Goal: Information Seeking & Learning: Learn about a topic

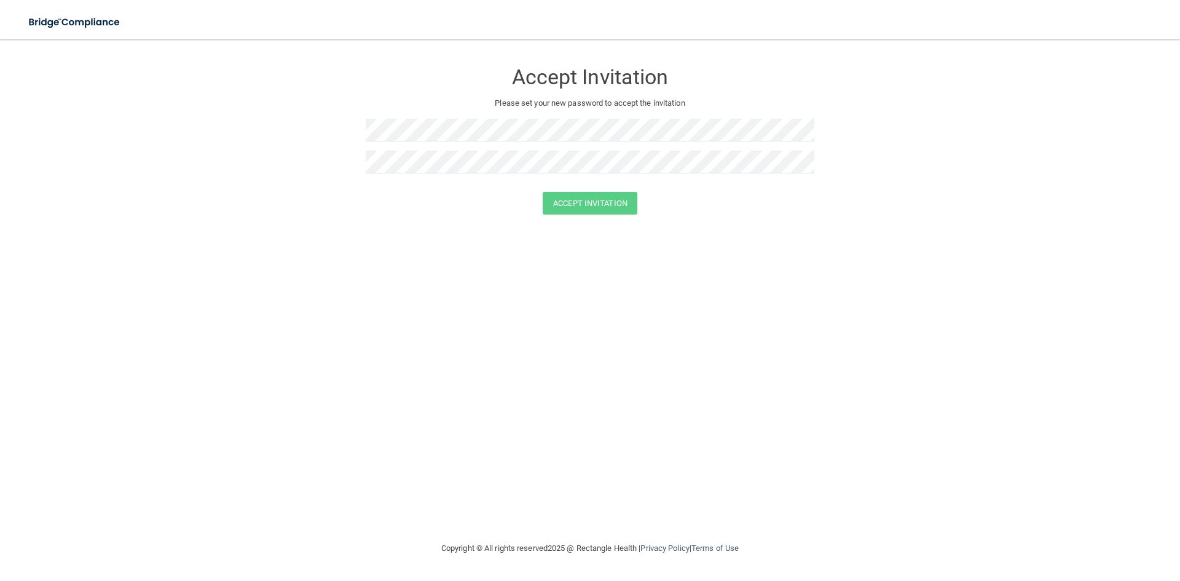
click at [45, 375] on div "Accept Invitation Please set your new password to accept the invitation Accept …" at bounding box center [590, 290] width 1131 height 477
click at [554, 213] on button "Accept Invitation" at bounding box center [590, 203] width 95 height 23
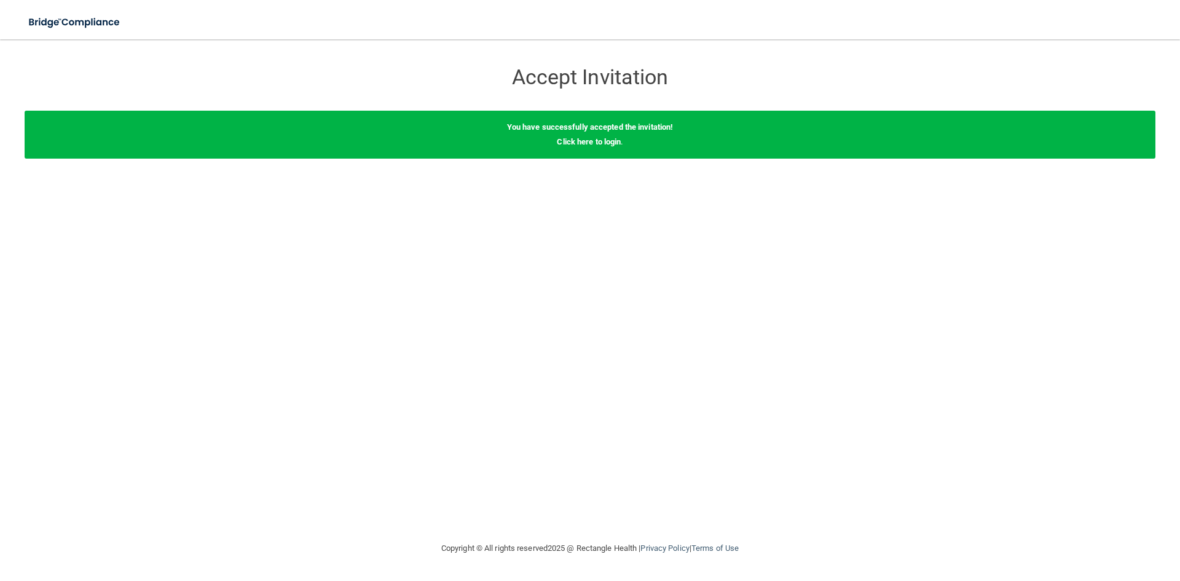
click at [592, 151] on div "You have successfully accepted the invitation! Click here to login ." at bounding box center [590, 135] width 1131 height 48
click at [584, 146] on div "You have successfully accepted the invitation! Click here to login ." at bounding box center [590, 135] width 1131 height 48
click at [575, 140] on link "Click here to login" at bounding box center [589, 141] width 64 height 9
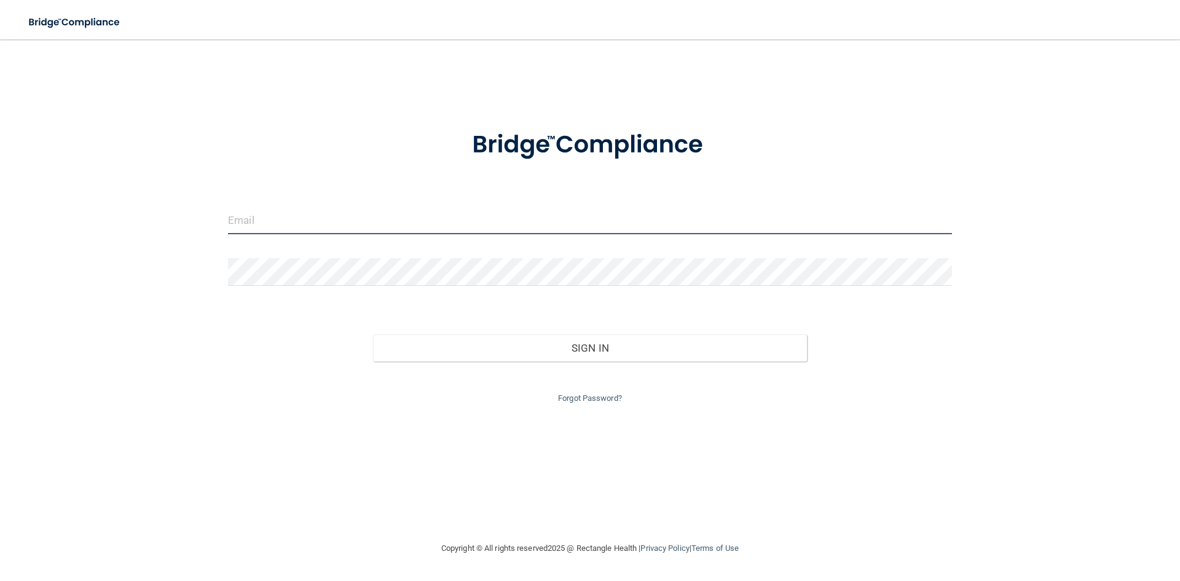
type input "[EMAIL_ADDRESS][DOMAIN_NAME]"
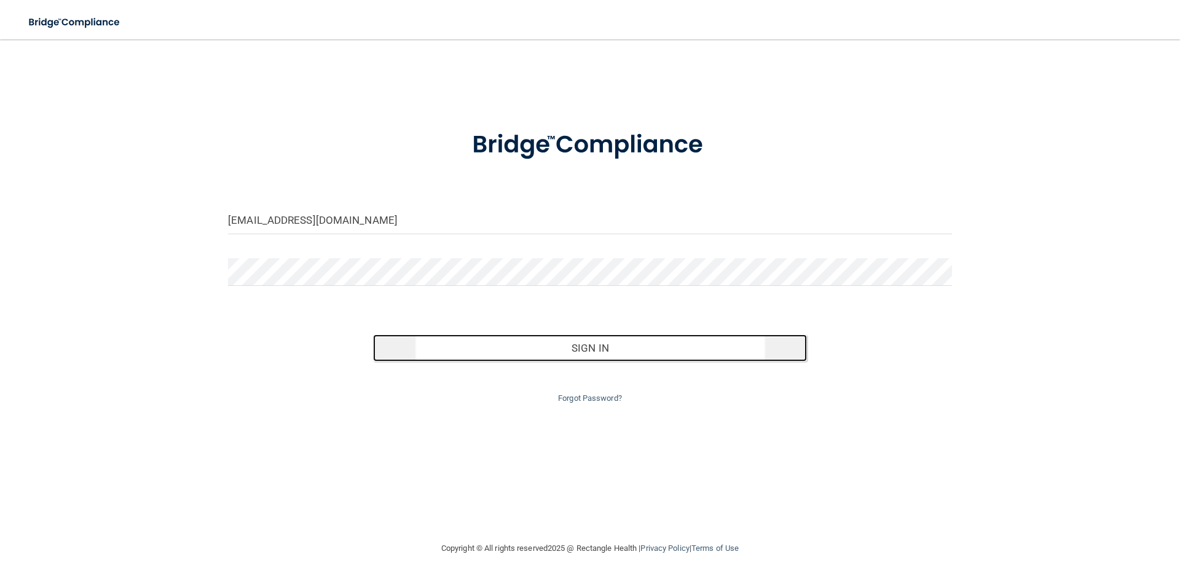
click at [578, 342] on button "Sign In" at bounding box center [590, 347] width 434 height 27
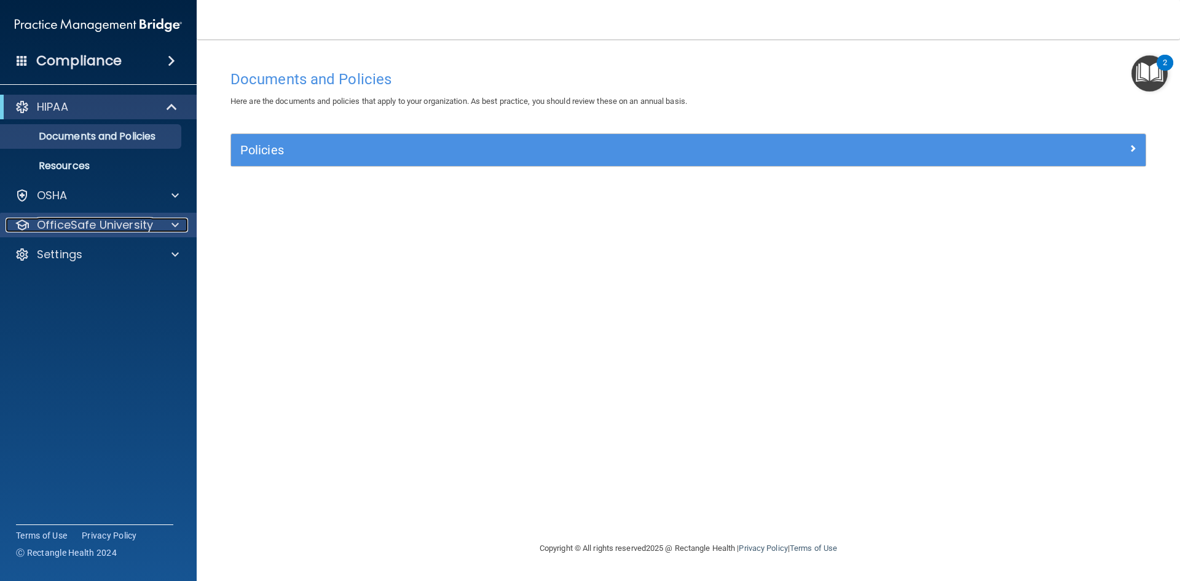
click at [175, 226] on span at bounding box center [174, 225] width 7 height 15
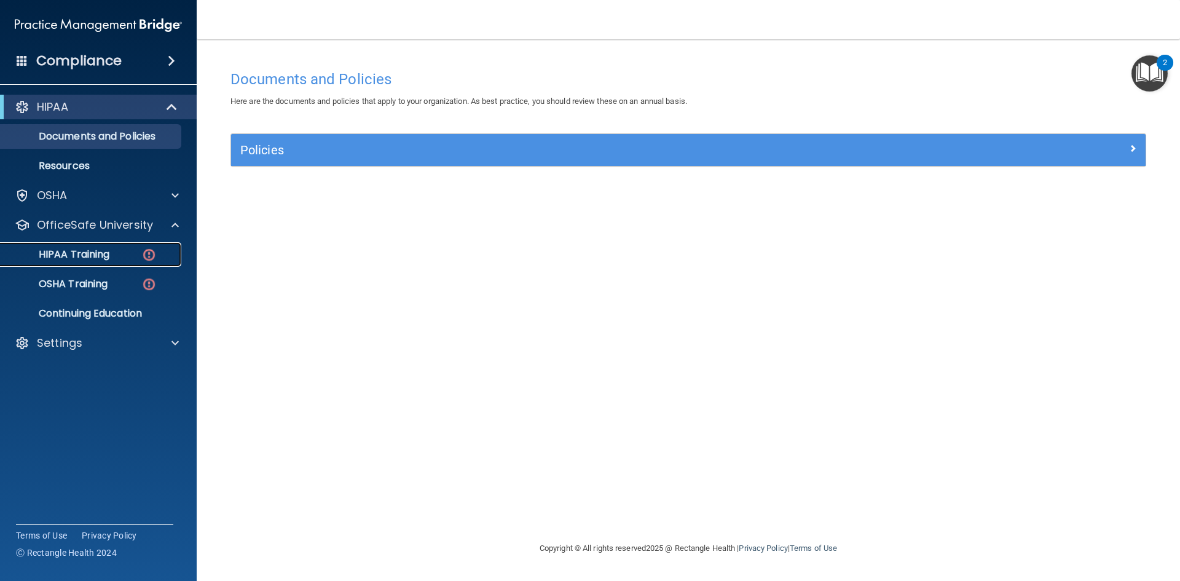
click at [57, 253] on p "HIPAA Training" at bounding box center [58, 254] width 101 height 12
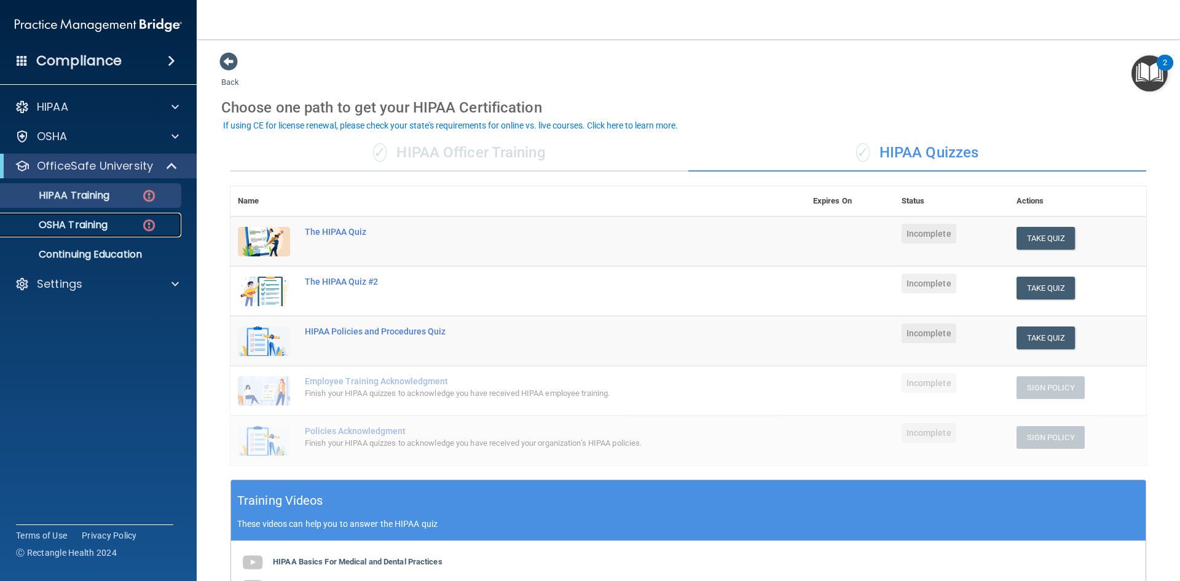
click at [87, 229] on p "OSHA Training" at bounding box center [58, 225] width 100 height 12
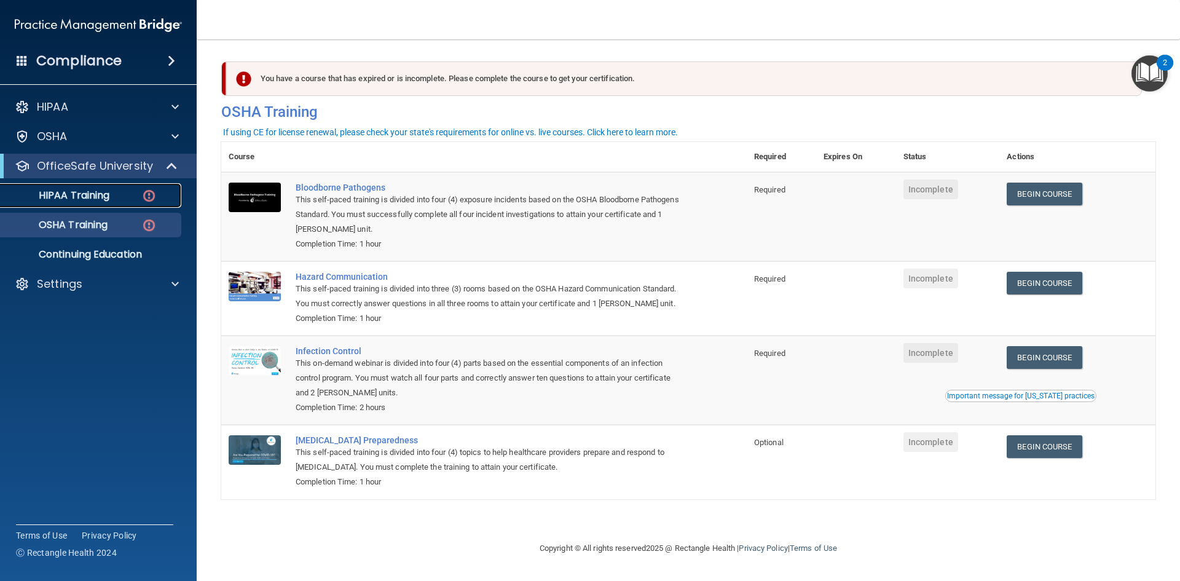
click at [83, 189] on p "HIPAA Training" at bounding box center [58, 195] width 101 height 12
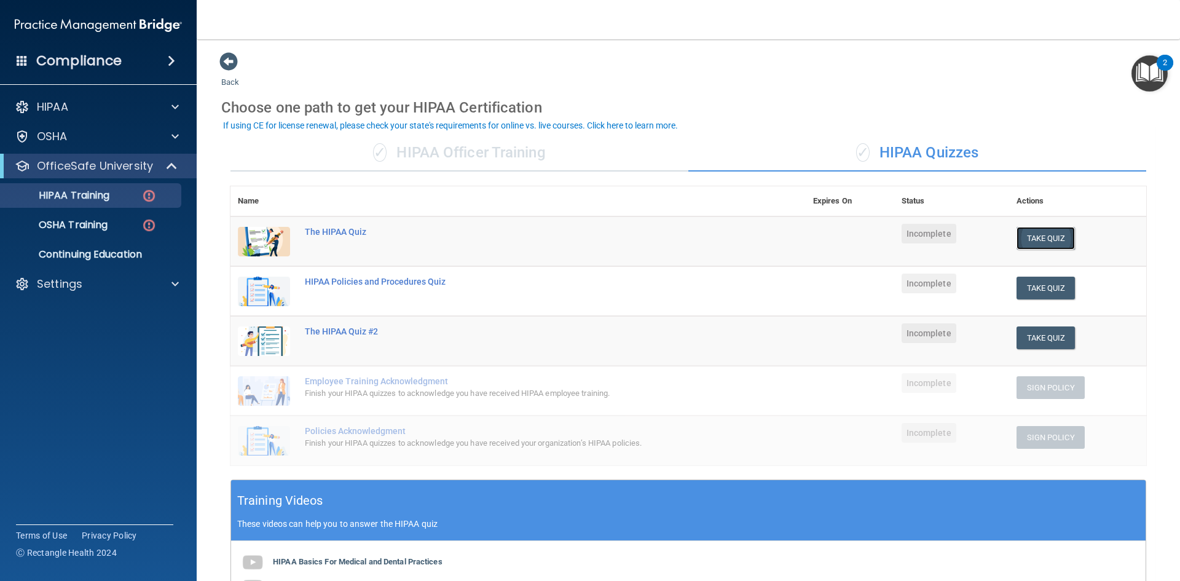
click at [1037, 234] on button "Take Quiz" at bounding box center [1045, 238] width 59 height 23
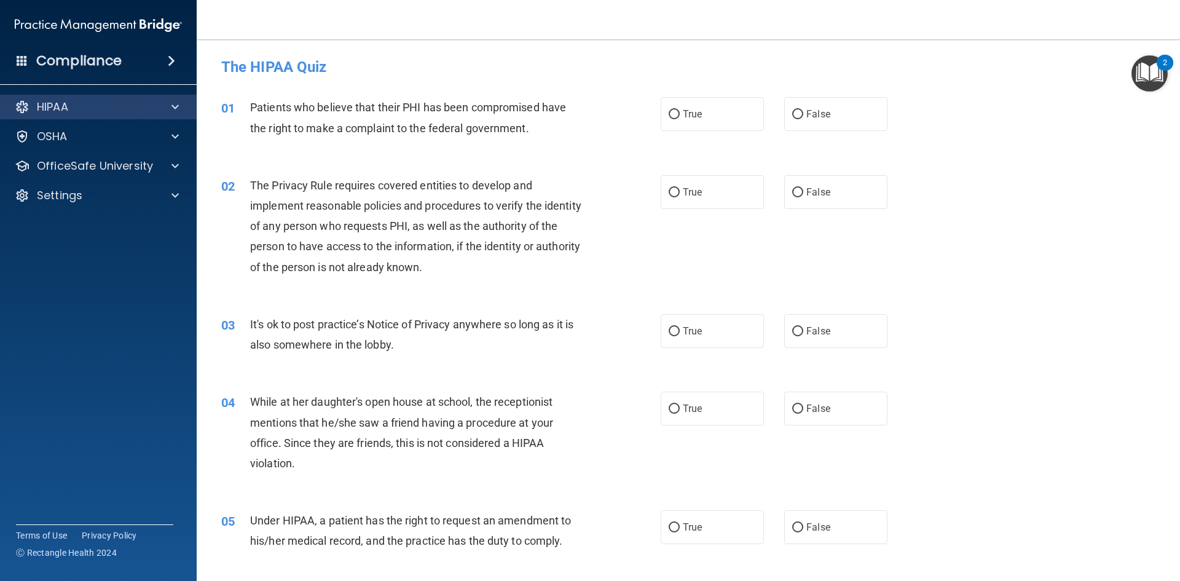
click at [54, 117] on div "HIPAA" at bounding box center [98, 107] width 197 height 25
click at [177, 108] on span at bounding box center [174, 107] width 7 height 15
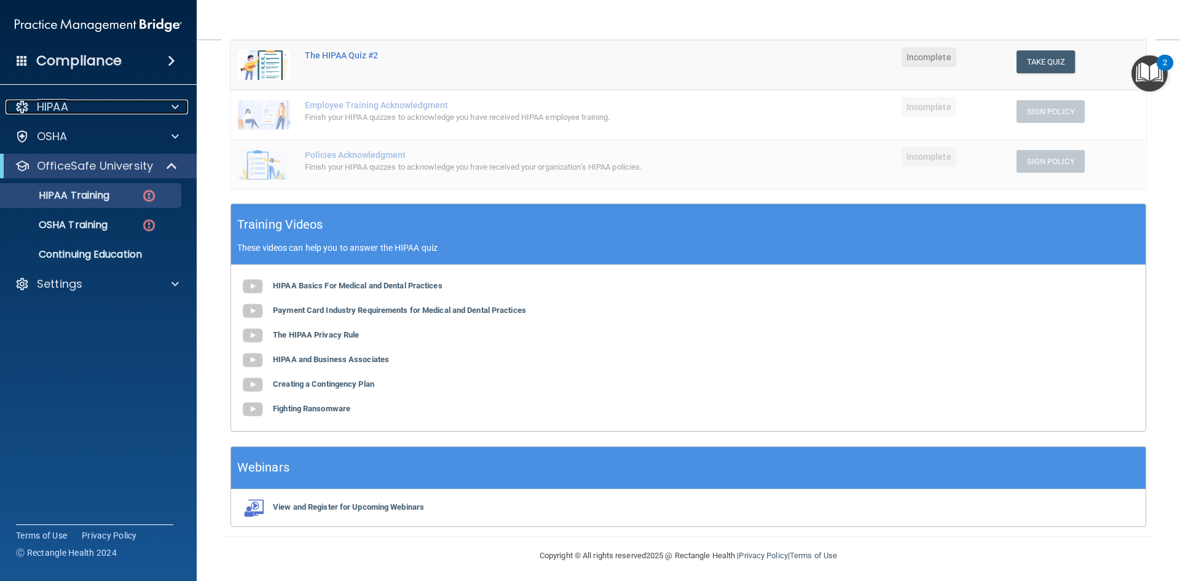
scroll to position [280, 0]
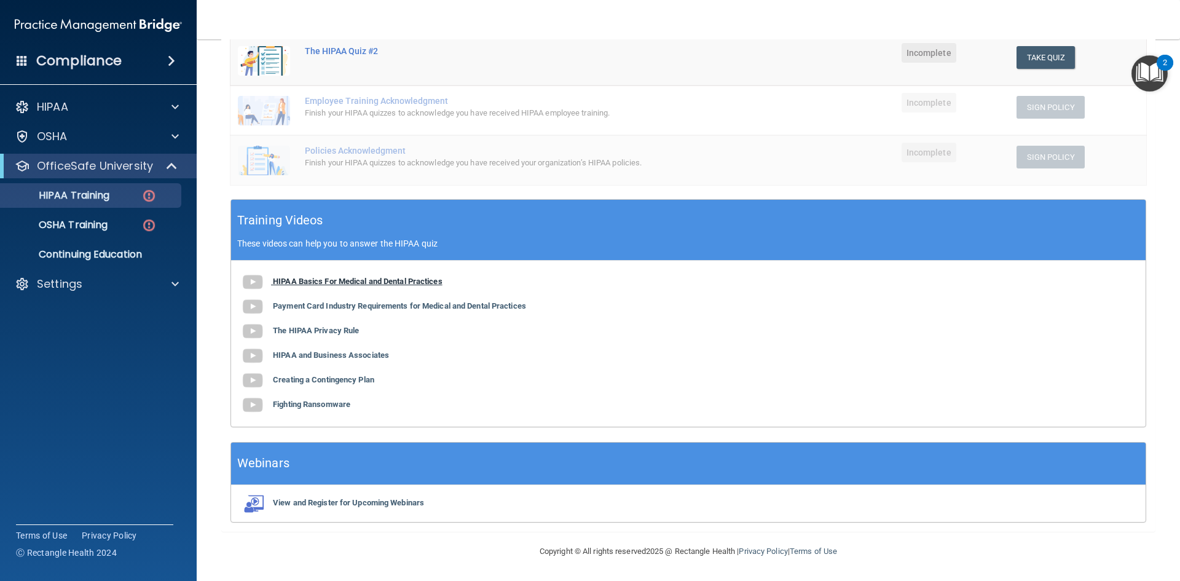
click at [368, 280] on b "HIPAA Basics For Medical and Dental Practices" at bounding box center [358, 281] width 170 height 9
click at [90, 189] on p "HIPAA Training" at bounding box center [58, 195] width 101 height 12
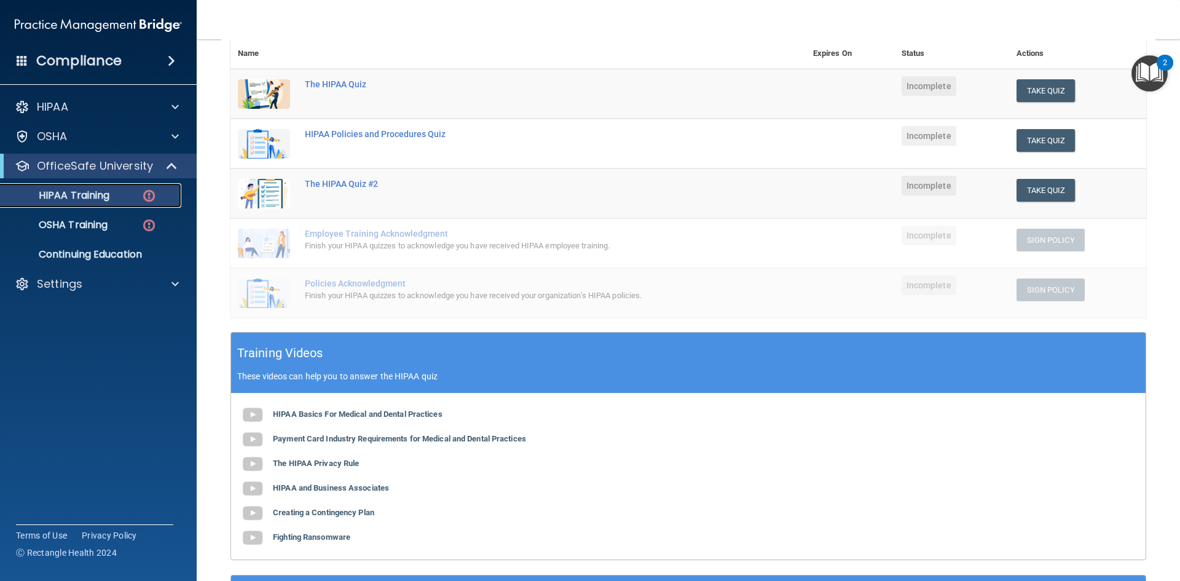
scroll to position [96, 0]
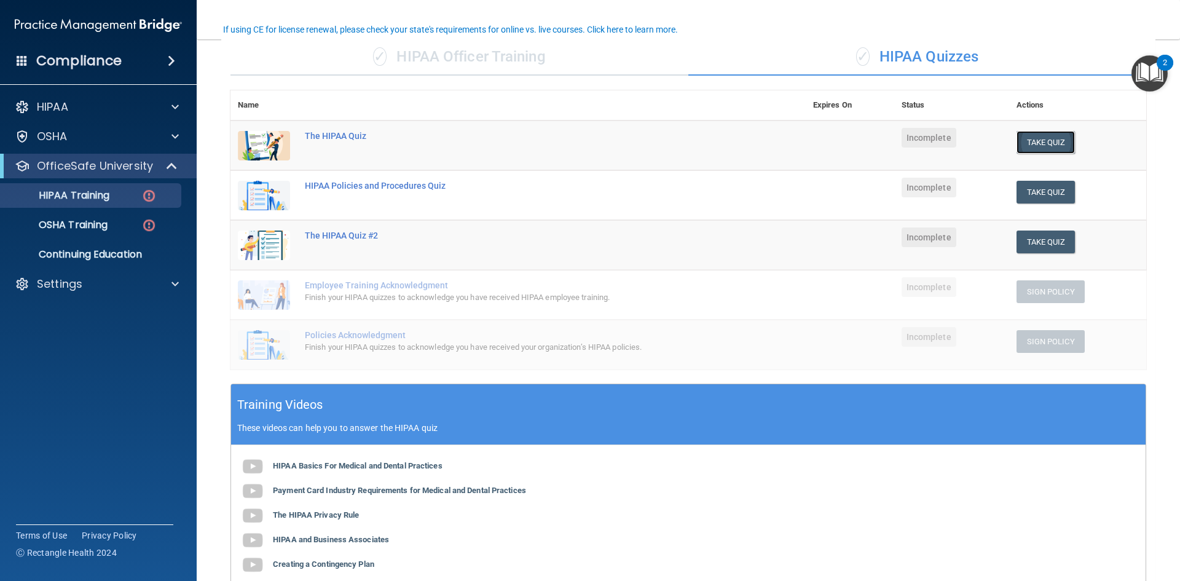
click at [1034, 139] on button "Take Quiz" at bounding box center [1045, 142] width 59 height 23
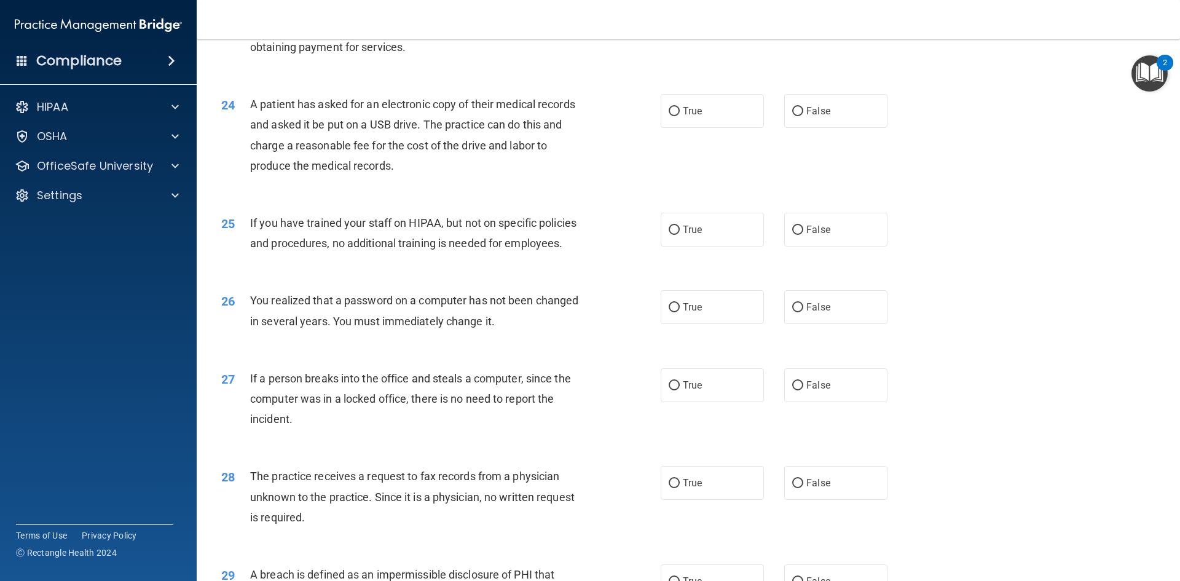
scroll to position [2019, 0]
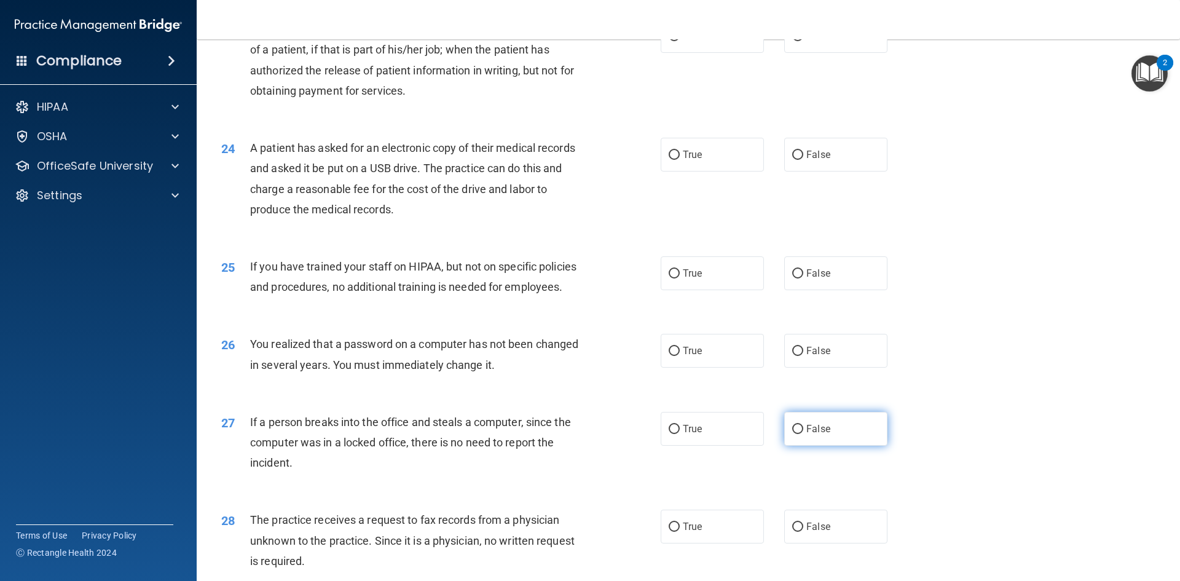
click at [793, 434] on input "False" at bounding box center [797, 429] width 11 height 9
radio input "true"
click at [670, 356] on input "True" at bounding box center [674, 351] width 11 height 9
radio input "true"
click at [806, 279] on span "False" at bounding box center [818, 273] width 24 height 12
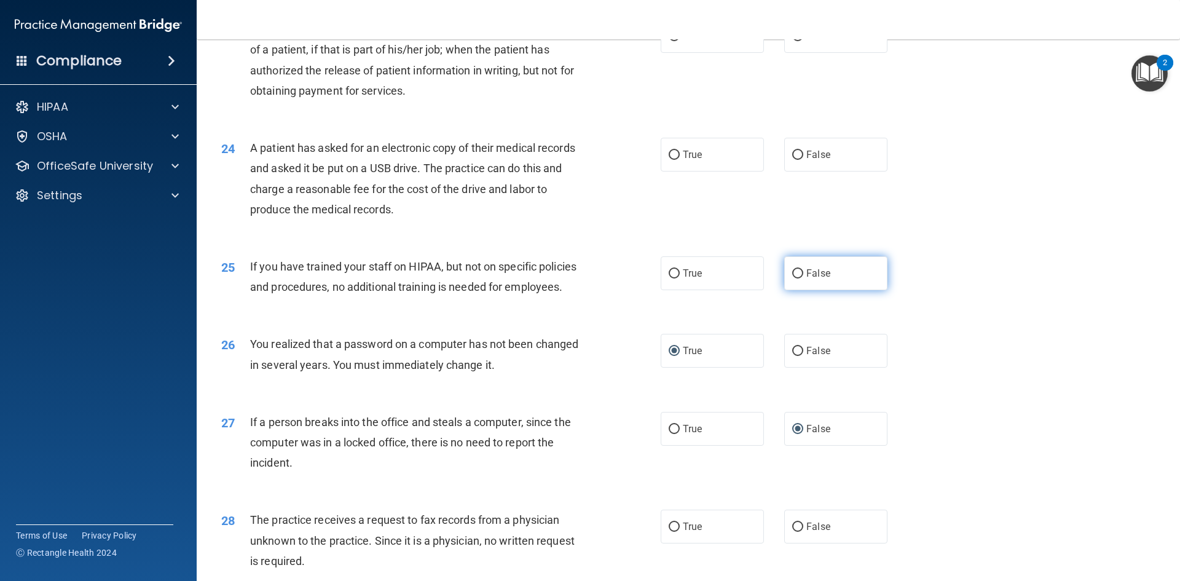
click at [803, 278] on input "False" at bounding box center [797, 273] width 11 height 9
radio input "true"
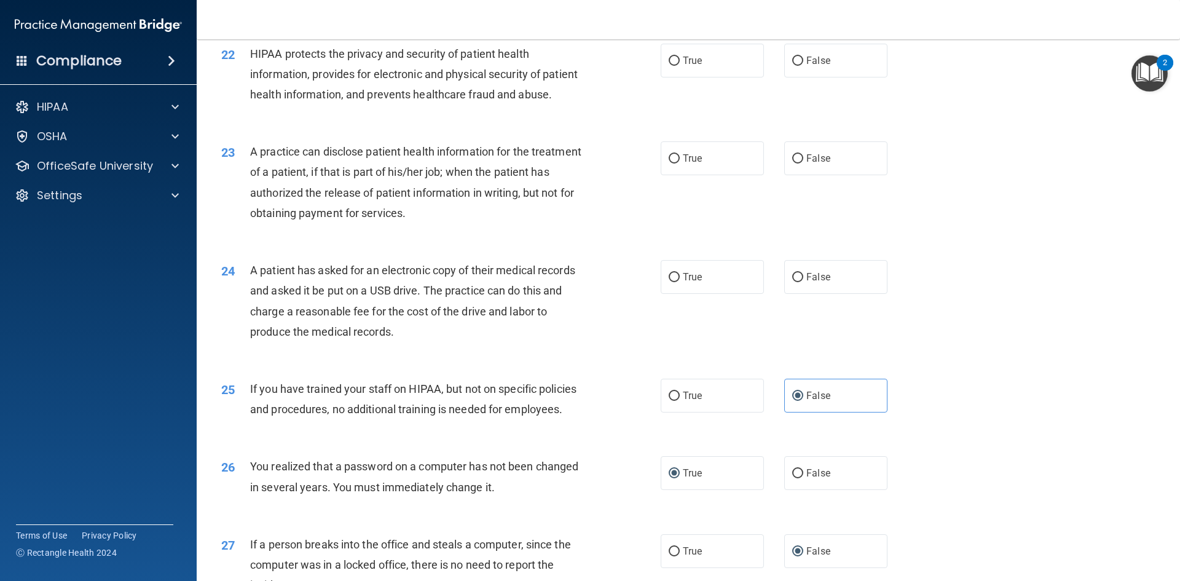
scroll to position [1896, 0]
click at [793, 283] on input "False" at bounding box center [797, 277] width 11 height 9
radio input "true"
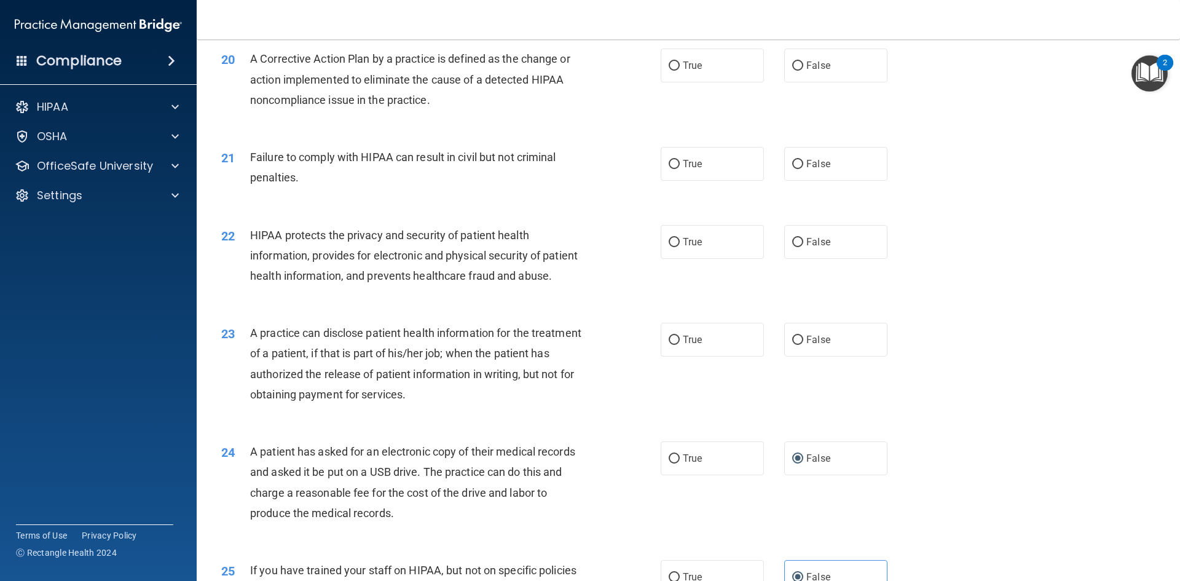
scroll to position [1712, 0]
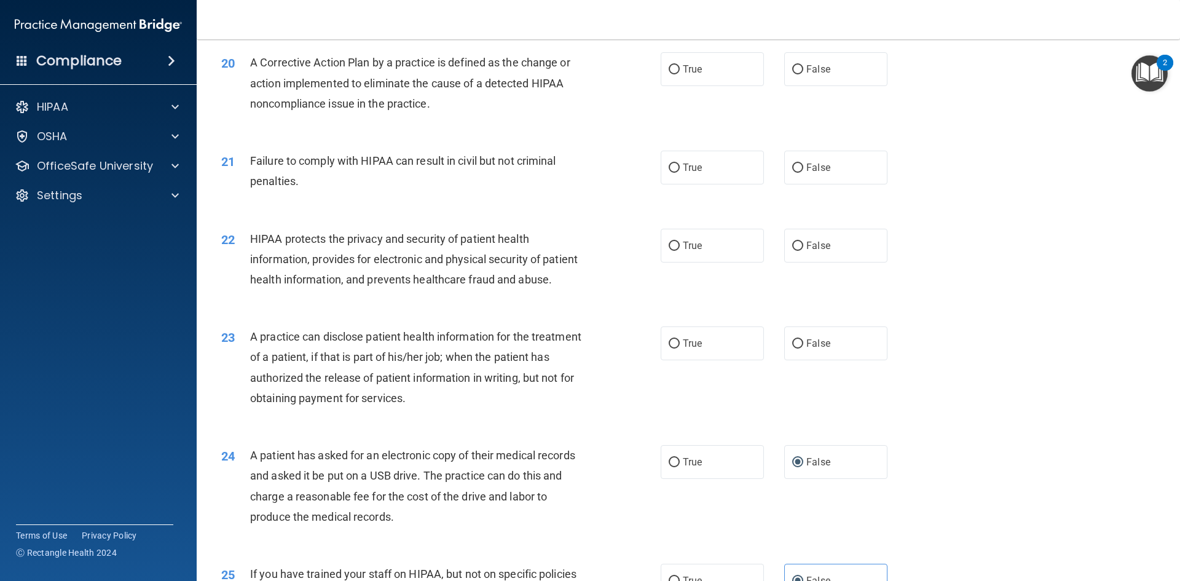
click at [144, 334] on accordion "HIPAA Documents and Policies Report an Incident Business Associates Emergency P…" at bounding box center [98, 256] width 197 height 332
click at [971, 135] on div "20 A Corrective Action Plan by a practice is defined as the change or action im…" at bounding box center [688, 86] width 953 height 98
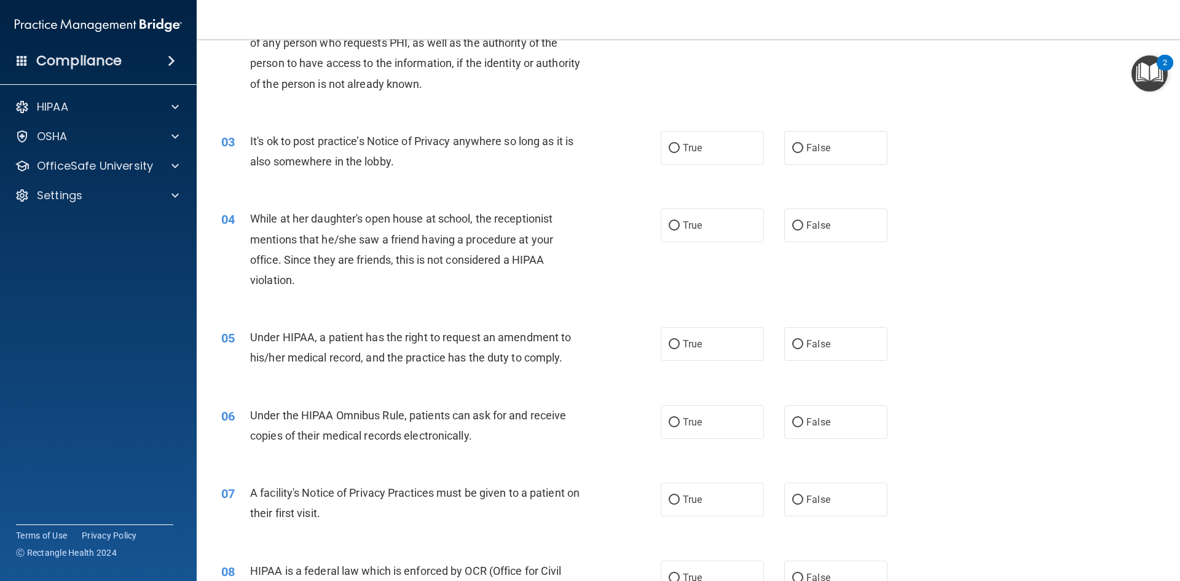
scroll to position [0, 0]
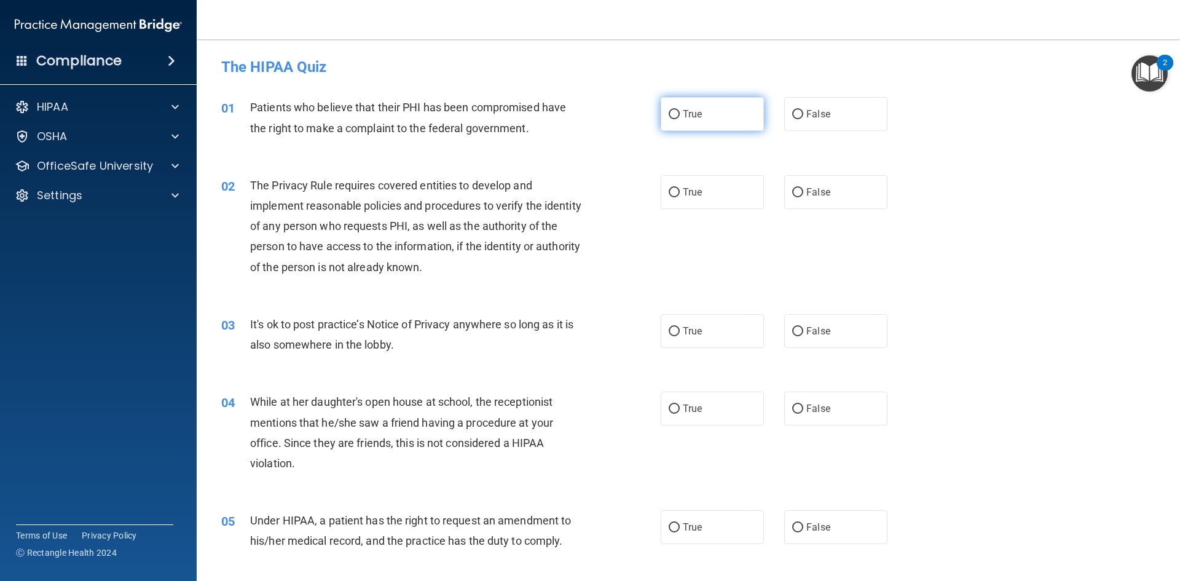
click at [669, 110] on input "True" at bounding box center [674, 114] width 11 height 9
radio input "true"
click at [792, 327] on input "False" at bounding box center [797, 331] width 11 height 9
radio input "true"
click at [670, 332] on input "True" at bounding box center [674, 331] width 11 height 9
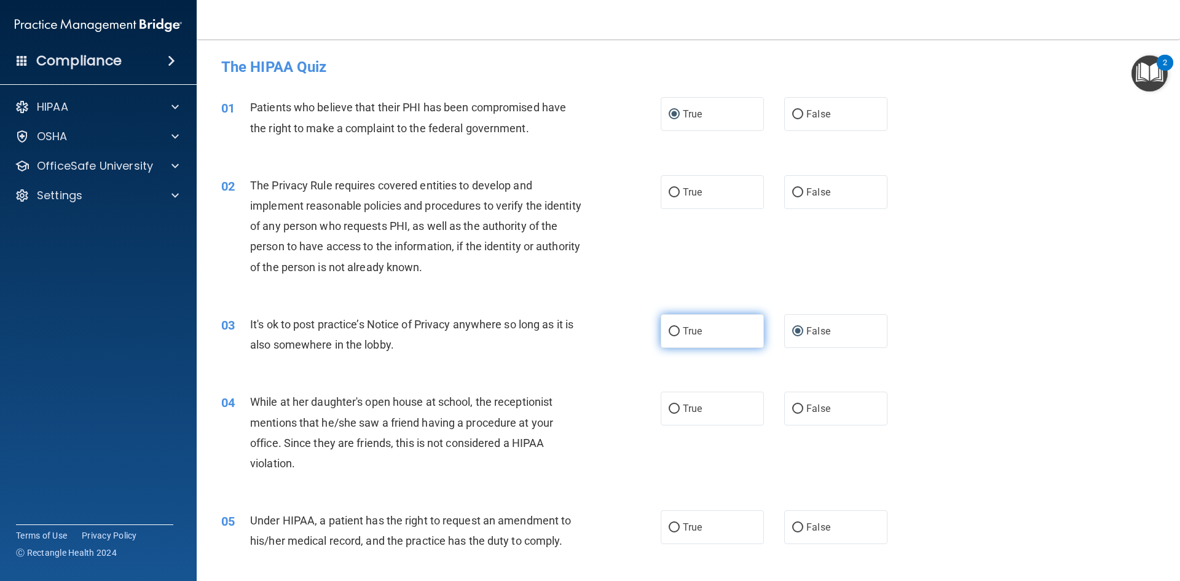
radio input "true"
radio input "false"
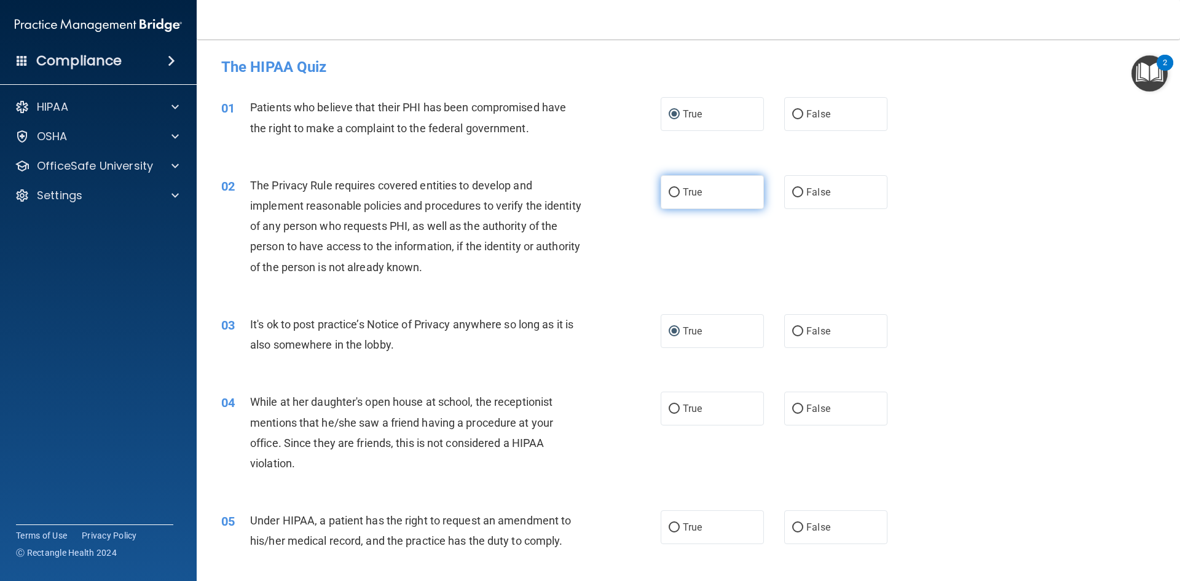
click at [674, 191] on input "True" at bounding box center [674, 192] width 11 height 9
radio input "true"
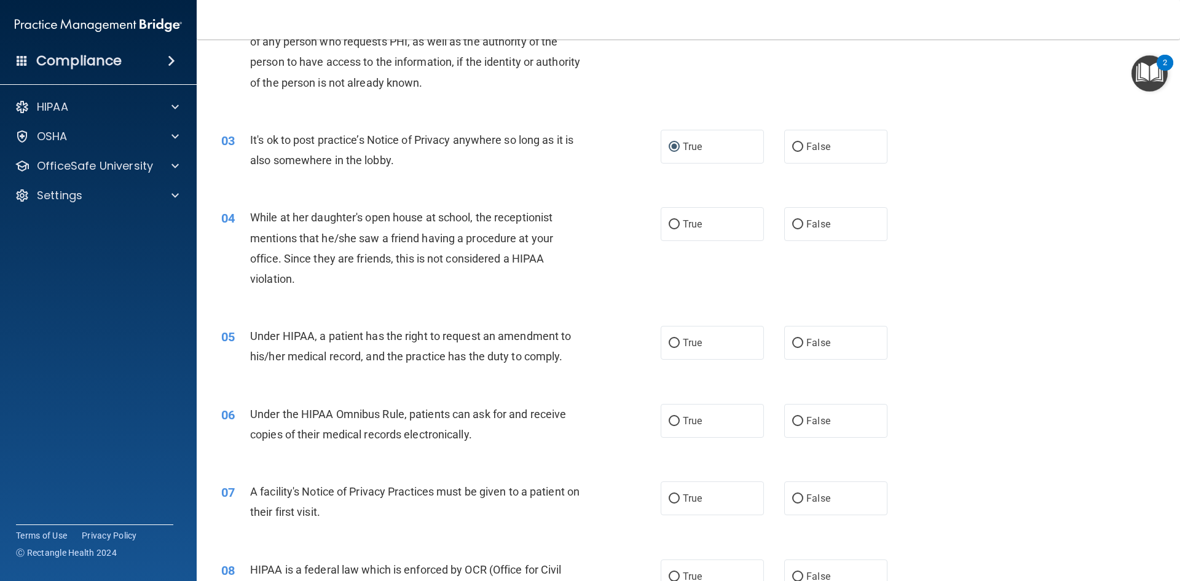
scroll to position [246, 0]
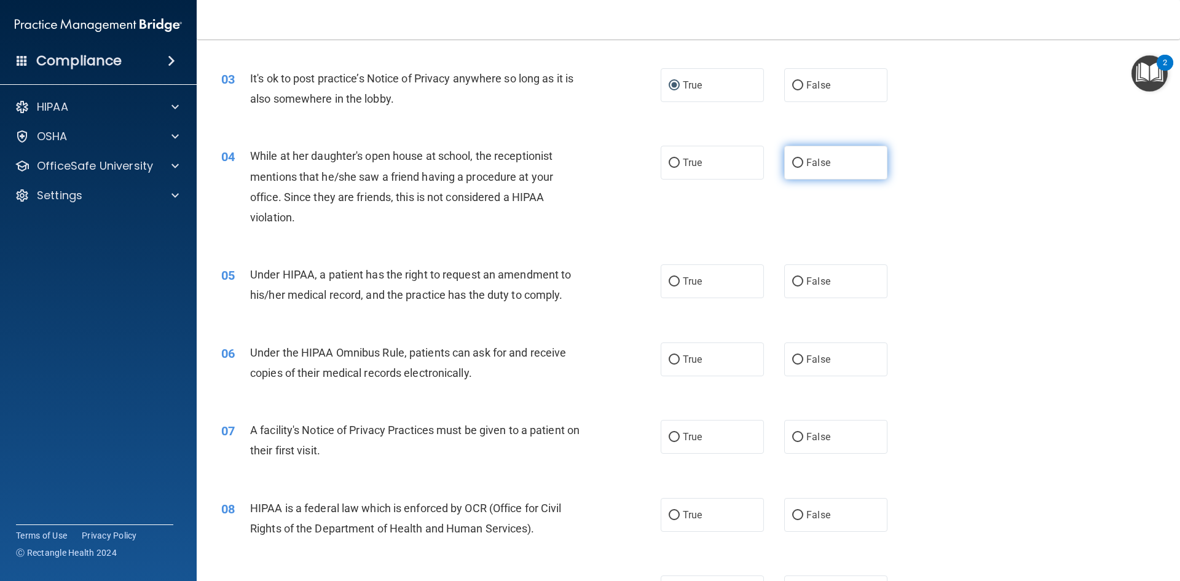
drag, startPoint x: 796, startPoint y: 162, endPoint x: 803, endPoint y: 163, distance: 6.9
click at [798, 162] on label "False" at bounding box center [835, 163] width 103 height 34
click at [798, 162] on input "False" at bounding box center [797, 163] width 11 height 9
radio input "true"
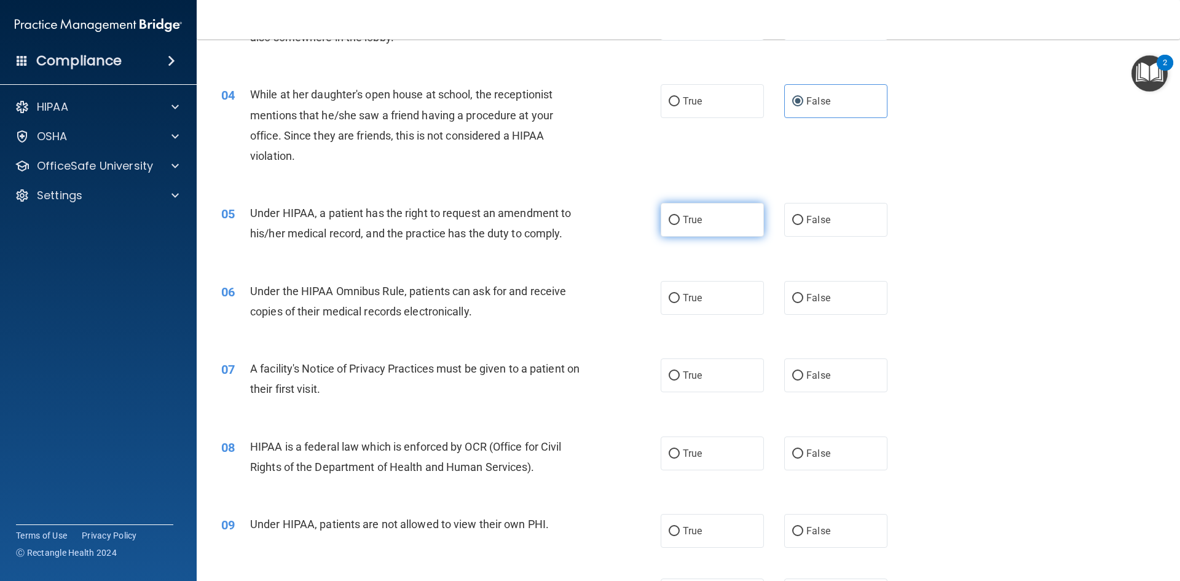
click at [669, 221] on input "True" at bounding box center [674, 220] width 11 height 9
radio input "true"
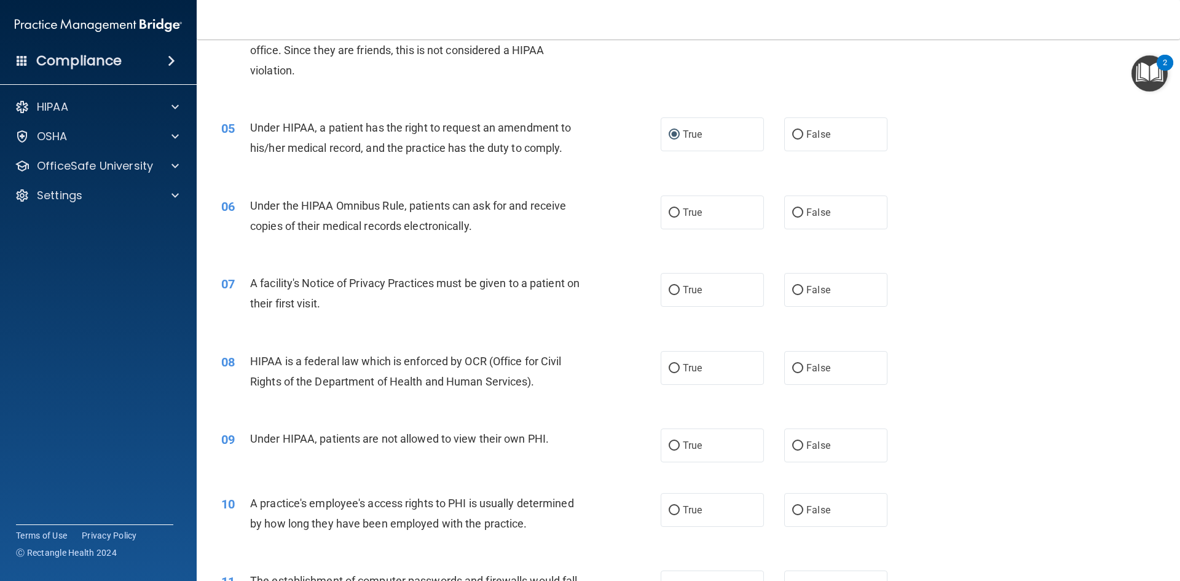
scroll to position [430, 0]
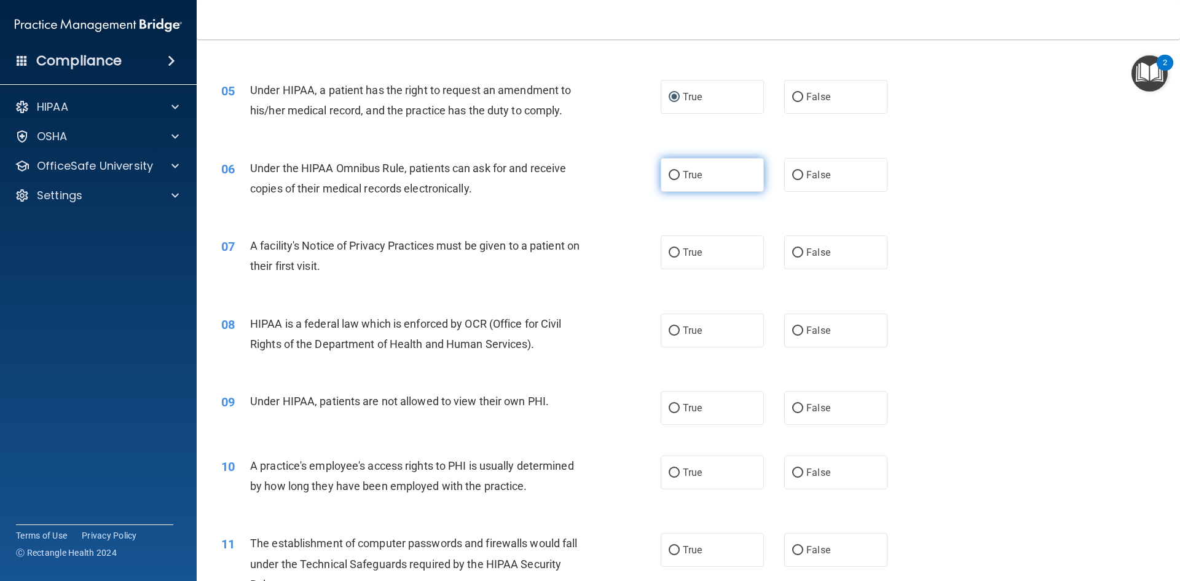
click at [671, 175] on input "True" at bounding box center [674, 175] width 11 height 9
radio input "true"
click at [684, 254] on span "True" at bounding box center [692, 252] width 19 height 12
click at [680, 254] on input "True" at bounding box center [674, 252] width 11 height 9
radio input "true"
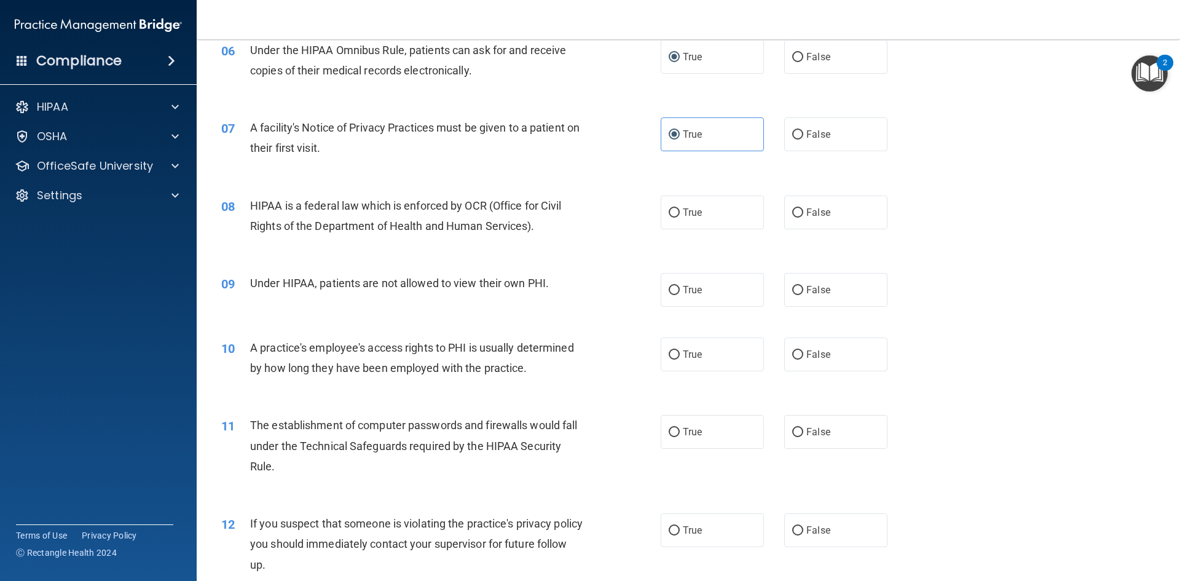
scroll to position [553, 0]
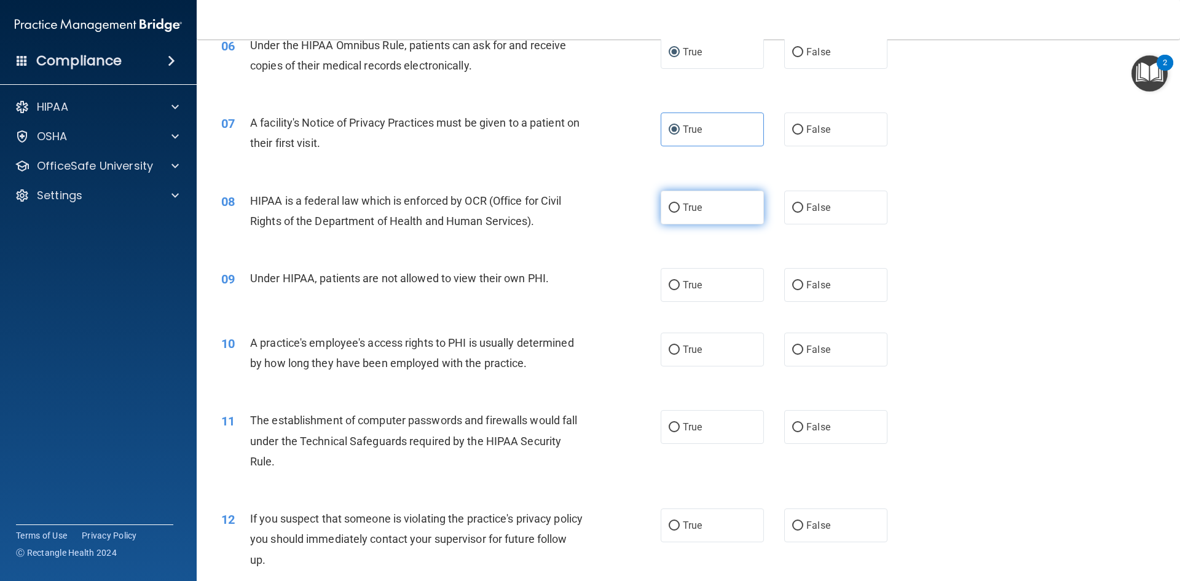
click at [684, 205] on span "True" at bounding box center [692, 208] width 19 height 12
click at [680, 205] on input "True" at bounding box center [674, 207] width 11 height 9
radio input "true"
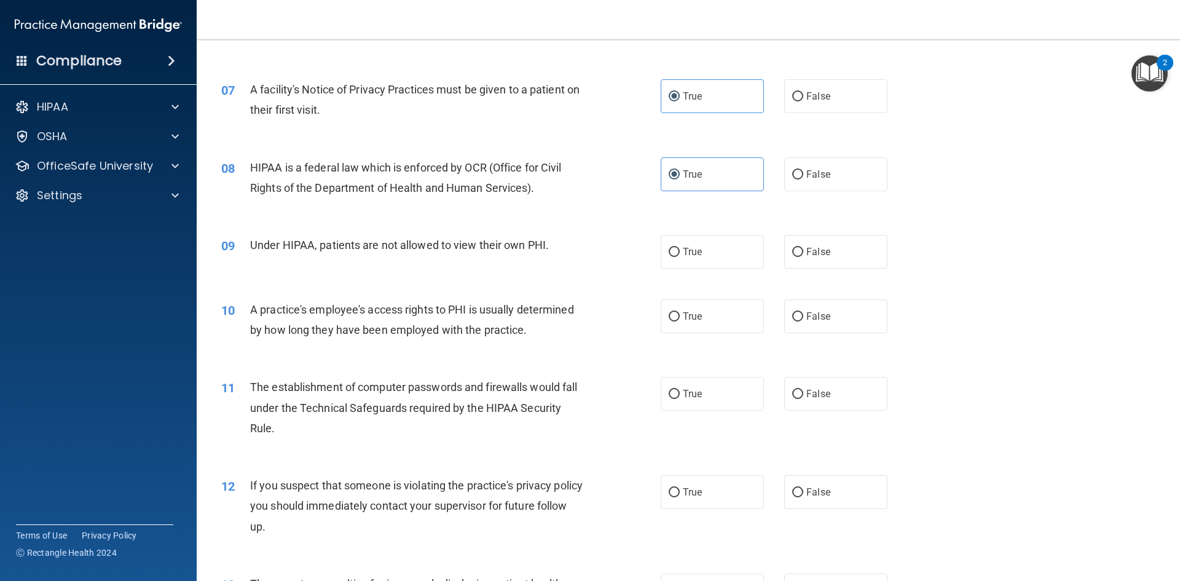
scroll to position [615, 0]
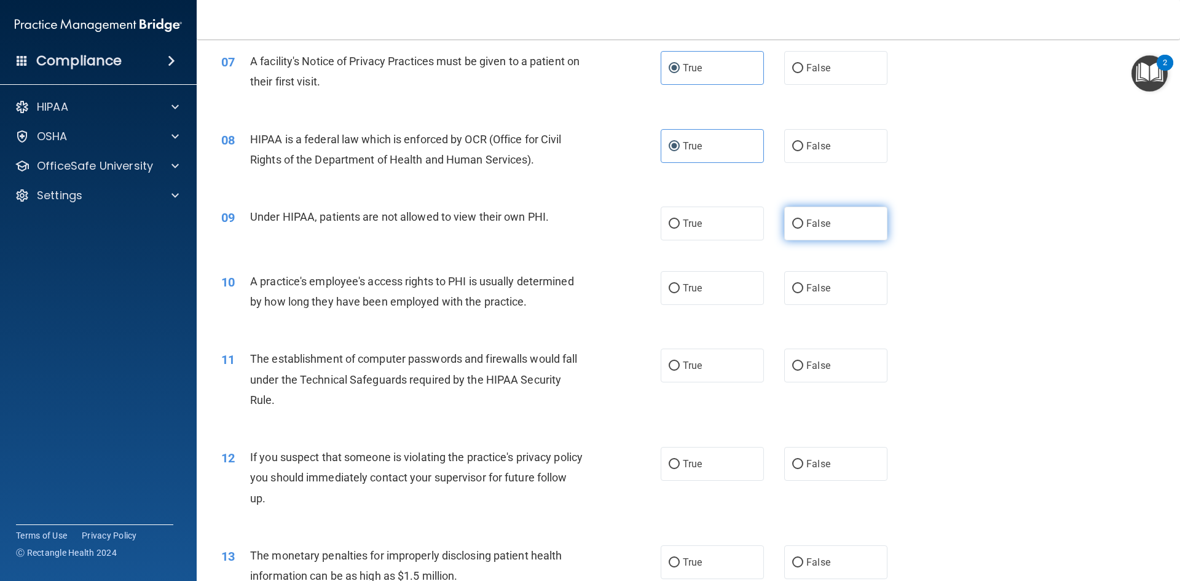
click at [793, 221] on input "False" at bounding box center [797, 223] width 11 height 9
radio input "true"
click at [671, 354] on label "True" at bounding box center [712, 365] width 103 height 34
click at [671, 361] on input "True" at bounding box center [674, 365] width 11 height 9
radio input "true"
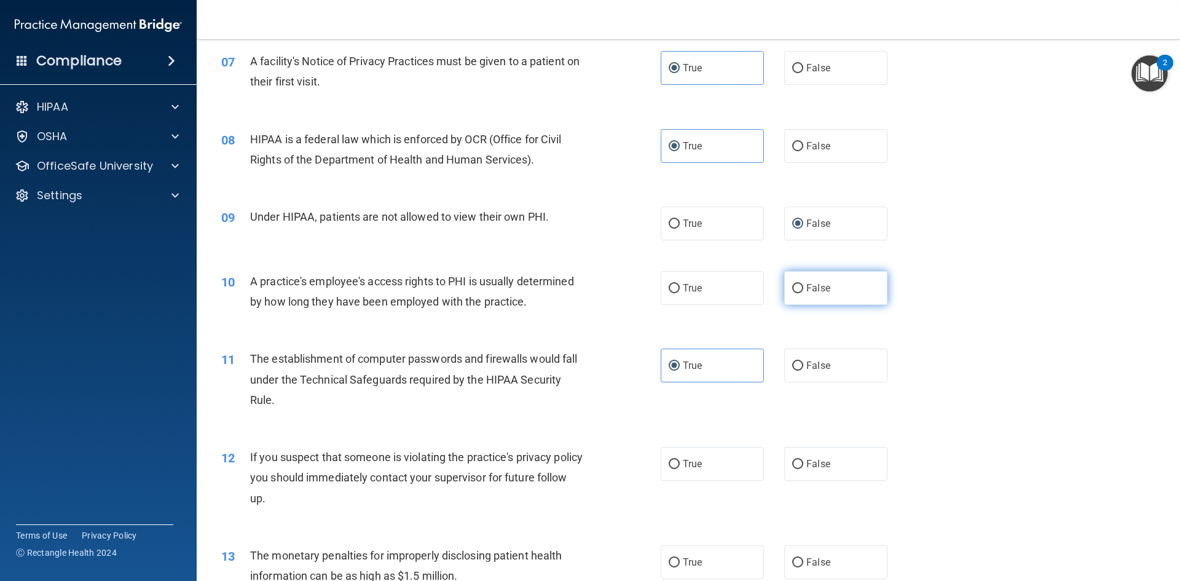
click at [808, 292] on span "False" at bounding box center [818, 288] width 24 height 12
click at [803, 292] on input "False" at bounding box center [797, 288] width 11 height 9
radio input "true"
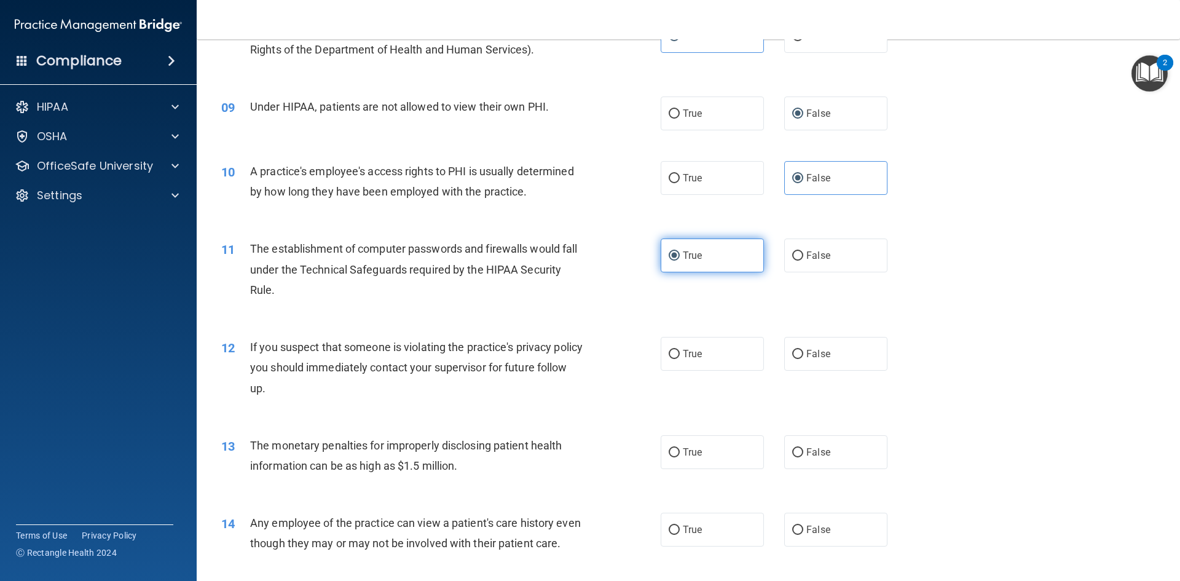
scroll to position [737, 0]
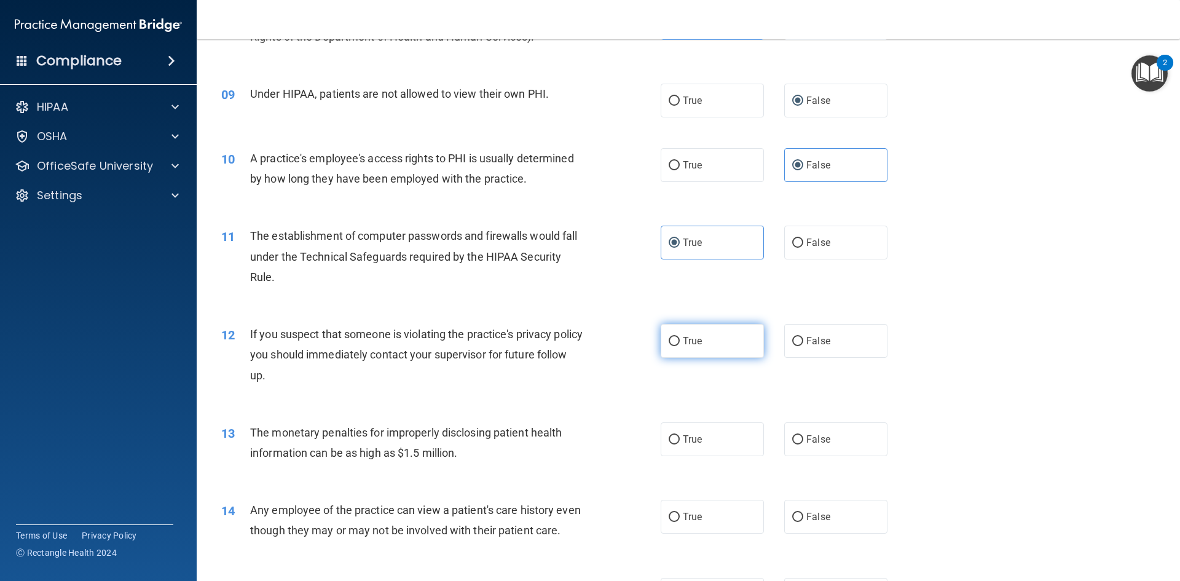
drag, startPoint x: 680, startPoint y: 341, endPoint x: 752, endPoint y: 355, distance: 73.9
click at [683, 341] on span "True" at bounding box center [692, 341] width 19 height 12
click at [680, 341] on input "True" at bounding box center [674, 341] width 11 height 9
radio input "true"
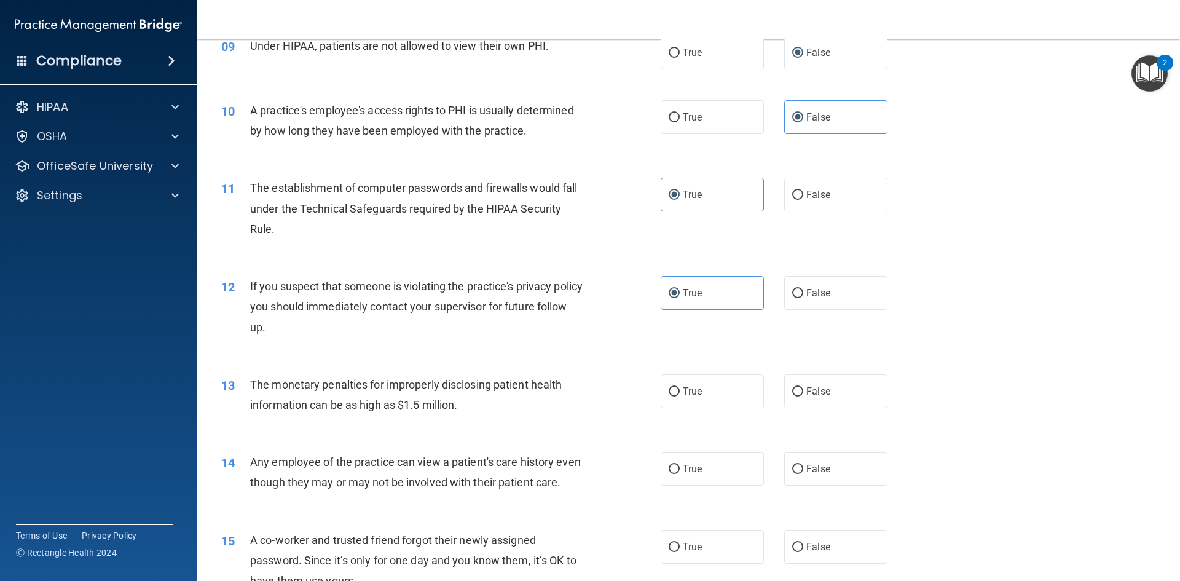
scroll to position [860, 0]
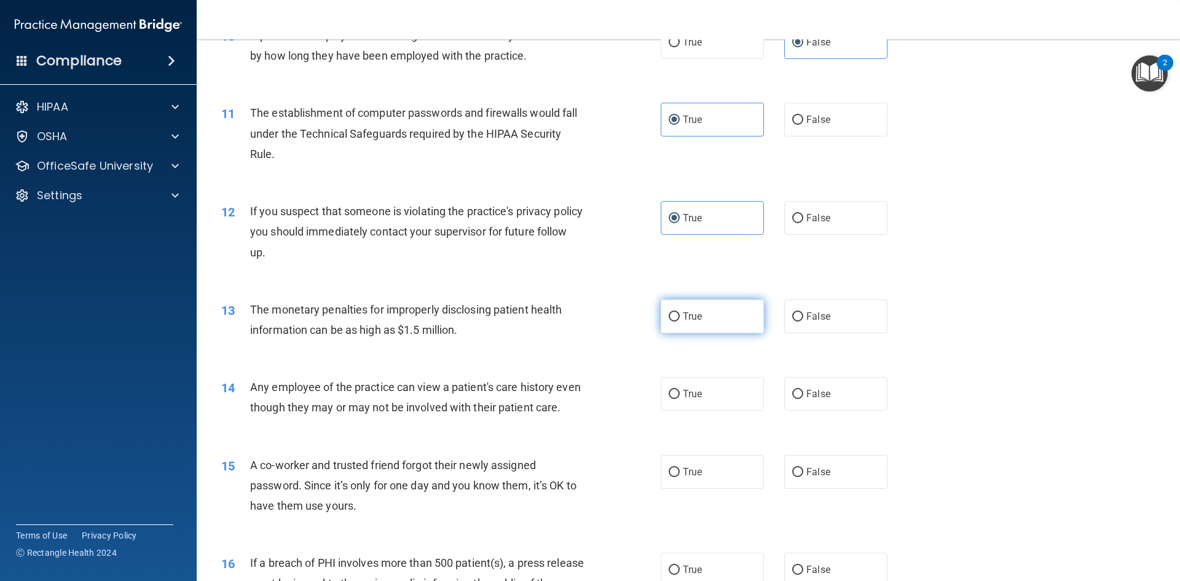
click at [672, 325] on label "True" at bounding box center [712, 316] width 103 height 34
click at [672, 321] on input "True" at bounding box center [674, 316] width 11 height 9
radio input "true"
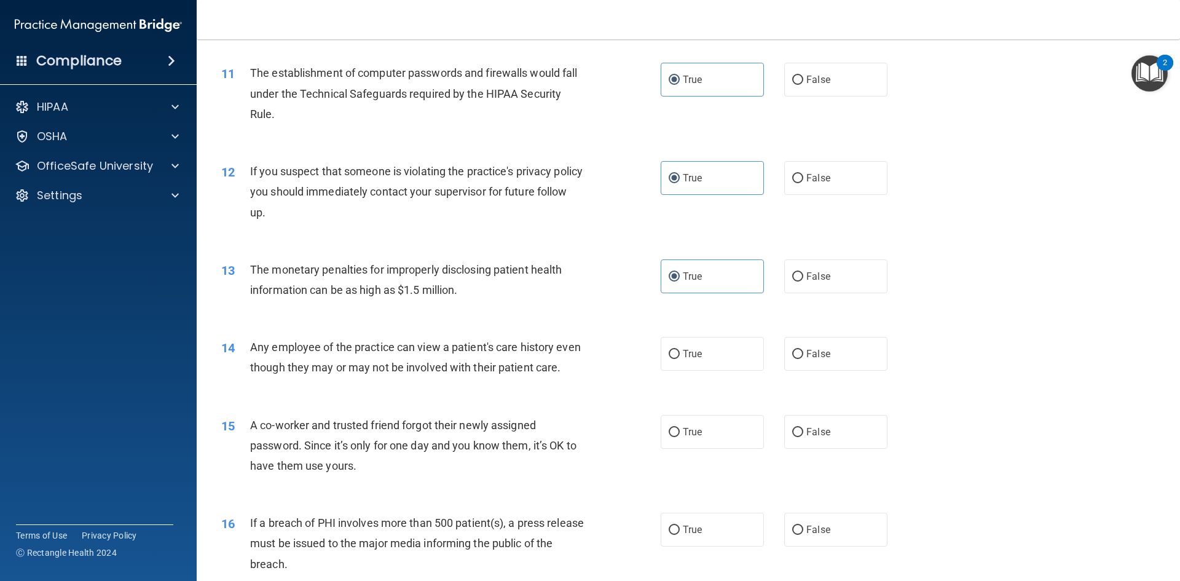
scroll to position [922, 0]
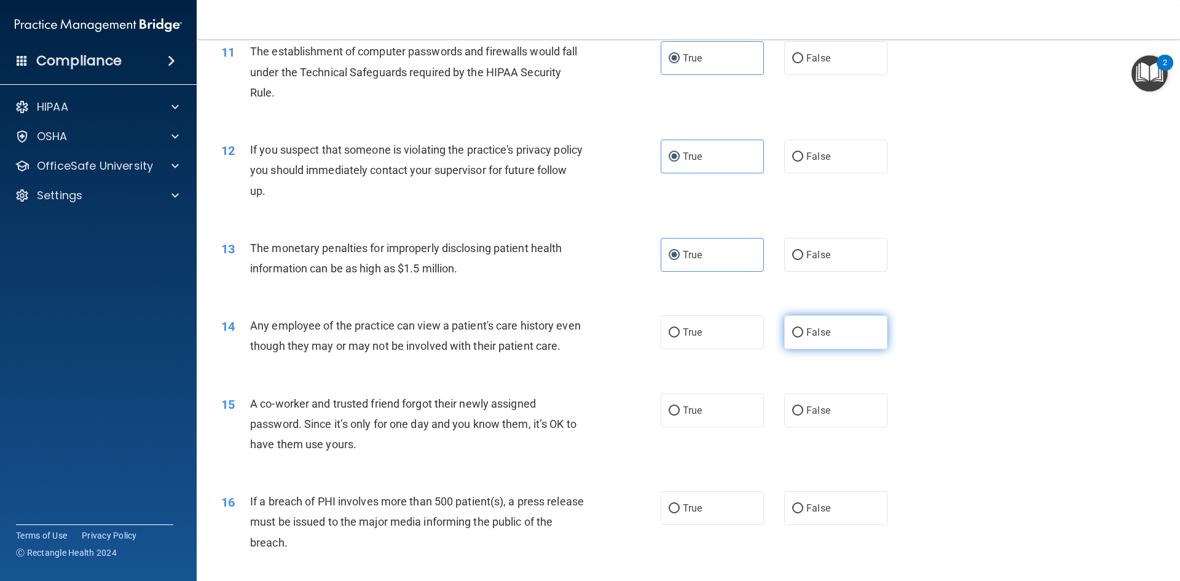
click at [792, 335] on input "False" at bounding box center [797, 332] width 11 height 9
radio input "true"
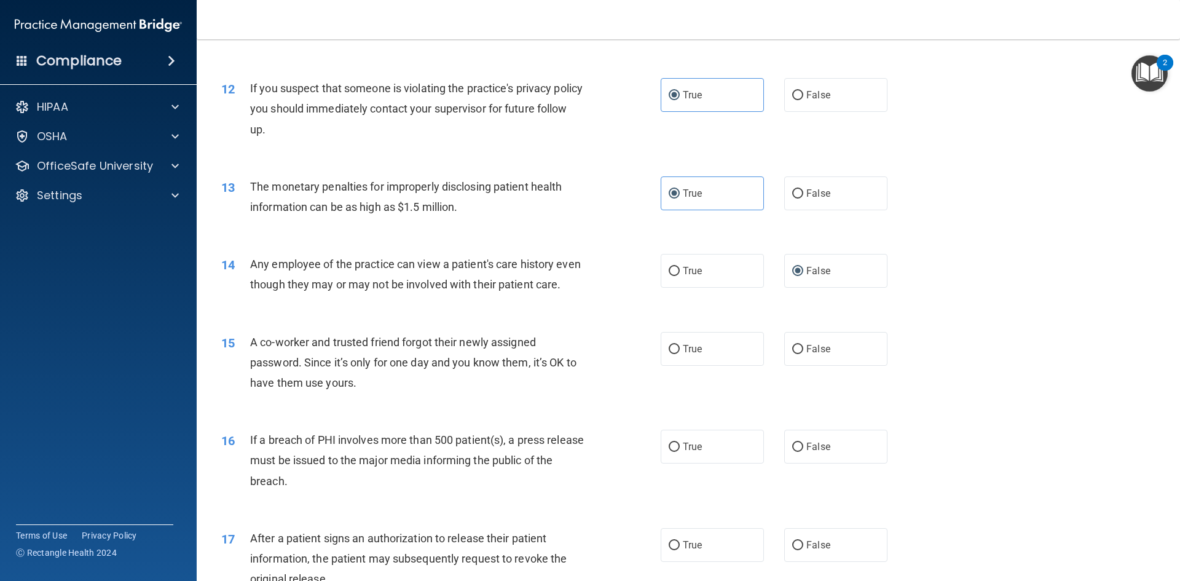
scroll to position [1045, 0]
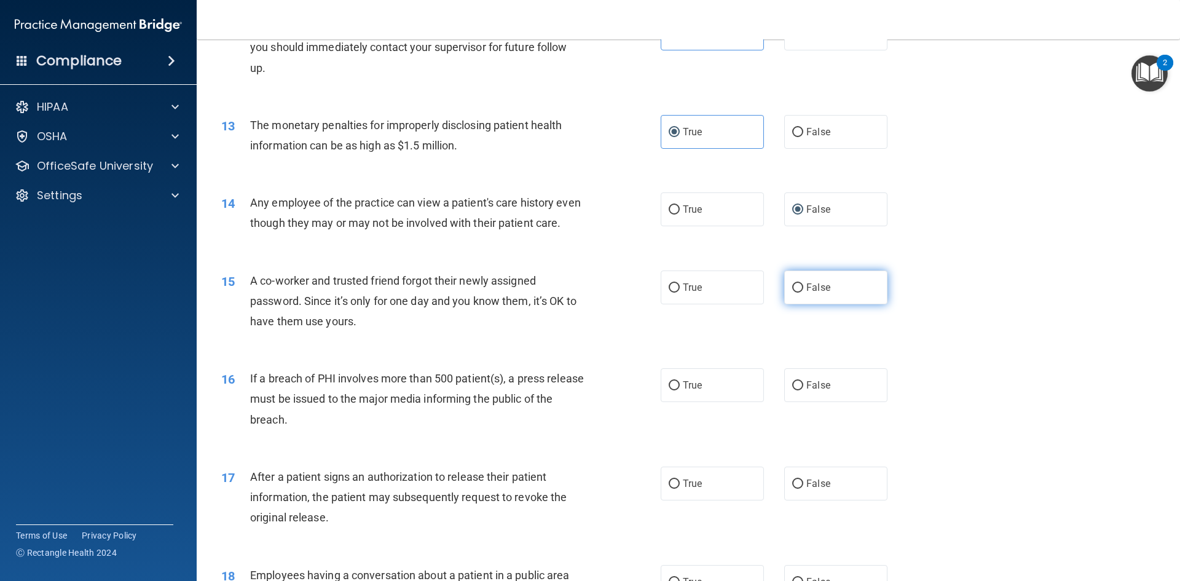
click at [808, 304] on label "False" at bounding box center [835, 287] width 103 height 34
click at [803, 293] on input "False" at bounding box center [797, 287] width 11 height 9
radio input "true"
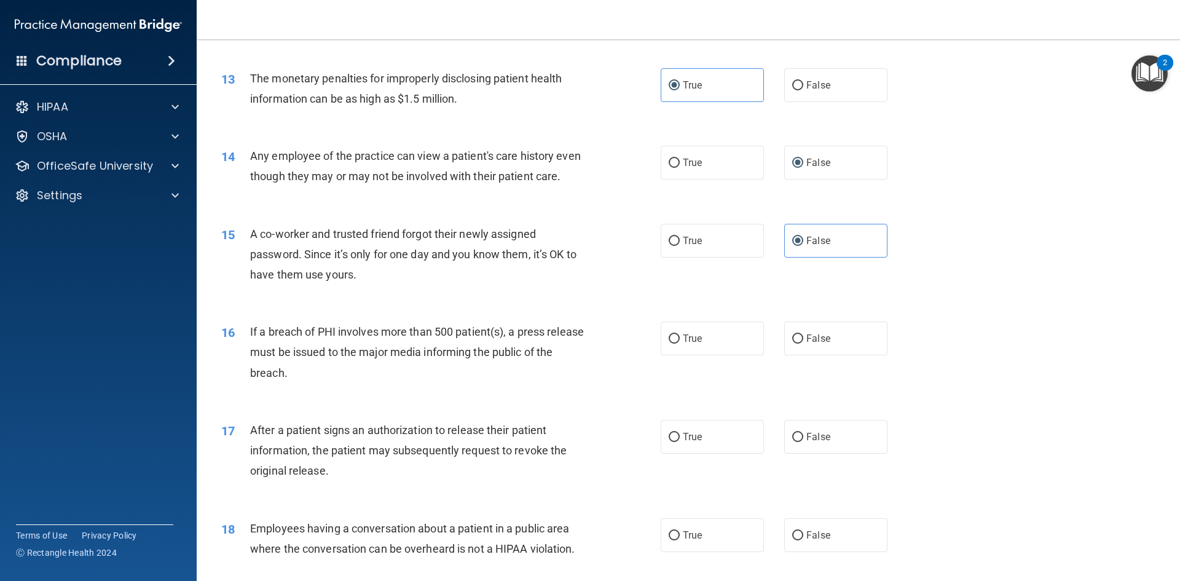
scroll to position [1168, 0]
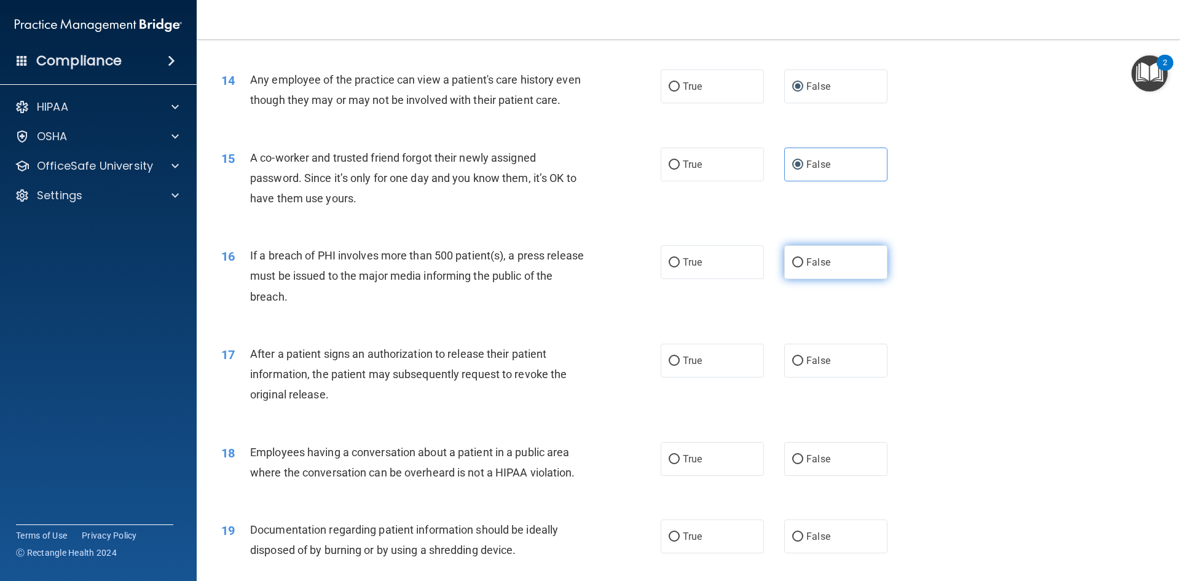
click at [795, 267] on input "False" at bounding box center [797, 262] width 11 height 9
radio input "true"
click at [686, 377] on label "True" at bounding box center [712, 361] width 103 height 34
click at [680, 366] on input "True" at bounding box center [674, 360] width 11 height 9
radio input "true"
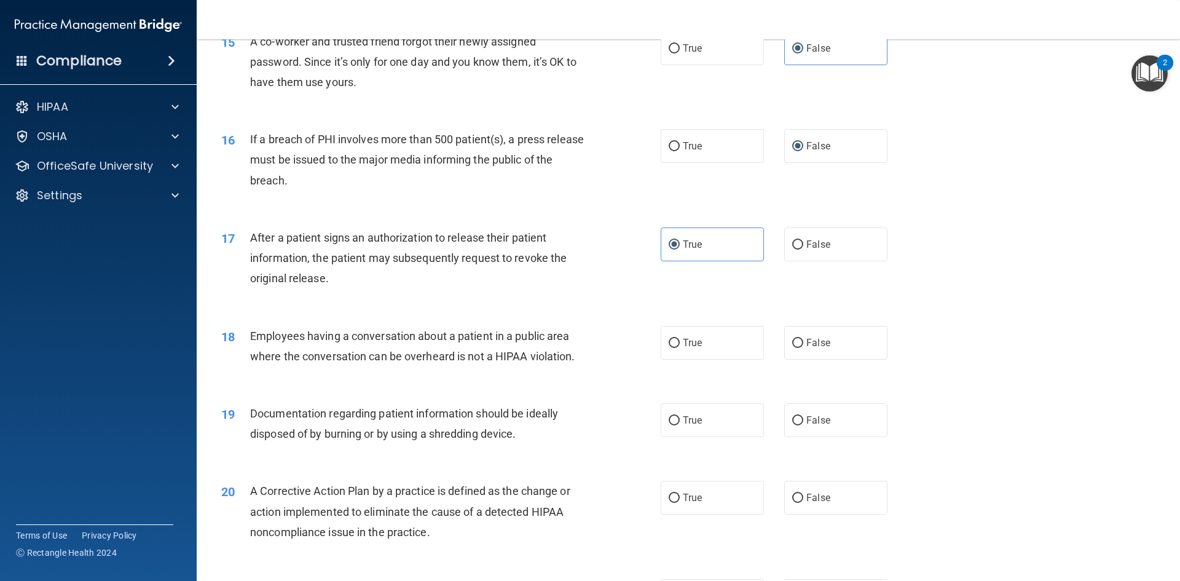
scroll to position [1291, 0]
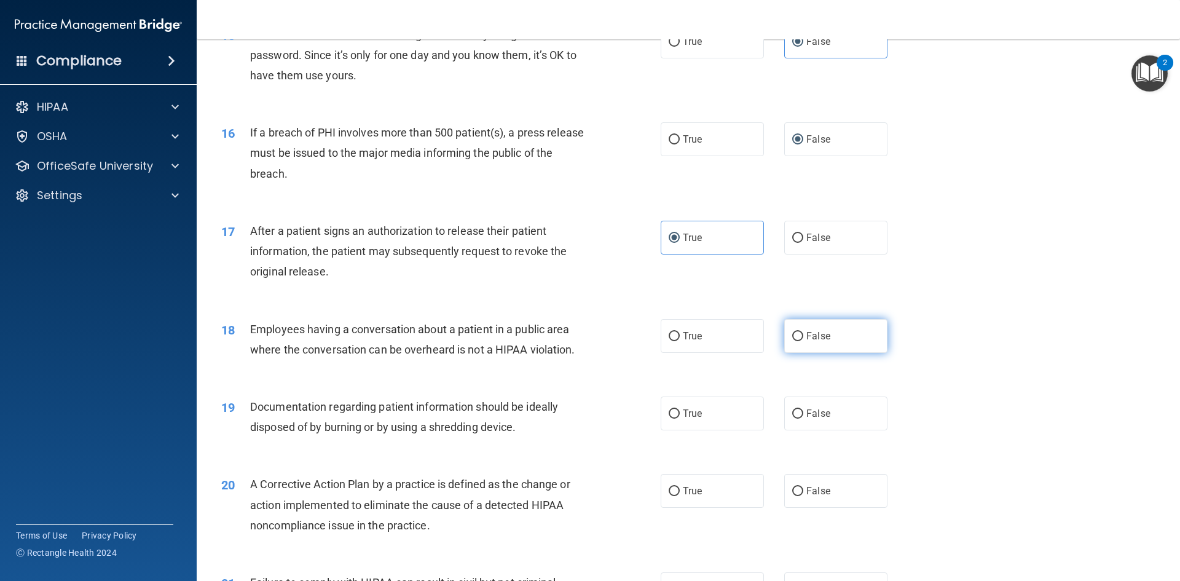
click at [798, 353] on label "False" at bounding box center [835, 336] width 103 height 34
click at [798, 341] on input "False" at bounding box center [797, 336] width 11 height 9
radio input "true"
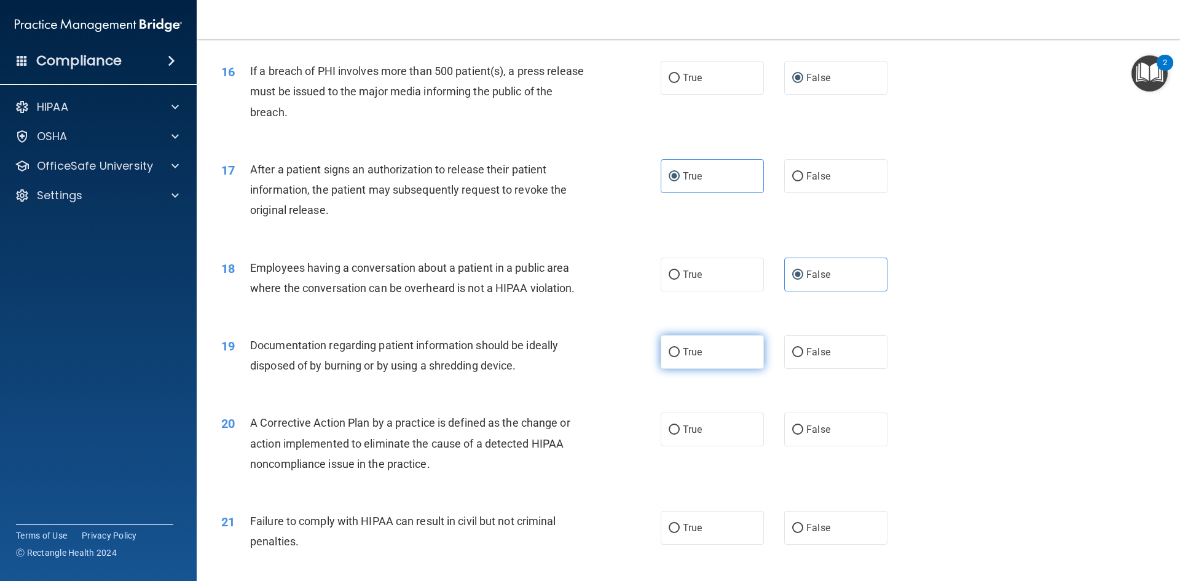
click at [715, 369] on label "True" at bounding box center [712, 352] width 103 height 34
click at [680, 357] on input "True" at bounding box center [674, 352] width 11 height 9
radio input "true"
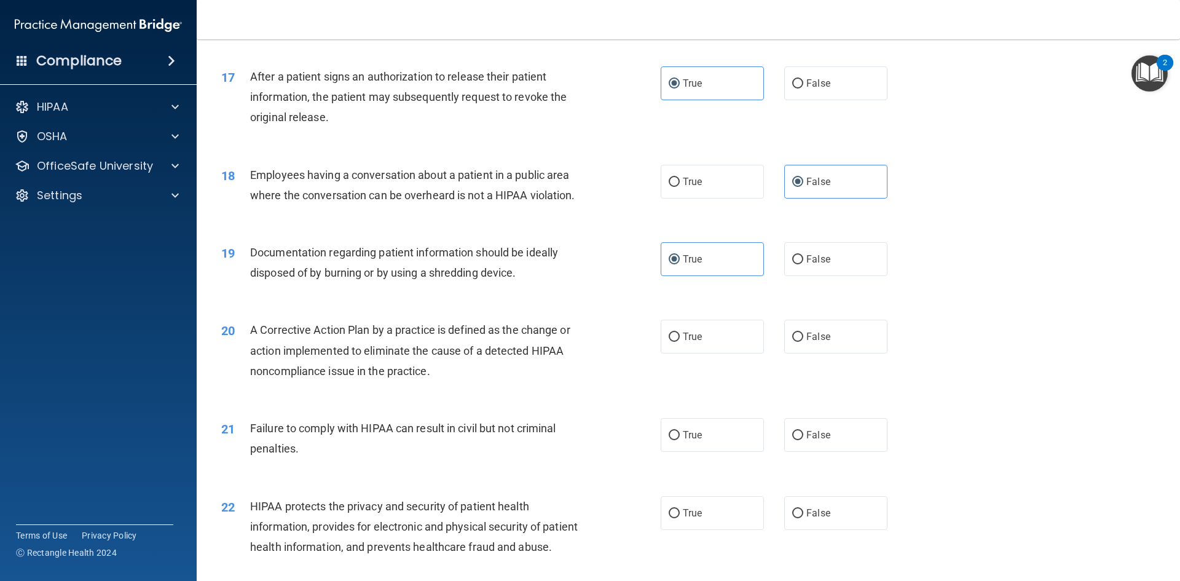
scroll to position [1475, 0]
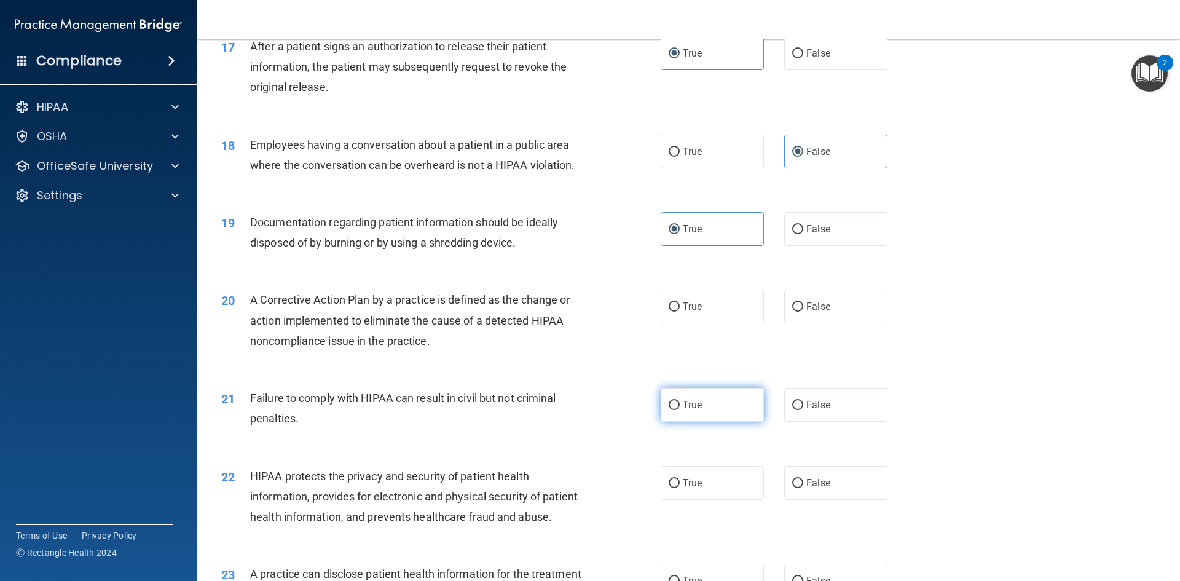
click at [727, 422] on label "True" at bounding box center [712, 405] width 103 height 34
click at [680, 410] on input "True" at bounding box center [674, 405] width 11 height 9
radio input "true"
click at [710, 323] on label "True" at bounding box center [712, 306] width 103 height 34
click at [680, 312] on input "True" at bounding box center [674, 306] width 11 height 9
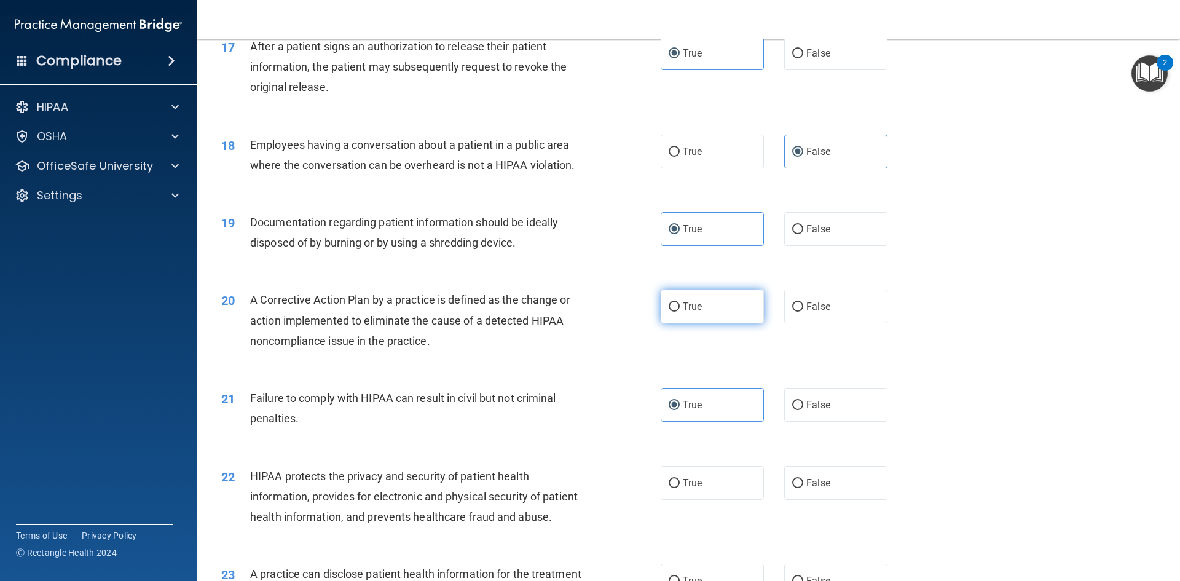
radio input "true"
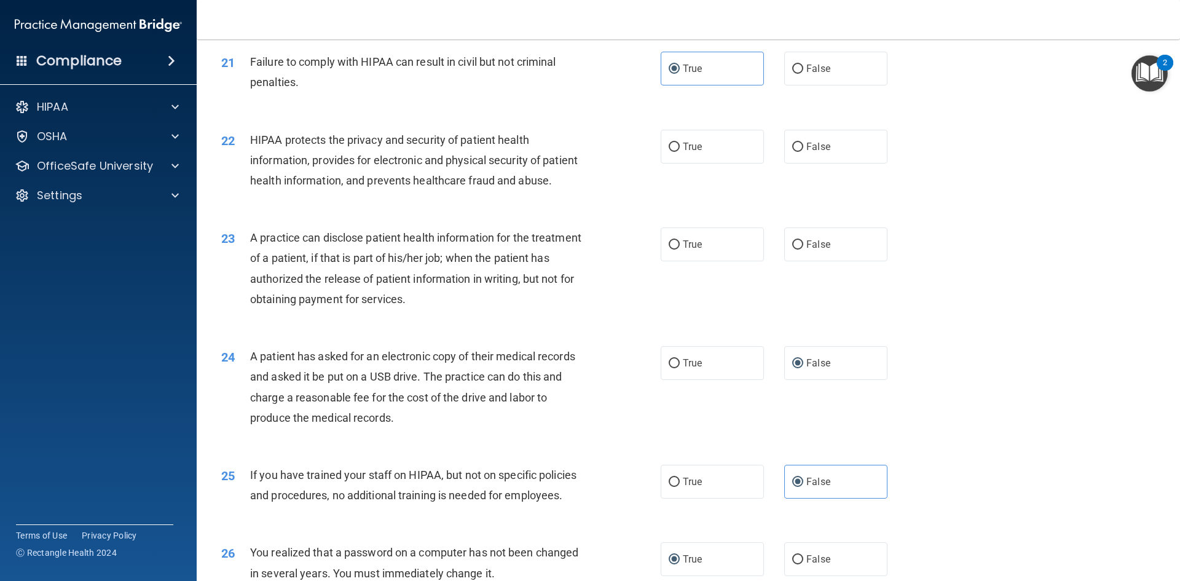
scroll to position [1782, 0]
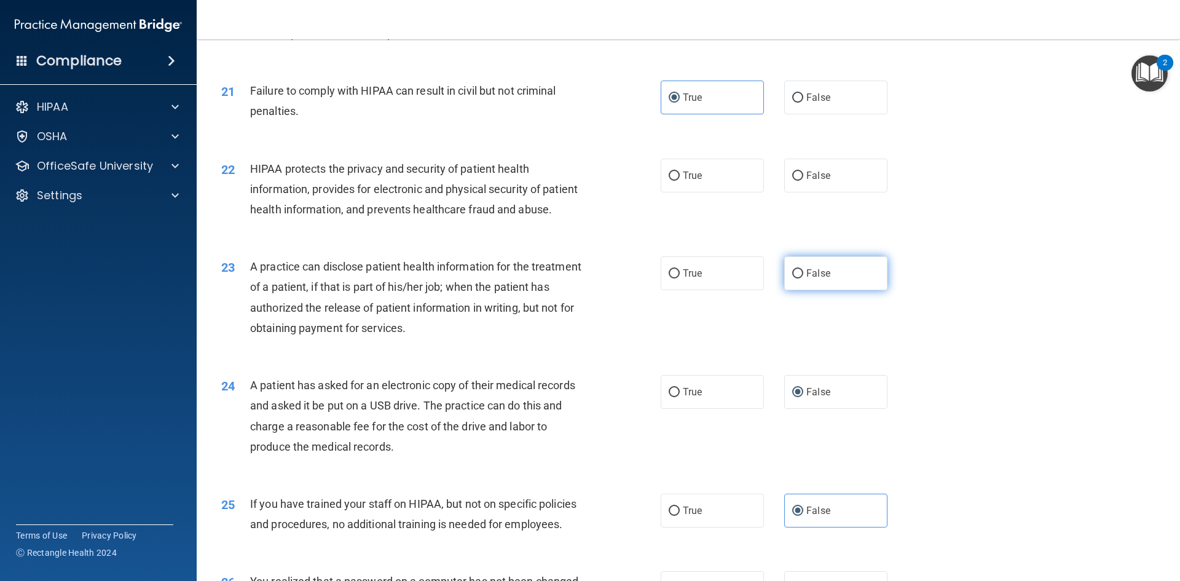
click at [794, 278] on input "False" at bounding box center [797, 273] width 11 height 9
radio input "true"
click at [692, 181] on span "True" at bounding box center [692, 176] width 19 height 12
click at [680, 181] on input "True" at bounding box center [674, 175] width 11 height 9
radio input "true"
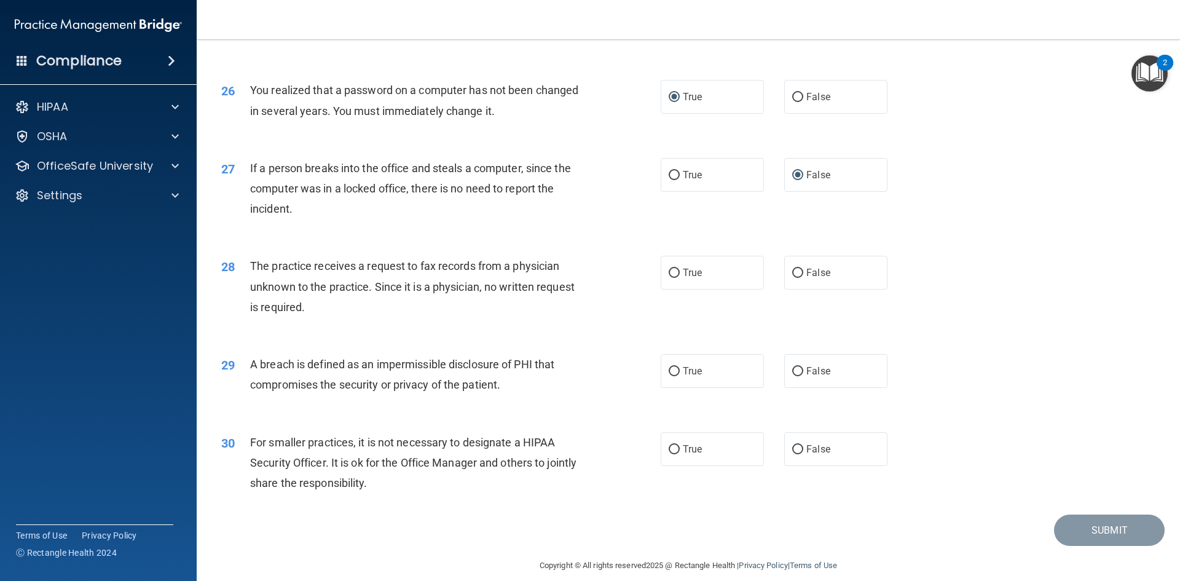
scroll to position [2274, 0]
click at [774, 289] on div "True False" at bounding box center [785, 272] width 248 height 34
click at [811, 278] on span "False" at bounding box center [818, 272] width 24 height 12
click at [803, 277] on input "False" at bounding box center [797, 272] width 11 height 9
radio input "true"
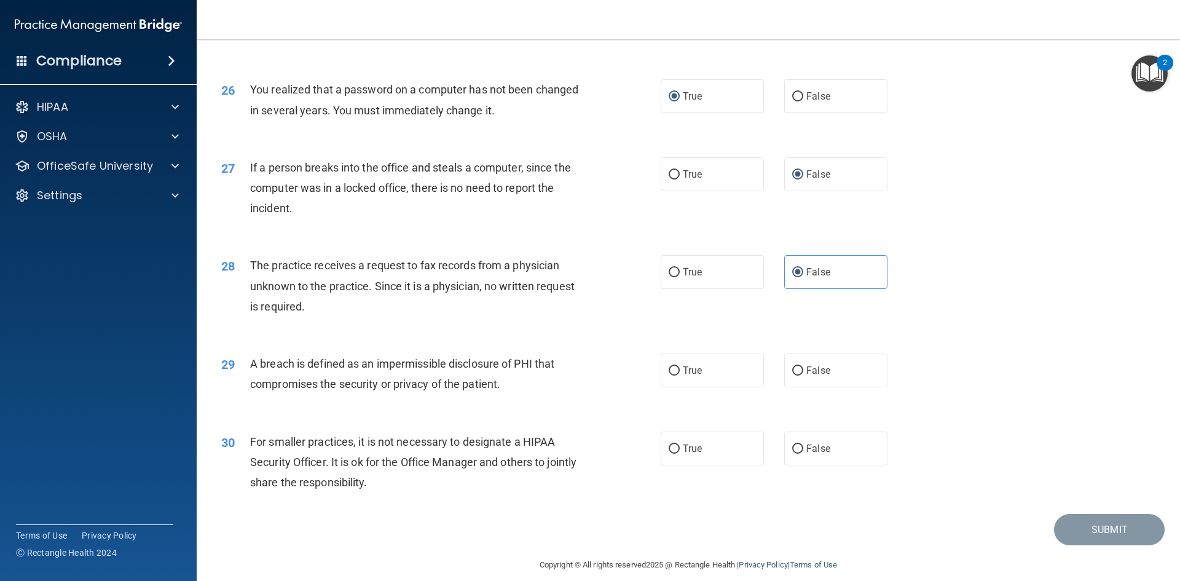
scroll to position [2328, 0]
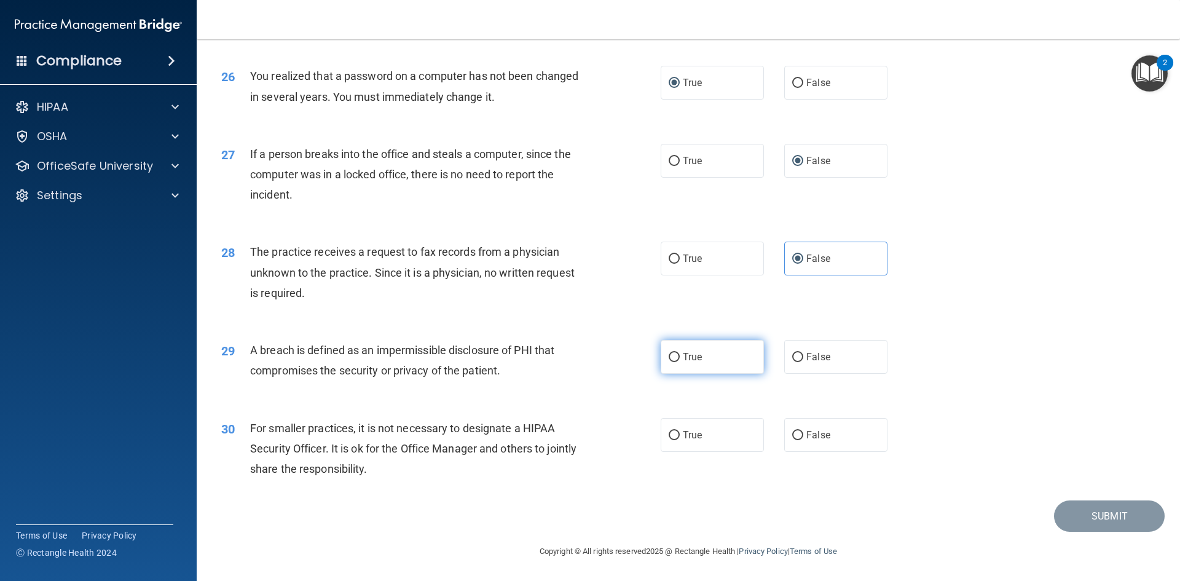
click at [681, 350] on label "True" at bounding box center [712, 357] width 103 height 34
click at [680, 353] on input "True" at bounding box center [674, 357] width 11 height 9
radio input "true"
click at [814, 433] on span "False" at bounding box center [818, 435] width 24 height 12
click at [803, 433] on input "False" at bounding box center [797, 435] width 11 height 9
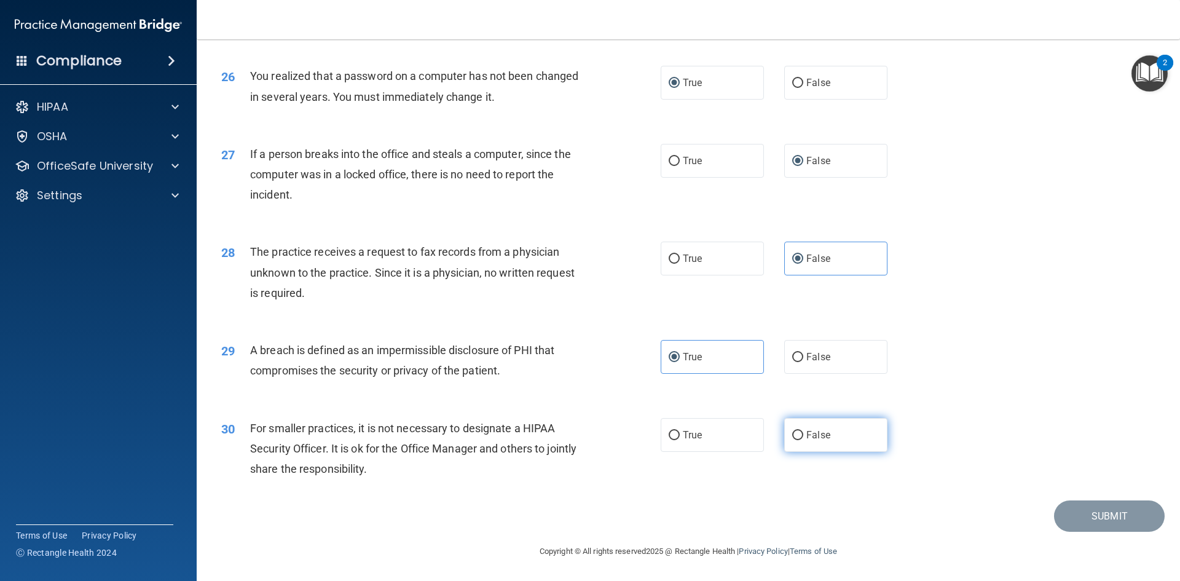
radio input "true"
click at [1099, 525] on button "Submit" at bounding box center [1109, 515] width 111 height 31
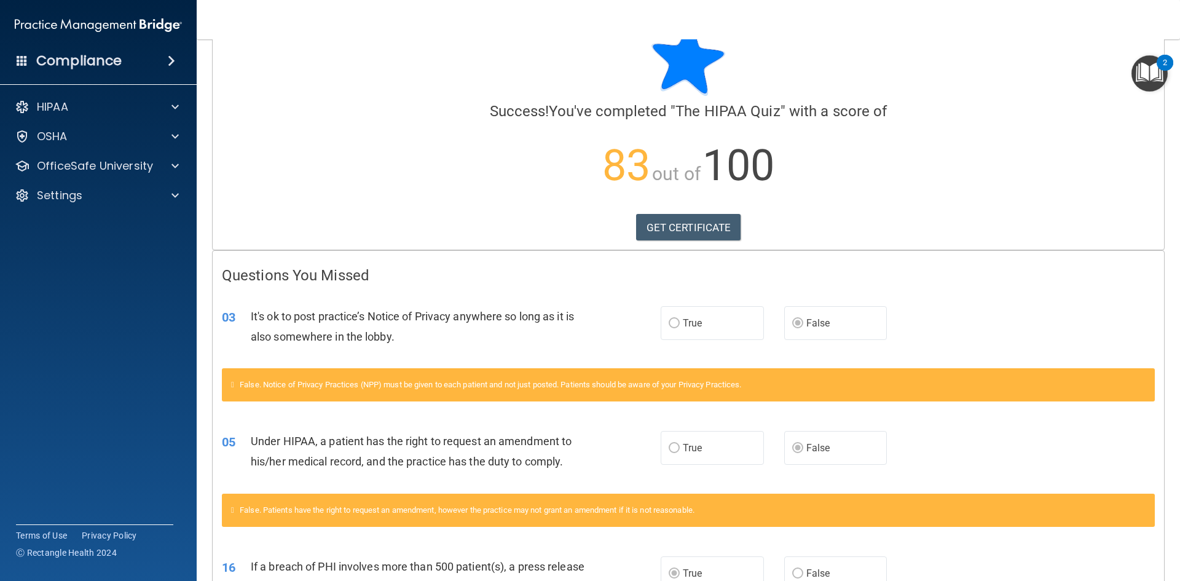
scroll to position [61, 0]
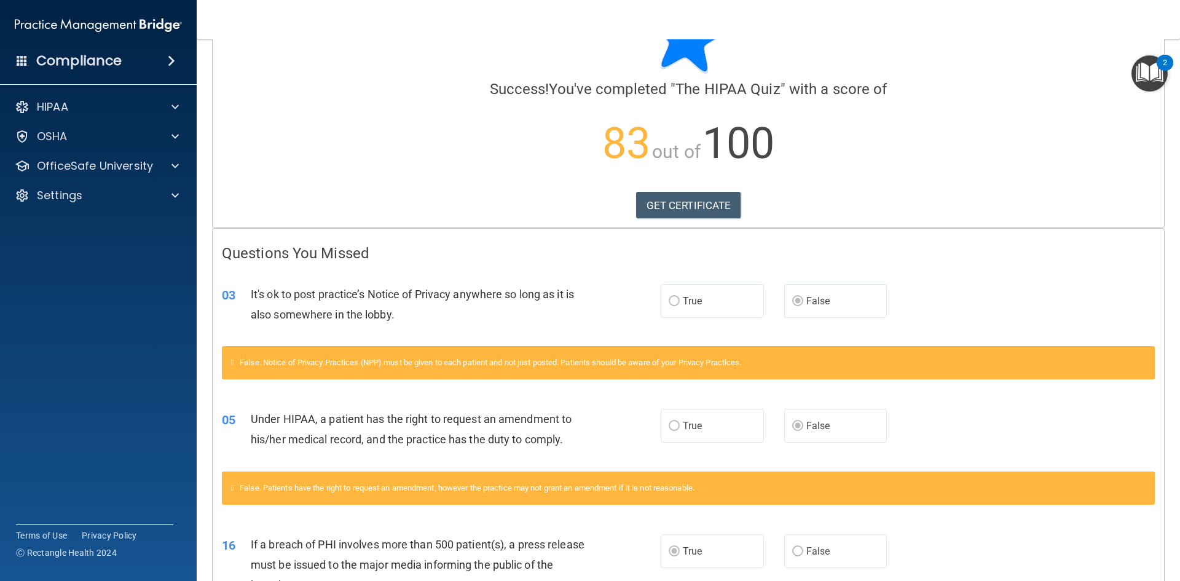
click at [649, 320] on div "03 It's ok to post practice’s Notice of Privacy anywhere so long as it is also …" at bounding box center [441, 307] width 476 height 47
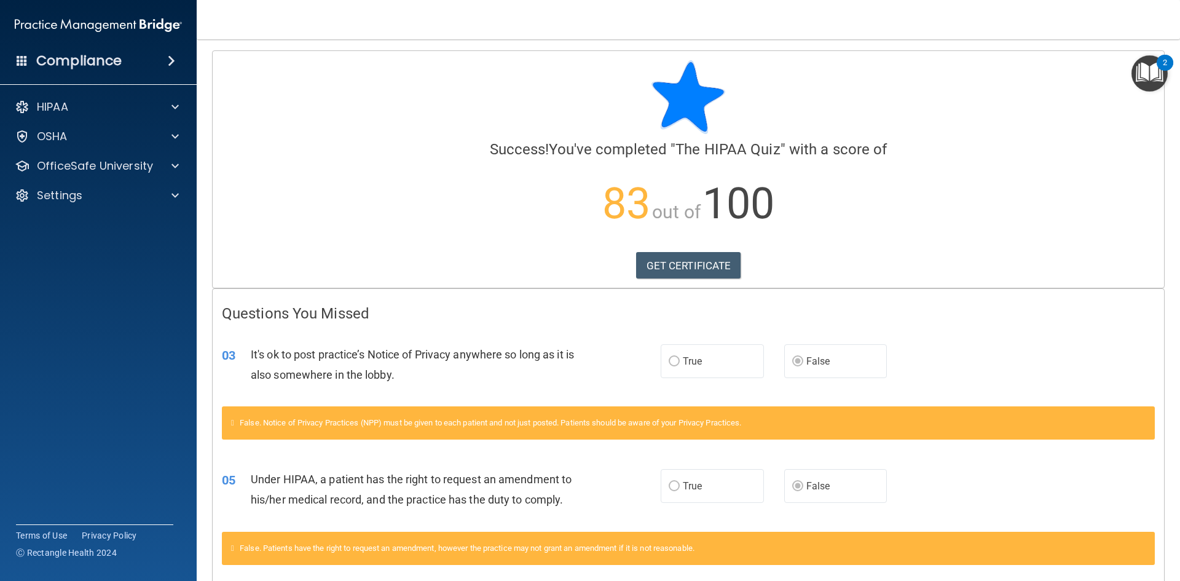
scroll to position [0, 0]
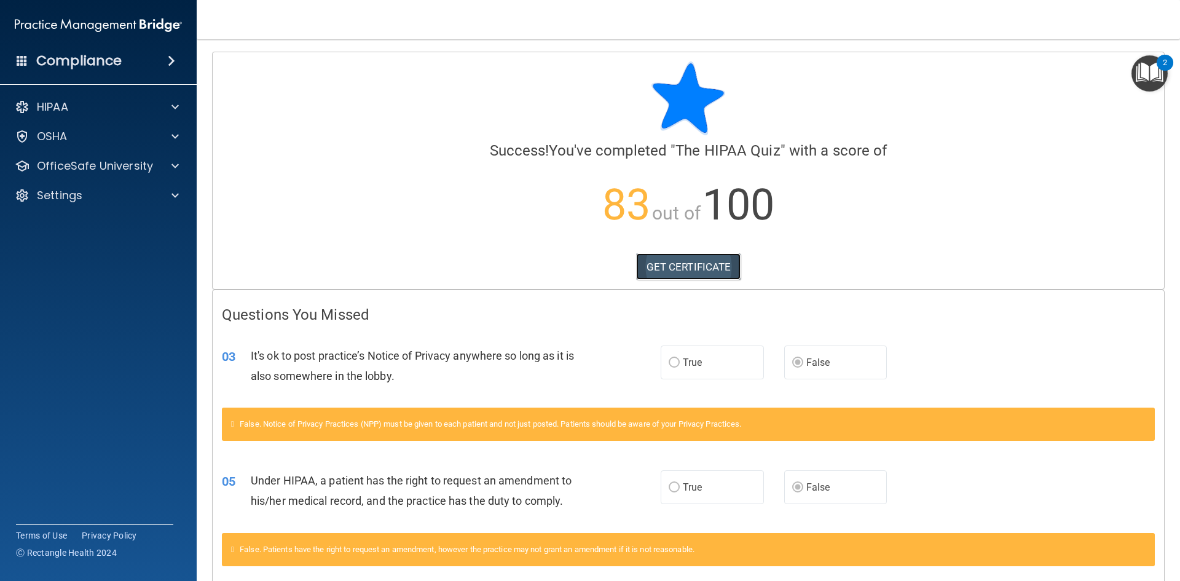
click at [698, 267] on link "GET CERTIFICATE" at bounding box center [688, 266] width 105 height 27
click at [113, 147] on div "OSHA" at bounding box center [98, 136] width 197 height 25
click at [169, 103] on div at bounding box center [173, 107] width 31 height 15
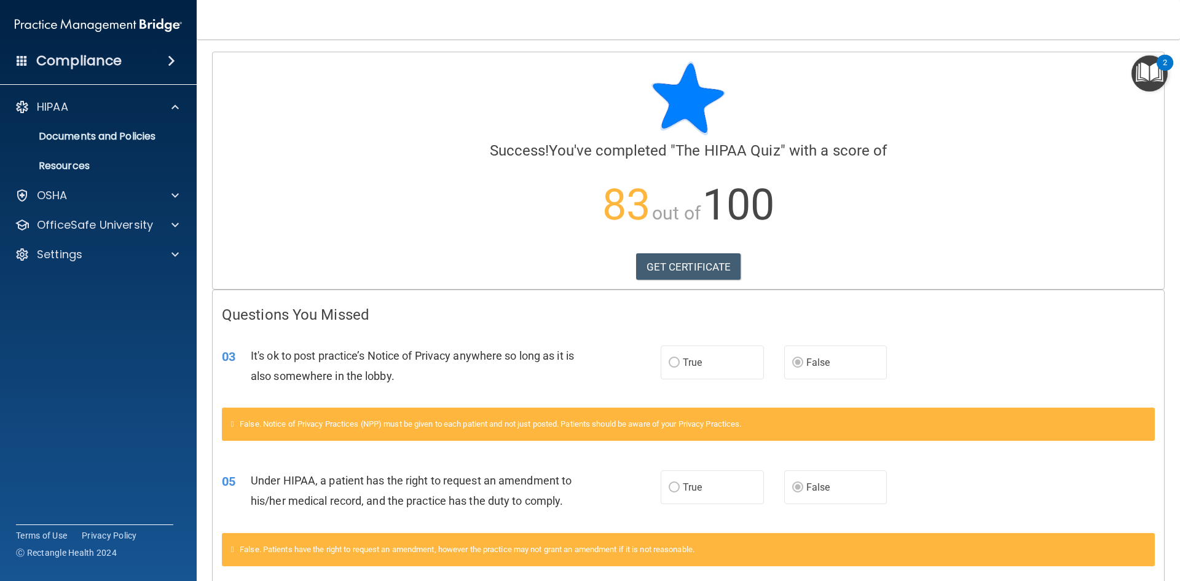
click at [436, 288] on div "Calculating your score.... Success! You've completed " The HIPAA Quiz " with a …" at bounding box center [688, 170] width 951 height 237
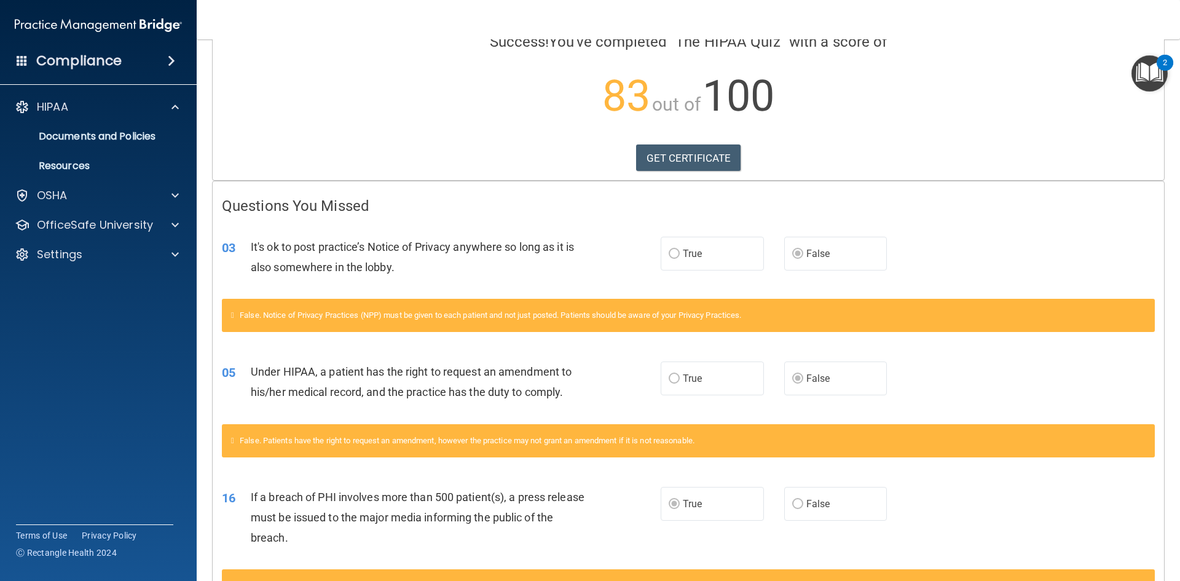
scroll to position [79, 0]
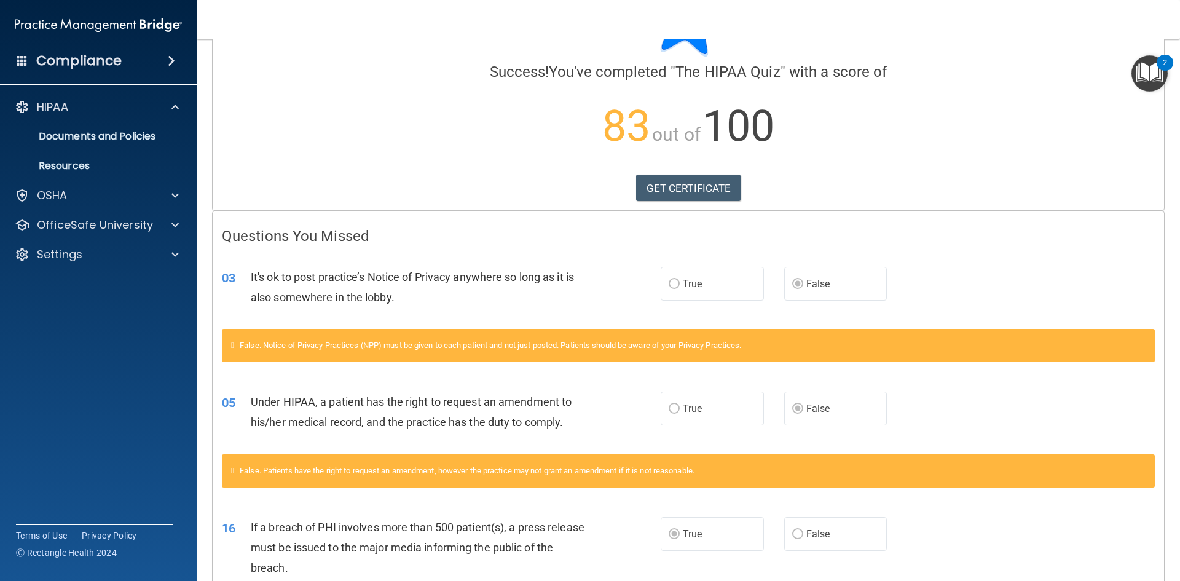
click at [172, 54] on span at bounding box center [171, 60] width 7 height 15
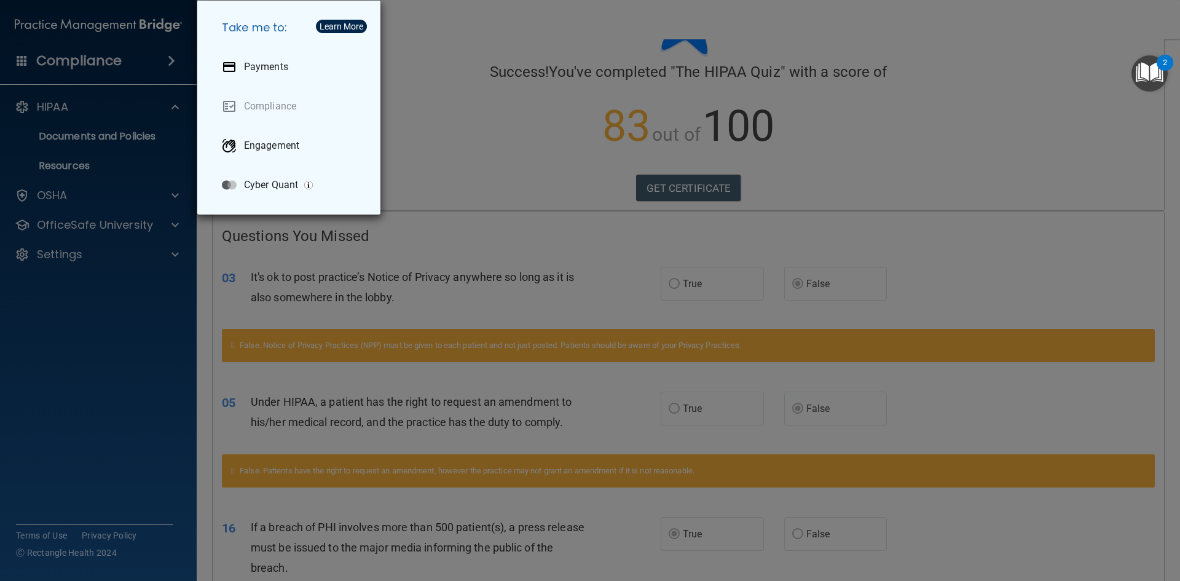
click at [83, 127] on div "Take me to: Payments Compliance Engagement Cyber Quant" at bounding box center [590, 290] width 1180 height 581
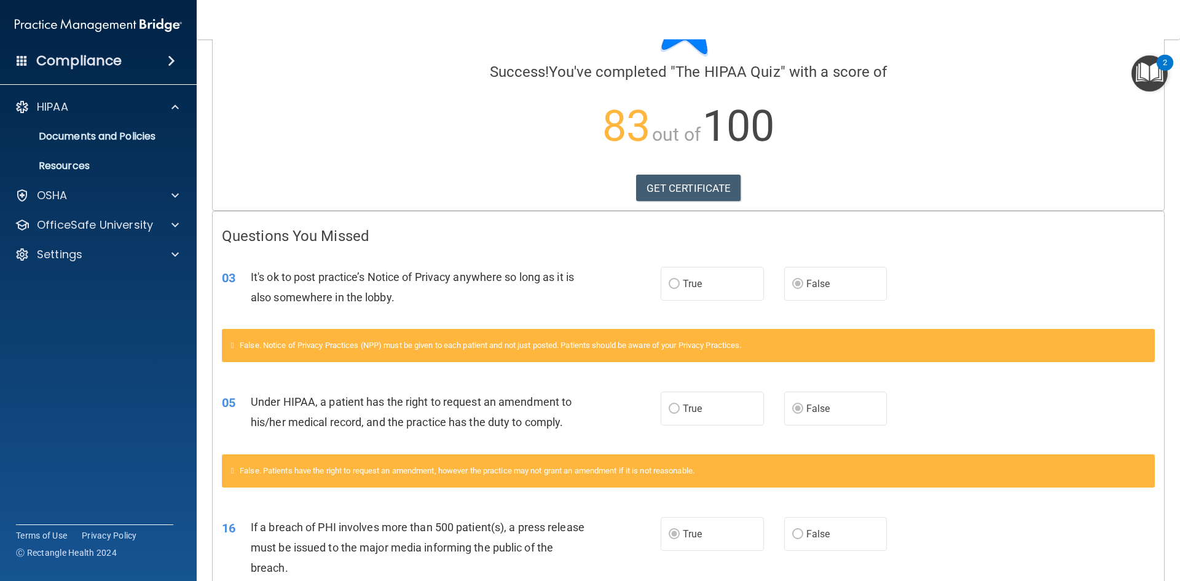
click at [94, 182] on div "HIPAA Documents and Policies Report an Incident Business Associates Emergency P…" at bounding box center [98, 183] width 197 height 187
click at [96, 193] on div "OSHA" at bounding box center [82, 195] width 152 height 15
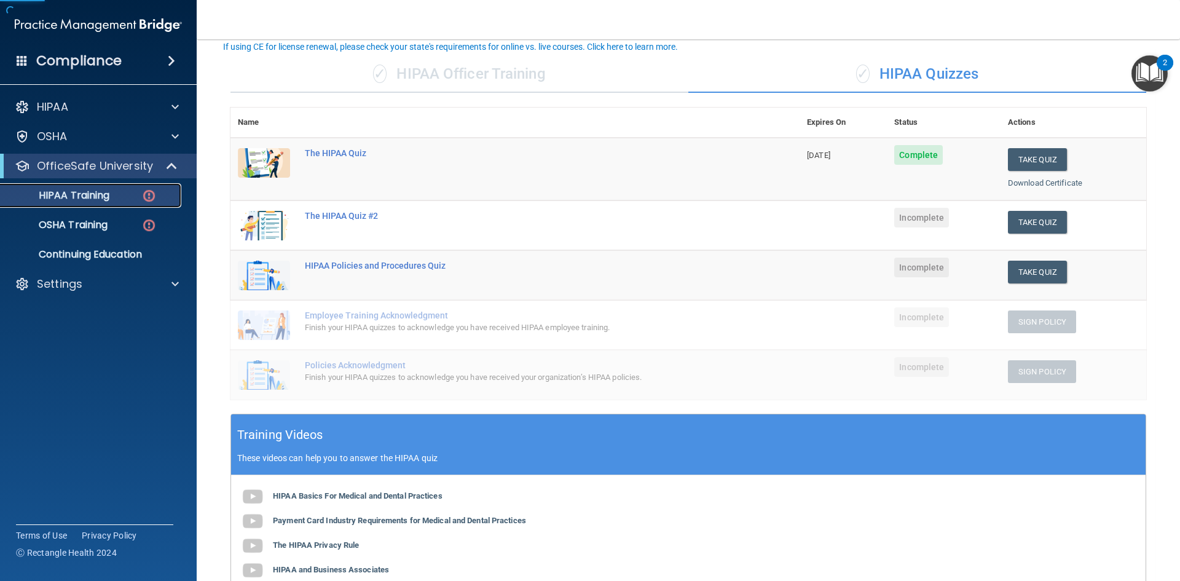
click at [121, 194] on div "HIPAA Training" at bounding box center [92, 195] width 168 height 12
click at [1045, 223] on button "Take Quiz" at bounding box center [1037, 222] width 59 height 23
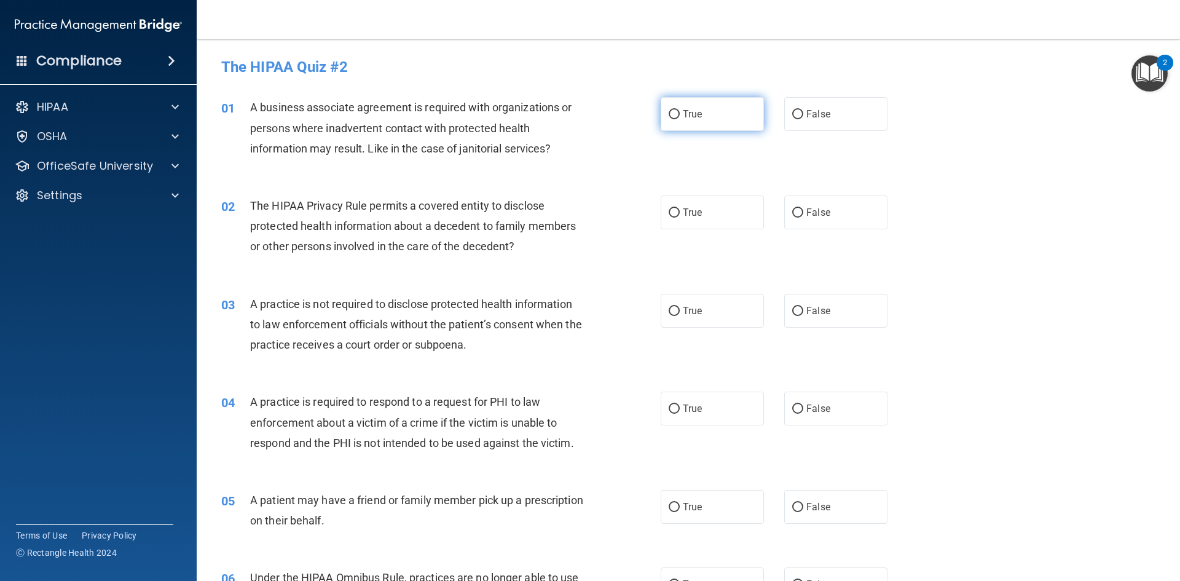
click at [676, 121] on label "True" at bounding box center [712, 114] width 103 height 34
click at [676, 119] on input "True" at bounding box center [674, 114] width 11 height 9
radio input "true"
click at [815, 122] on label "False" at bounding box center [835, 114] width 103 height 34
click at [803, 119] on input "False" at bounding box center [797, 114] width 11 height 9
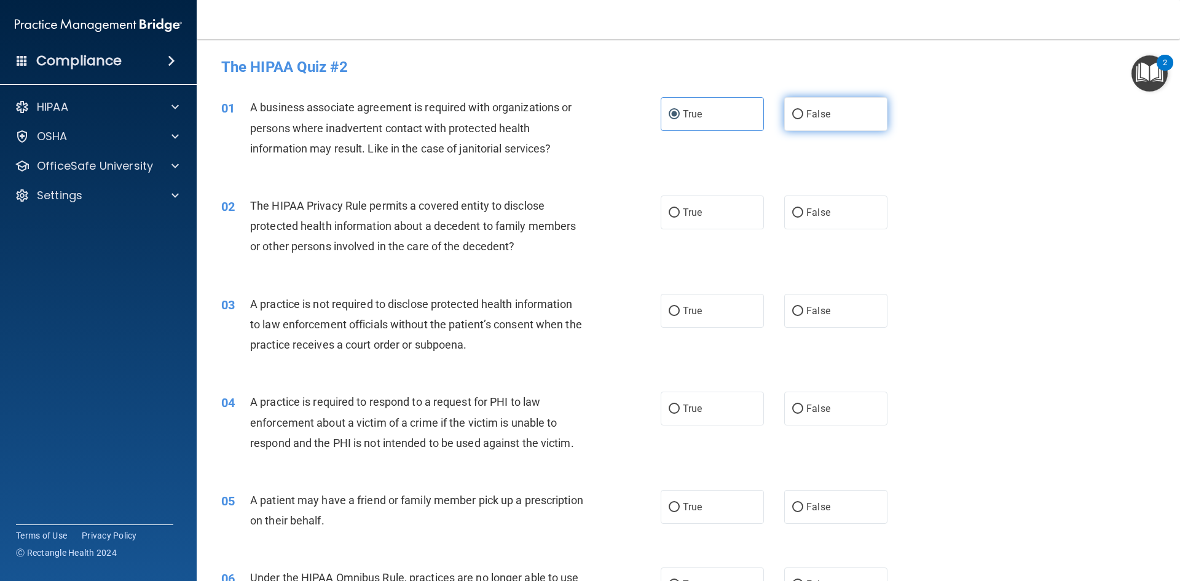
radio input "true"
radio input "false"
click at [695, 218] on span "True" at bounding box center [692, 212] width 19 height 12
click at [670, 212] on input "True" at bounding box center [674, 212] width 11 height 9
radio input "true"
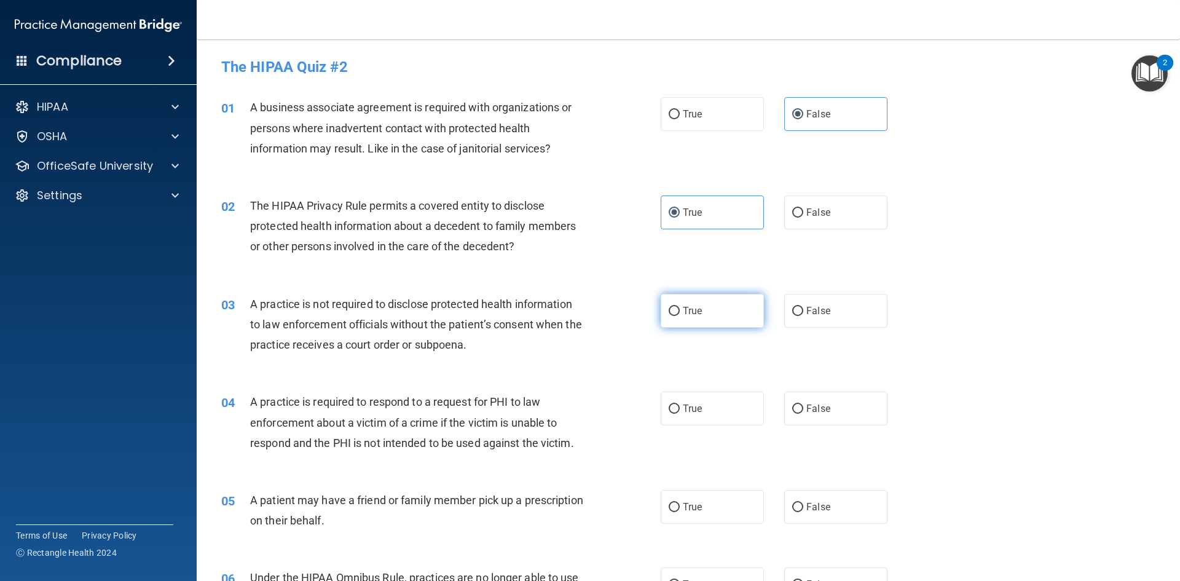
click at [701, 304] on label "True" at bounding box center [712, 311] width 103 height 34
click at [680, 307] on input "True" at bounding box center [674, 311] width 11 height 9
radio input "true"
click at [807, 221] on label "False" at bounding box center [835, 212] width 103 height 34
click at [803, 218] on input "False" at bounding box center [797, 212] width 11 height 9
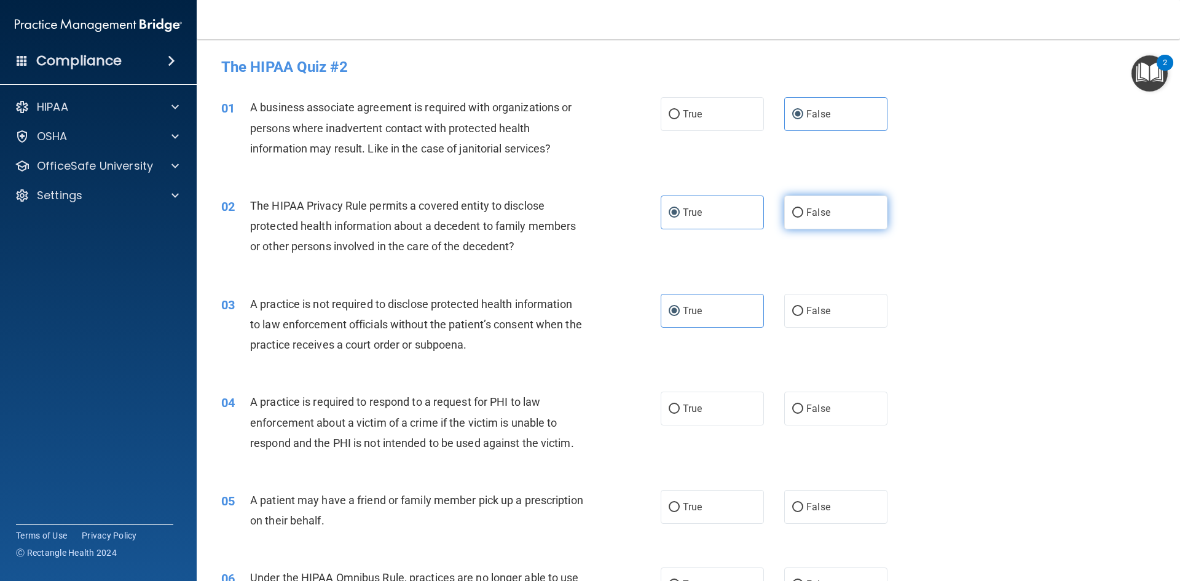
radio input "true"
click at [688, 209] on span "True" at bounding box center [692, 212] width 19 height 12
click at [680, 209] on input "True" at bounding box center [674, 212] width 11 height 9
radio input "true"
radio input "false"
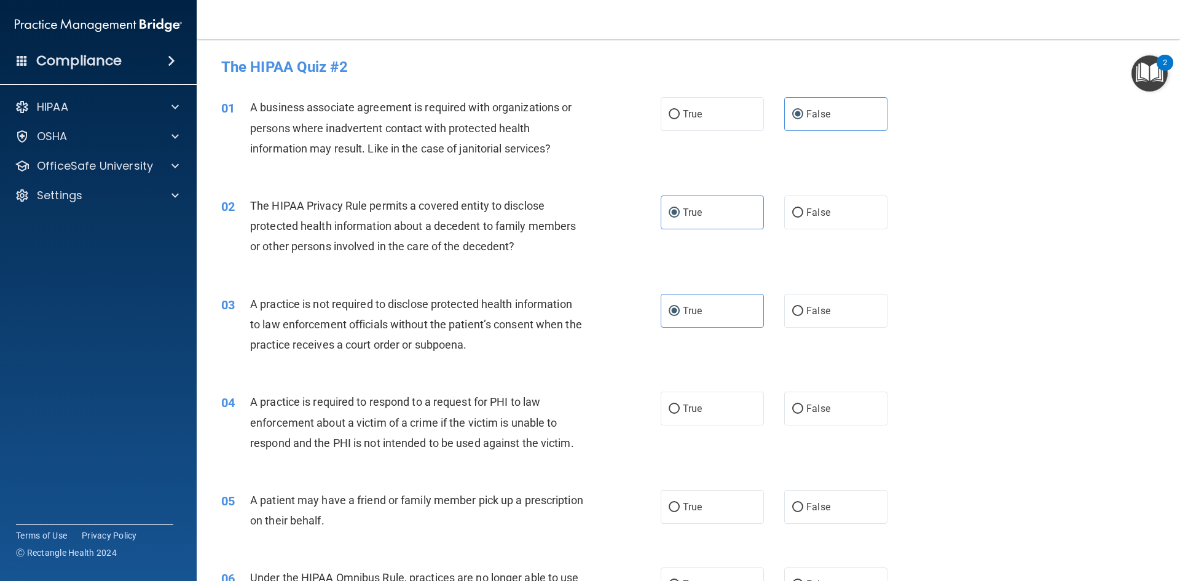
scroll to position [184, 0]
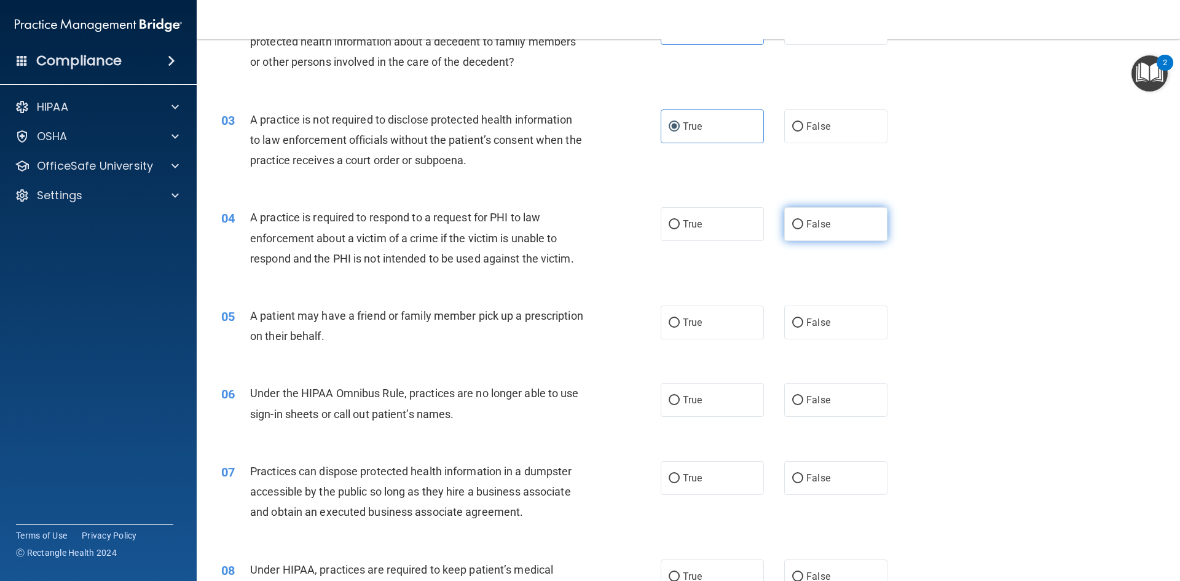
click at [830, 229] on label "False" at bounding box center [835, 224] width 103 height 34
click at [803, 229] on input "False" at bounding box center [797, 224] width 11 height 9
radio input "true"
click at [832, 335] on label "False" at bounding box center [835, 322] width 103 height 34
click at [803, 328] on input "False" at bounding box center [797, 322] width 11 height 9
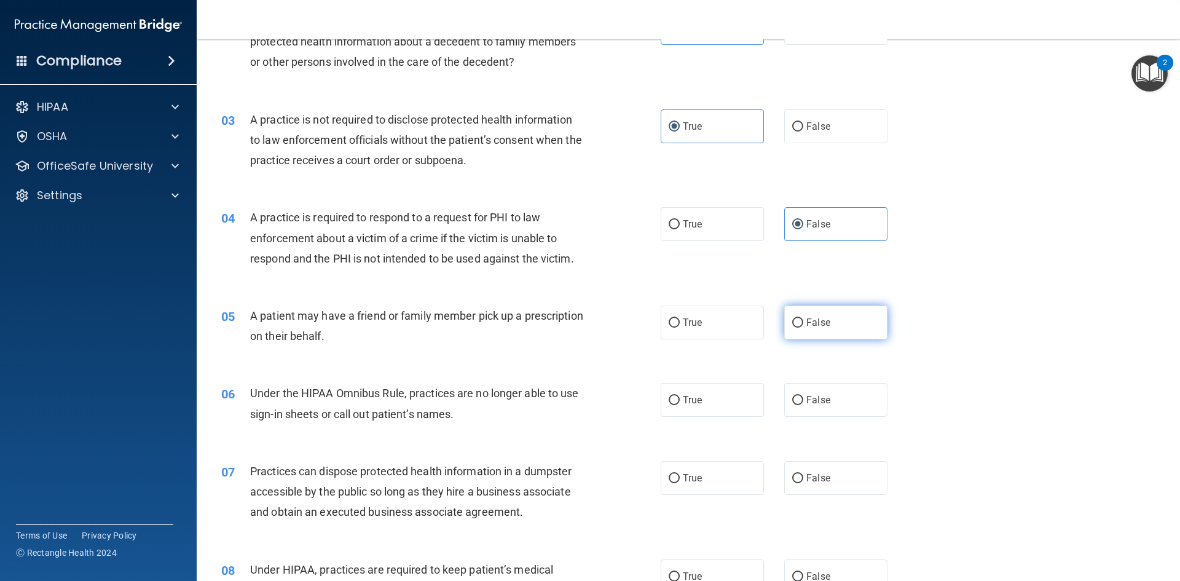
radio input "true"
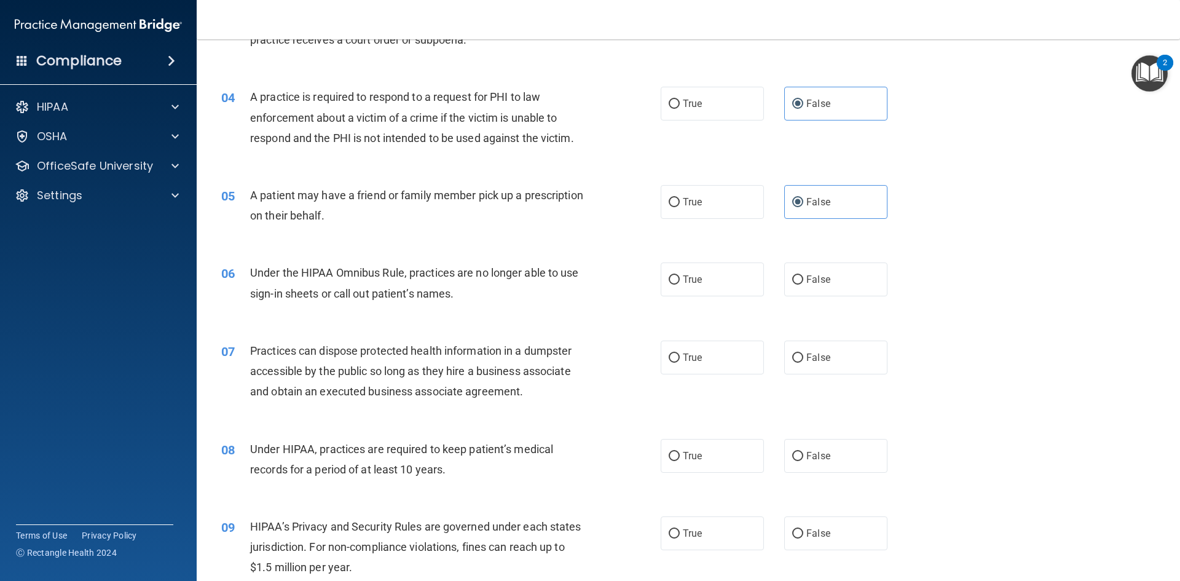
scroll to position [307, 0]
click at [692, 278] on span "True" at bounding box center [692, 277] width 19 height 12
click at [680, 278] on input "True" at bounding box center [674, 277] width 11 height 9
radio input "true"
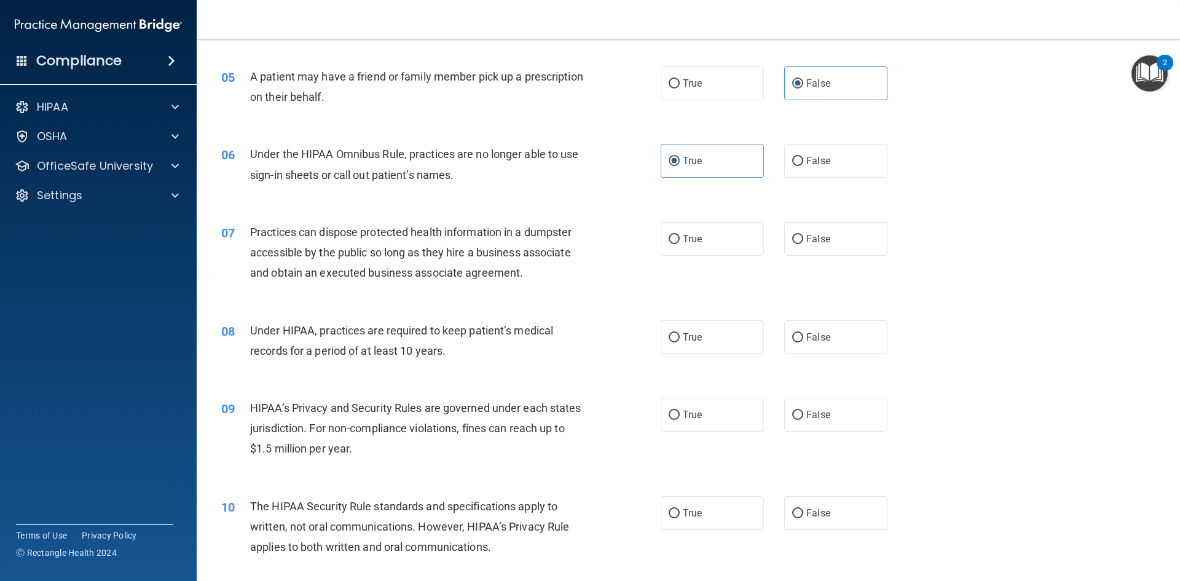
scroll to position [430, 0]
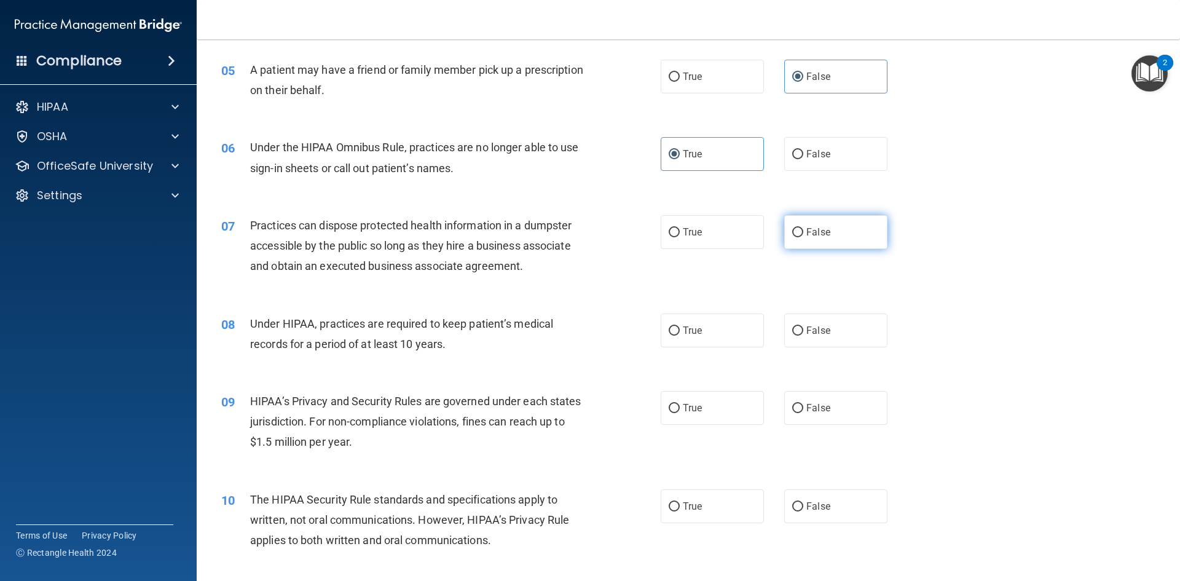
click at [794, 230] on input "False" at bounding box center [797, 232] width 11 height 9
radio input "true"
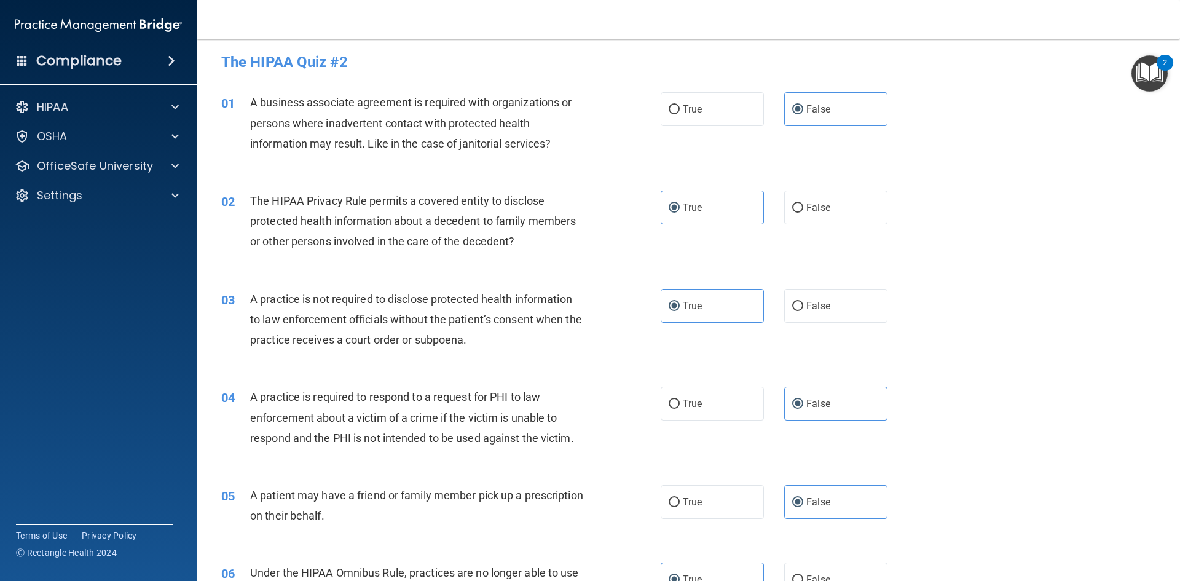
scroll to position [0, 0]
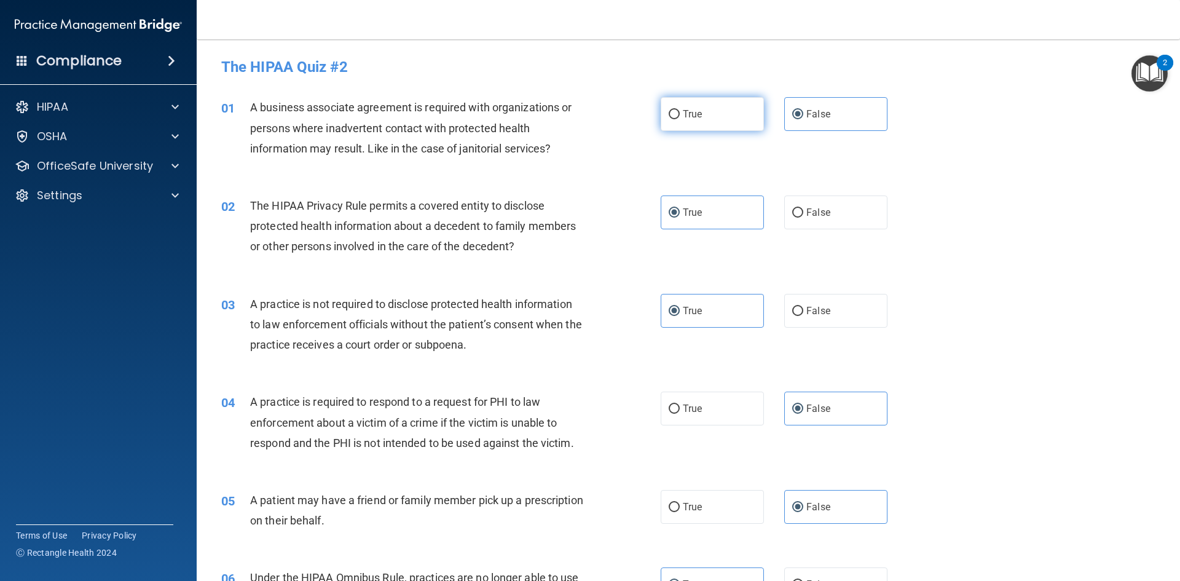
click at [670, 116] on input "True" at bounding box center [674, 114] width 11 height 9
radio input "true"
radio input "false"
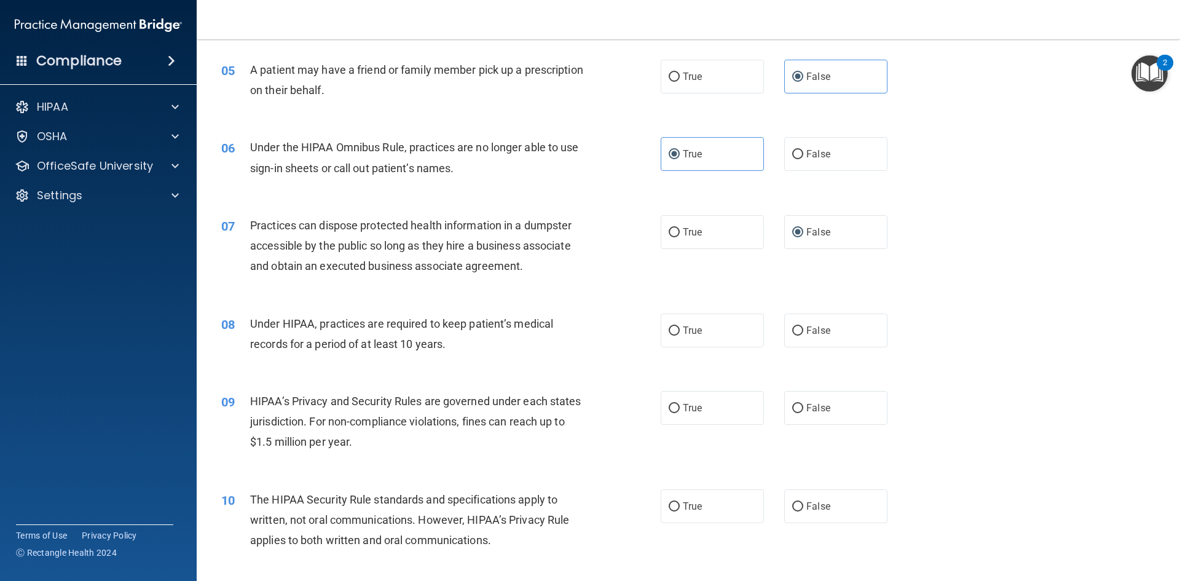
scroll to position [553, 0]
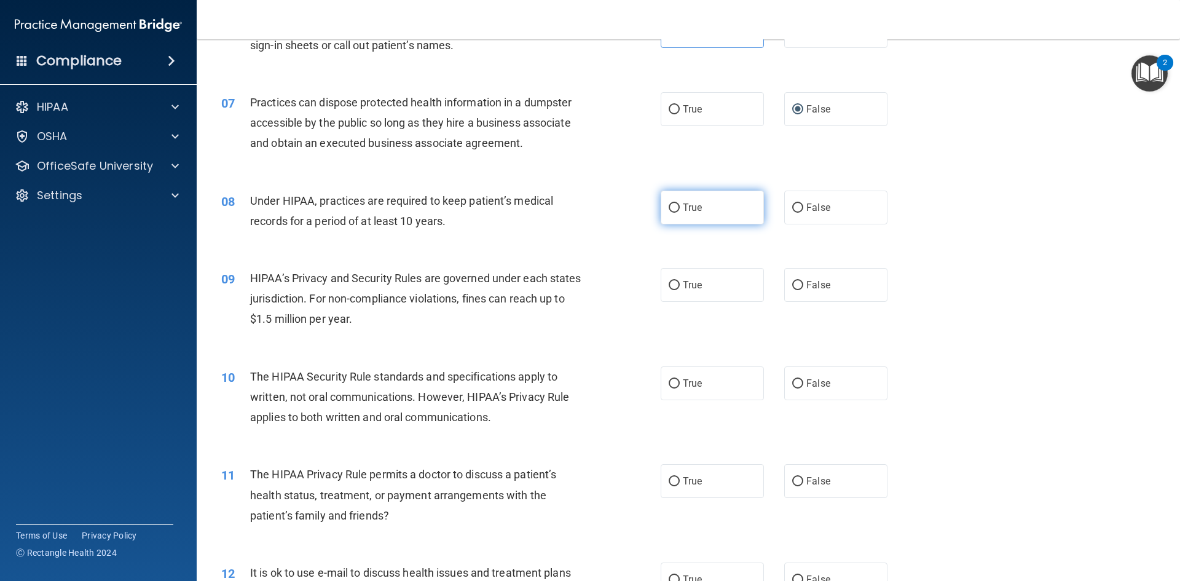
click at [729, 205] on label "True" at bounding box center [712, 208] width 103 height 34
click at [680, 205] on input "True" at bounding box center [674, 207] width 11 height 9
radio input "true"
click at [669, 281] on input "True" at bounding box center [674, 285] width 11 height 9
radio input "true"
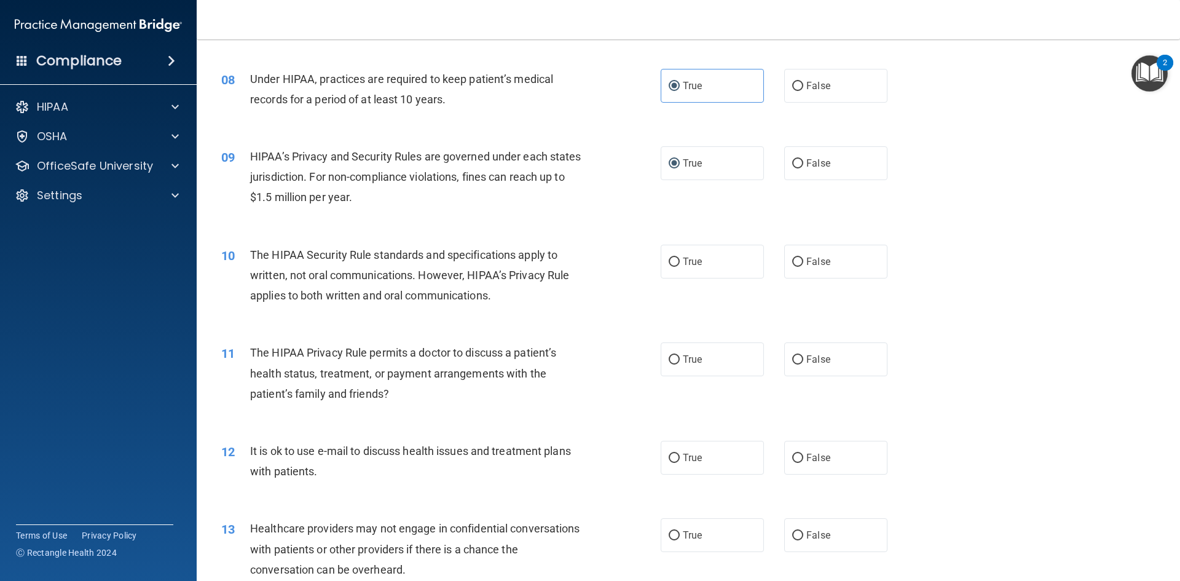
scroll to position [676, 0]
click at [685, 263] on span "True" at bounding box center [692, 260] width 19 height 12
click at [680, 263] on input "True" at bounding box center [674, 260] width 11 height 9
radio input "true"
click at [804, 367] on label "False" at bounding box center [835, 358] width 103 height 34
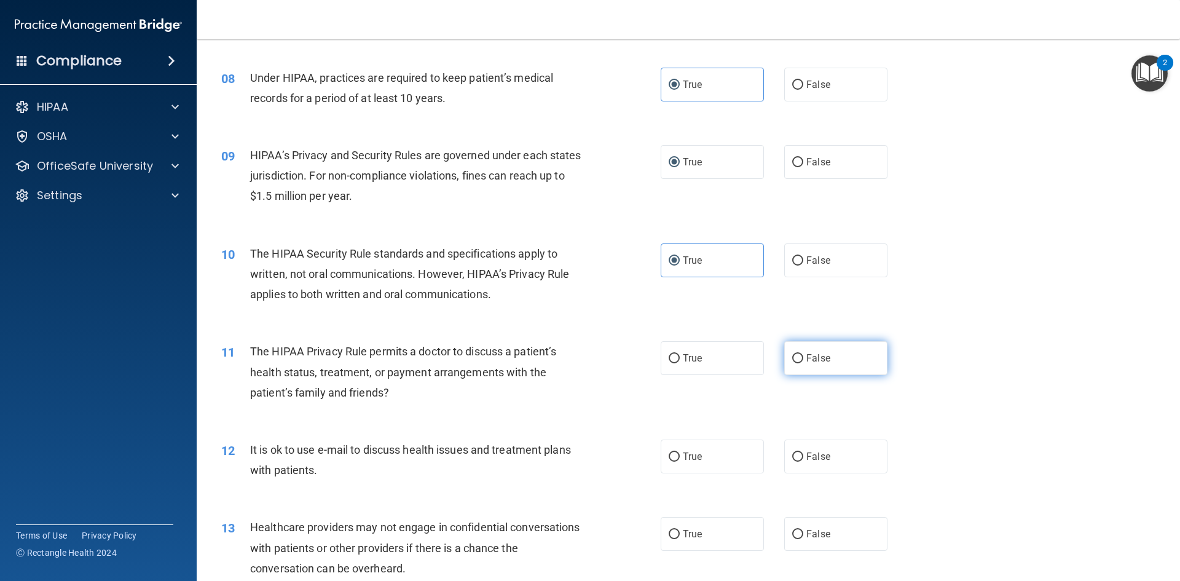
click at [803, 363] on input "False" at bounding box center [797, 358] width 11 height 9
radio input "true"
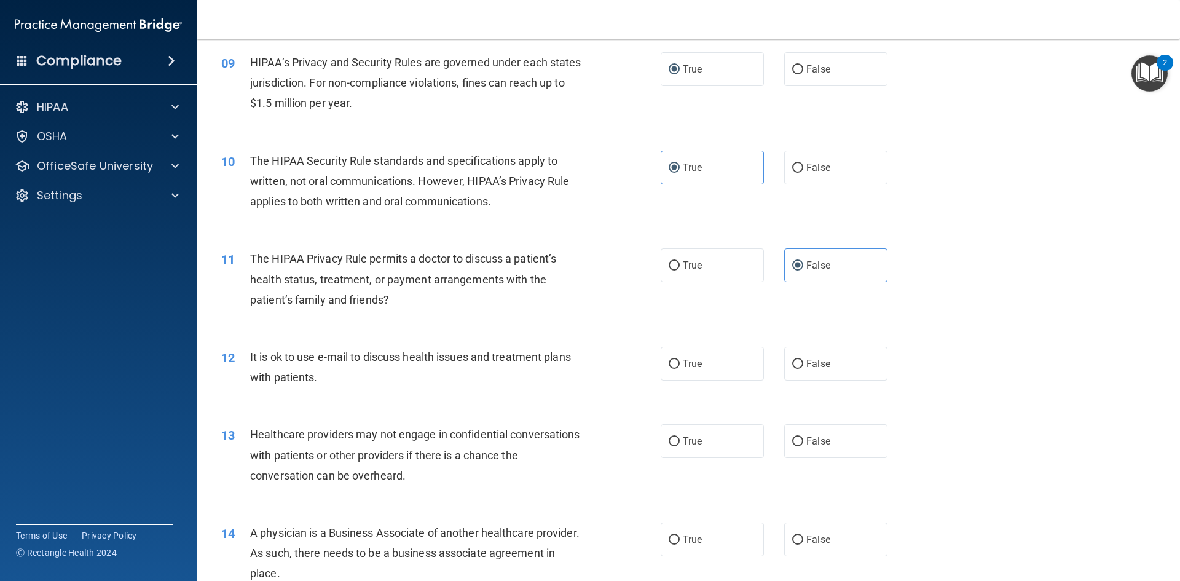
scroll to position [799, 0]
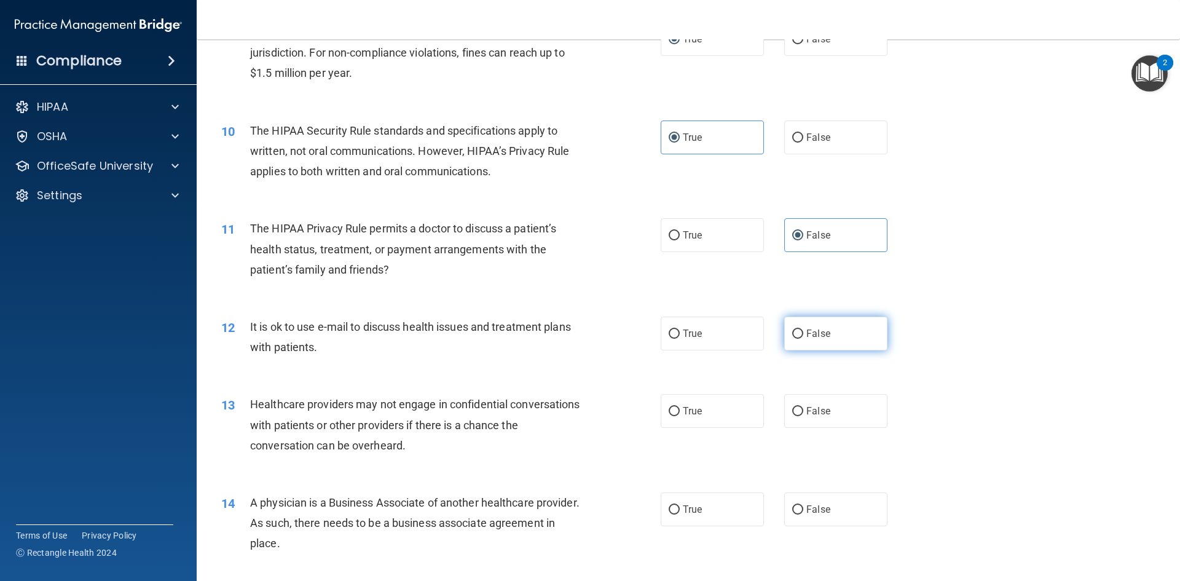
click at [792, 329] on input "False" at bounding box center [797, 333] width 11 height 9
radio input "true"
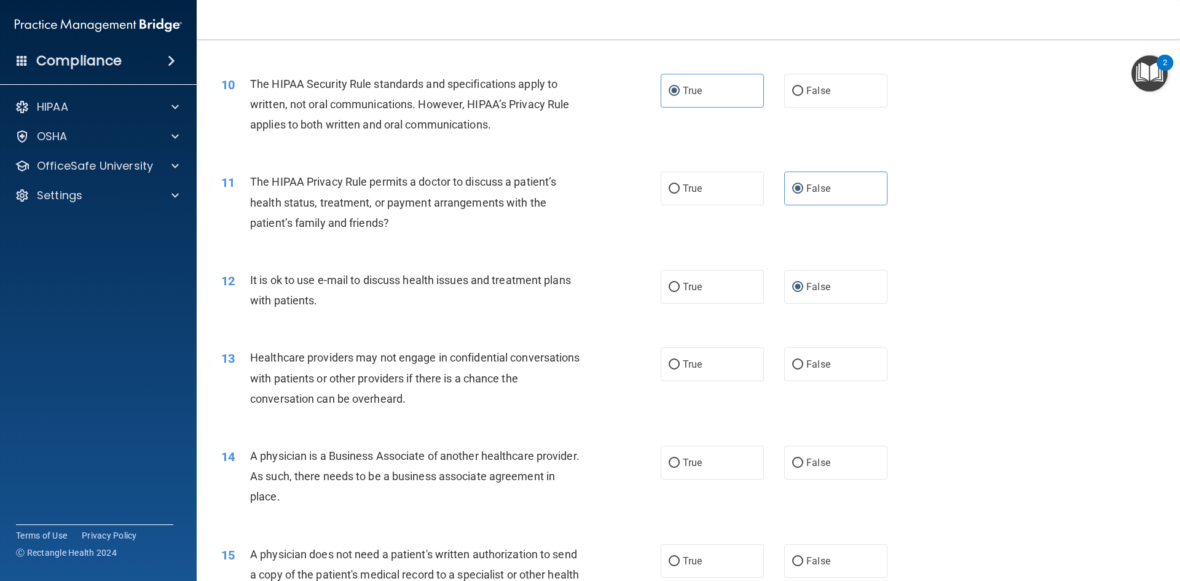
scroll to position [922, 0]
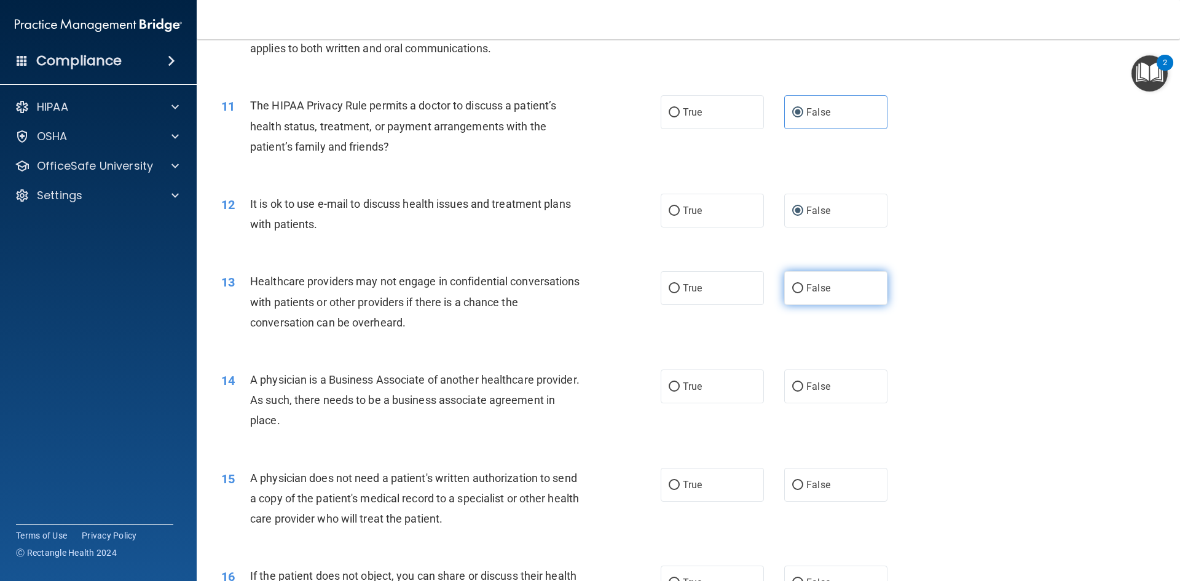
click at [806, 291] on span "False" at bounding box center [818, 288] width 24 height 12
click at [802, 291] on input "False" at bounding box center [797, 288] width 11 height 9
radio input "true"
click at [675, 288] on label "True" at bounding box center [712, 288] width 103 height 34
click at [675, 288] on input "True" at bounding box center [674, 288] width 11 height 9
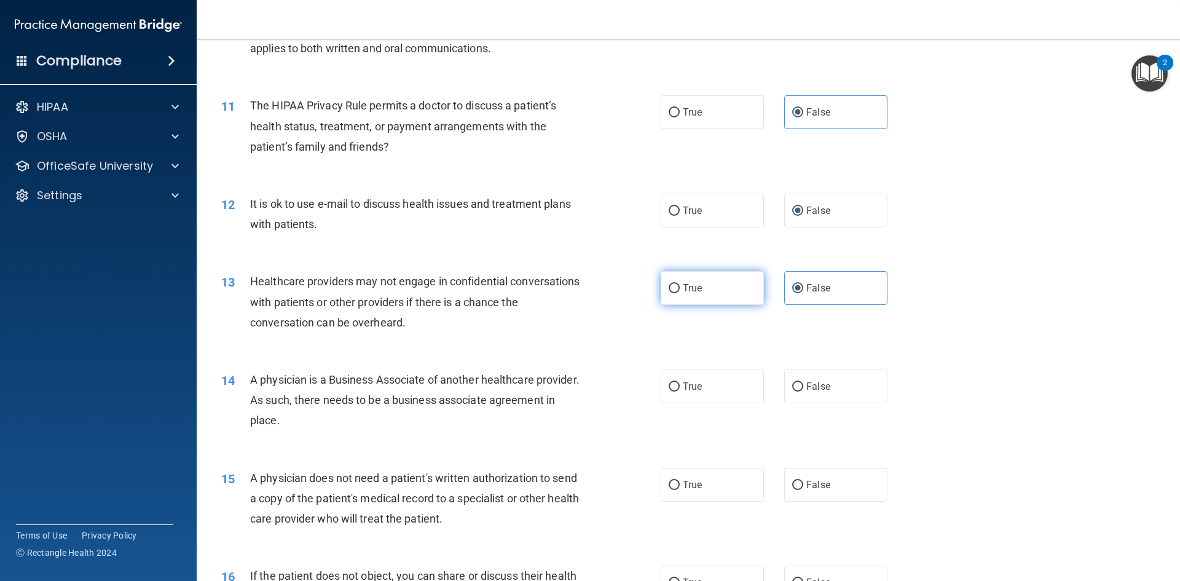
radio input "true"
radio input "false"
click at [795, 379] on label "False" at bounding box center [835, 386] width 103 height 34
click at [795, 382] on input "False" at bounding box center [797, 386] width 11 height 9
radio input "true"
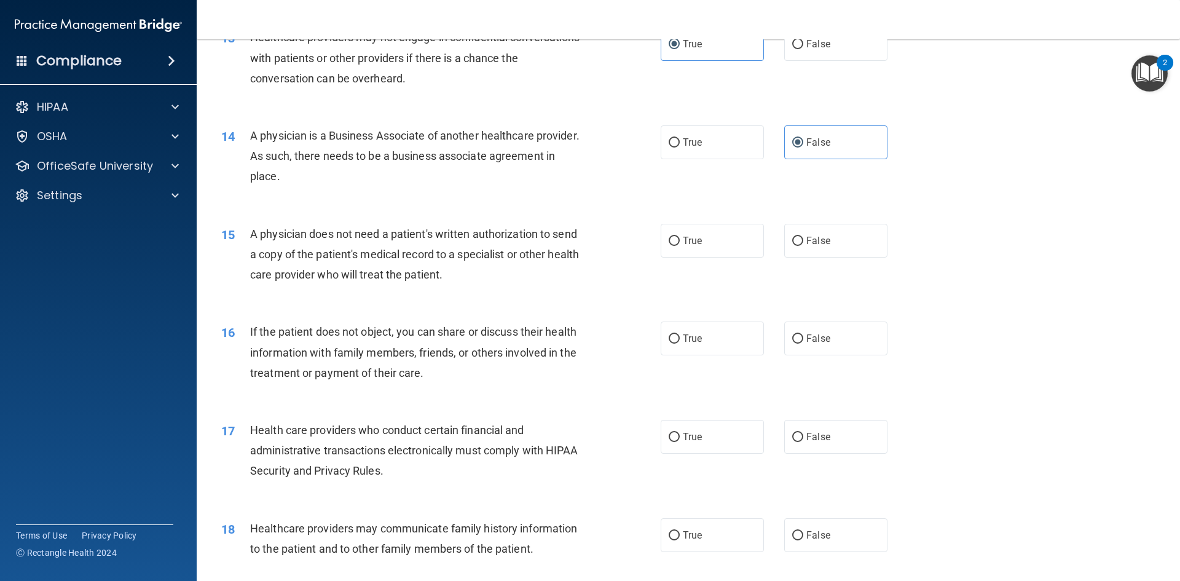
scroll to position [1168, 0]
click at [806, 238] on span "False" at bounding box center [818, 239] width 24 height 12
click at [803, 238] on input "False" at bounding box center [797, 239] width 11 height 9
radio input "true"
click at [794, 345] on label "False" at bounding box center [835, 337] width 103 height 34
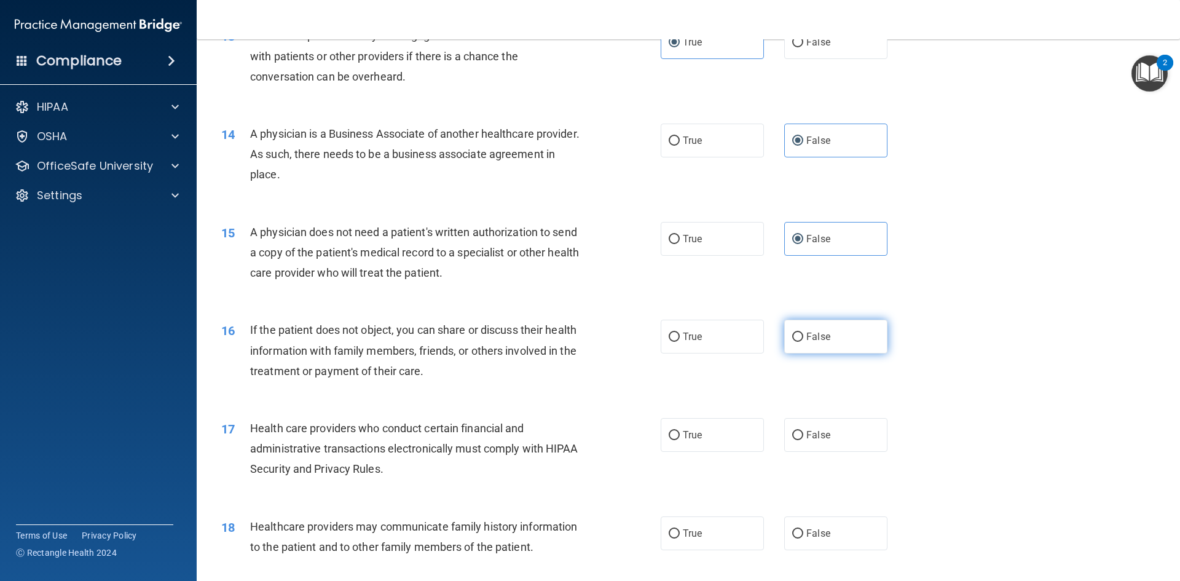
click at [794, 342] on input "False" at bounding box center [797, 336] width 11 height 9
radio input "true"
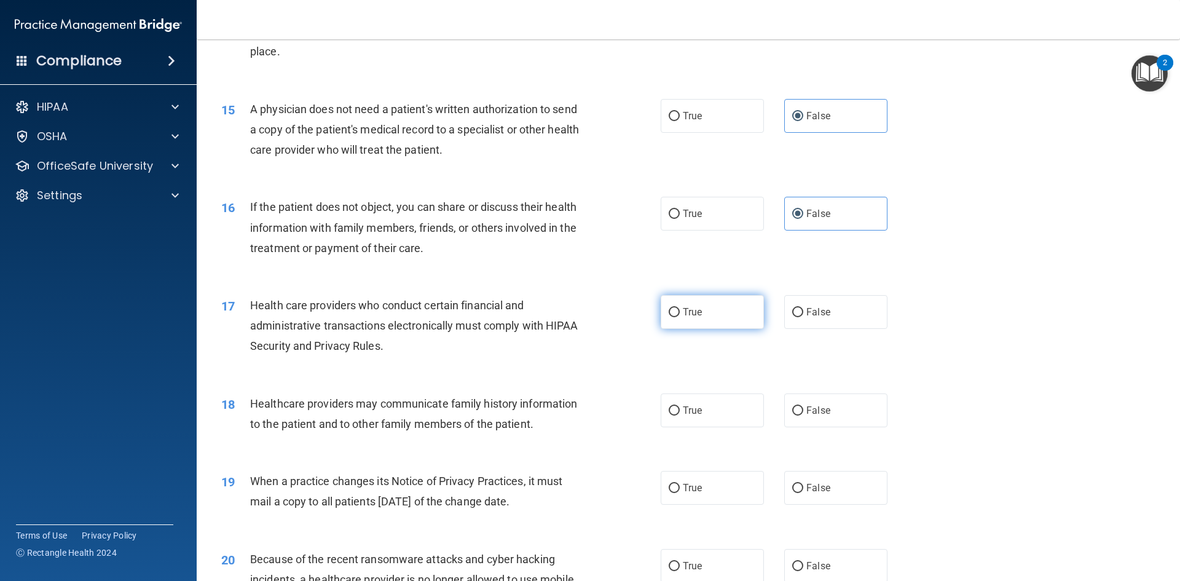
click at [673, 310] on input "True" at bounding box center [674, 312] width 11 height 9
radio input "true"
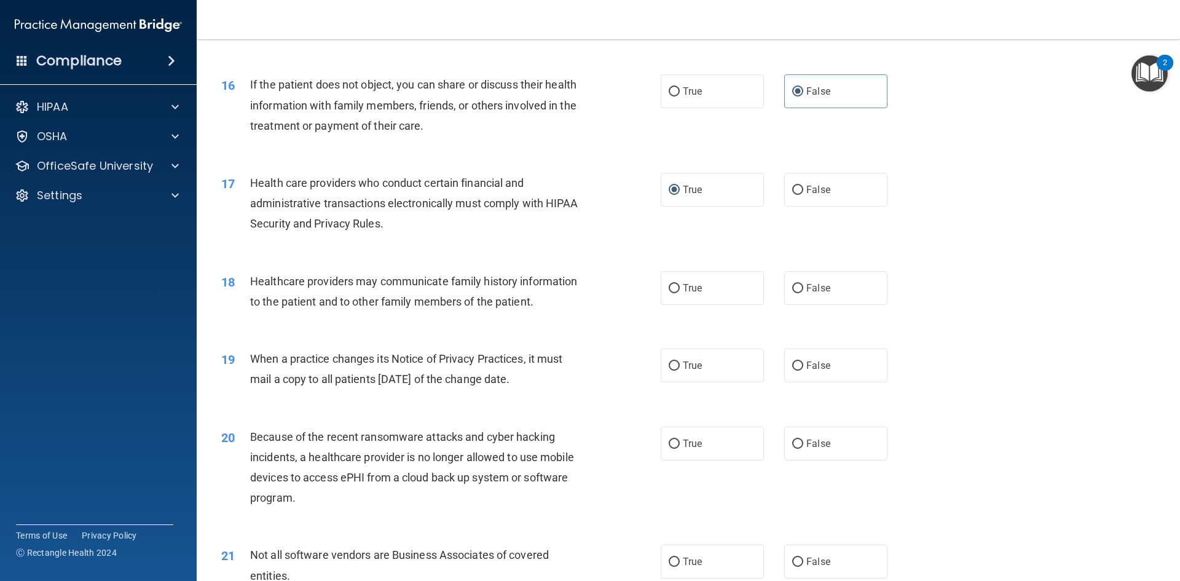
scroll to position [1413, 0]
click at [795, 297] on label "False" at bounding box center [835, 287] width 103 height 34
click at [795, 293] on input "False" at bounding box center [797, 287] width 11 height 9
radio input "true"
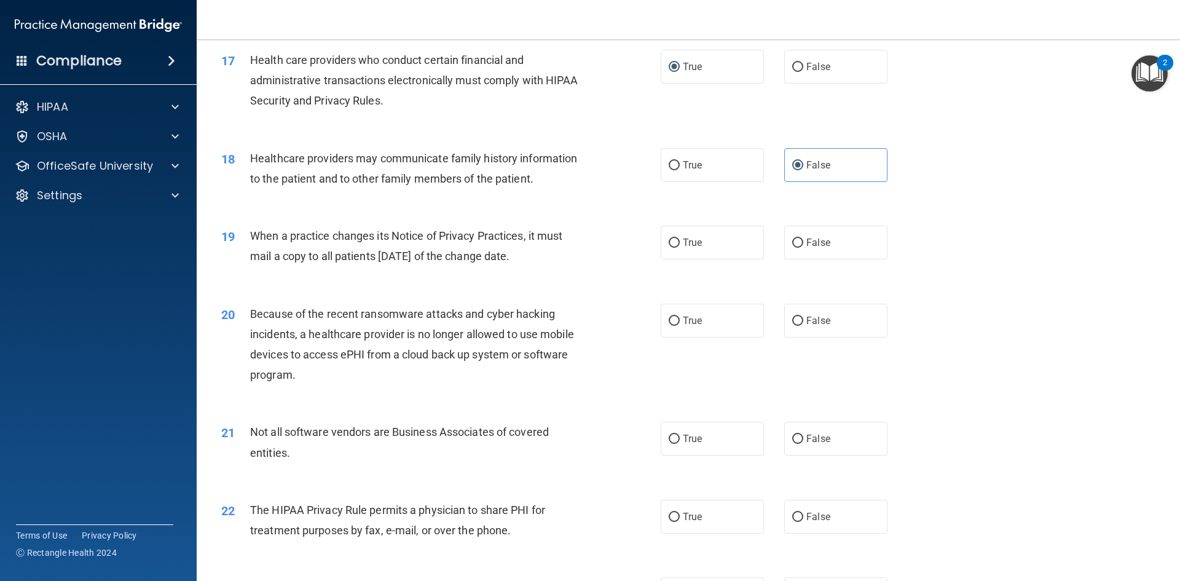
scroll to position [1536, 0]
click at [677, 240] on label "True" at bounding box center [712, 242] width 103 height 34
click at [677, 240] on input "True" at bounding box center [674, 242] width 11 height 9
radio input "true"
click at [696, 321] on span "True" at bounding box center [692, 320] width 19 height 12
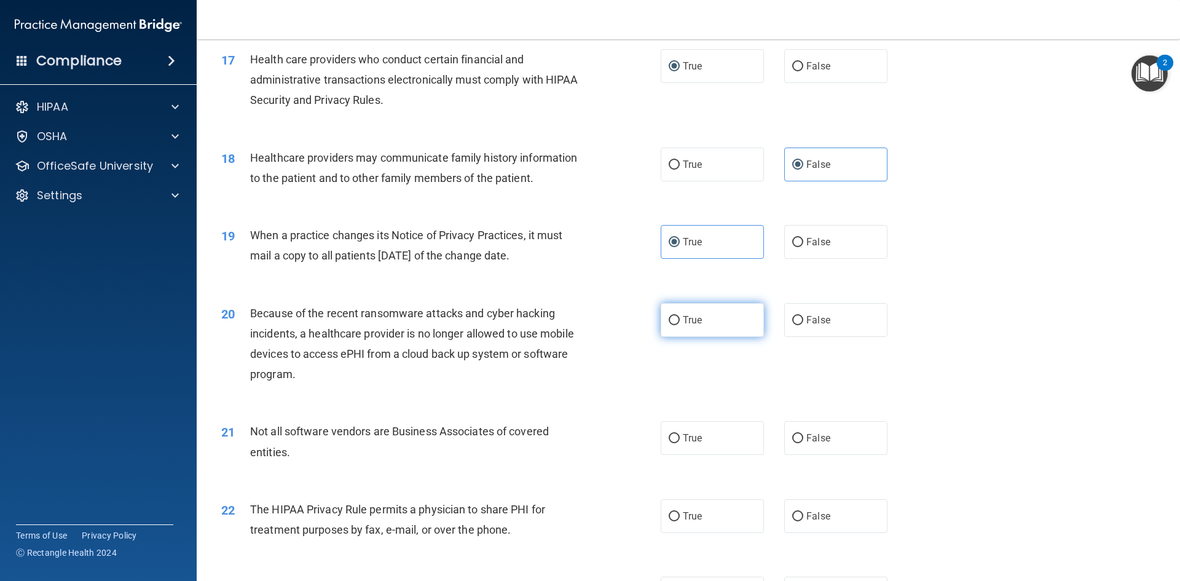
click at [680, 321] on input "True" at bounding box center [674, 320] width 11 height 9
radio input "true"
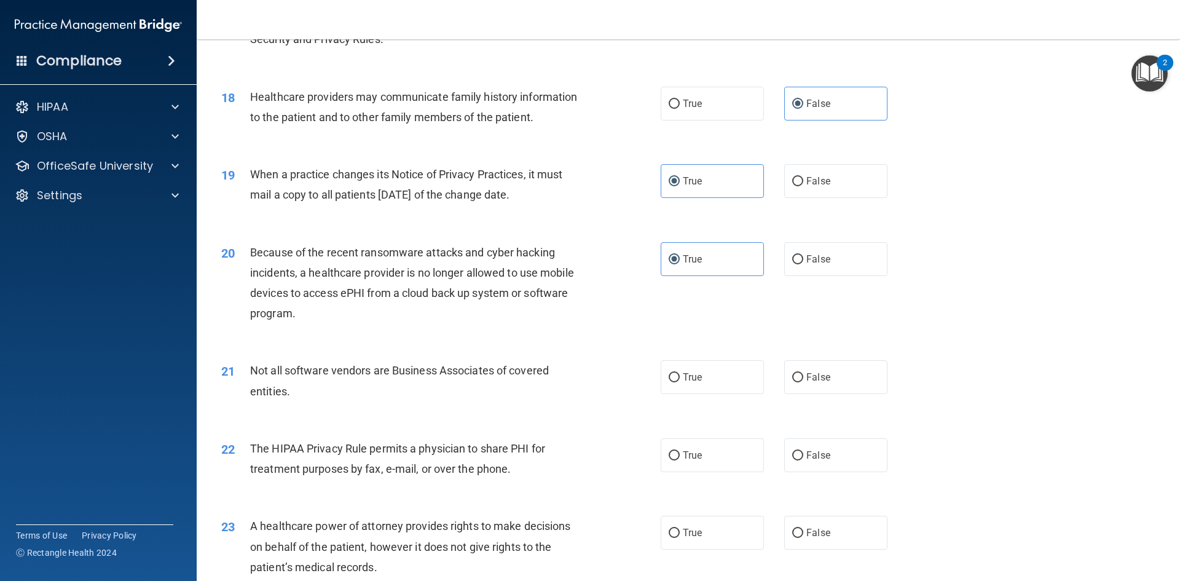
scroll to position [1598, 0]
click at [691, 377] on span "True" at bounding box center [692, 377] width 19 height 12
click at [680, 377] on input "True" at bounding box center [674, 376] width 11 height 9
radio input "true"
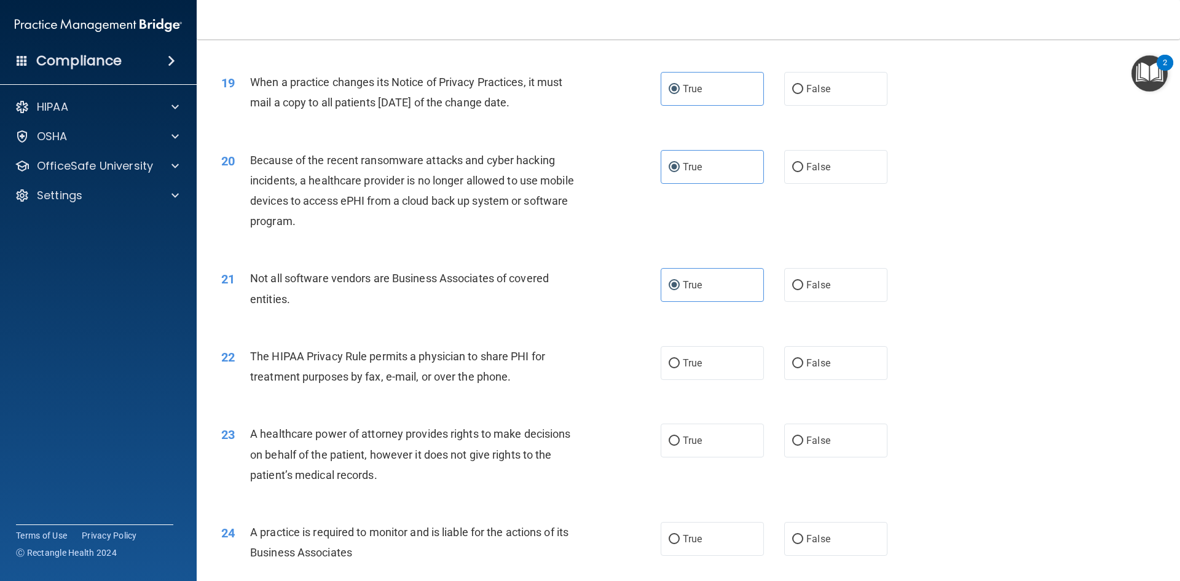
scroll to position [1721, 0]
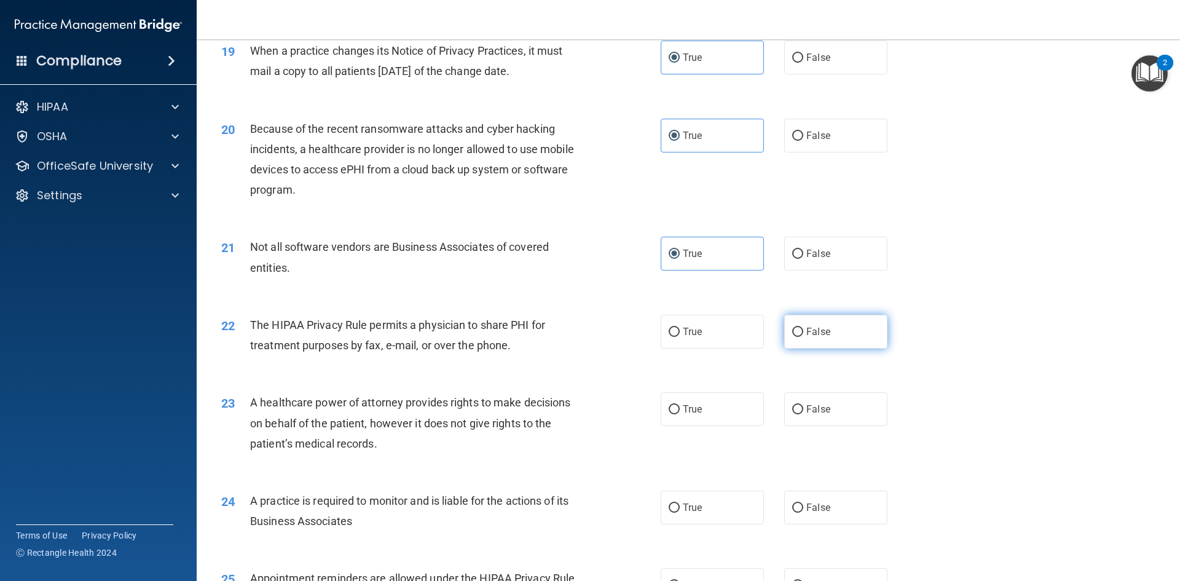
click at [817, 336] on span "False" at bounding box center [818, 332] width 24 height 12
click at [803, 336] on input "False" at bounding box center [797, 332] width 11 height 9
radio input "true"
click at [694, 329] on span "True" at bounding box center [692, 332] width 19 height 12
click at [680, 329] on input "True" at bounding box center [674, 332] width 11 height 9
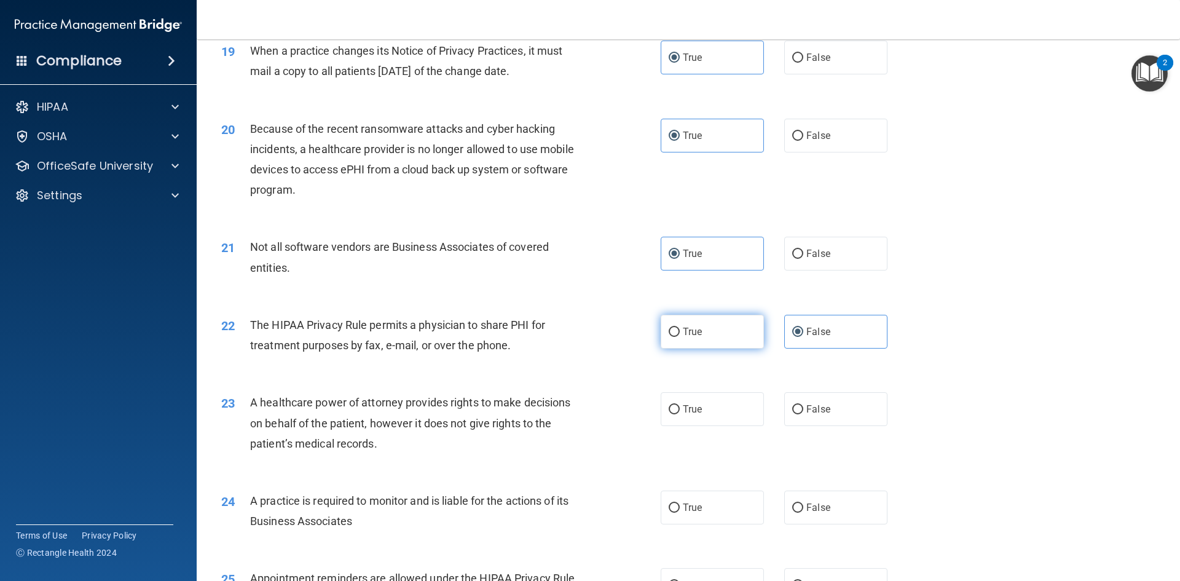
radio input "true"
radio input "false"
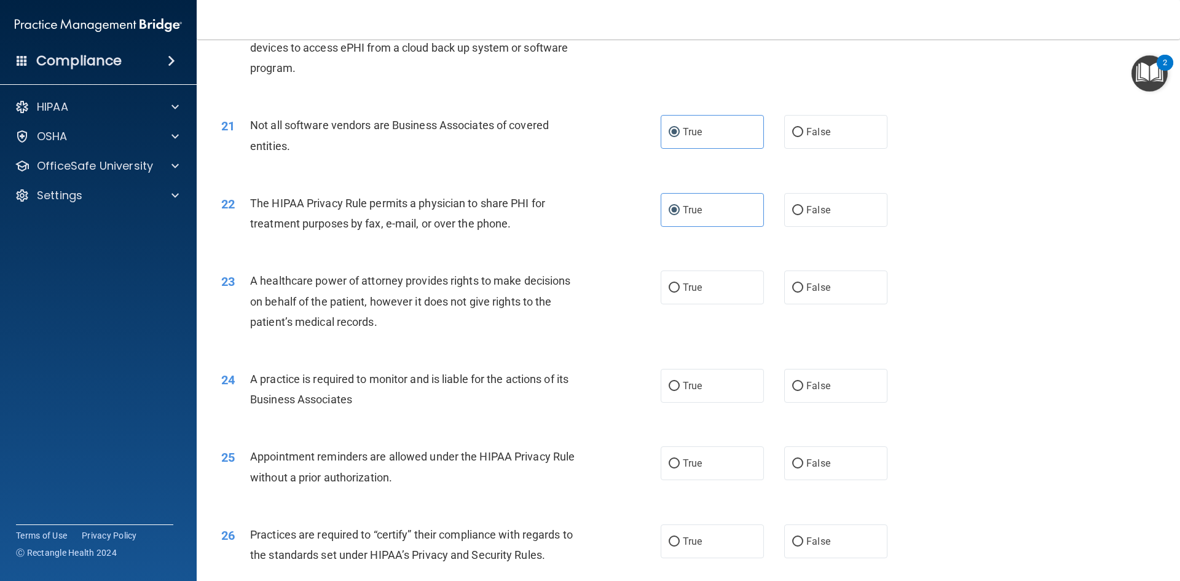
scroll to position [1844, 0]
click at [808, 286] on span "False" at bounding box center [818, 286] width 24 height 12
click at [803, 286] on input "False" at bounding box center [797, 286] width 11 height 9
radio input "true"
click at [732, 291] on label "True" at bounding box center [712, 286] width 103 height 34
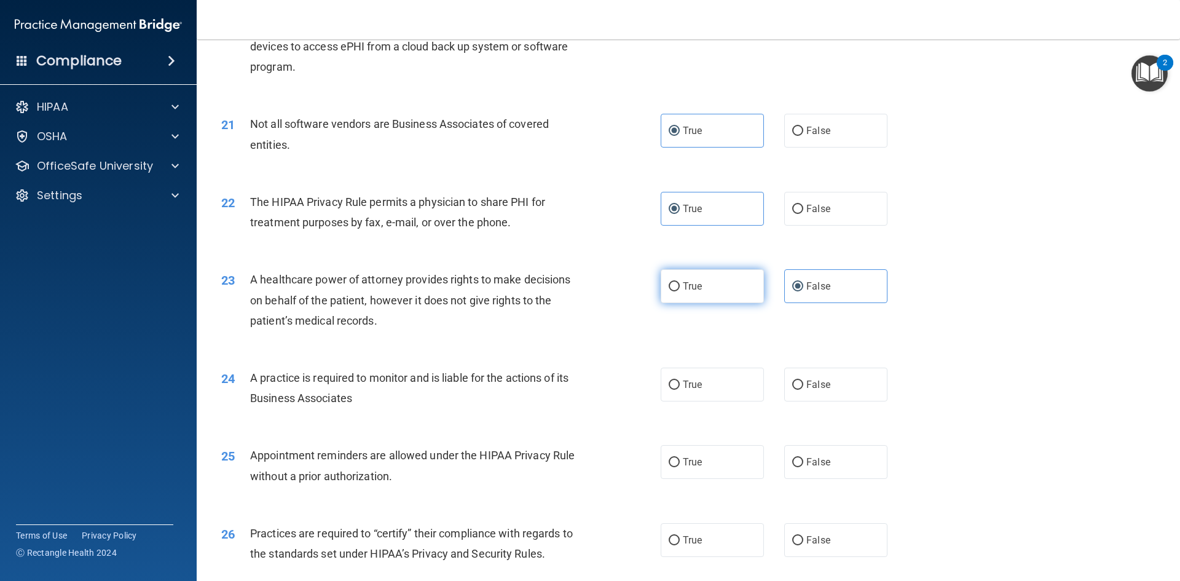
click at [680, 291] on input "True" at bounding box center [674, 286] width 11 height 9
radio input "true"
click at [767, 280] on div "True False" at bounding box center [785, 286] width 248 height 34
click at [800, 285] on label "False" at bounding box center [835, 286] width 103 height 34
click at [800, 285] on input "False" at bounding box center [797, 286] width 11 height 9
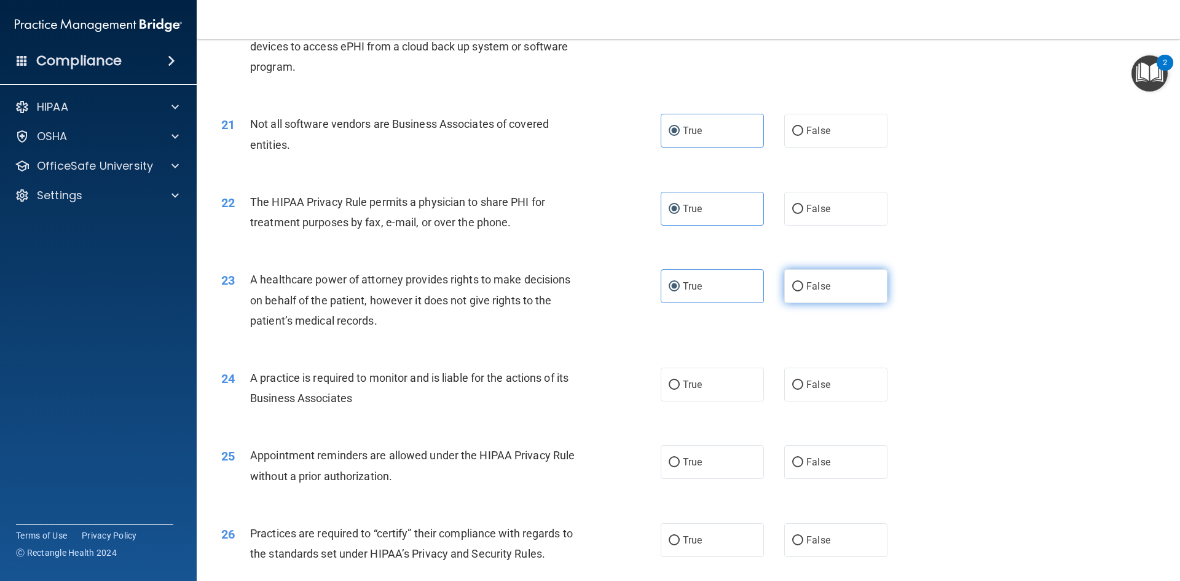
radio input "true"
radio input "false"
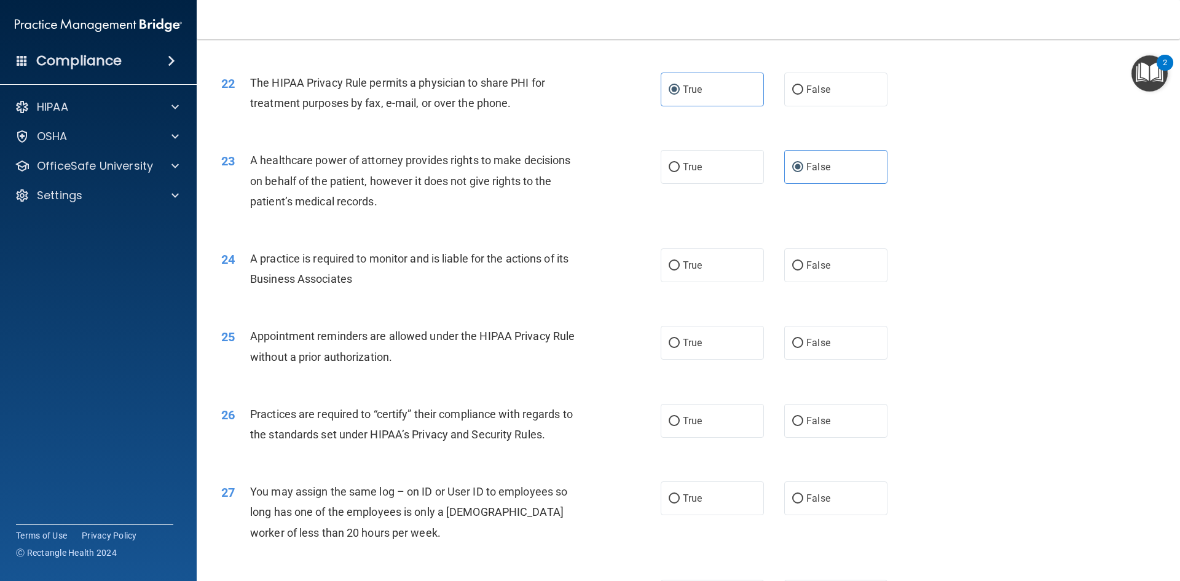
scroll to position [1967, 0]
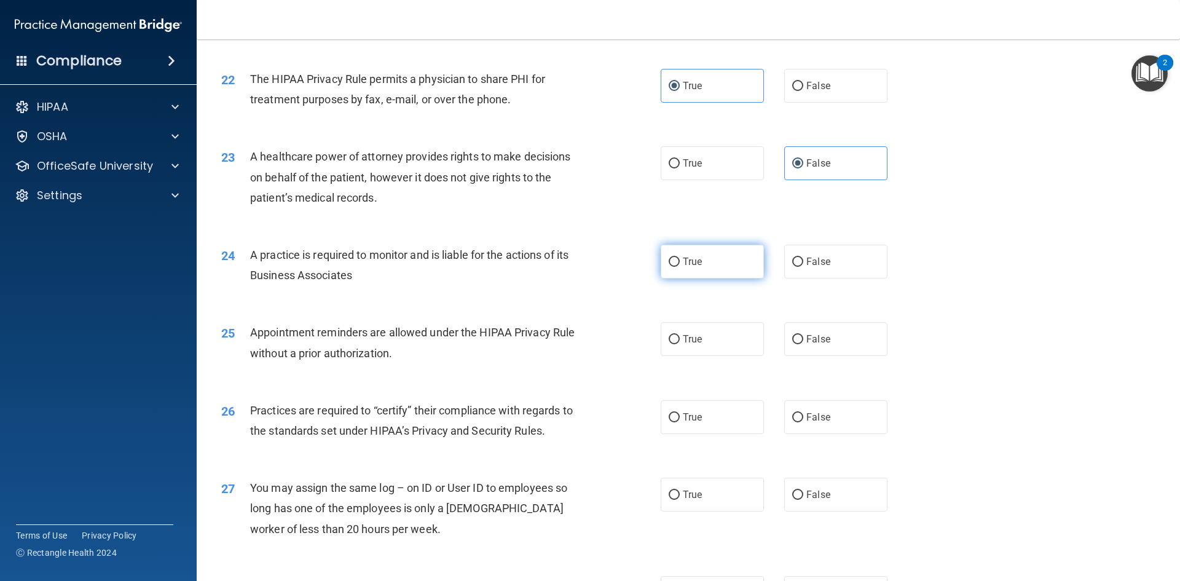
click at [677, 259] on label "True" at bounding box center [712, 262] width 103 height 34
click at [677, 259] on input "True" at bounding box center [674, 261] width 11 height 9
radio input "true"
drag, startPoint x: 709, startPoint y: 342, endPoint x: 624, endPoint y: 343, distance: 84.8
click at [908, 322] on ng-form "25 Appointment reminders are allowed under the HIPAA Privacy Rule without a pri…" at bounding box center [908, 322] width 0 height 0
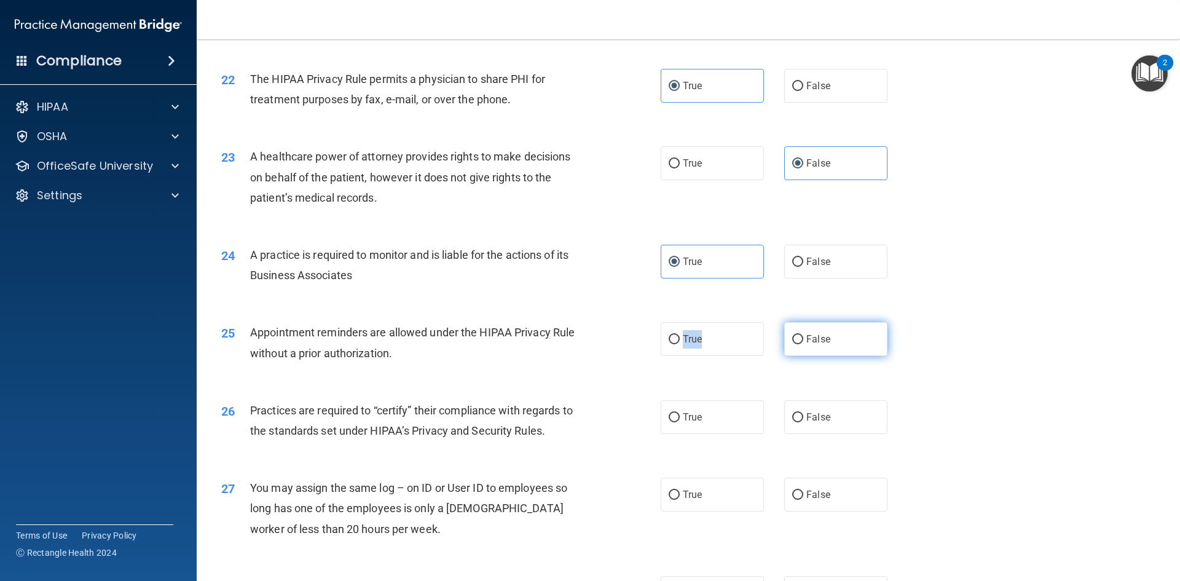
click at [793, 336] on input "False" at bounding box center [797, 339] width 11 height 9
radio input "true"
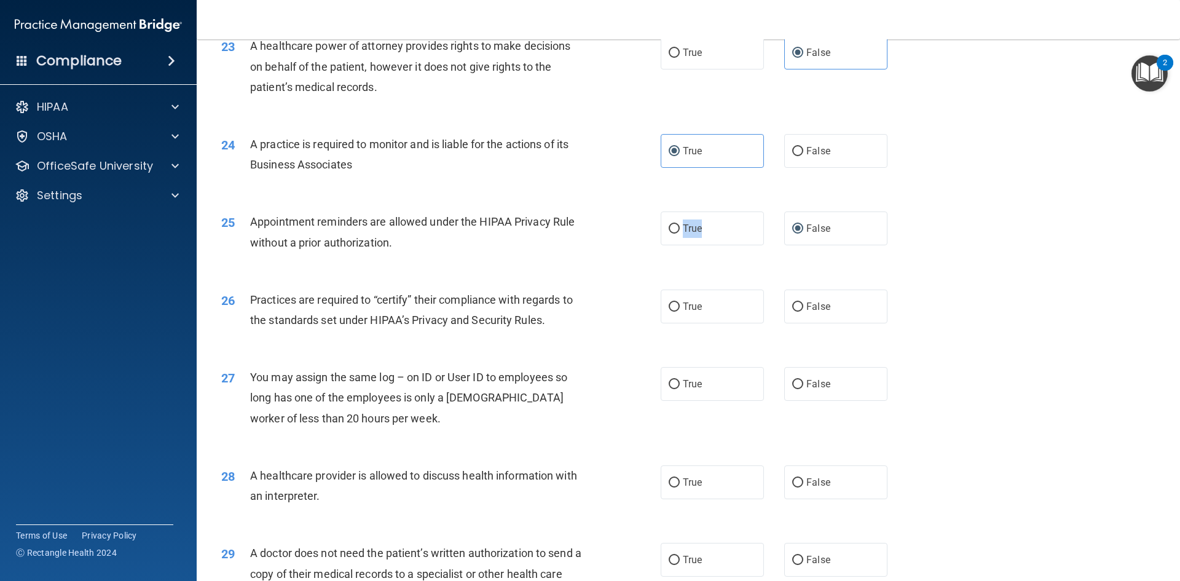
scroll to position [2089, 0]
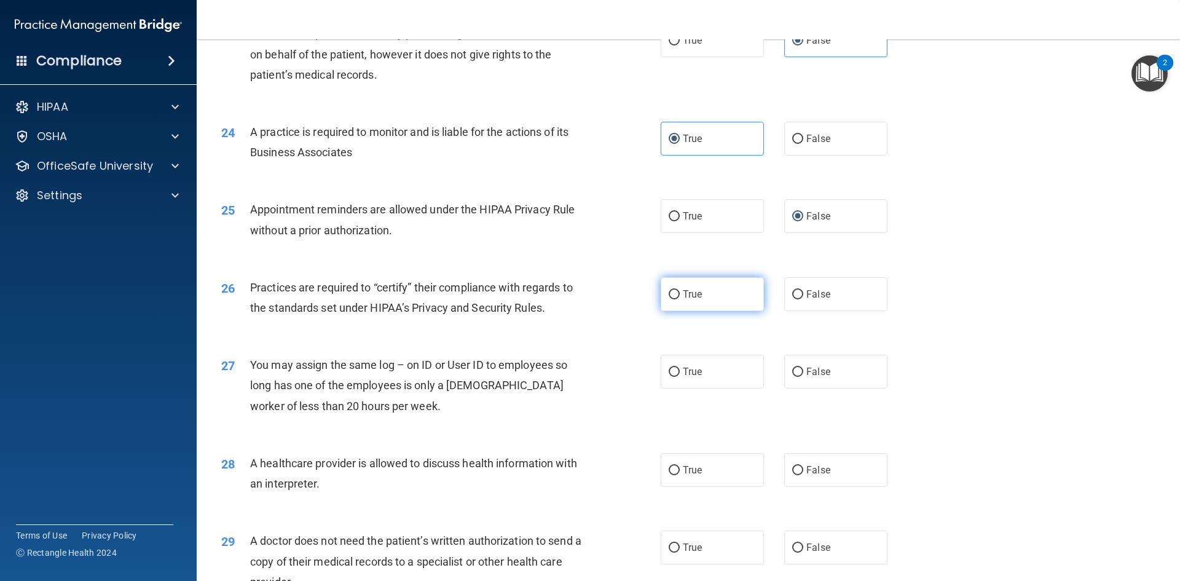
click at [671, 288] on label "True" at bounding box center [712, 294] width 103 height 34
click at [671, 290] on input "True" at bounding box center [674, 294] width 11 height 9
radio input "true"
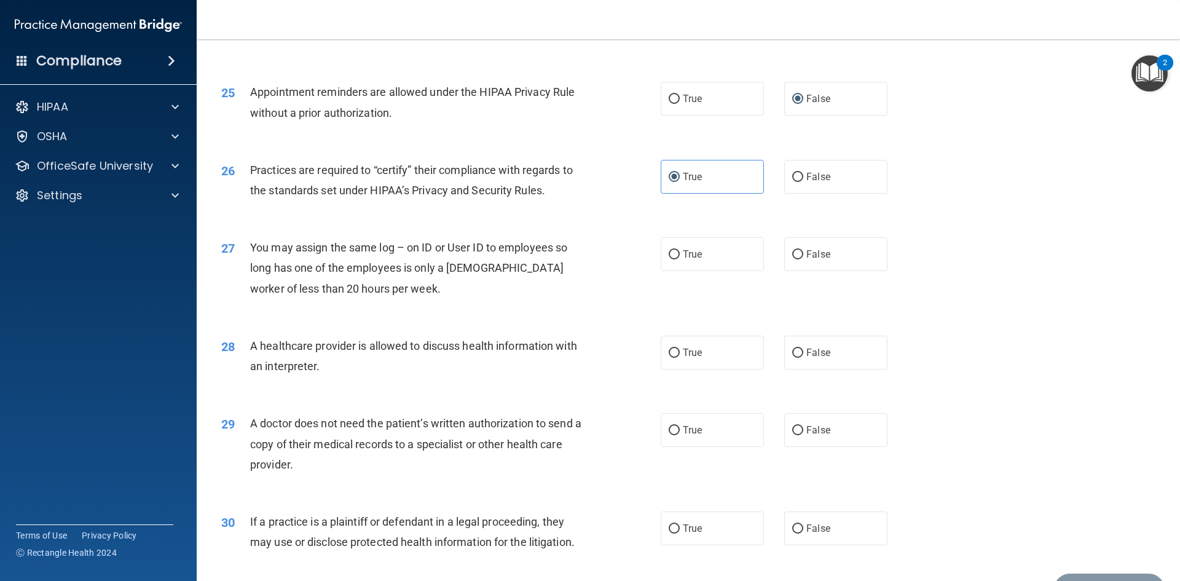
scroll to position [2212, 0]
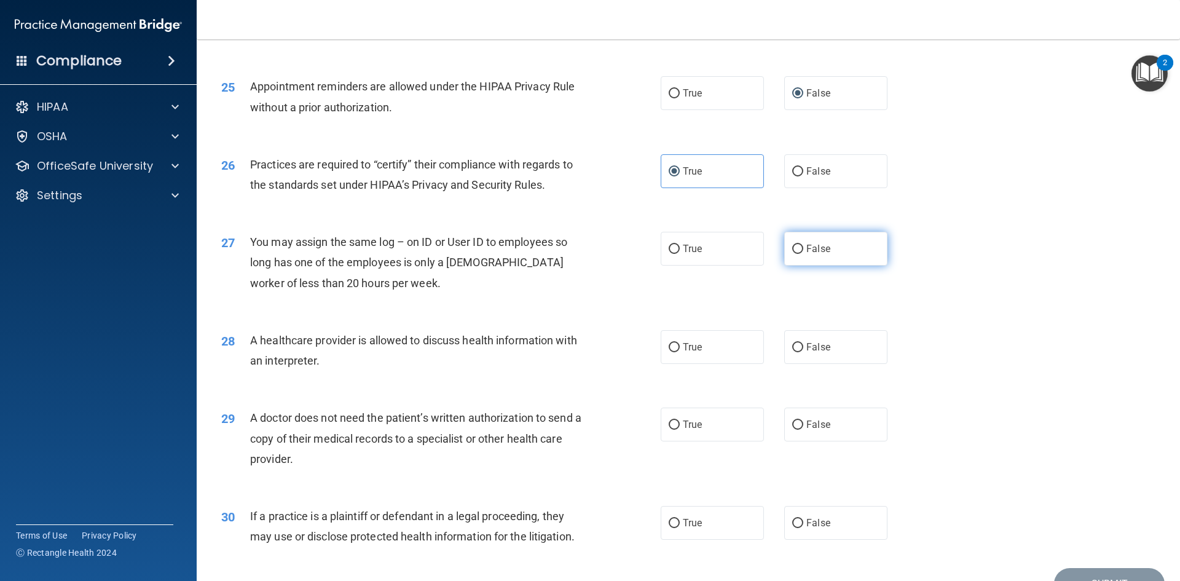
click at [815, 243] on span "False" at bounding box center [818, 249] width 24 height 12
click at [803, 245] on input "False" at bounding box center [797, 249] width 11 height 9
radio input "true"
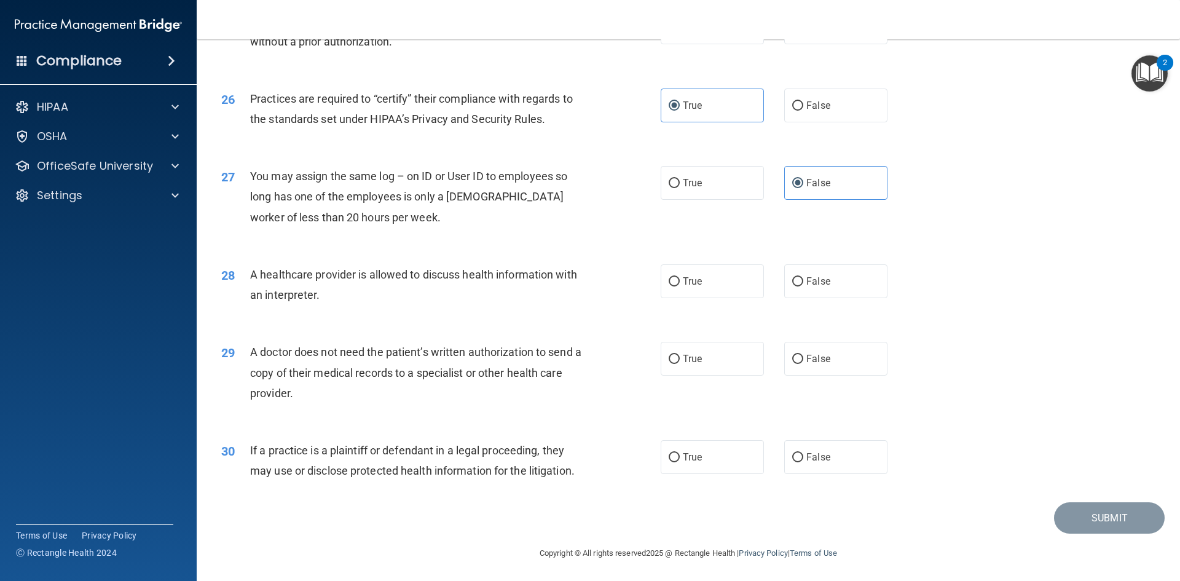
scroll to position [2280, 0]
click at [683, 283] on span "True" at bounding box center [692, 279] width 19 height 12
click at [679, 283] on input "True" at bounding box center [674, 279] width 11 height 9
radio input "true"
click at [806, 273] on label "False" at bounding box center [835, 279] width 103 height 34
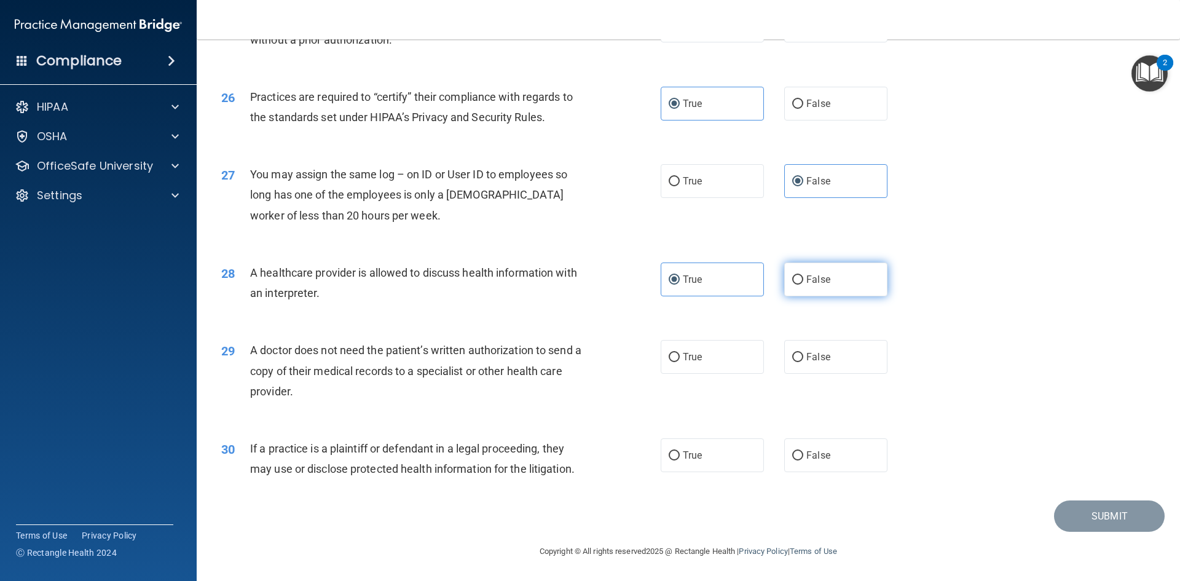
click at [803, 275] on input "False" at bounding box center [797, 279] width 11 height 9
radio input "true"
radio input "false"
click at [808, 355] on span "False" at bounding box center [818, 357] width 24 height 12
click at [803, 355] on input "False" at bounding box center [797, 357] width 11 height 9
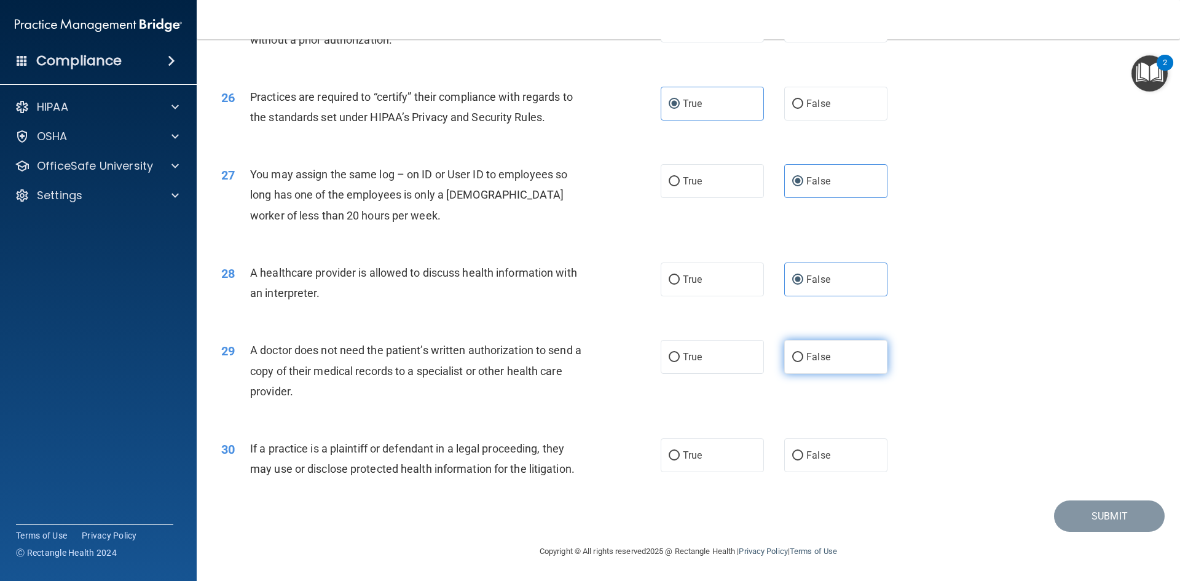
radio input "true"
click at [799, 461] on label "False" at bounding box center [835, 455] width 103 height 34
click at [799, 460] on input "False" at bounding box center [797, 455] width 11 height 9
radio input "true"
click at [1081, 513] on button "Submit" at bounding box center [1109, 515] width 111 height 31
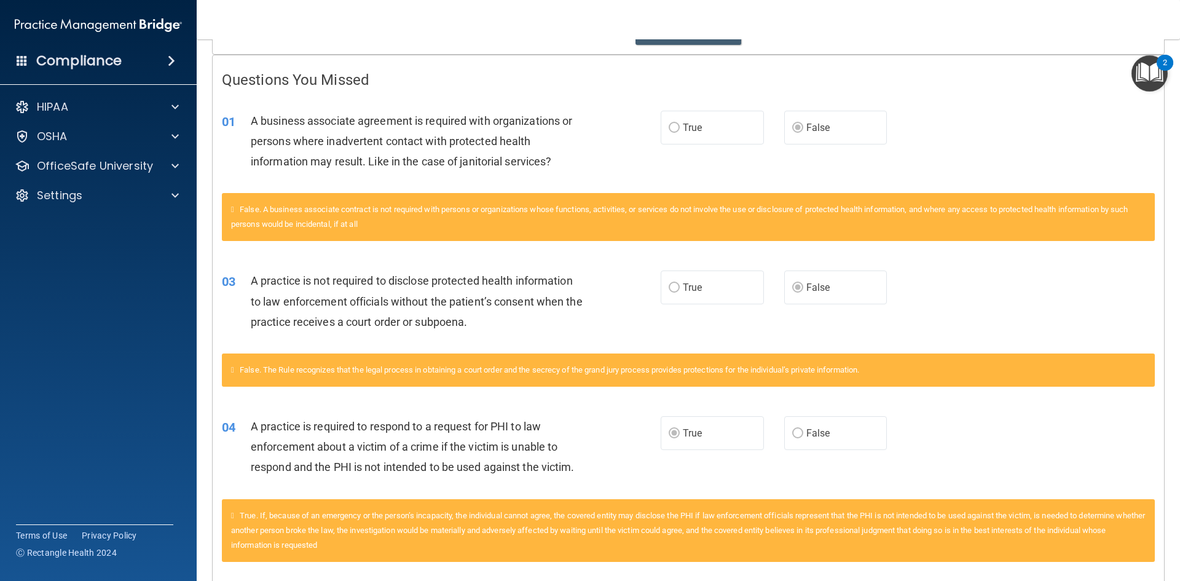
scroll to position [246, 0]
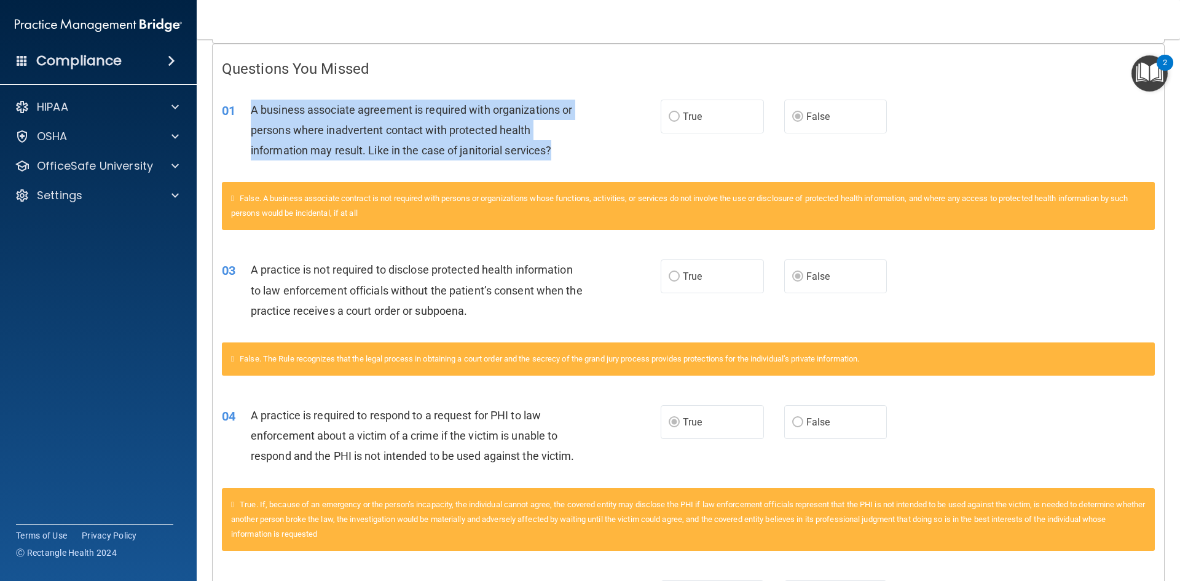
drag, startPoint x: 253, startPoint y: 107, endPoint x: 637, endPoint y: 151, distance: 386.6
click at [637, 151] on div "01 A business associate agreement is required with organizations or persons whe…" at bounding box center [441, 134] width 476 height 68
copy span "A business associate agreement is required with organizations or persons where …"
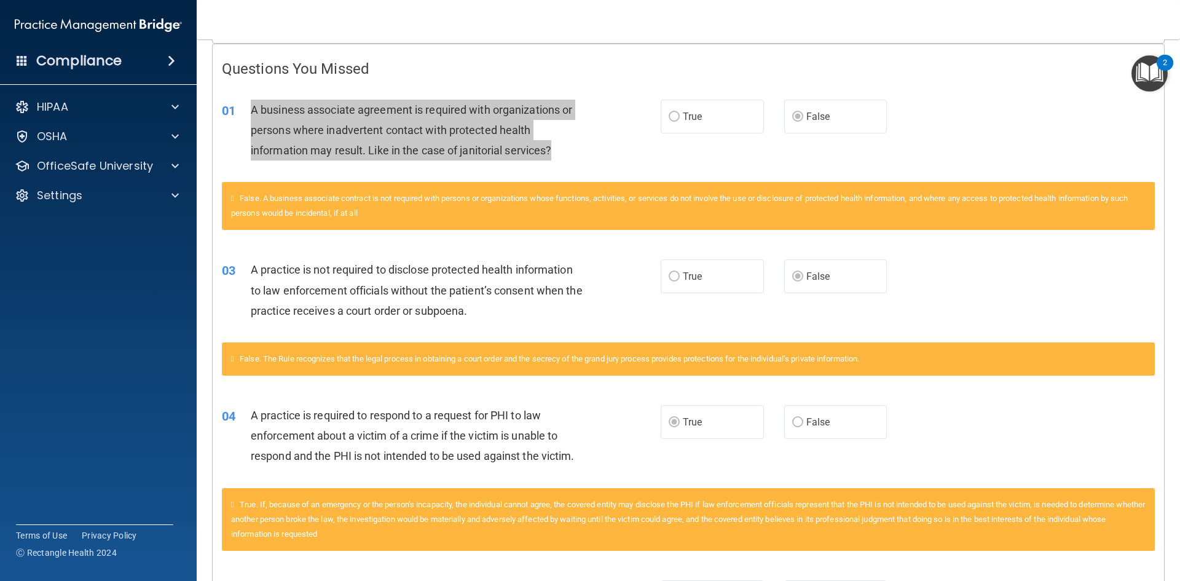
scroll to position [184, 0]
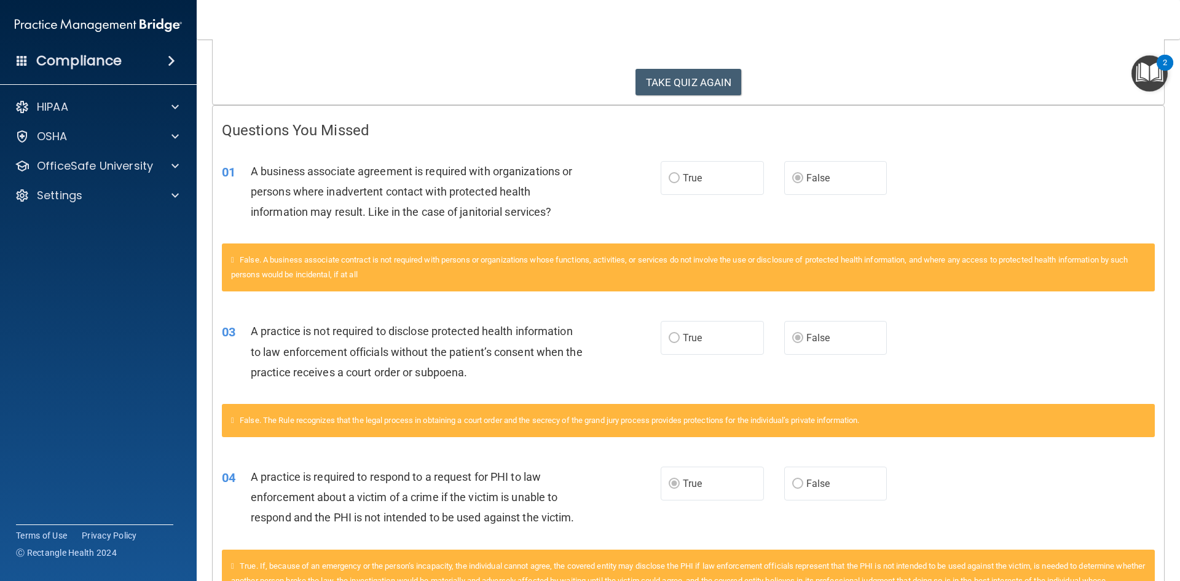
click at [562, 69] on div "TAKE QUIZ AGAIN" at bounding box center [688, 82] width 933 height 27
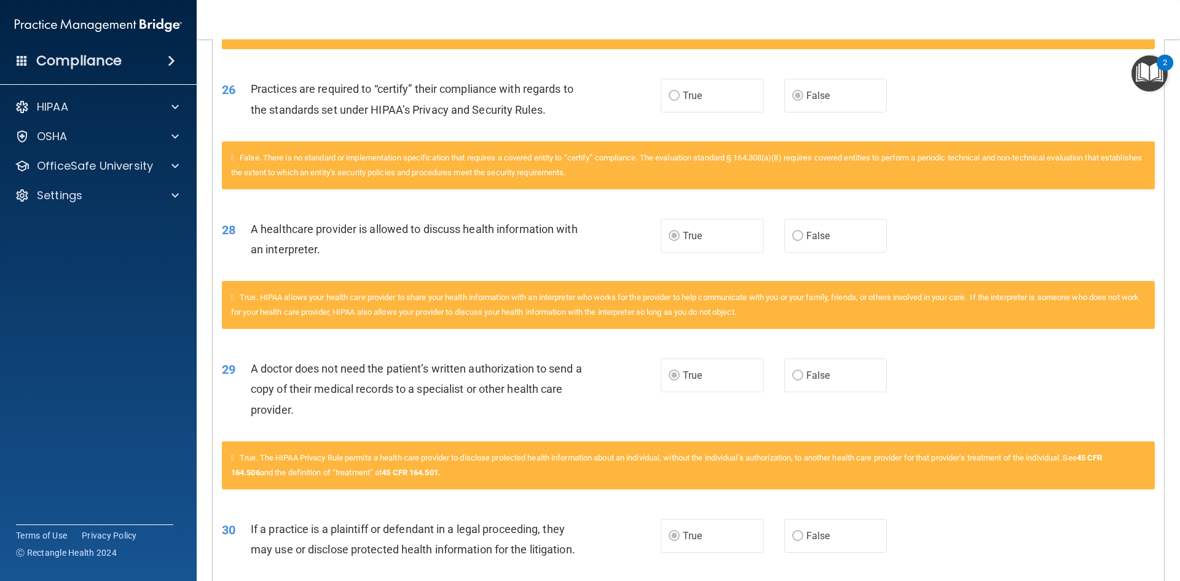
scroll to position [2704, 0]
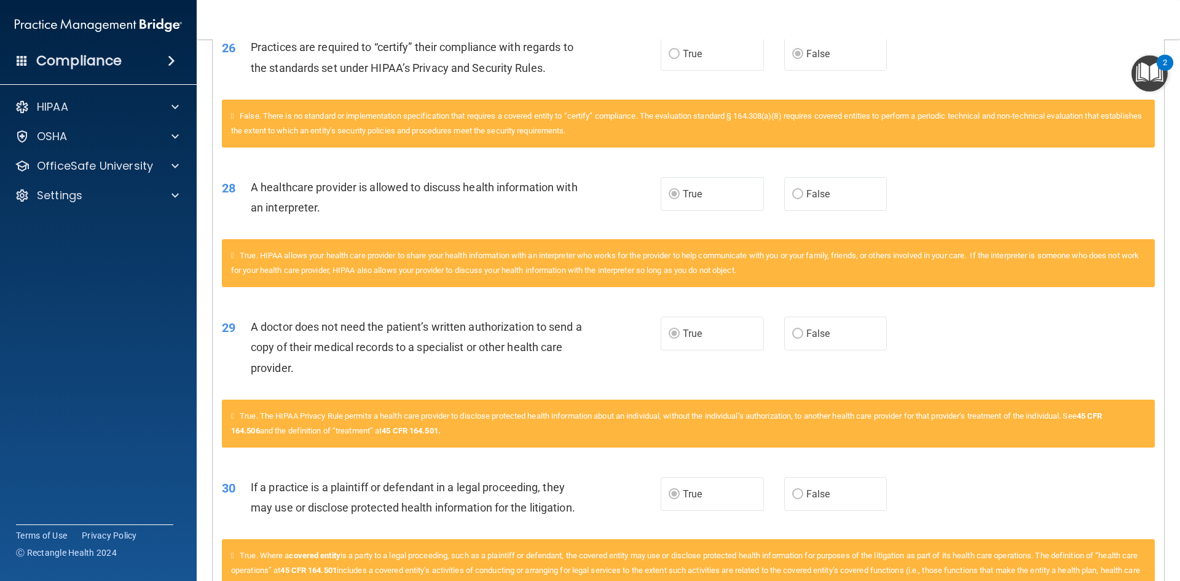
drag, startPoint x: 634, startPoint y: 424, endPoint x: 570, endPoint y: 388, distance: 72.6
click at [570, 378] on div "A doctor does not need the patient’s written authorization to send a copy of th…" at bounding box center [422, 346] width 343 height 61
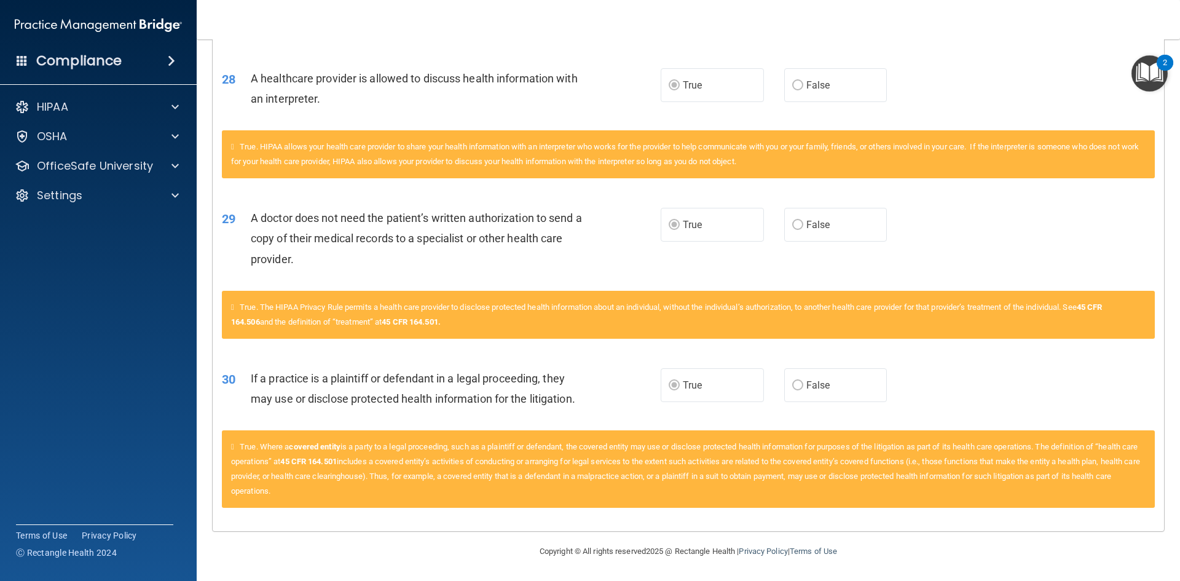
scroll to position [2827, 0]
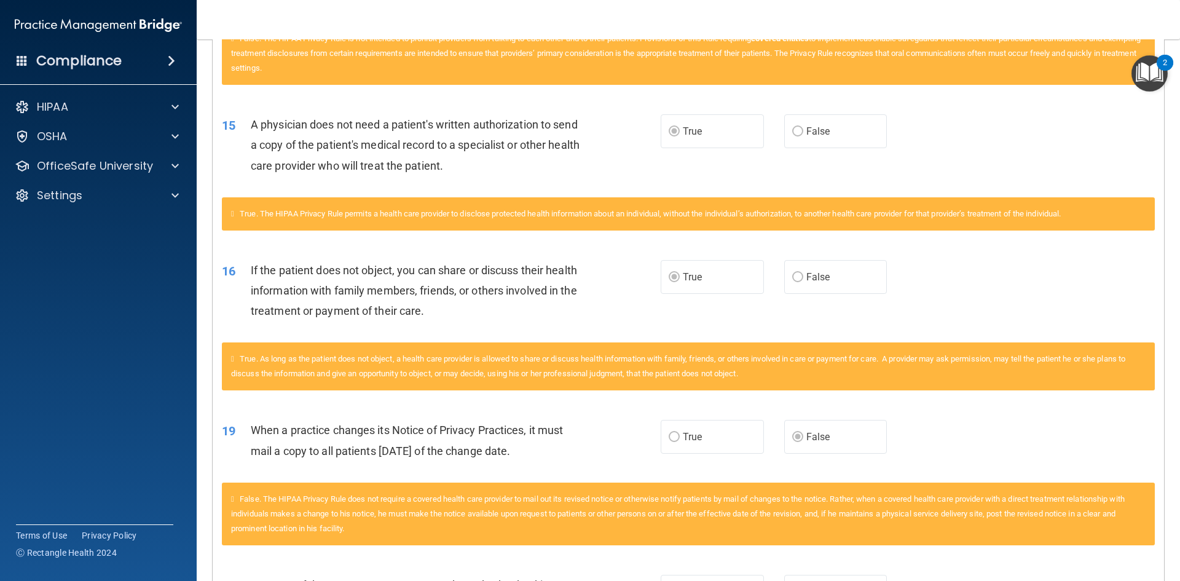
drag, startPoint x: 545, startPoint y: 390, endPoint x: 537, endPoint y: 349, distance: 41.9
click at [544, 380] on div "True. As long as the patient does not object, a health care provider is allowed…" at bounding box center [688, 366] width 933 height 48
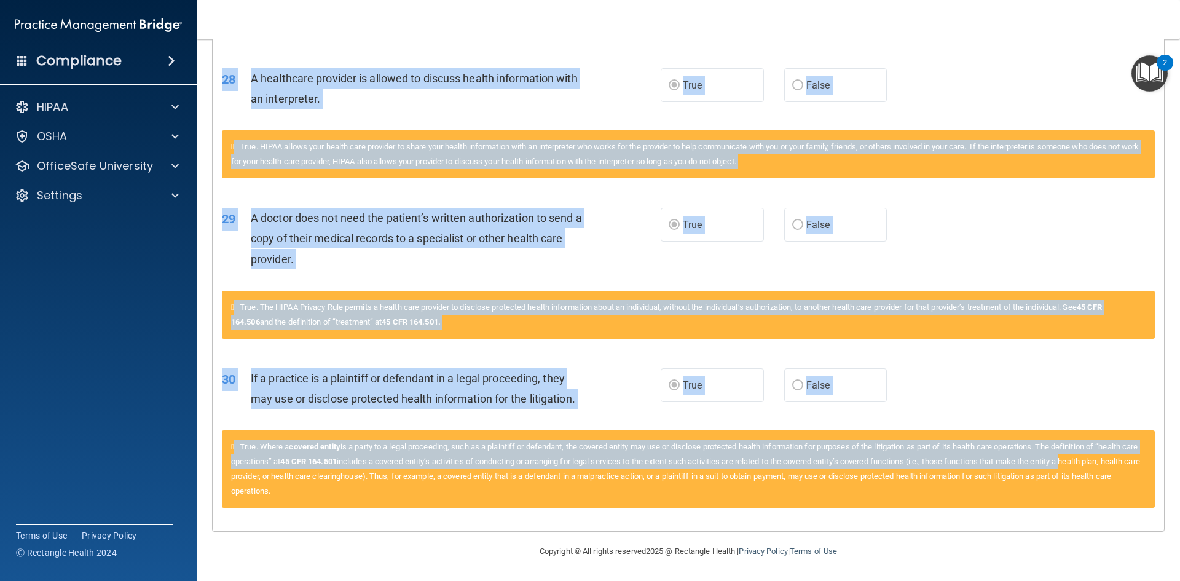
drag, startPoint x: 251, startPoint y: 294, endPoint x: 1305, endPoint y: 493, distance: 1072.5
click at [1179, 493] on html "Compliance HIPAA Documents and Policies Report an Incident Business Associates …" at bounding box center [590, 290] width 1180 height 581
copy div "A business associate agreement is required with organizations or persons where …"
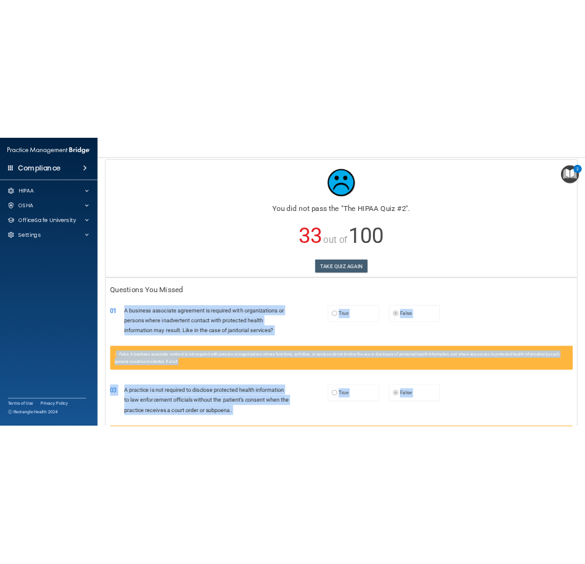
scroll to position [0, 0]
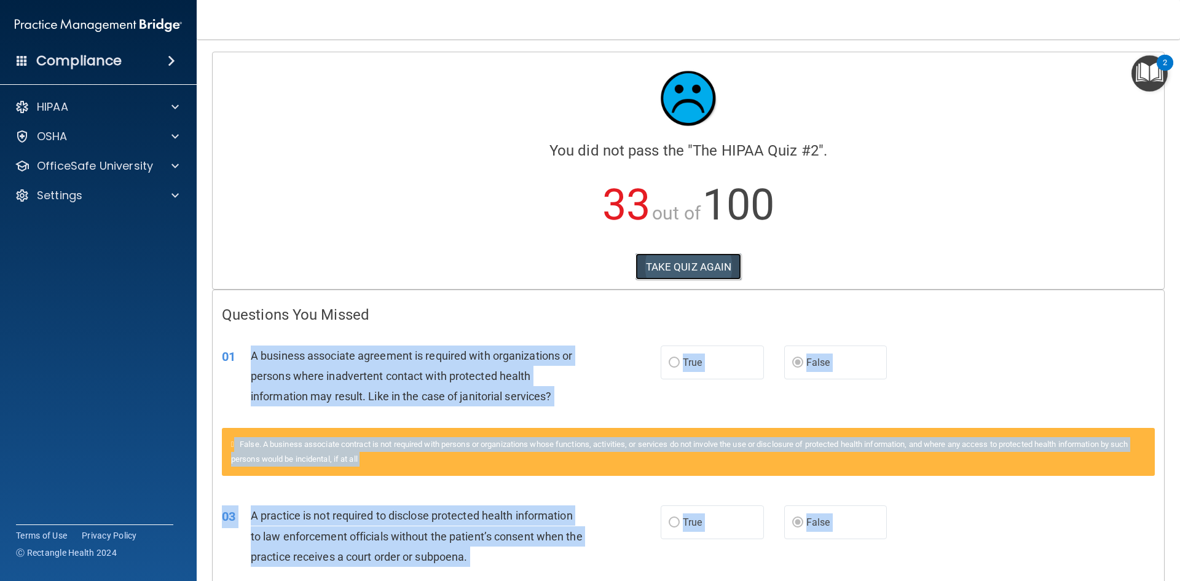
click at [715, 259] on button "TAKE QUIZ AGAIN" at bounding box center [688, 266] width 106 height 27
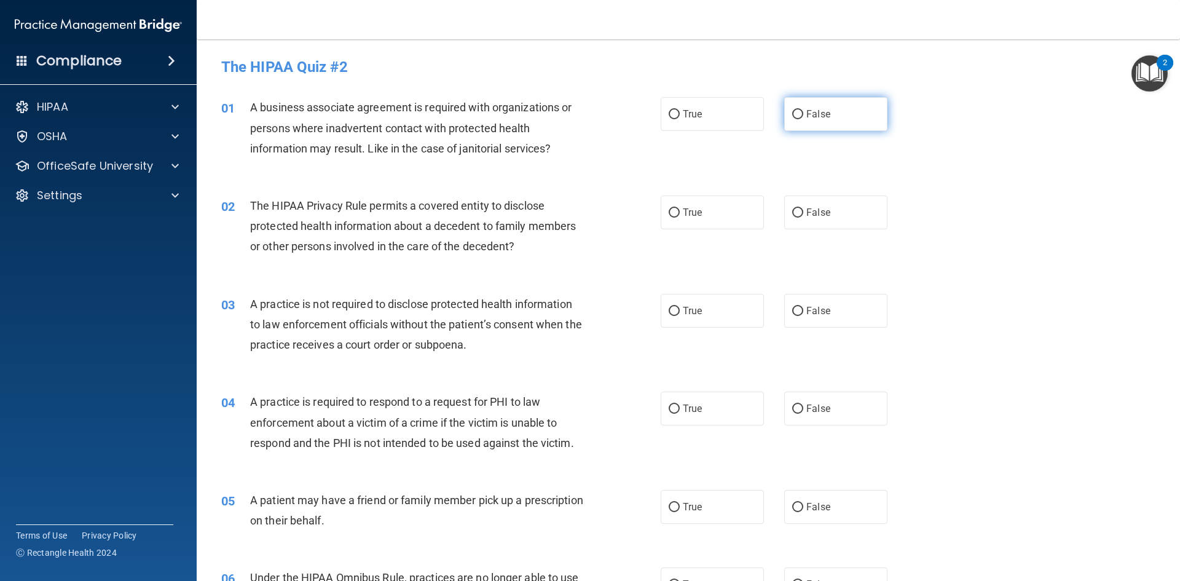
click at [793, 110] on input "False" at bounding box center [797, 114] width 11 height 9
radio input "true"
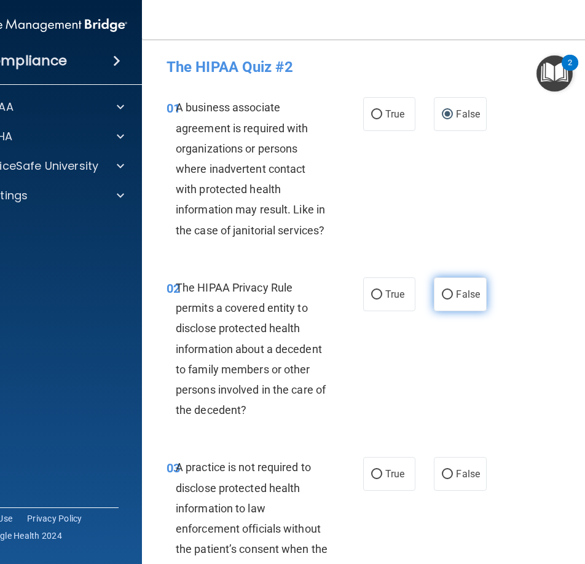
click at [442, 291] on input "False" at bounding box center [447, 294] width 11 height 9
radio input "true"
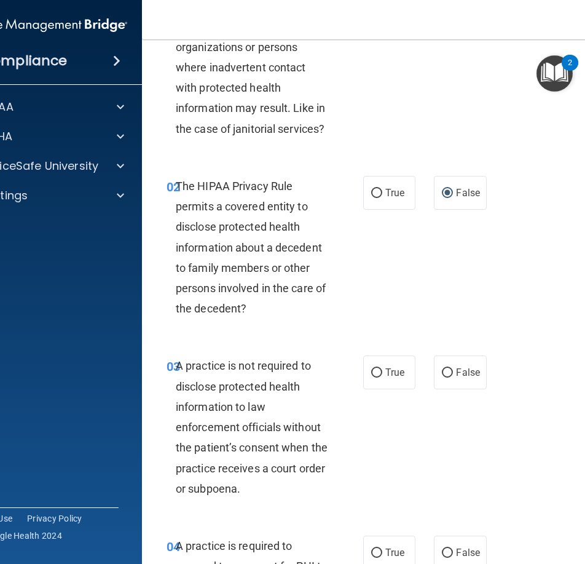
scroll to position [123, 0]
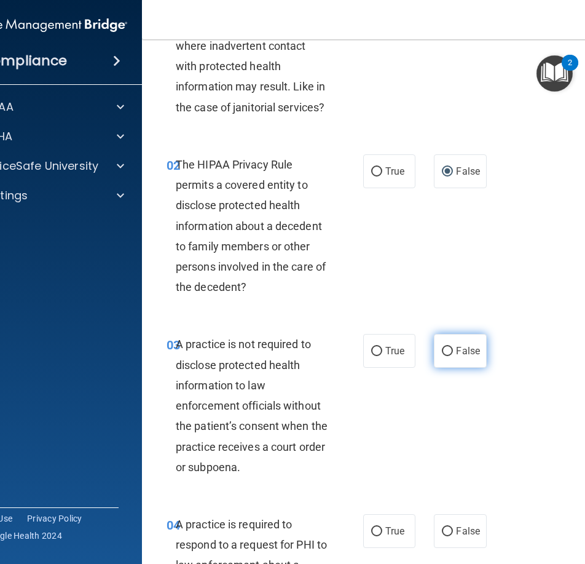
click at [449, 350] on label "False" at bounding box center [460, 351] width 52 height 34
click at [449, 350] on input "False" at bounding box center [447, 351] width 11 height 9
radio input "true"
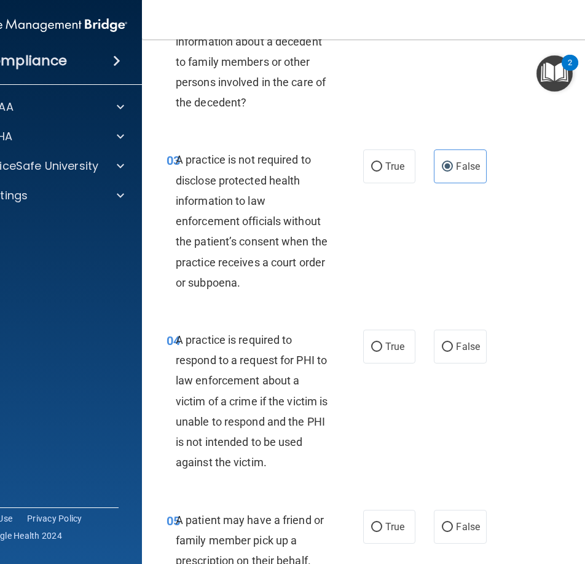
scroll to position [430, 0]
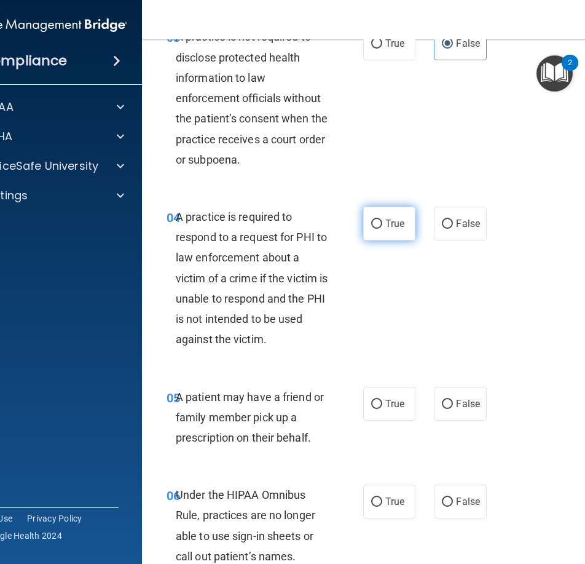
click at [377, 227] on input "True" at bounding box center [376, 223] width 11 height 9
radio input "true"
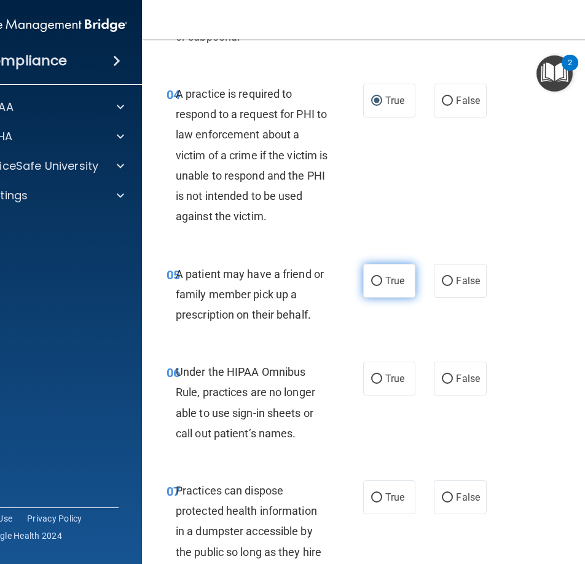
click at [379, 287] on label "True" at bounding box center [389, 281] width 52 height 34
click at [379, 286] on input "True" at bounding box center [376, 281] width 11 height 9
radio input "true"
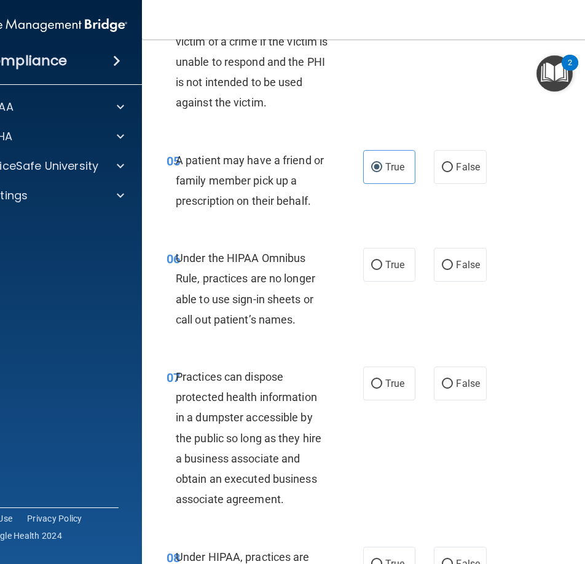
scroll to position [676, 0]
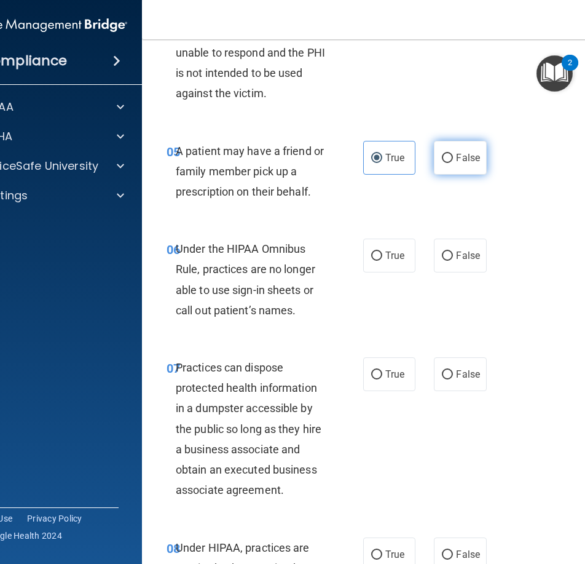
click at [446, 159] on input "False" at bounding box center [447, 158] width 11 height 9
radio input "true"
radio input "false"
click at [444, 257] on input "False" at bounding box center [447, 255] width 11 height 9
radio input "true"
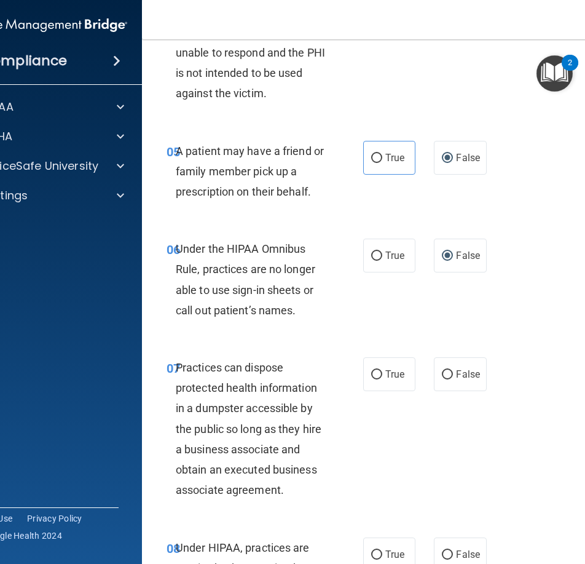
scroll to position [737, 0]
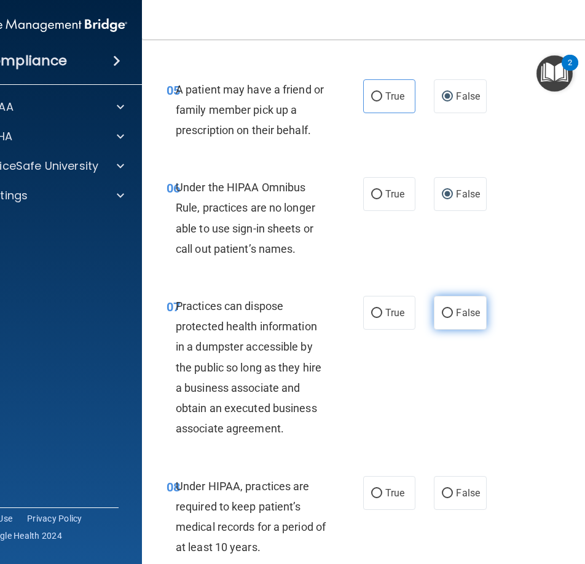
click at [446, 314] on input "False" at bounding box center [447, 312] width 11 height 9
radio input "true"
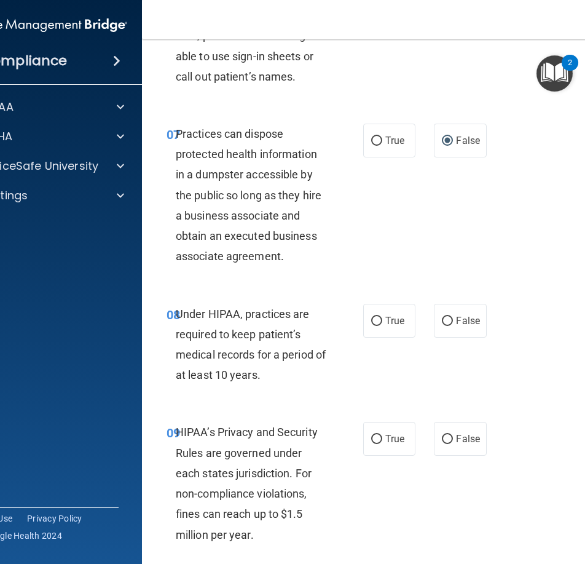
scroll to position [922, 0]
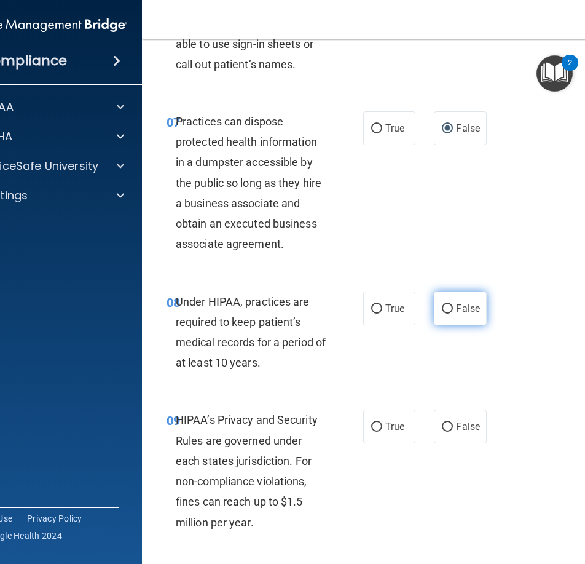
click at [447, 307] on input "False" at bounding box center [447, 308] width 11 height 9
radio input "true"
click at [385, 312] on span "True" at bounding box center [394, 308] width 19 height 12
click at [382, 312] on input "True" at bounding box center [376, 308] width 11 height 9
radio input "true"
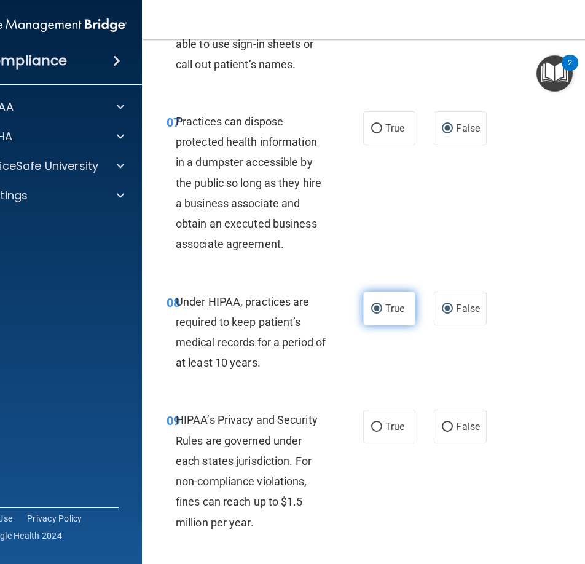
radio input "false"
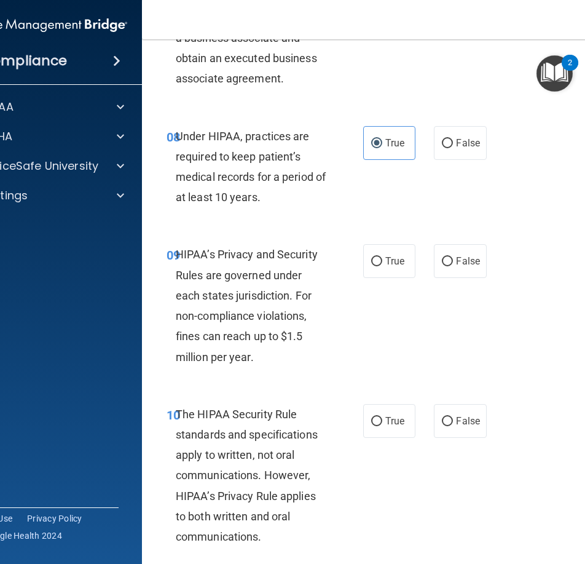
scroll to position [1106, 0]
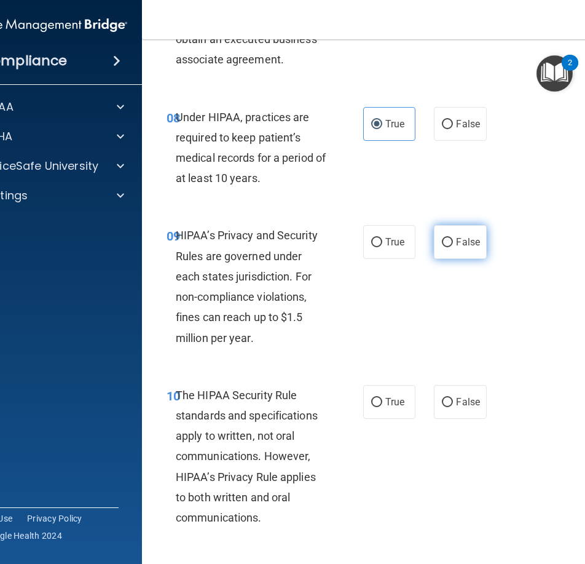
click at [444, 242] on input "False" at bounding box center [447, 242] width 11 height 9
radio input "true"
click at [385, 246] on span "True" at bounding box center [394, 242] width 19 height 12
click at [382, 246] on input "True" at bounding box center [376, 242] width 11 height 9
radio input "true"
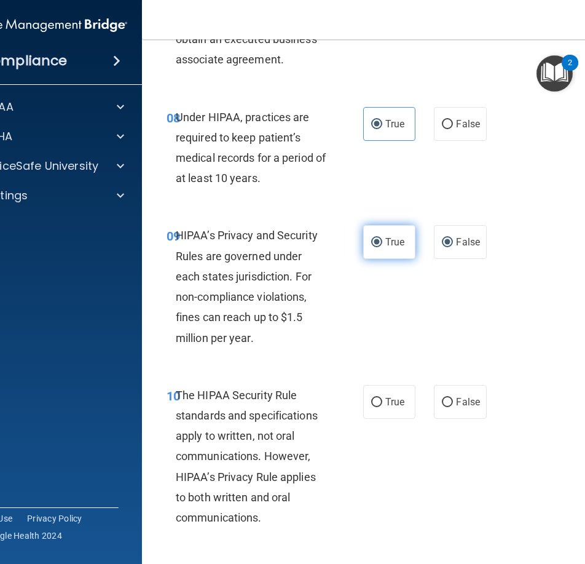
radio input "false"
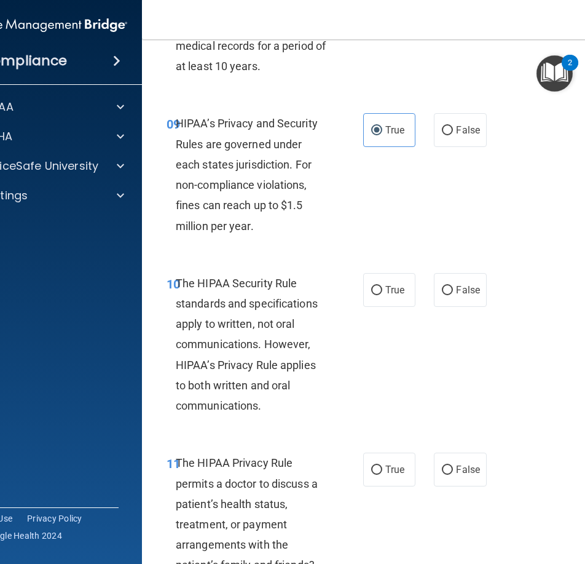
scroll to position [1229, 0]
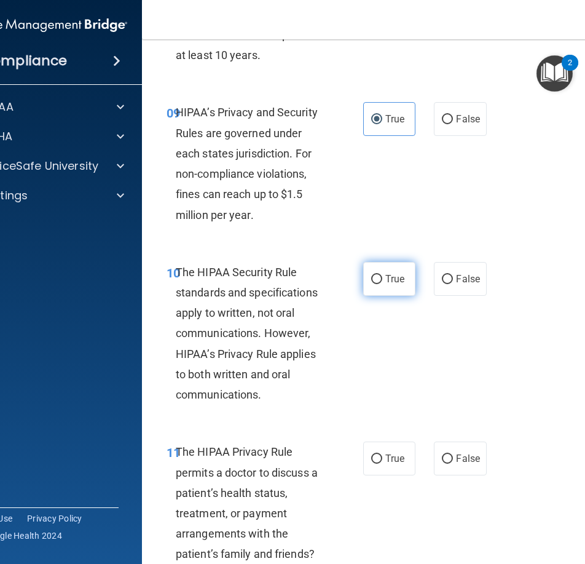
click at [377, 287] on label "True" at bounding box center [389, 279] width 52 height 34
click at [377, 284] on input "True" at bounding box center [376, 279] width 11 height 9
radio input "true"
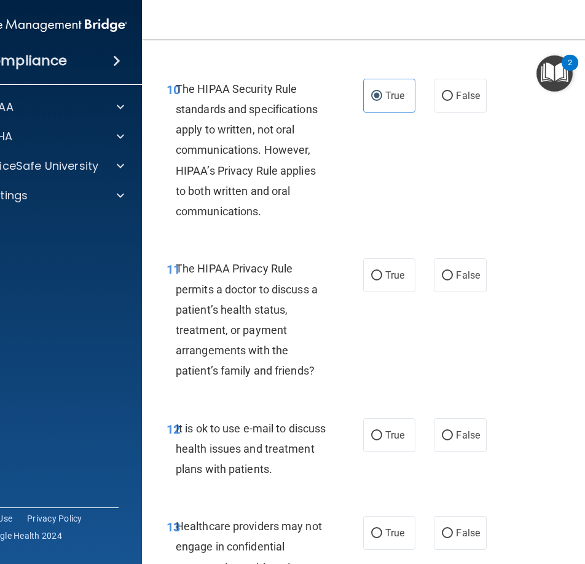
scroll to position [1413, 0]
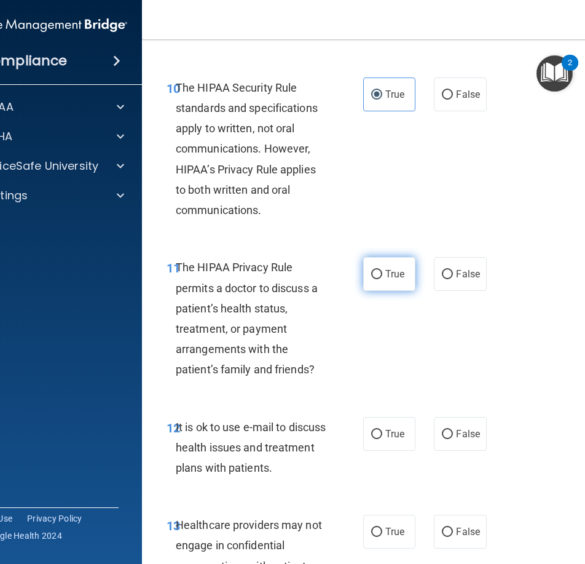
click at [385, 273] on span "True" at bounding box center [394, 274] width 19 height 12
click at [382, 273] on input "True" at bounding box center [376, 274] width 11 height 9
radio input "true"
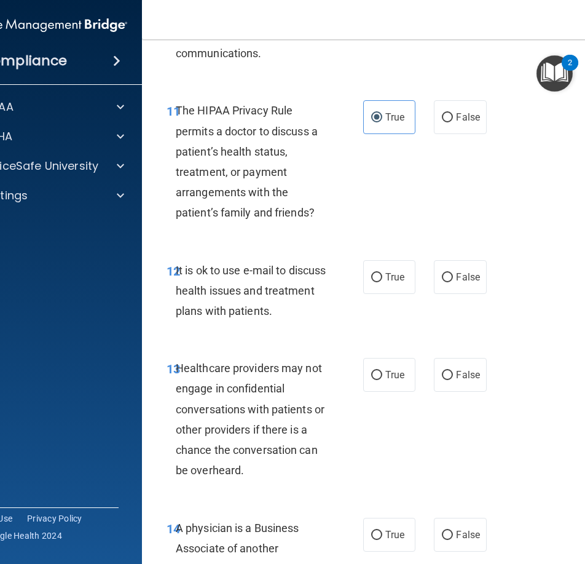
scroll to position [1598, 0]
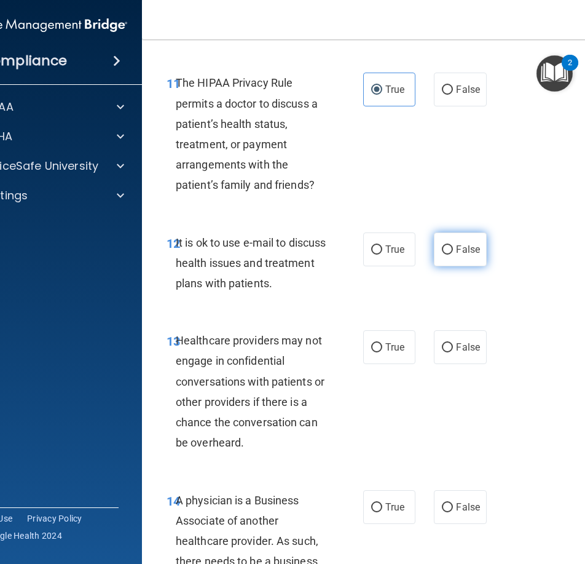
click at [456, 248] on span "False" at bounding box center [468, 249] width 24 height 12
click at [452, 248] on input "False" at bounding box center [447, 249] width 11 height 9
radio input "true"
click at [371, 251] on input "True" at bounding box center [376, 249] width 11 height 9
radio input "true"
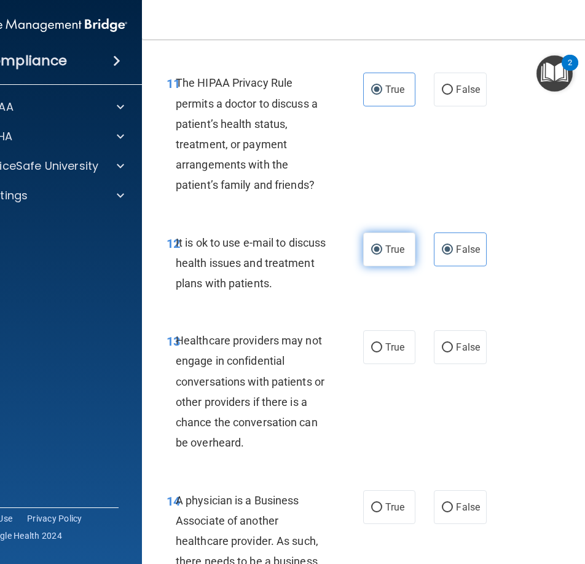
radio input "false"
click at [446, 347] on input "False" at bounding box center [447, 347] width 11 height 9
radio input "true"
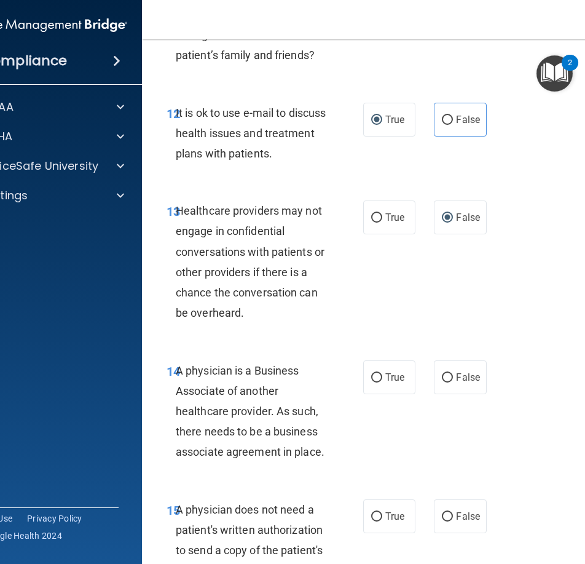
scroll to position [1905, 0]
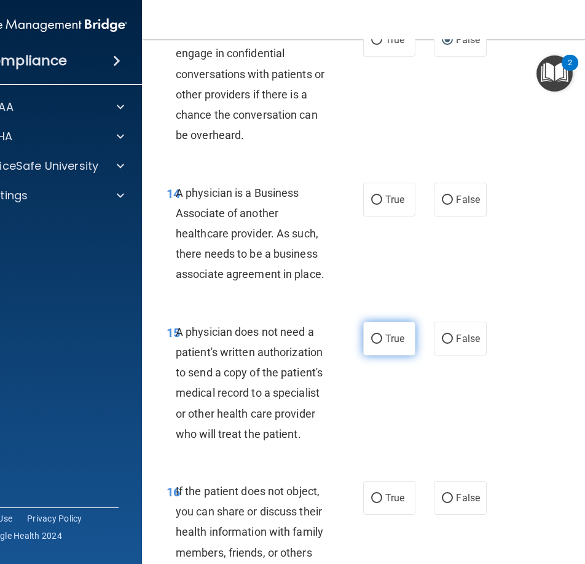
click at [385, 339] on span "True" at bounding box center [394, 338] width 19 height 12
click at [381, 339] on input "True" at bounding box center [376, 338] width 11 height 9
radio input "true"
click at [371, 203] on input "True" at bounding box center [376, 199] width 11 height 9
radio input "true"
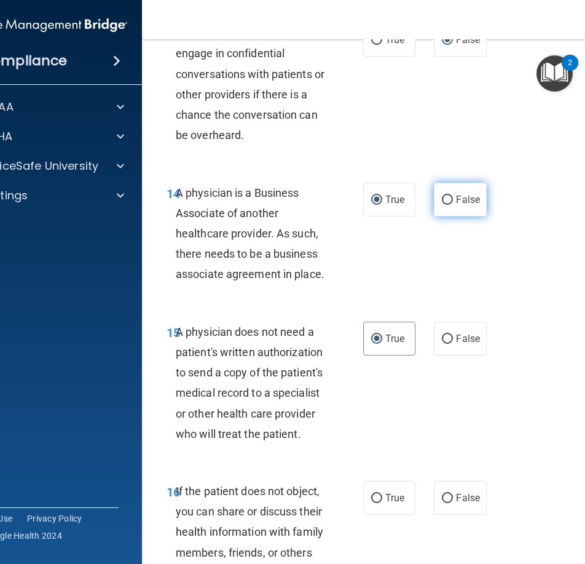
click at [436, 203] on label "False" at bounding box center [460, 200] width 52 height 34
click at [442, 203] on input "False" at bounding box center [447, 199] width 11 height 9
radio input "true"
radio input "false"
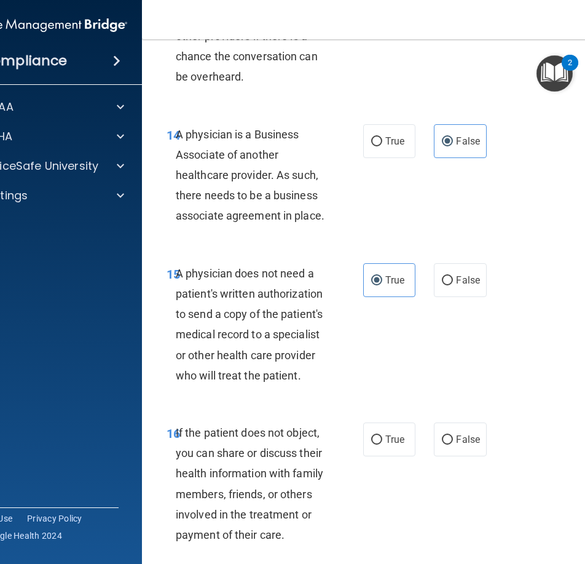
scroll to position [1967, 0]
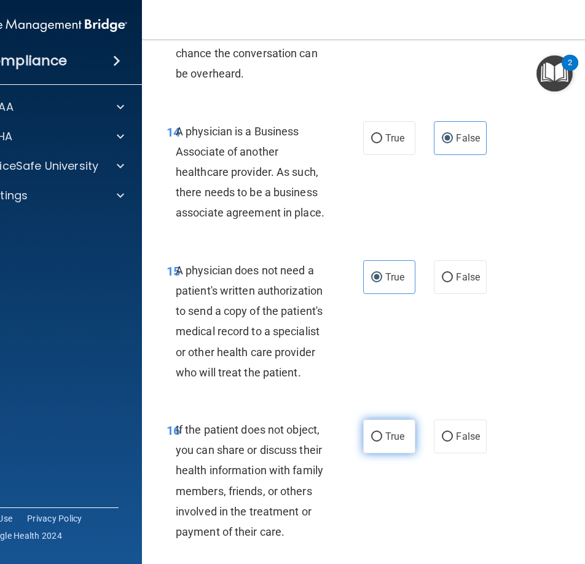
click at [374, 432] on input "True" at bounding box center [376, 436] width 11 height 9
radio input "true"
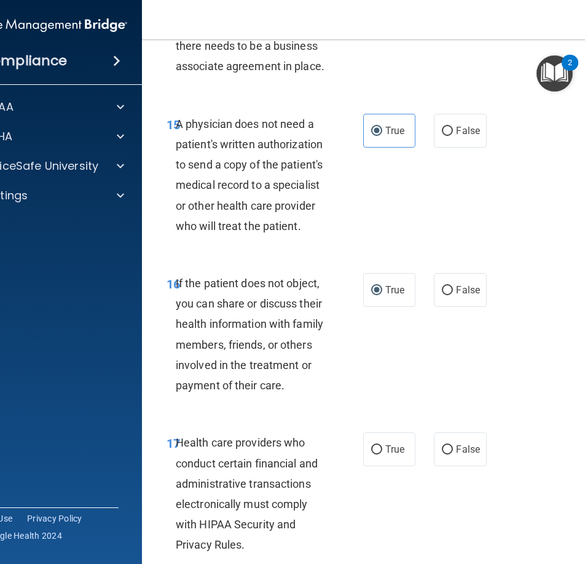
scroll to position [2274, 0]
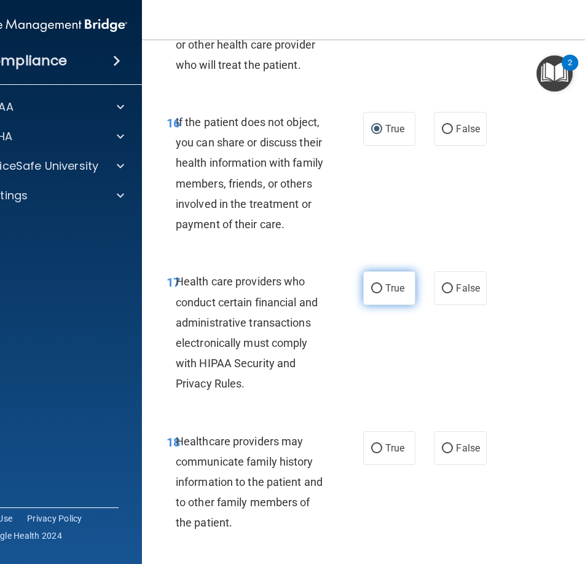
click at [375, 288] on input "True" at bounding box center [376, 288] width 11 height 9
radio input "true"
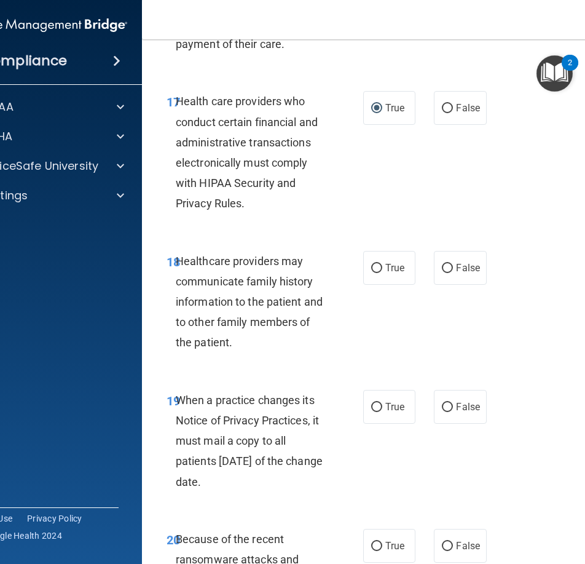
scroll to position [2458, 0]
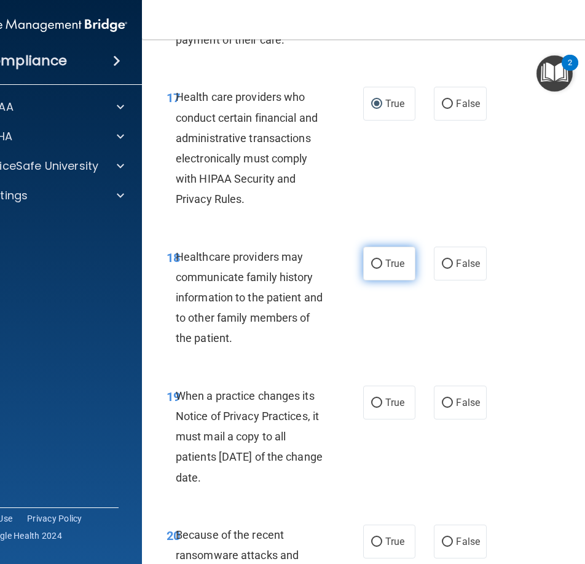
click at [407, 265] on label "True" at bounding box center [389, 263] width 52 height 34
click at [382, 265] on input "True" at bounding box center [376, 263] width 11 height 9
radio input "true"
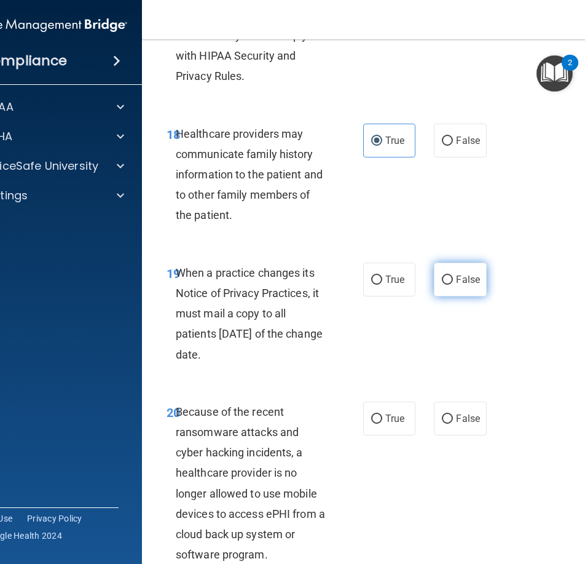
click at [444, 285] on label "False" at bounding box center [460, 279] width 52 height 34
click at [444, 285] on input "False" at bounding box center [447, 279] width 11 height 9
radio input "true"
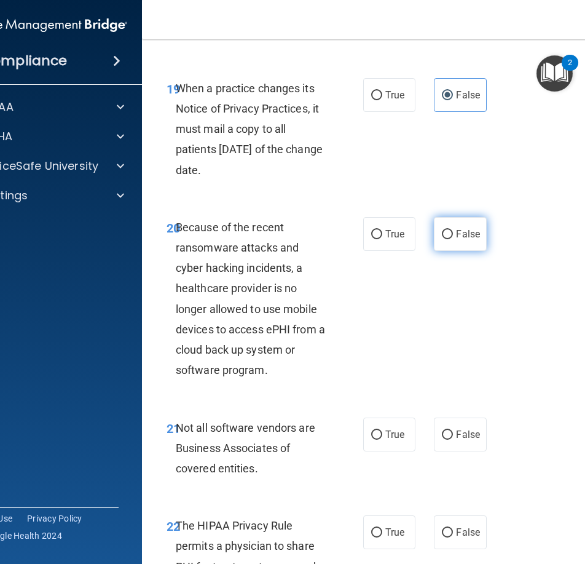
click at [462, 234] on span "False" at bounding box center [468, 234] width 24 height 12
click at [453, 234] on input "False" at bounding box center [447, 234] width 11 height 9
radio input "true"
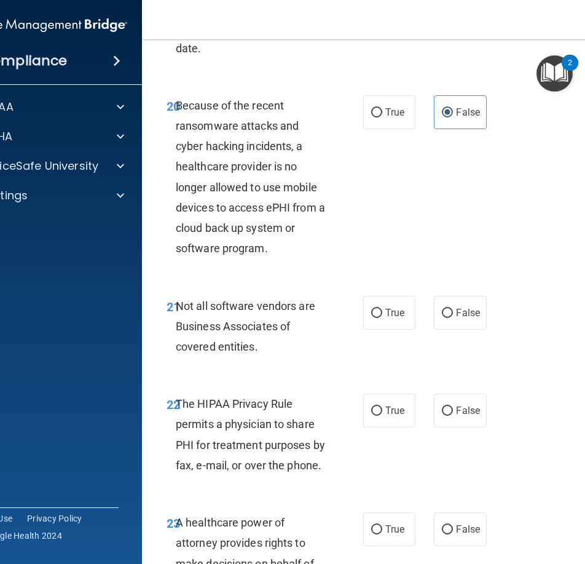
scroll to position [2888, 0]
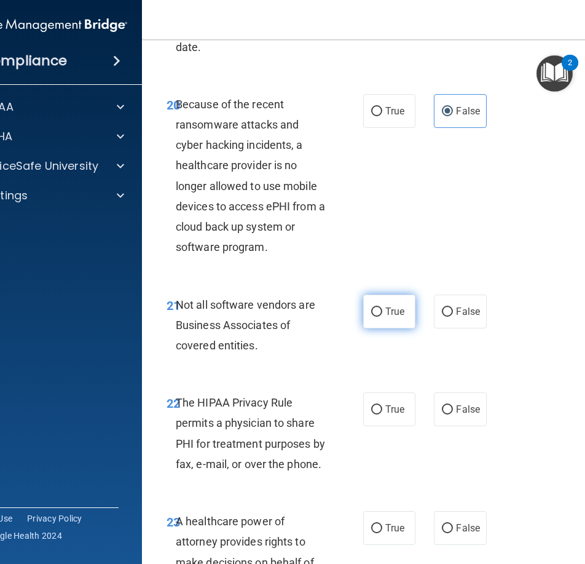
click at [373, 313] on input "True" at bounding box center [376, 311] width 11 height 9
radio input "true"
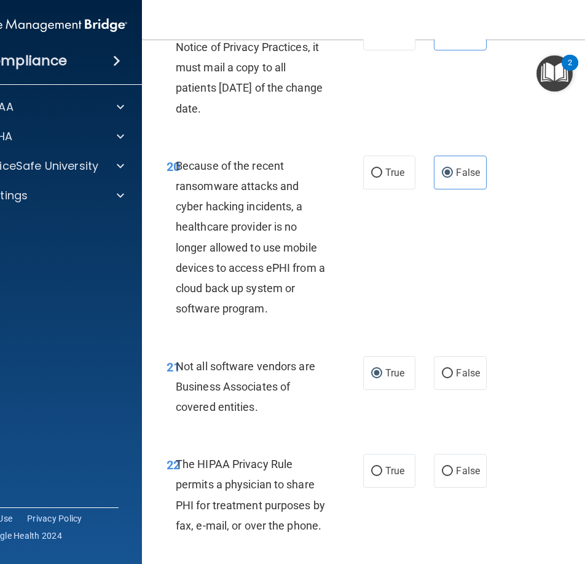
scroll to position [3011, 0]
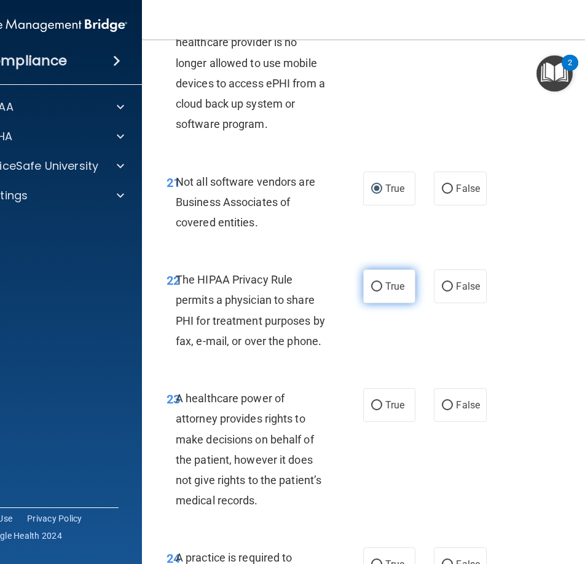
click at [389, 282] on span "True" at bounding box center [394, 286] width 19 height 12
click at [382, 282] on input "True" at bounding box center [376, 286] width 11 height 9
radio input "true"
click at [442, 404] on input "False" at bounding box center [447, 405] width 11 height 9
radio input "true"
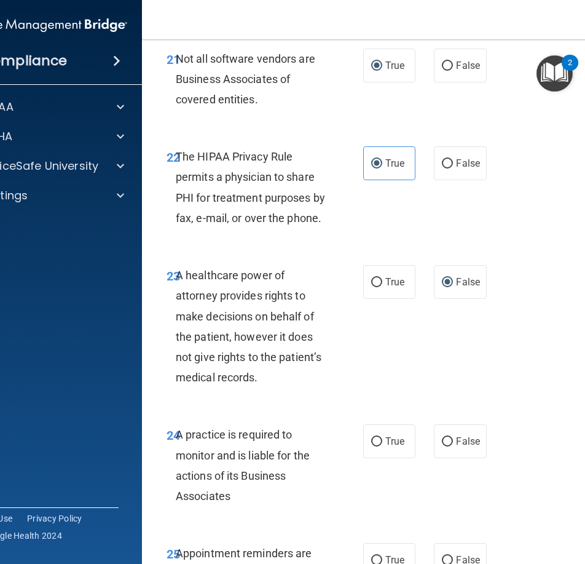
scroll to position [3196, 0]
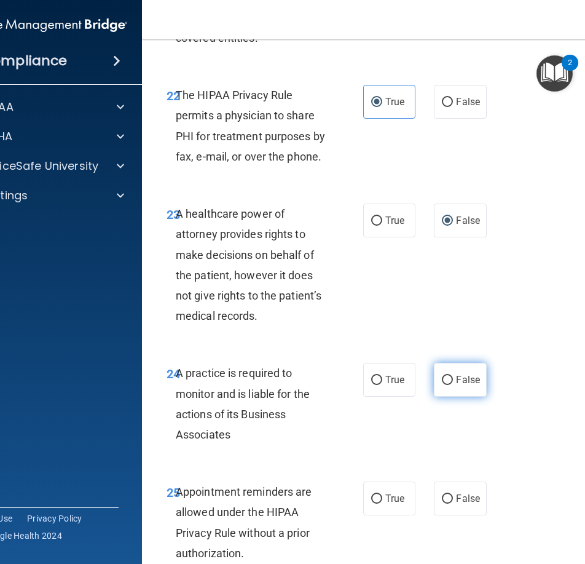
click at [449, 378] on label "False" at bounding box center [460, 380] width 52 height 34
click at [449, 378] on input "False" at bounding box center [447, 379] width 11 height 9
radio input "true"
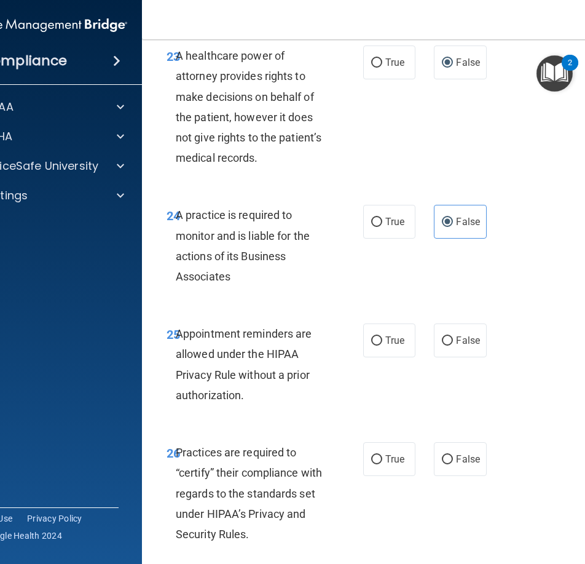
scroll to position [3441, 0]
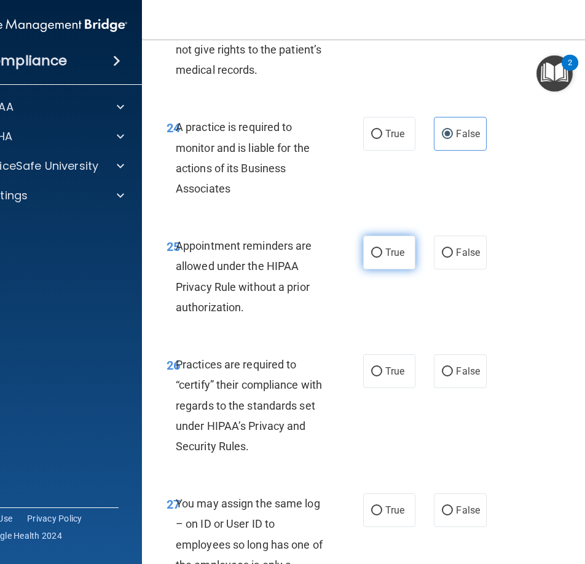
click at [385, 257] on span "True" at bounding box center [394, 252] width 19 height 12
click at [381, 257] on input "True" at bounding box center [376, 252] width 11 height 9
radio input "true"
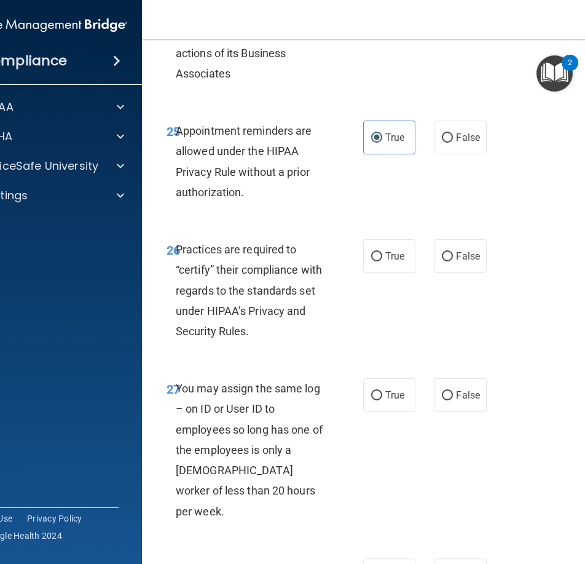
scroll to position [3564, 0]
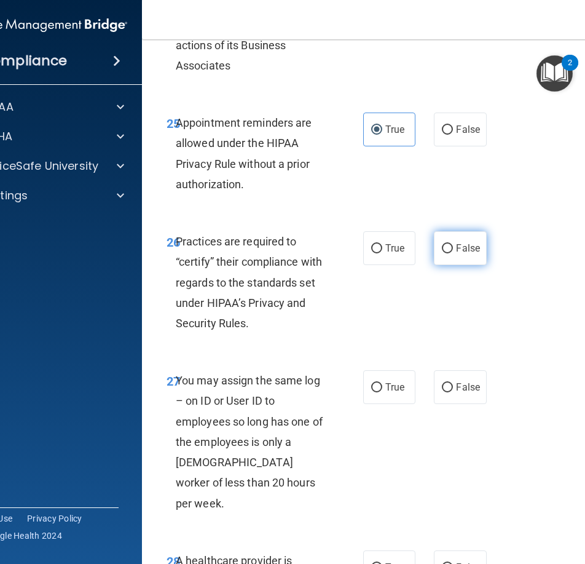
click at [442, 249] on input "False" at bounding box center [447, 248] width 11 height 9
radio input "true"
click at [456, 382] on span "False" at bounding box center [468, 387] width 24 height 12
click at [452, 383] on input "False" at bounding box center [447, 387] width 11 height 9
radio input "true"
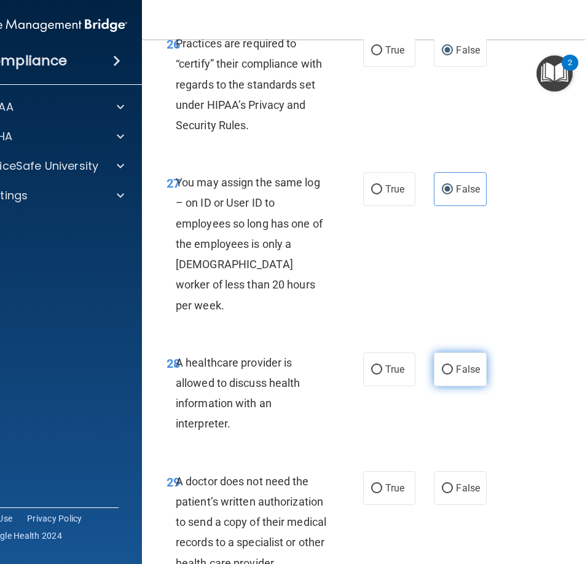
scroll to position [3810, 0]
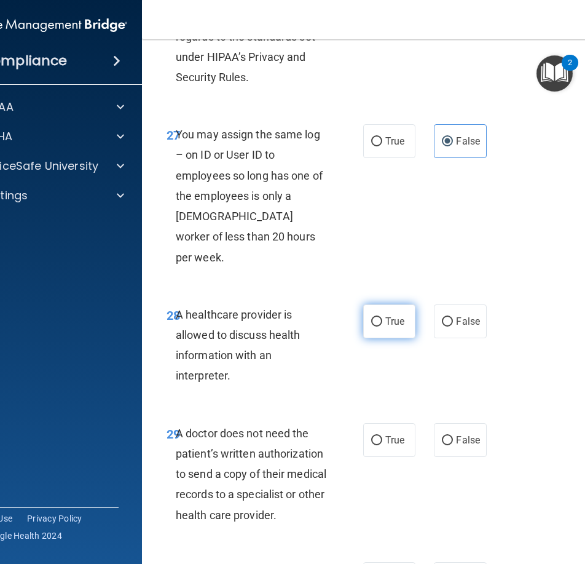
click at [371, 317] on input "True" at bounding box center [376, 321] width 11 height 9
radio input "true"
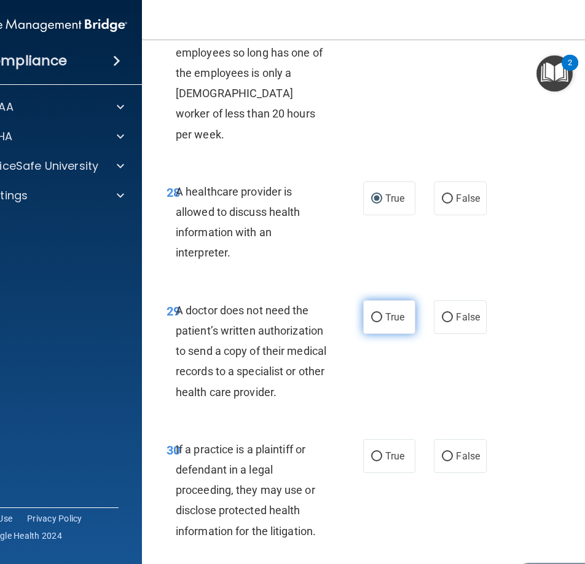
click at [375, 313] on input "True" at bounding box center [376, 317] width 11 height 9
radio input "true"
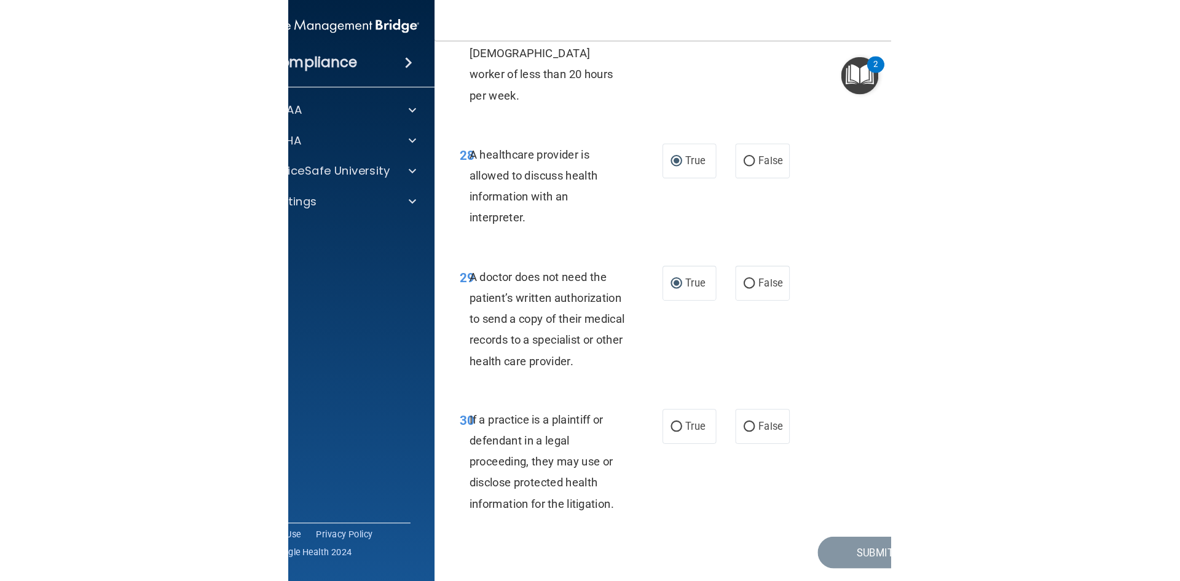
scroll to position [3991, 0]
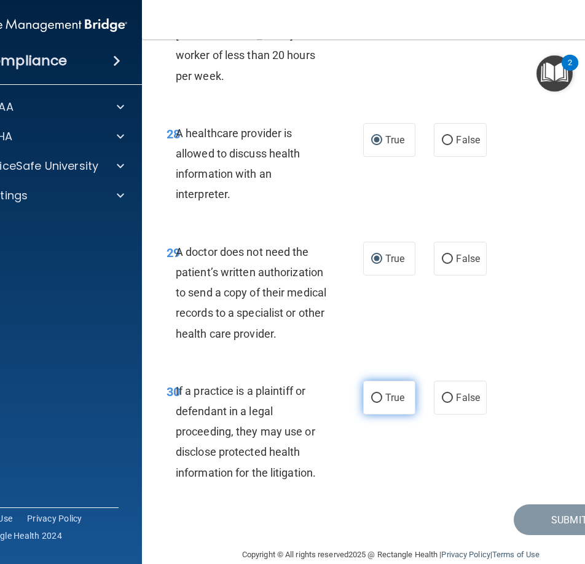
click at [372, 393] on input "True" at bounding box center [376, 397] width 11 height 9
radio input "true"
click at [580, 504] on button "Submit" at bounding box center [569, 519] width 111 height 31
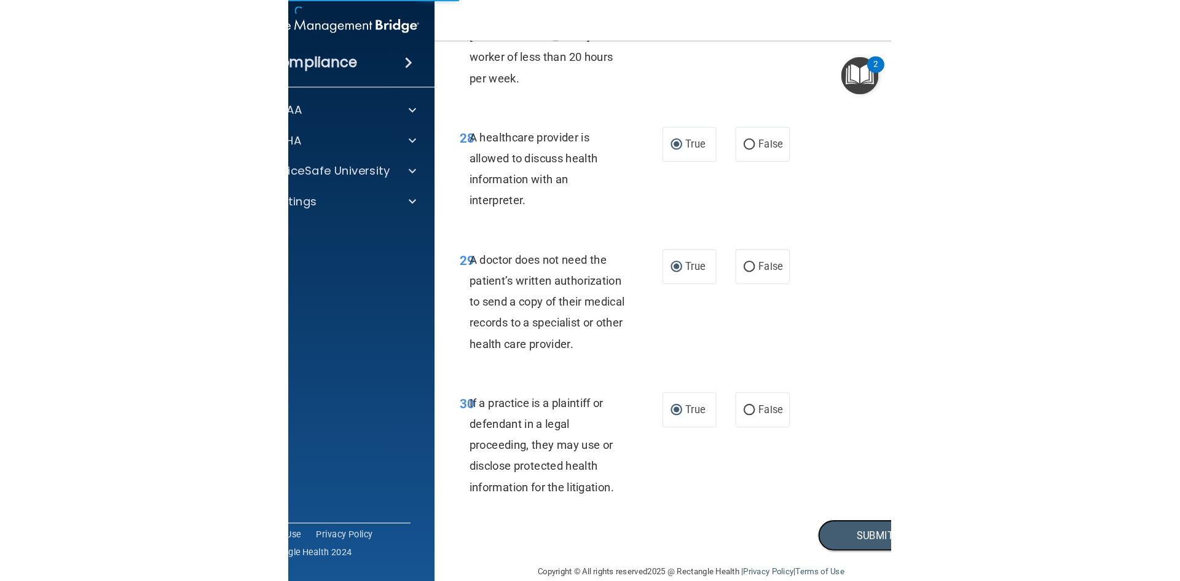
scroll to position [2280, 0]
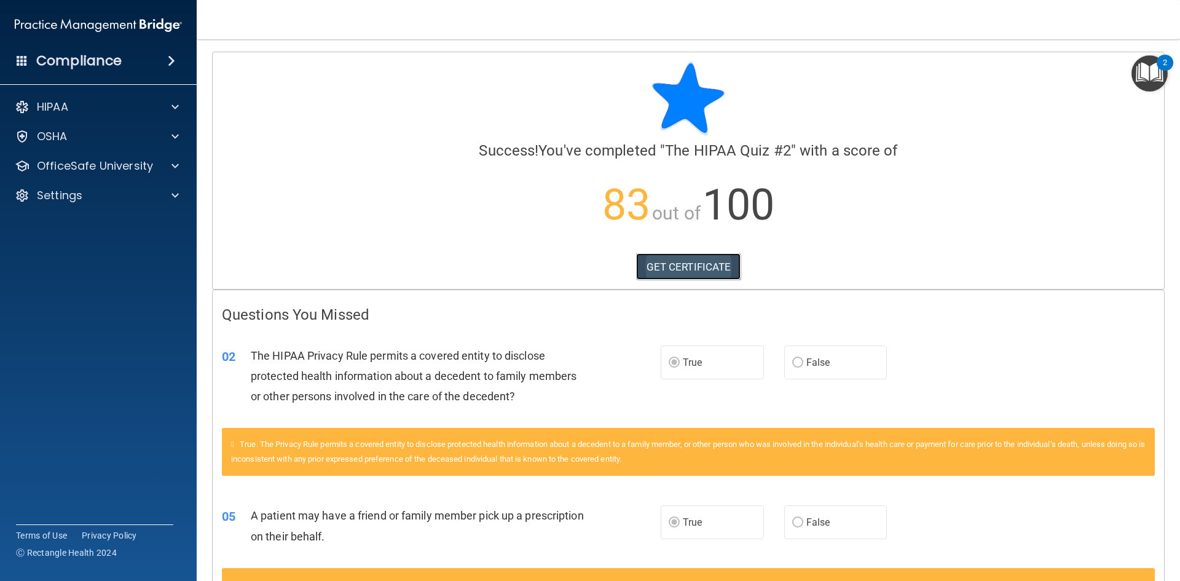
click at [678, 267] on link "GET CERTIFICATE" at bounding box center [688, 266] width 105 height 27
click at [105, 102] on div "HIPAA" at bounding box center [82, 107] width 152 height 15
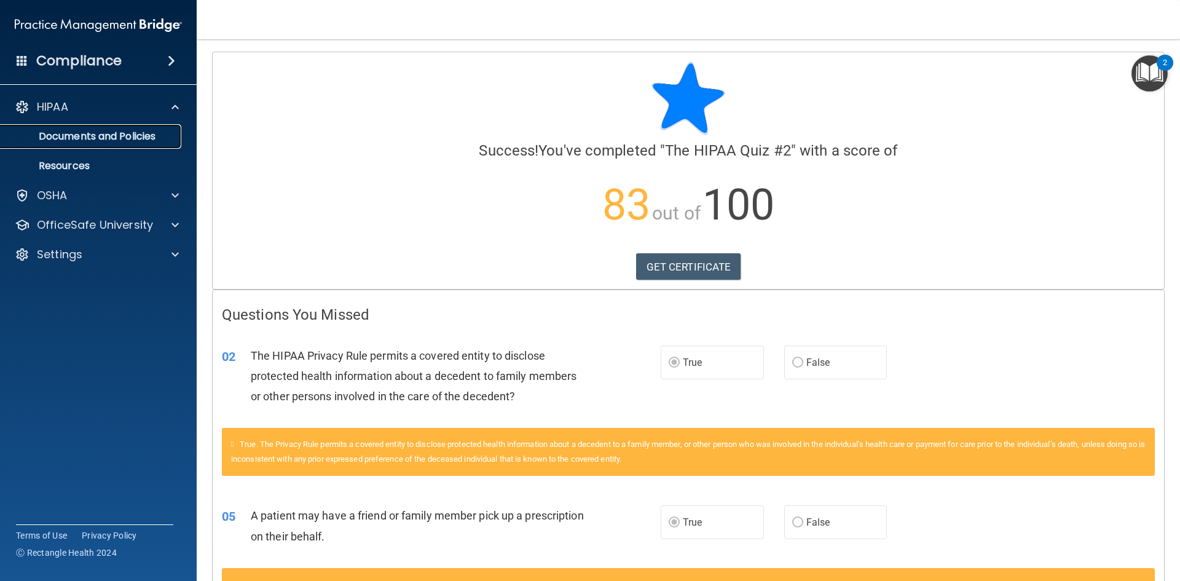
click at [114, 134] on p "Documents and Policies" at bounding box center [92, 136] width 168 height 12
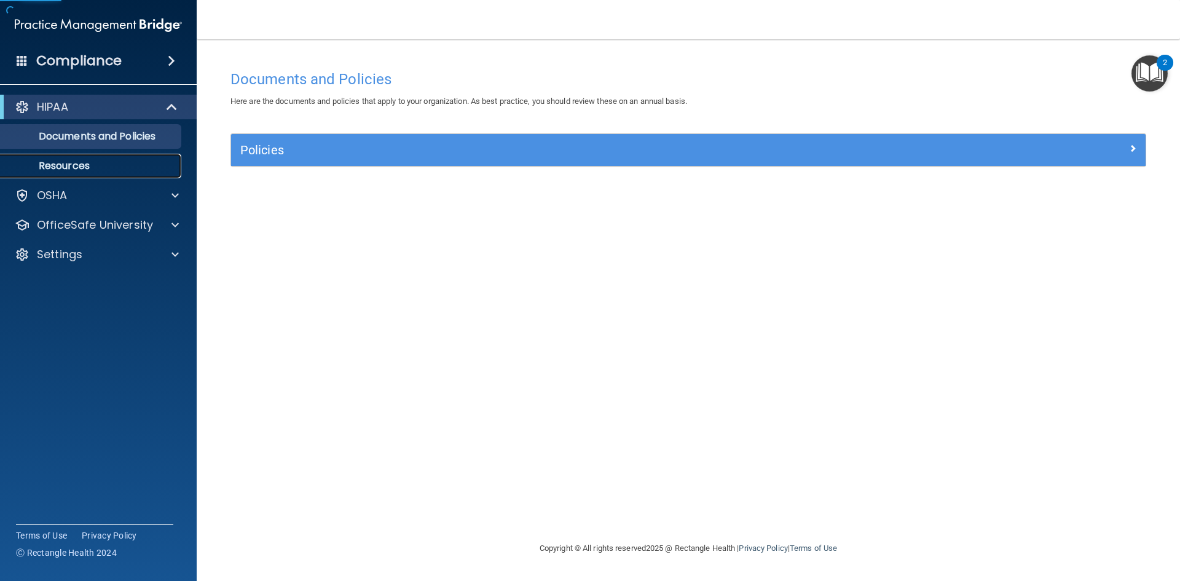
click at [116, 167] on p "Resources" at bounding box center [92, 166] width 168 height 12
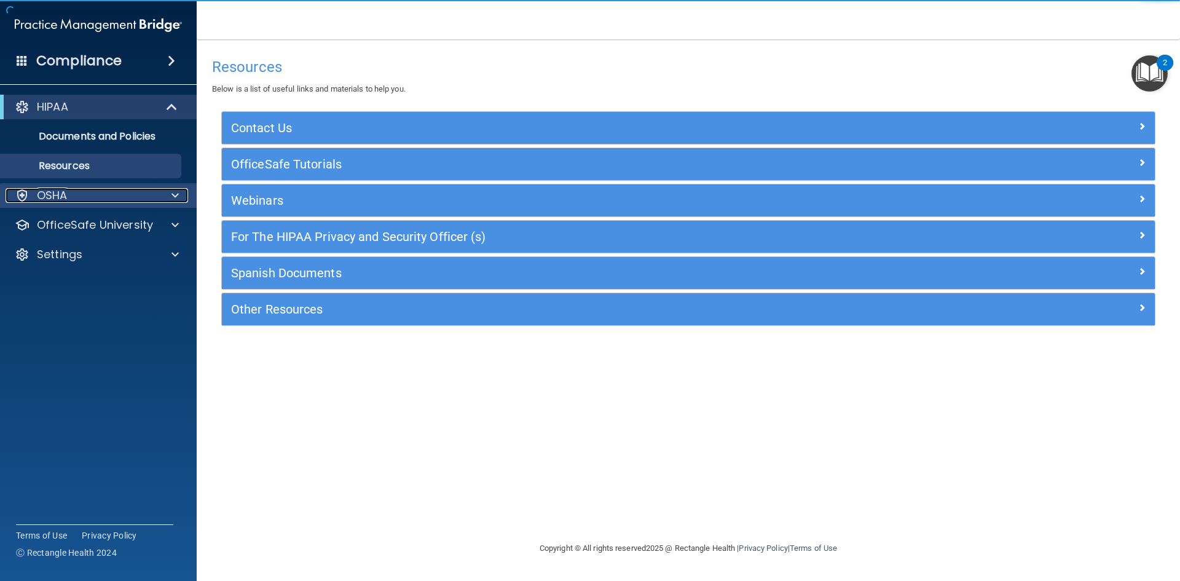
click at [96, 196] on div "OSHA" at bounding box center [82, 195] width 152 height 15
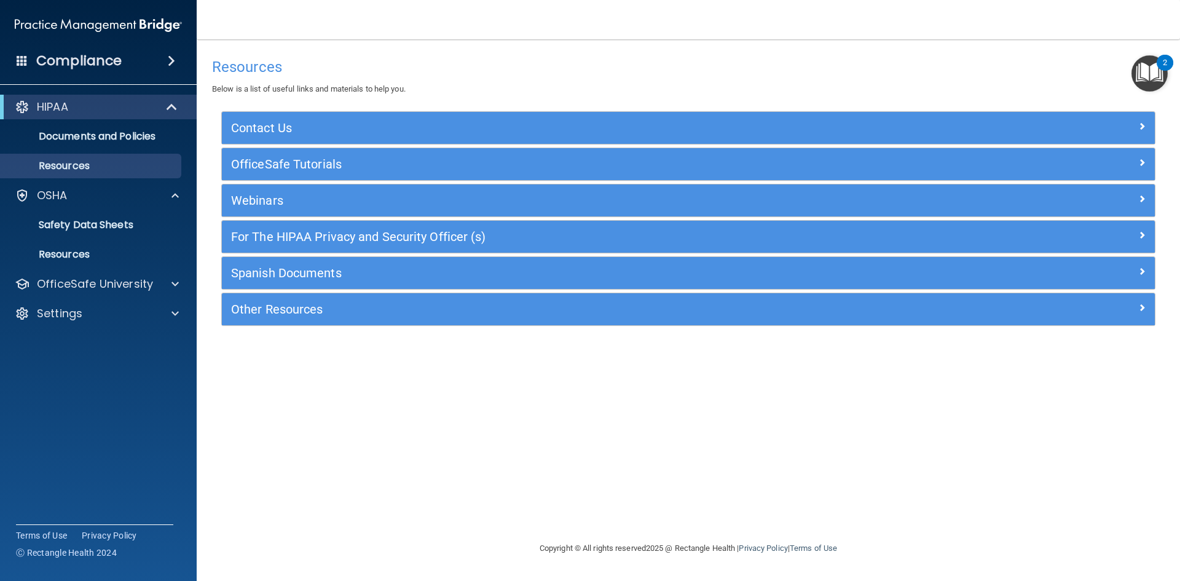
click at [119, 66] on h4 "Compliance" at bounding box center [78, 60] width 85 height 17
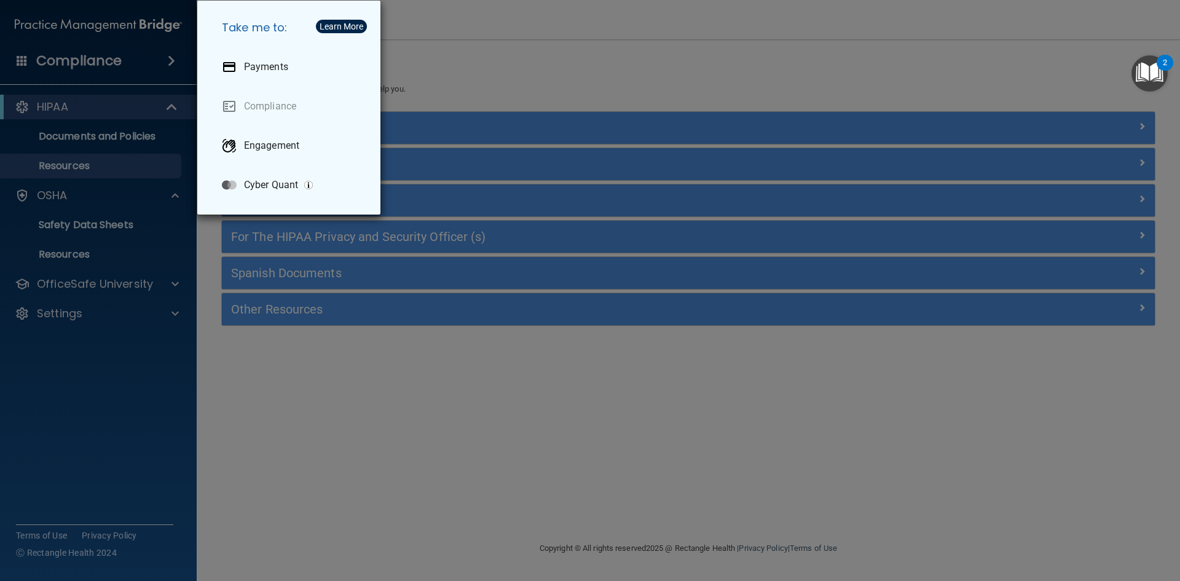
click at [79, 345] on div "Take me to: Payments Compliance Engagement Cyber Quant" at bounding box center [590, 290] width 1180 height 581
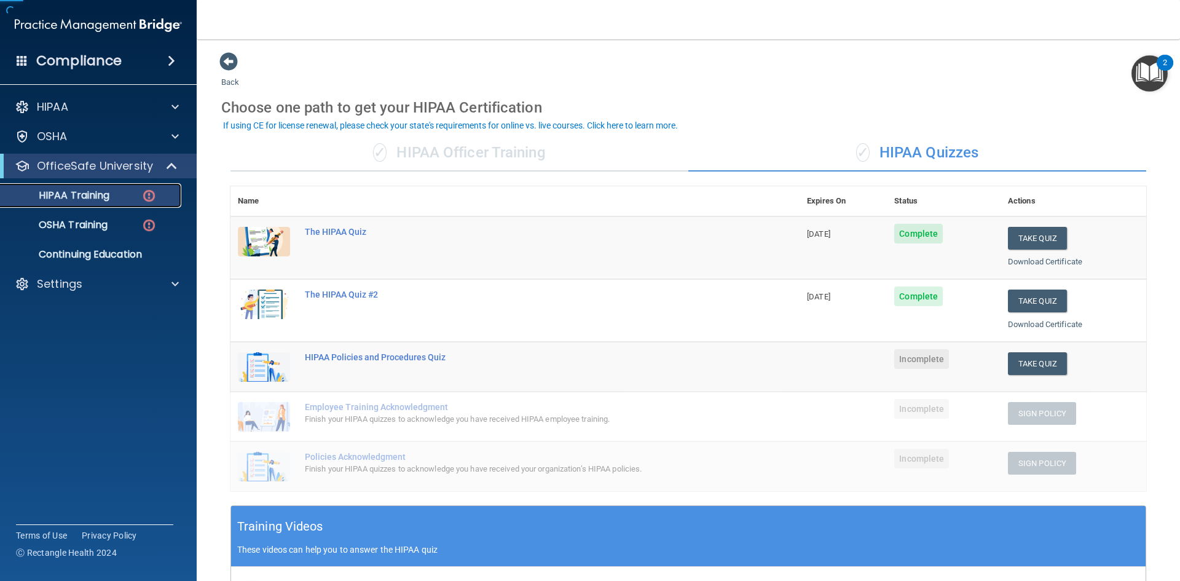
click at [96, 185] on link "HIPAA Training" at bounding box center [85, 195] width 194 height 25
click at [1033, 368] on button "Take Quiz" at bounding box center [1037, 363] width 59 height 23
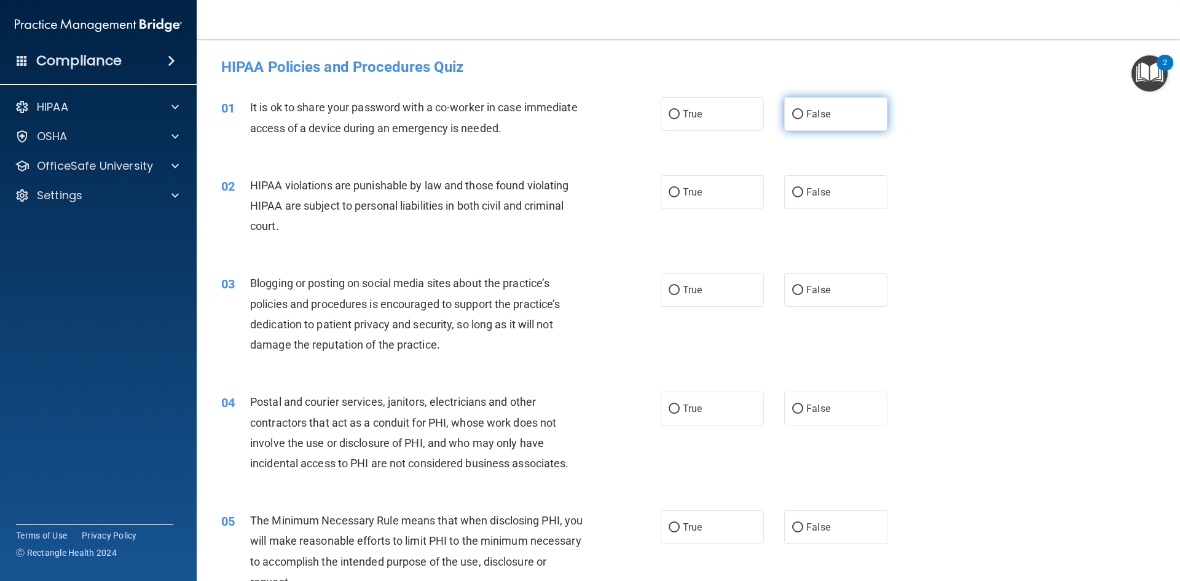
click at [795, 115] on input "False" at bounding box center [797, 114] width 11 height 9
radio input "true"
click at [676, 187] on label "True" at bounding box center [712, 192] width 103 height 34
click at [676, 188] on input "True" at bounding box center [674, 192] width 11 height 9
radio input "true"
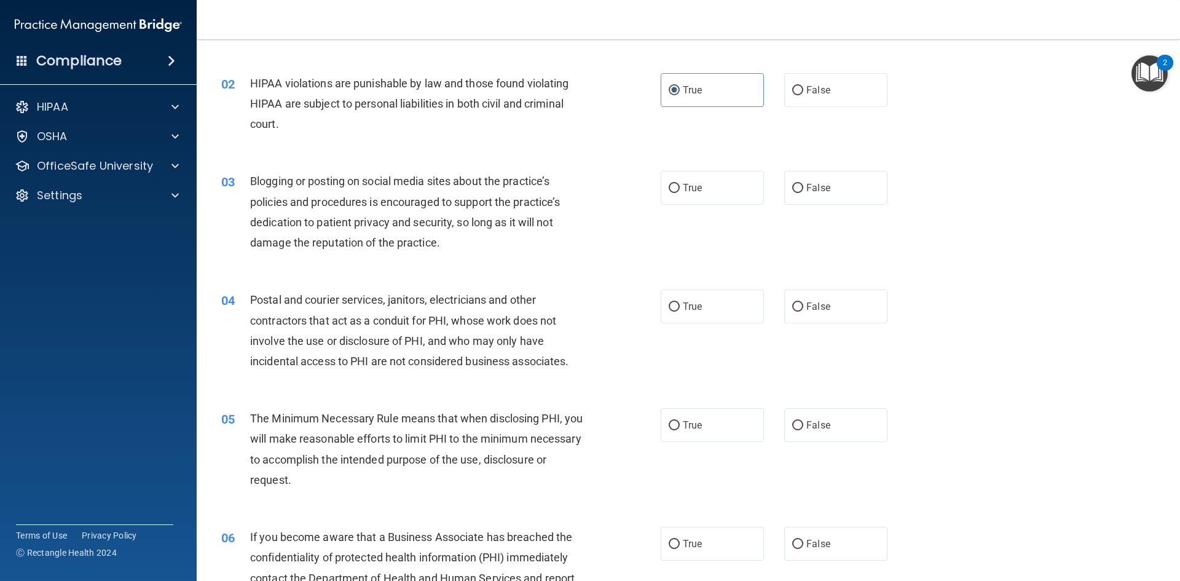
scroll to position [123, 0]
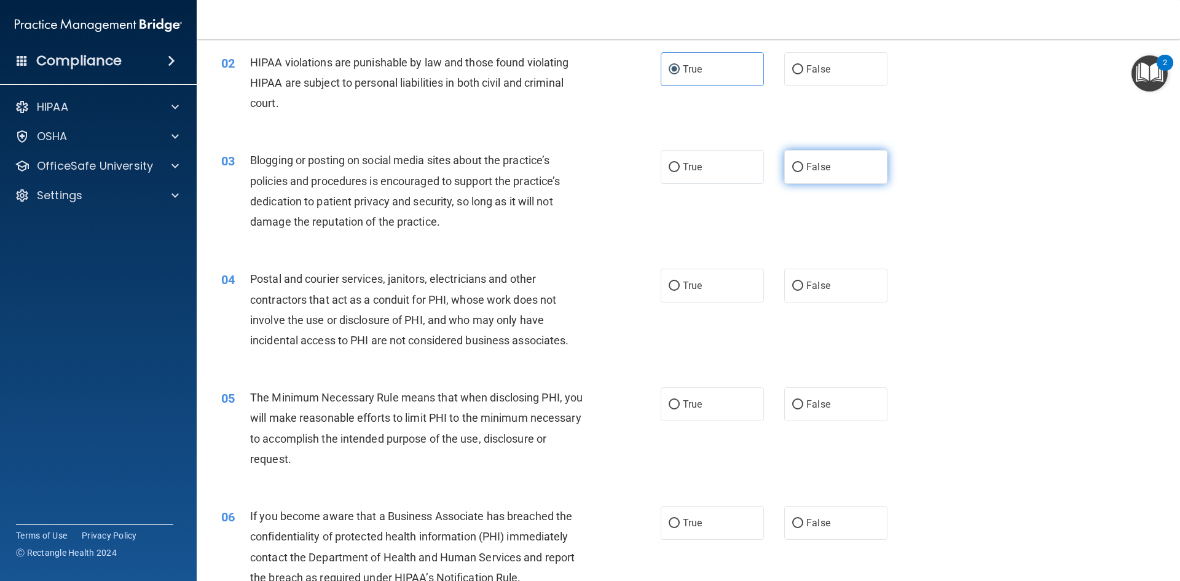
click at [794, 168] on input "False" at bounding box center [797, 167] width 11 height 9
radio input "true"
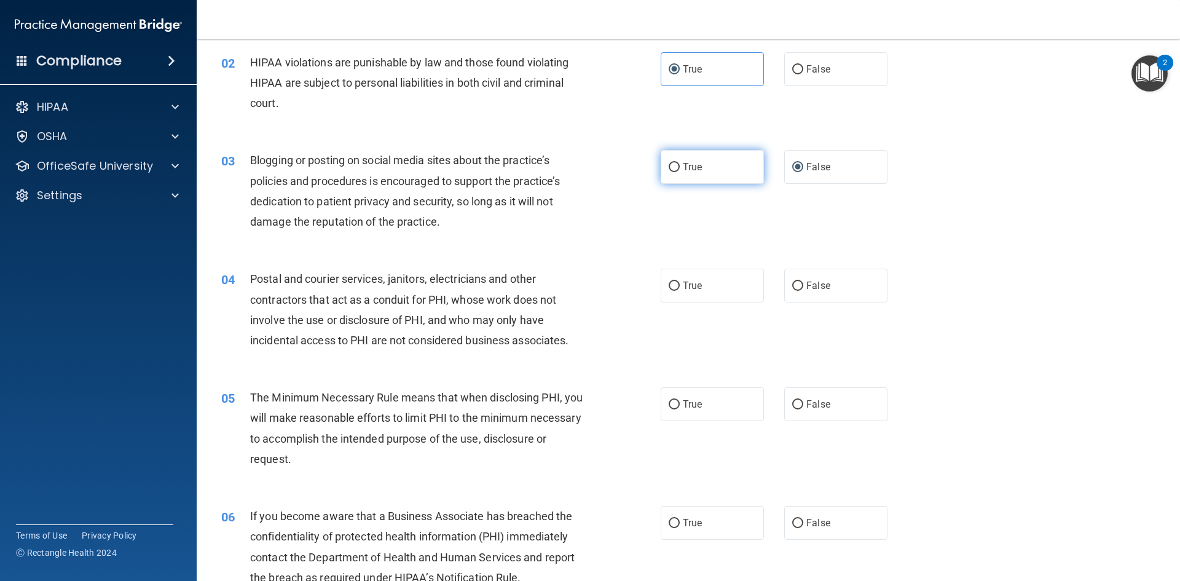
click at [683, 170] on span "True" at bounding box center [692, 167] width 19 height 12
click at [680, 170] on input "True" at bounding box center [674, 167] width 11 height 9
radio input "true"
click at [809, 163] on span "False" at bounding box center [818, 167] width 24 height 12
click at [803, 163] on input "False" at bounding box center [797, 167] width 11 height 9
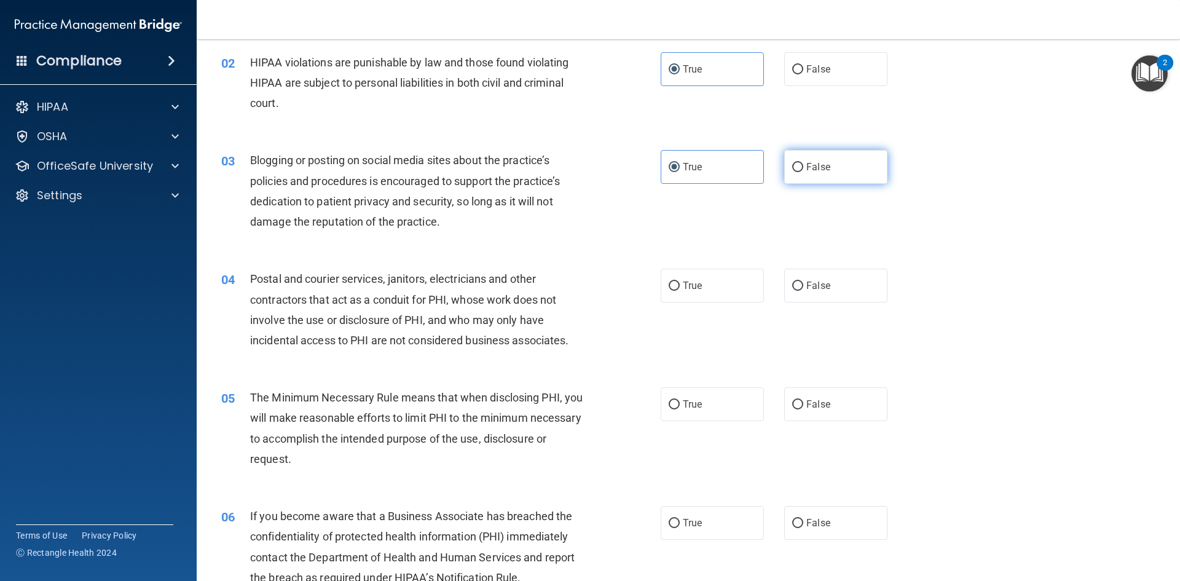
radio input "true"
radio input "false"
click at [784, 284] on label "False" at bounding box center [835, 286] width 103 height 34
click at [792, 284] on input "False" at bounding box center [797, 285] width 11 height 9
radio input "true"
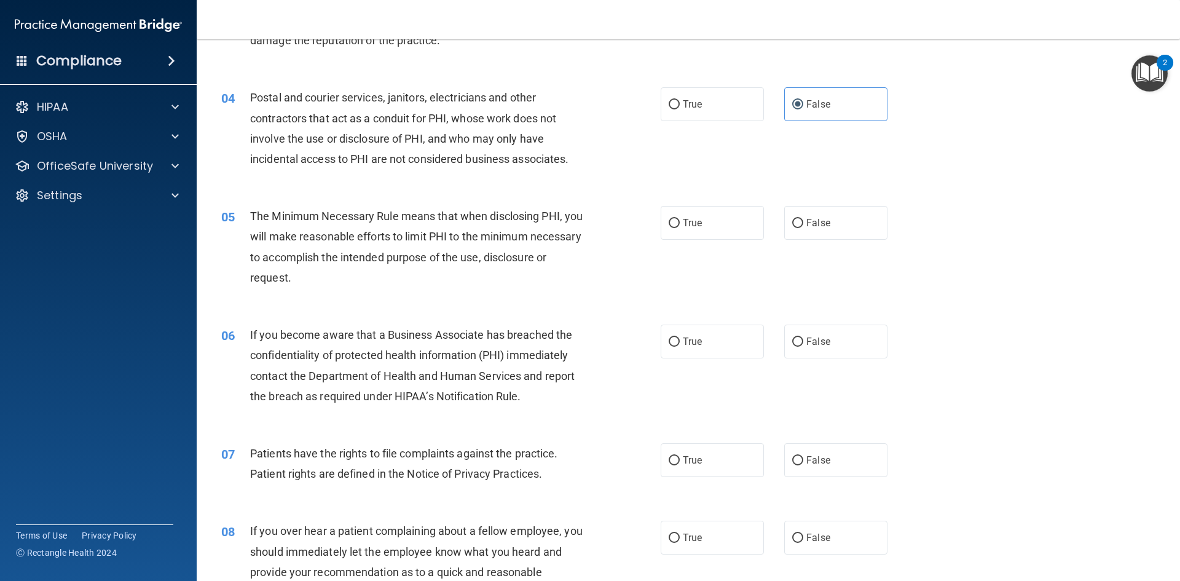
scroll to position [307, 0]
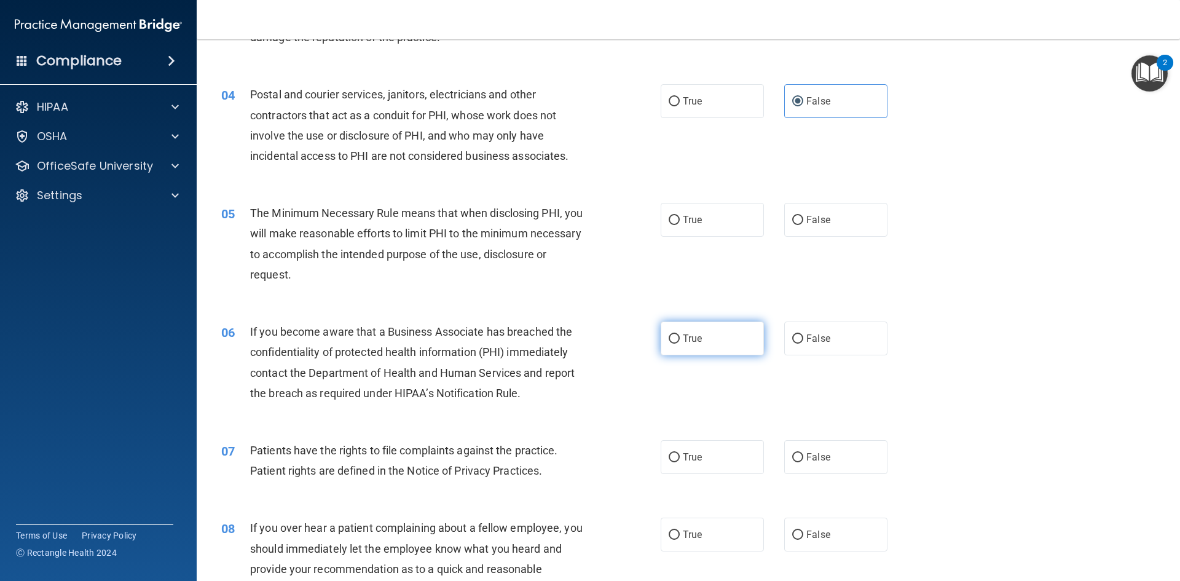
click at [672, 339] on input "True" at bounding box center [674, 338] width 11 height 9
radio input "true"
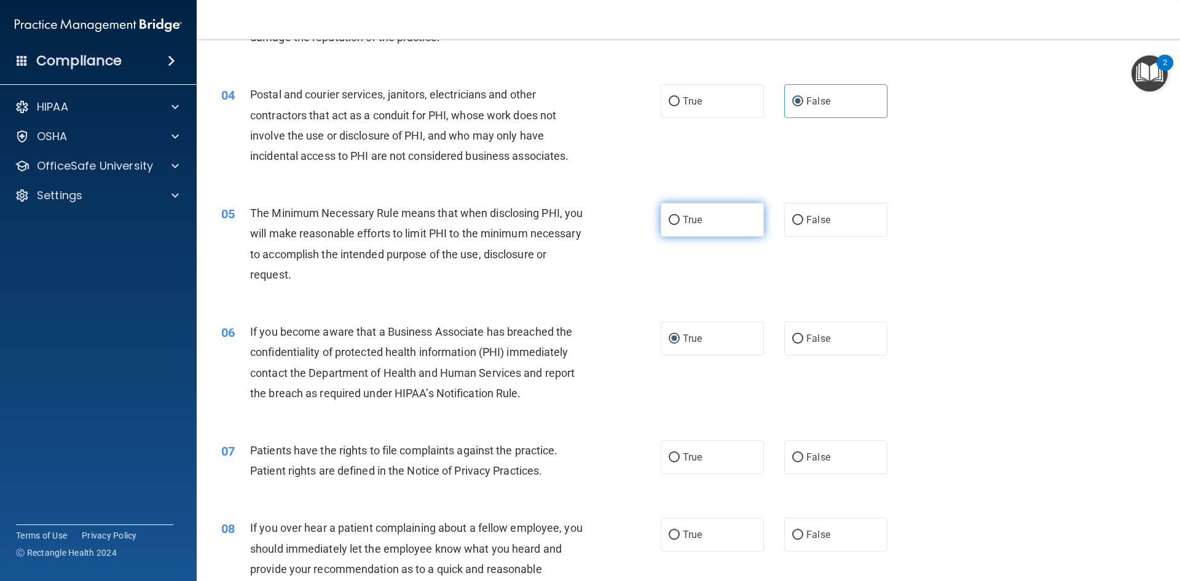
click at [683, 221] on span "True" at bounding box center [692, 220] width 19 height 12
click at [680, 221] on input "True" at bounding box center [674, 220] width 11 height 9
radio input "true"
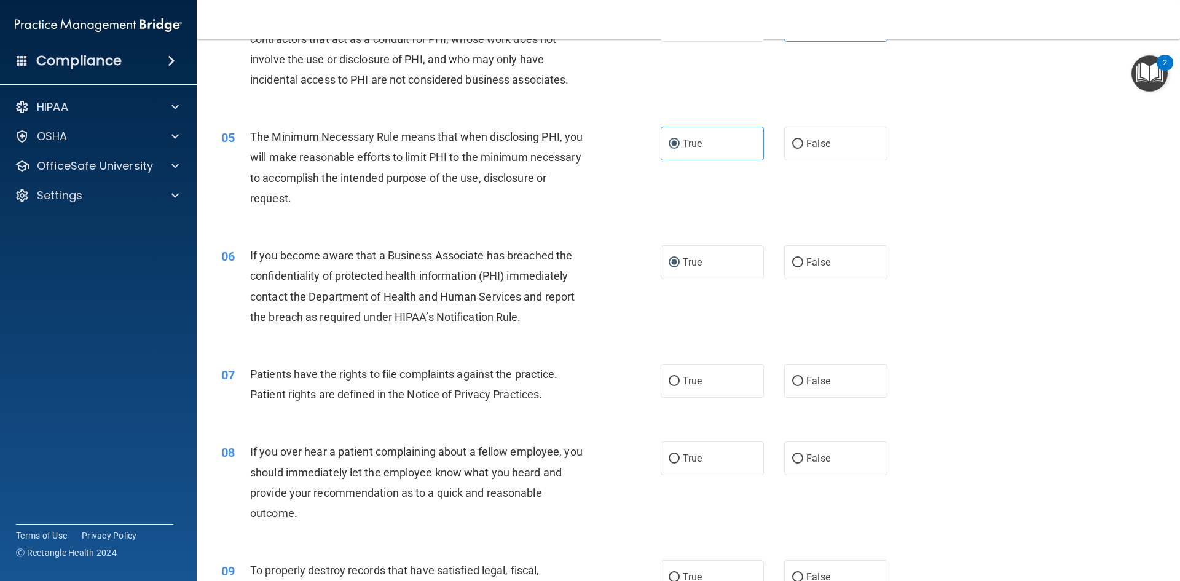
scroll to position [492, 0]
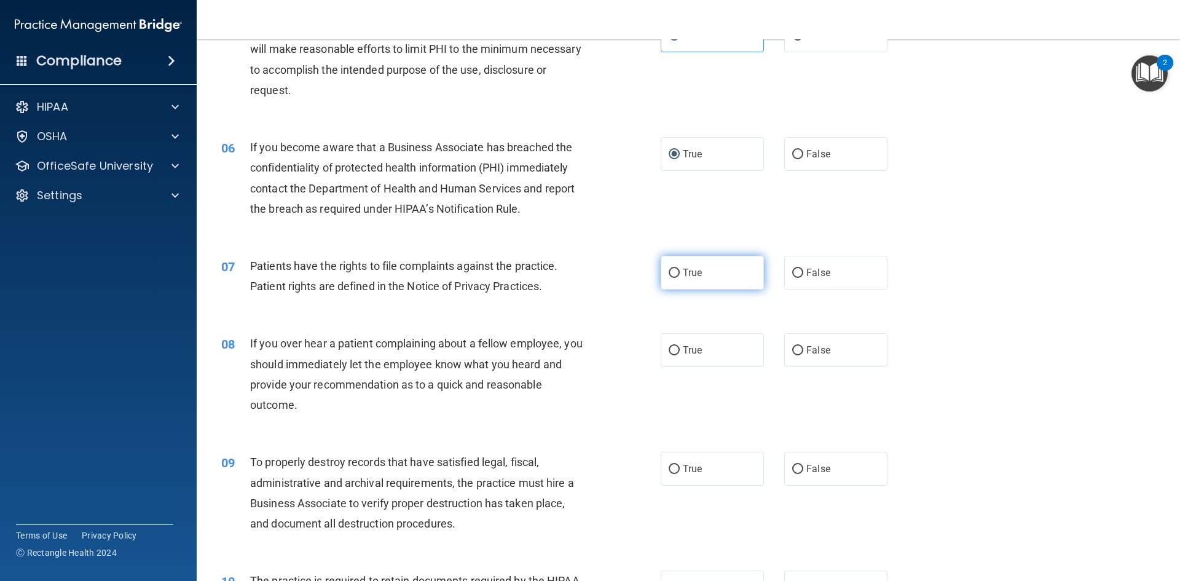
click at [701, 275] on label "True" at bounding box center [712, 273] width 103 height 34
click at [680, 275] on input "True" at bounding box center [674, 273] width 11 height 9
radio input "true"
click at [793, 348] on input "False" at bounding box center [797, 350] width 11 height 9
radio input "true"
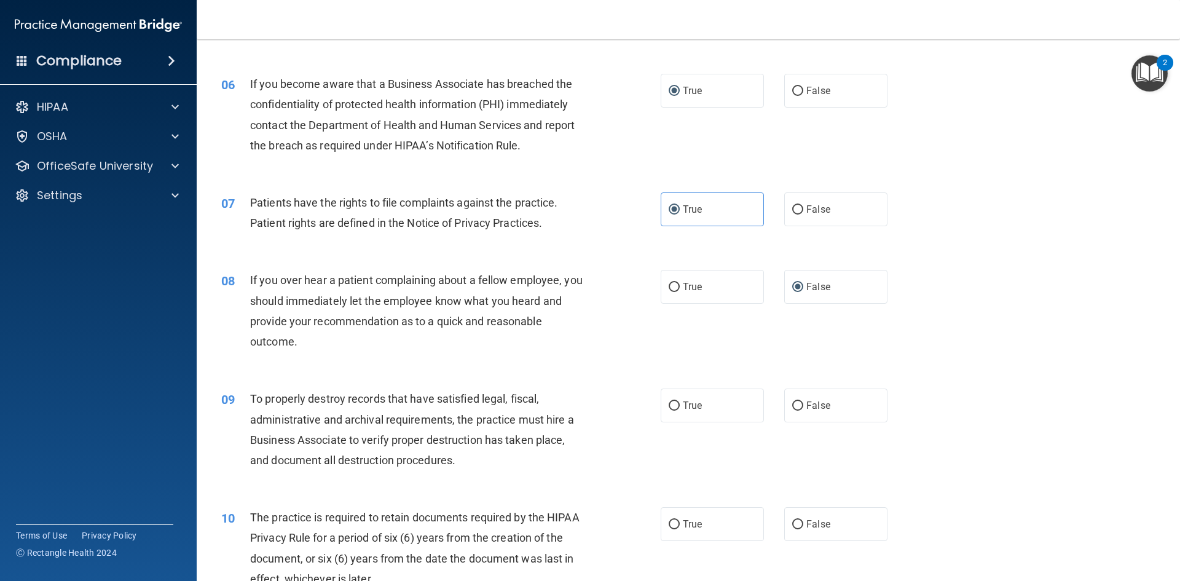
scroll to position [615, 0]
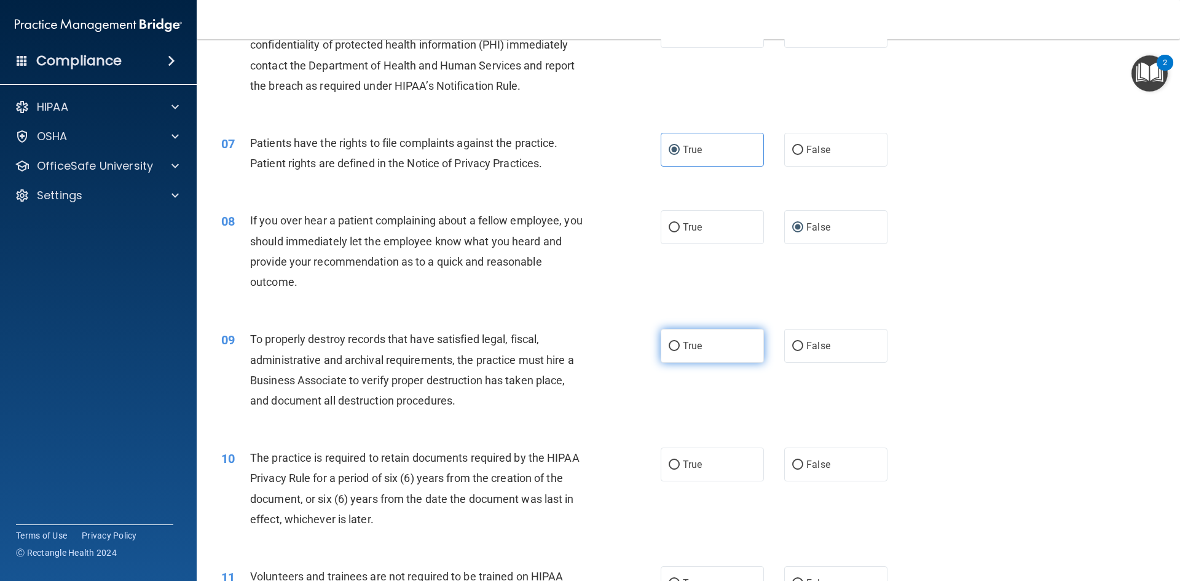
click at [683, 342] on span "True" at bounding box center [692, 346] width 19 height 12
click at [678, 342] on input "True" at bounding box center [674, 346] width 11 height 9
radio input "true"
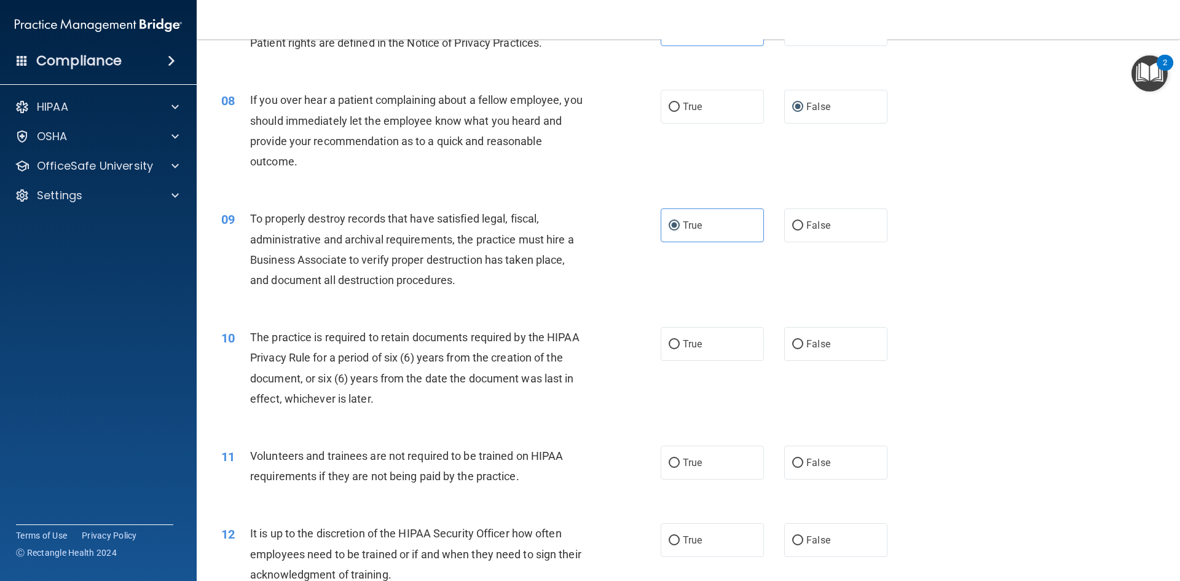
scroll to position [737, 0]
click at [674, 338] on input "True" at bounding box center [674, 341] width 11 height 9
radio input "true"
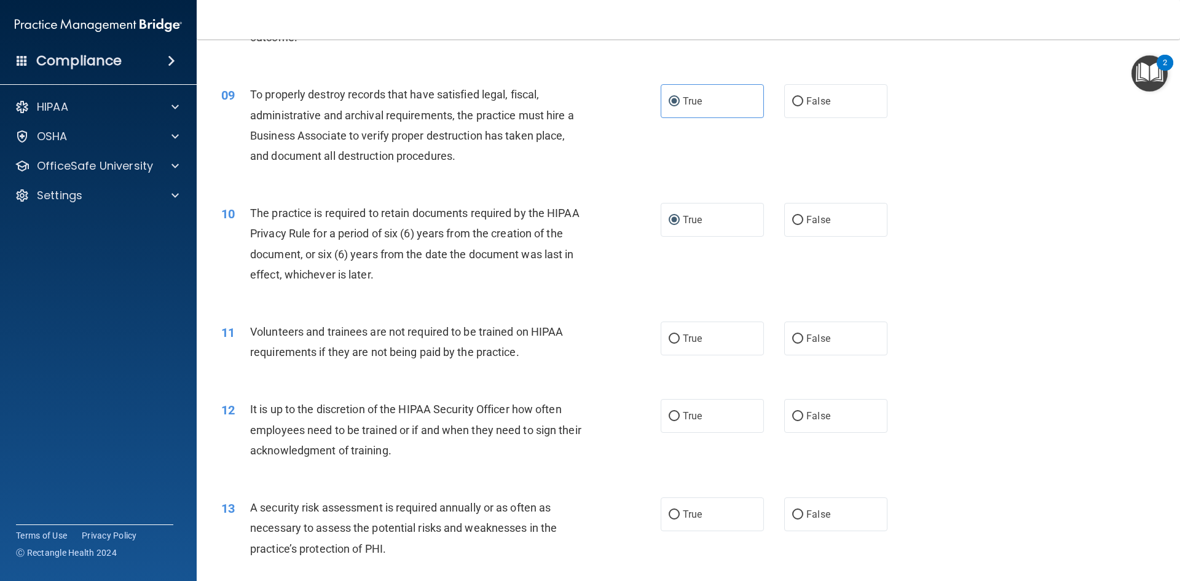
scroll to position [860, 0]
click at [806, 336] on span "False" at bounding box center [818, 337] width 24 height 12
click at [801, 336] on input "False" at bounding box center [797, 337] width 11 height 9
radio input "true"
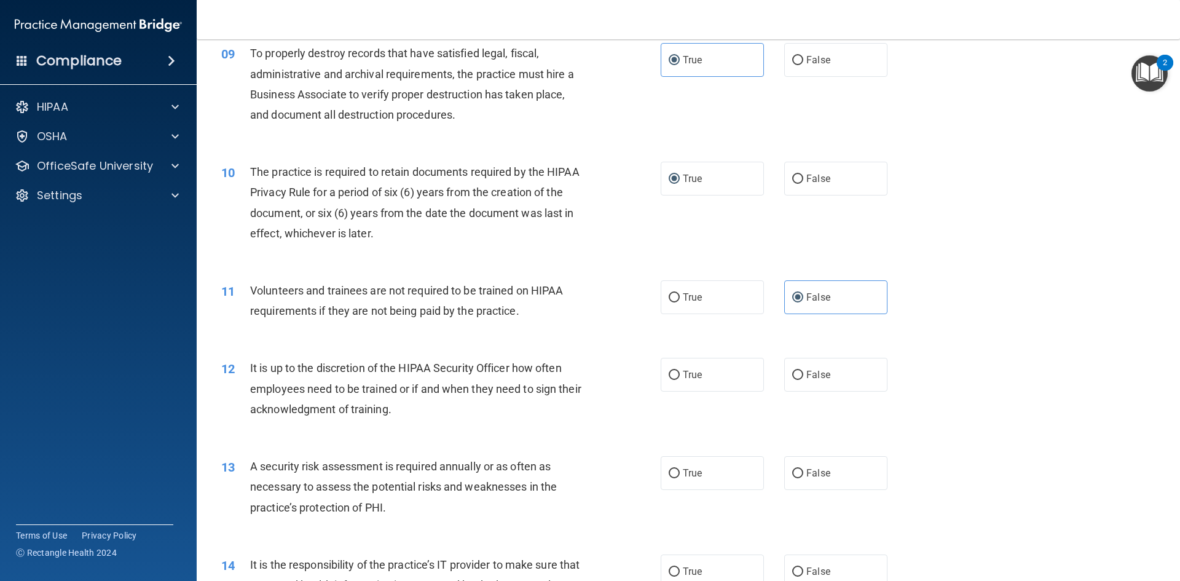
scroll to position [922, 0]
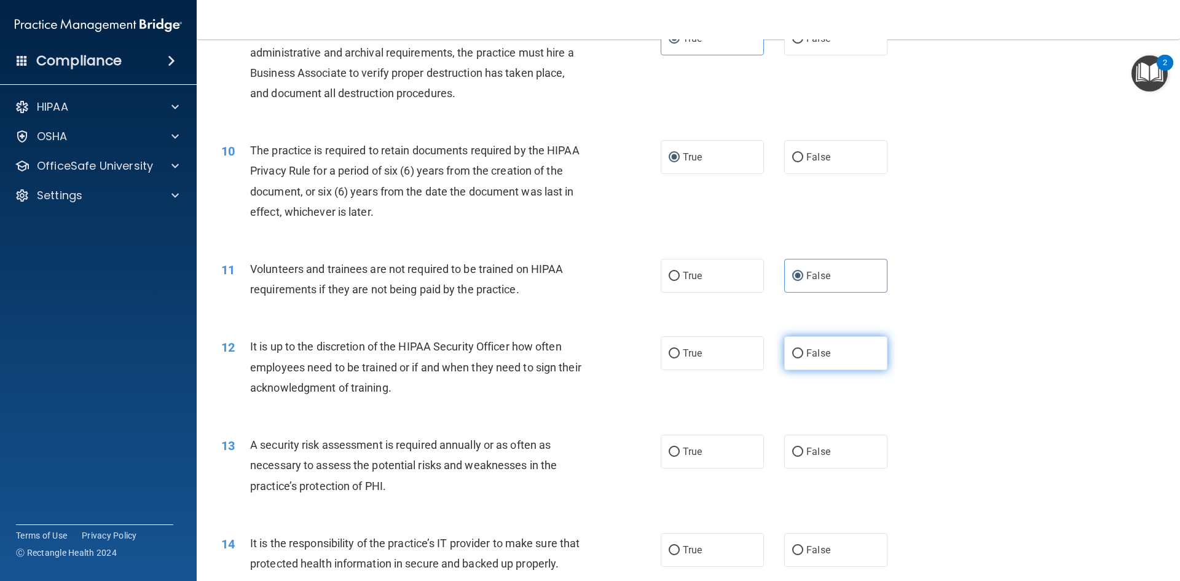
click at [796, 358] on input "False" at bounding box center [797, 353] width 11 height 9
radio input "true"
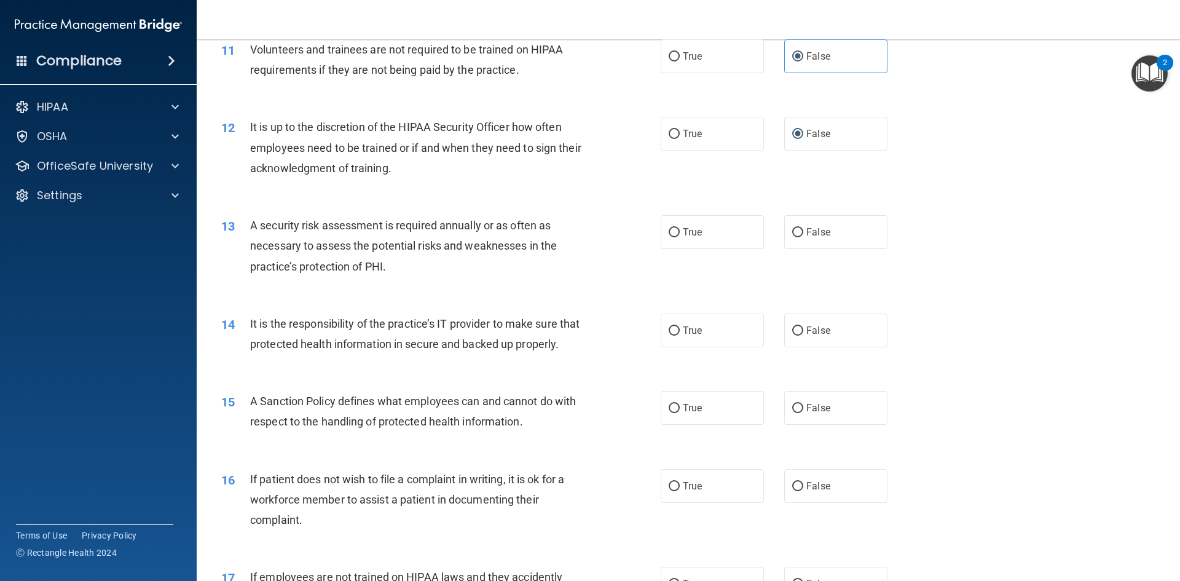
scroll to position [1168, 0]
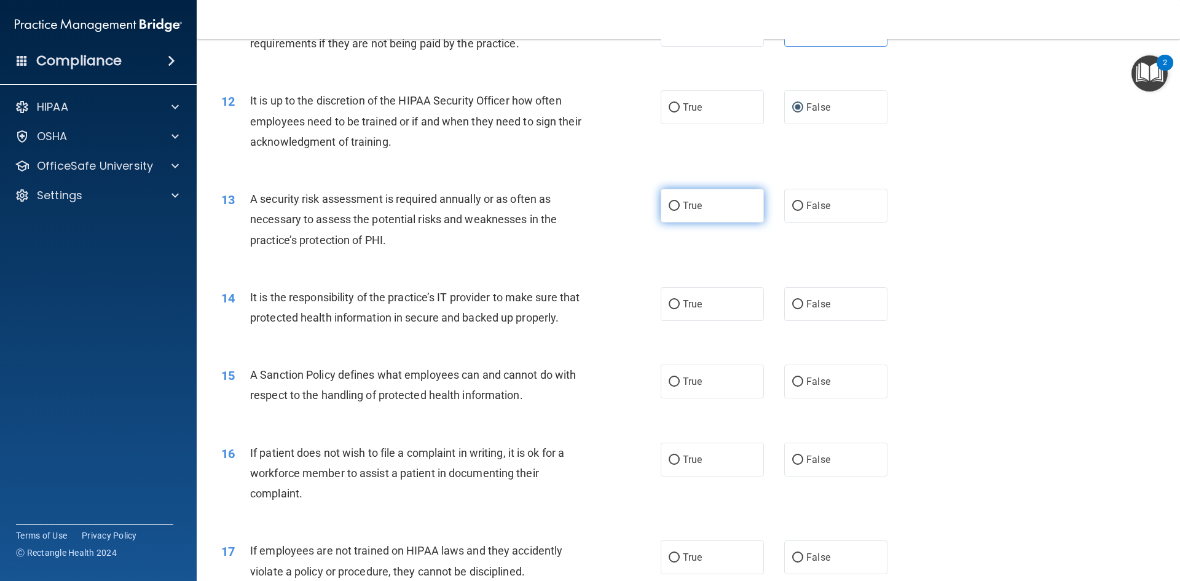
click at [666, 218] on label "True" at bounding box center [712, 206] width 103 height 34
click at [669, 211] on input "True" at bounding box center [674, 206] width 11 height 9
radio input "true"
click at [711, 320] on label "True" at bounding box center [712, 304] width 103 height 34
click at [680, 309] on input "True" at bounding box center [674, 304] width 11 height 9
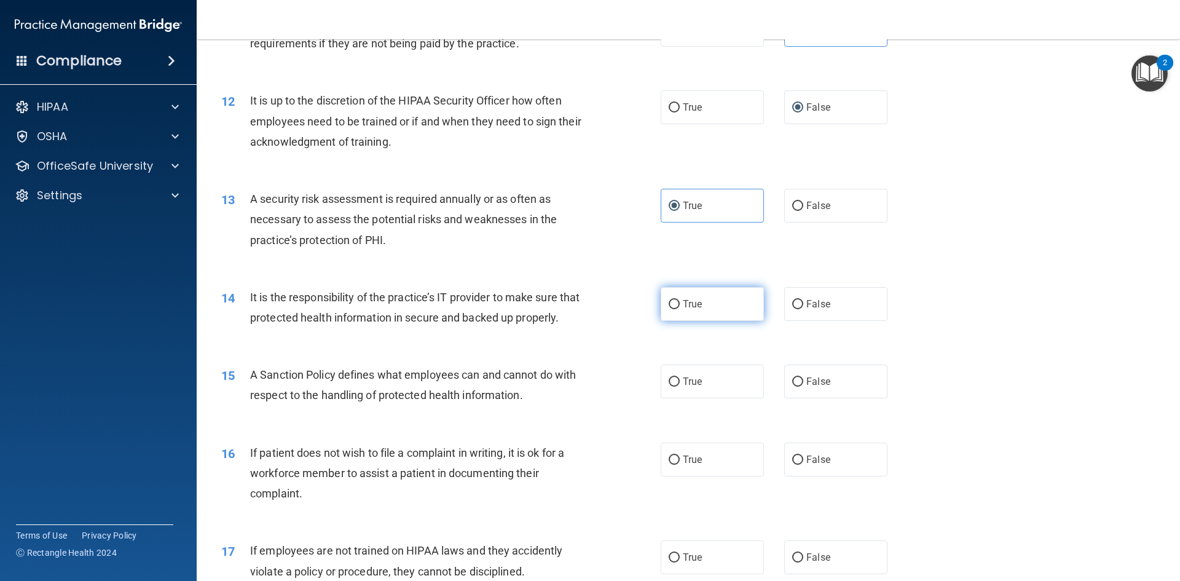
radio input "true"
click at [710, 398] on label "True" at bounding box center [712, 381] width 103 height 34
click at [680, 387] on input "True" at bounding box center [674, 381] width 11 height 9
radio input "true"
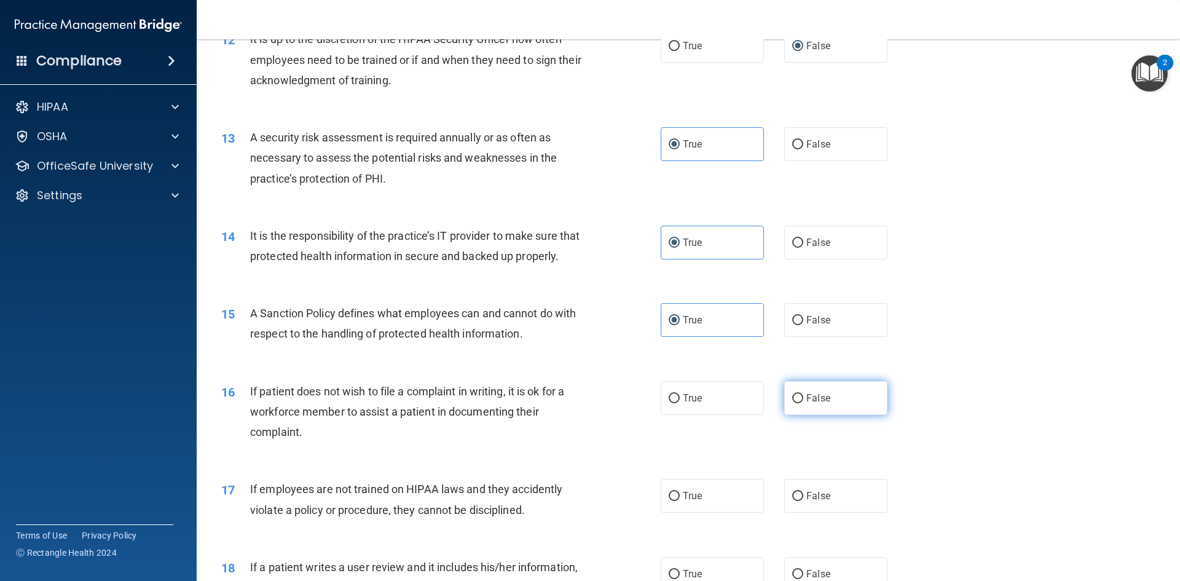
click at [799, 415] on label "False" at bounding box center [835, 398] width 103 height 34
click at [799, 403] on input "False" at bounding box center [797, 398] width 11 height 9
radio input "true"
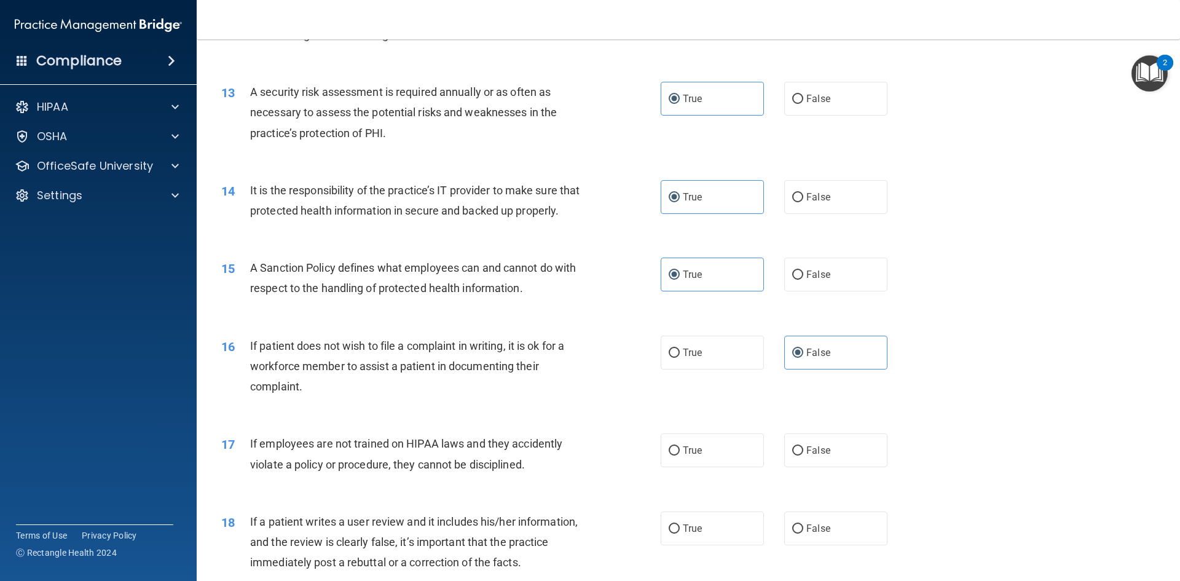
scroll to position [1352, 0]
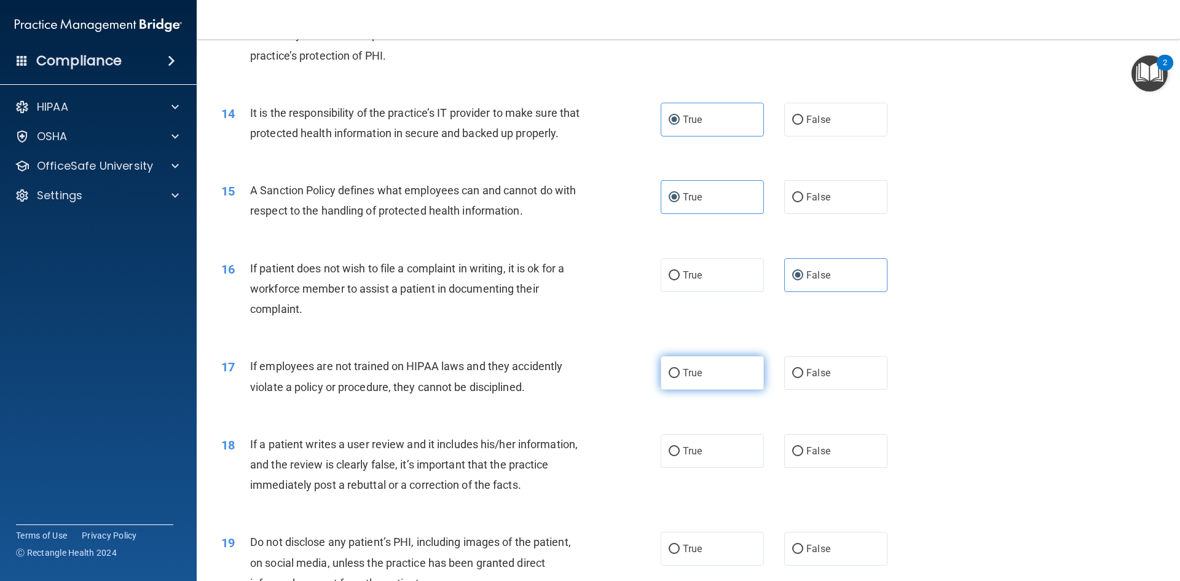
click at [699, 390] on label "True" at bounding box center [712, 373] width 103 height 34
click at [680, 378] on input "True" at bounding box center [674, 373] width 11 height 9
radio input "true"
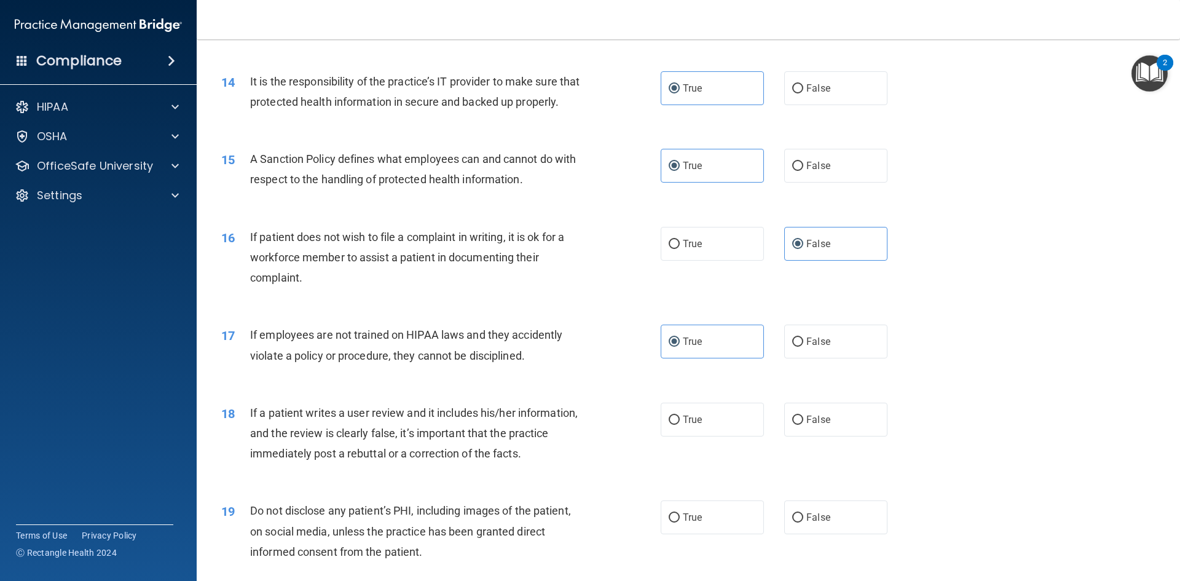
scroll to position [1475, 0]
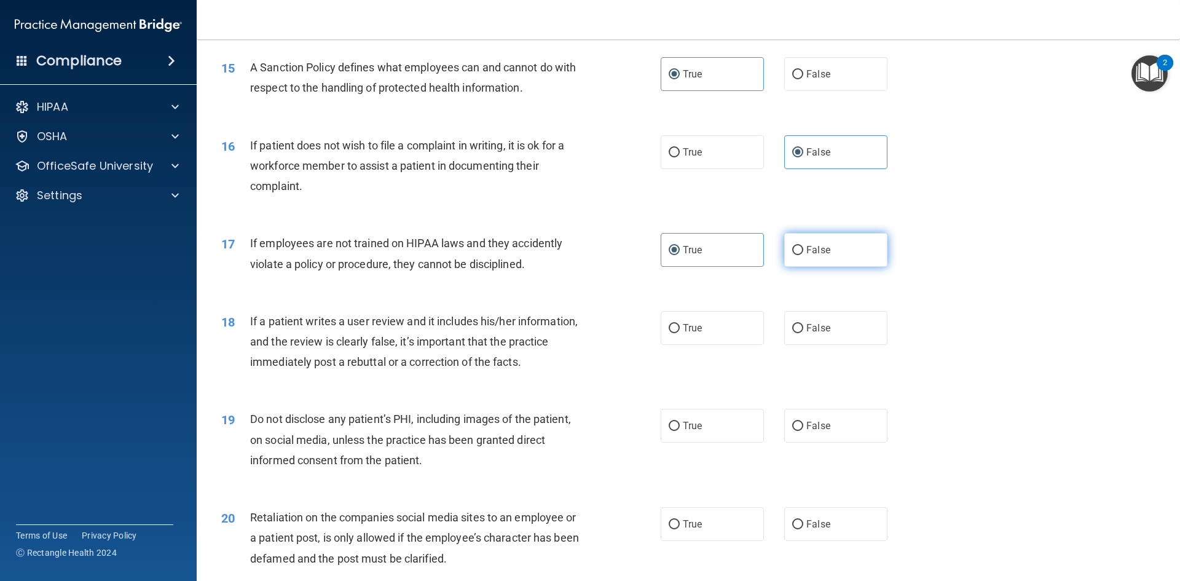
click at [807, 267] on label "False" at bounding box center [835, 250] width 103 height 34
click at [803, 255] on input "False" at bounding box center [797, 250] width 11 height 9
radio input "true"
radio input "false"
click at [675, 345] on label "True" at bounding box center [712, 328] width 103 height 34
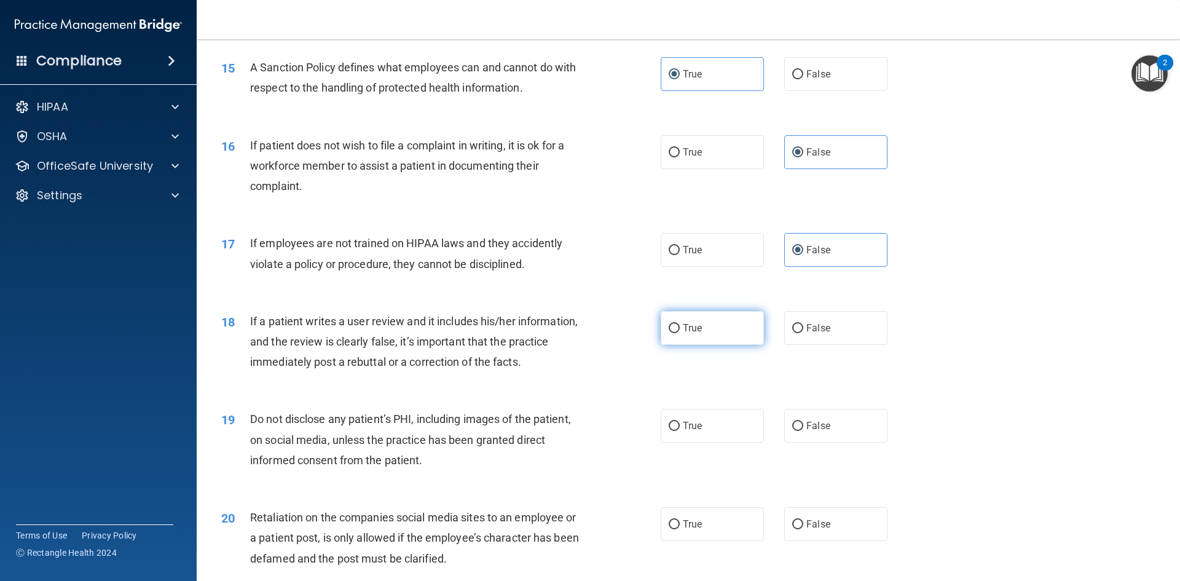
click at [675, 333] on input "True" at bounding box center [674, 328] width 11 height 9
radio input "true"
click at [806, 334] on span "False" at bounding box center [818, 328] width 24 height 12
click at [803, 333] on input "False" at bounding box center [797, 328] width 11 height 9
radio input "true"
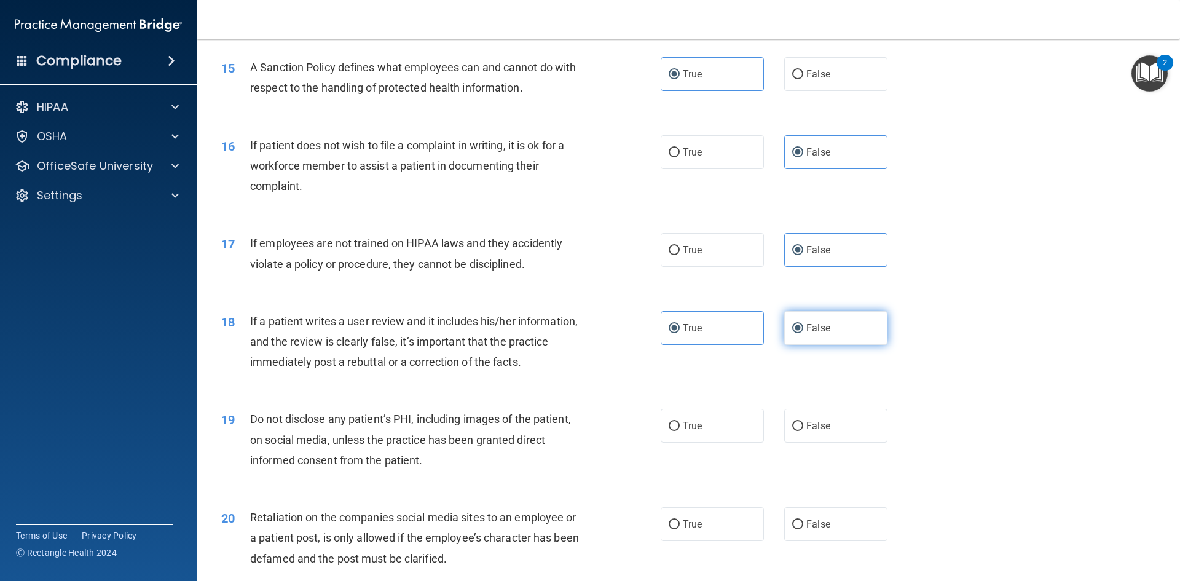
radio input "false"
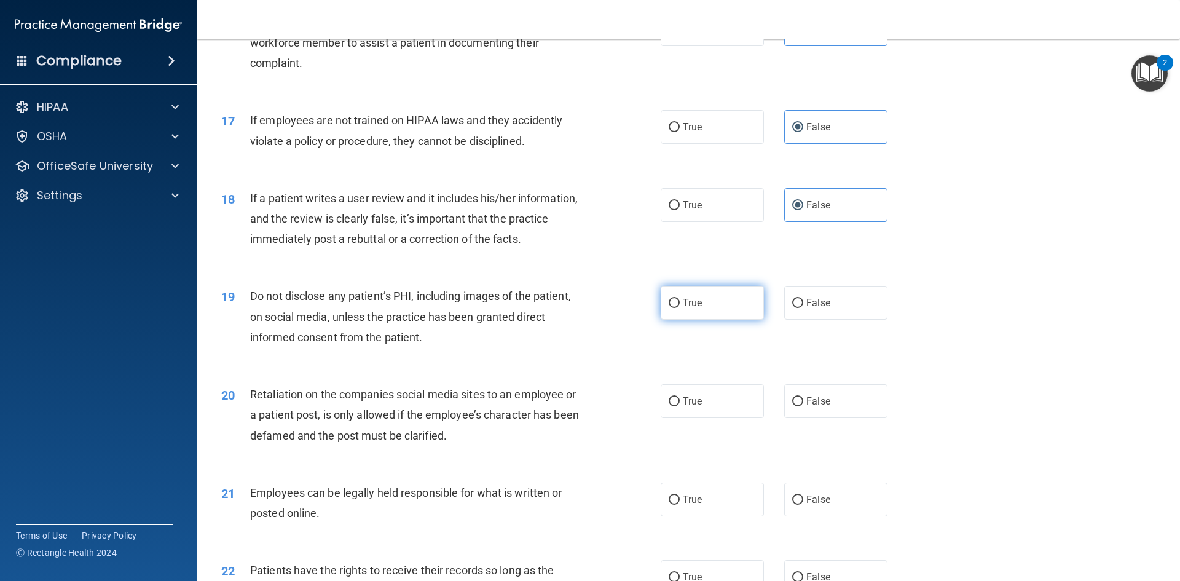
click at [693, 308] on span "True" at bounding box center [692, 303] width 19 height 12
click at [680, 308] on input "True" at bounding box center [674, 303] width 11 height 9
radio input "true"
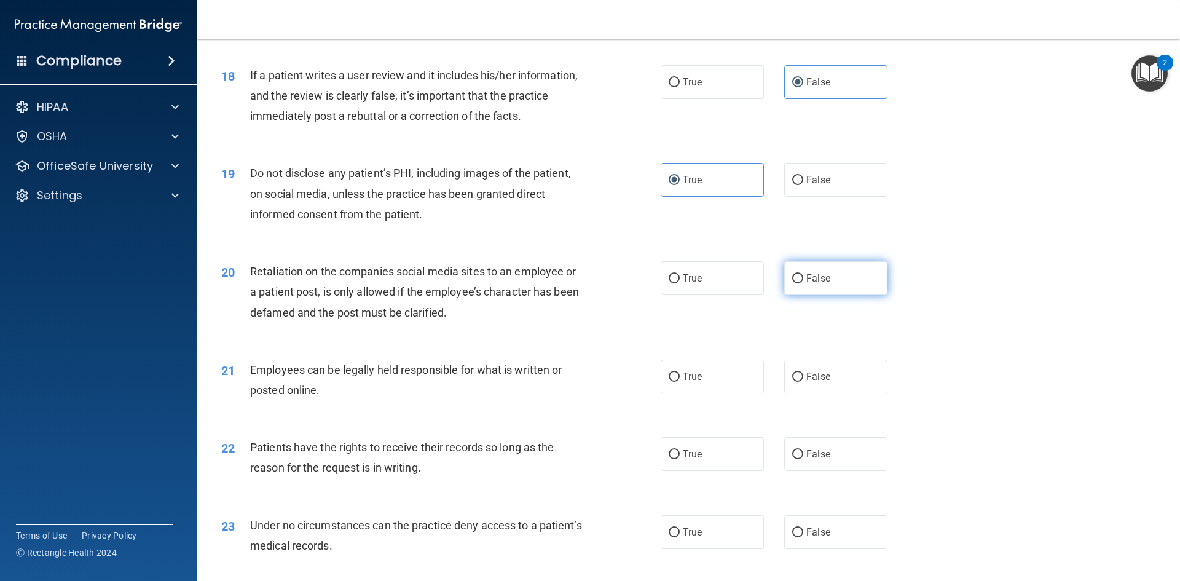
click at [799, 294] on label "False" at bounding box center [835, 278] width 103 height 34
click at [799, 283] on input "False" at bounding box center [797, 278] width 11 height 9
radio input "true"
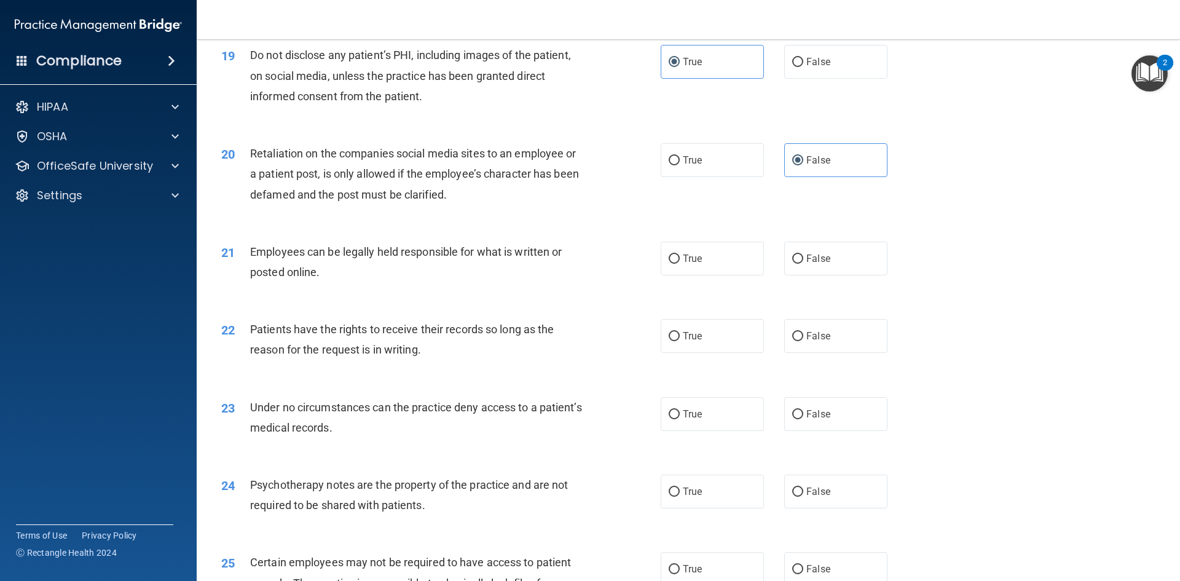
scroll to position [1844, 0]
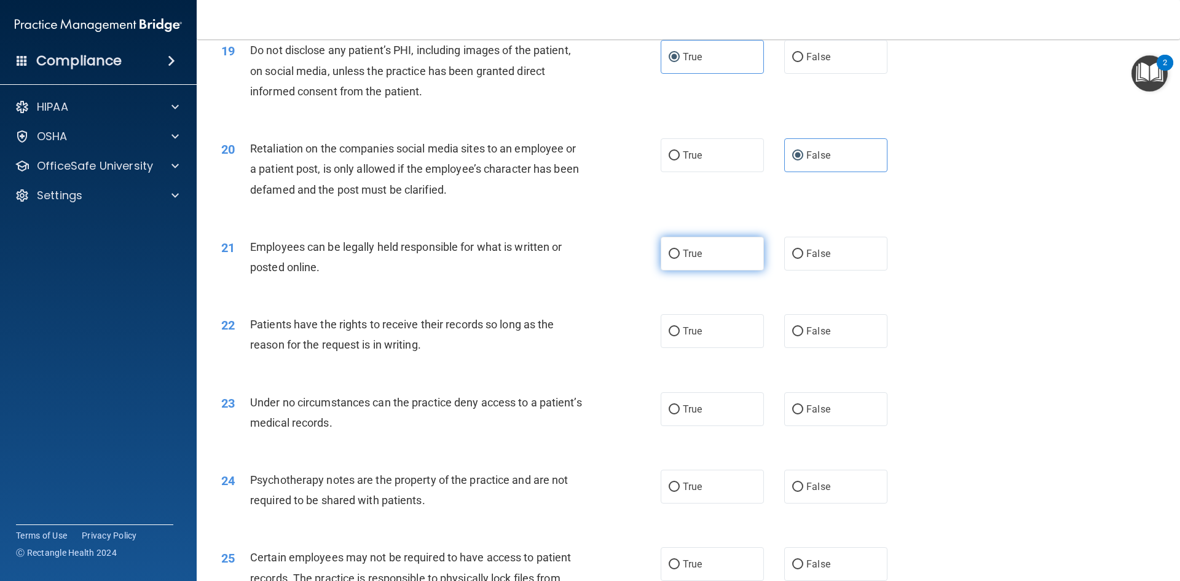
click at [672, 259] on input "True" at bounding box center [674, 254] width 11 height 9
radio input "true"
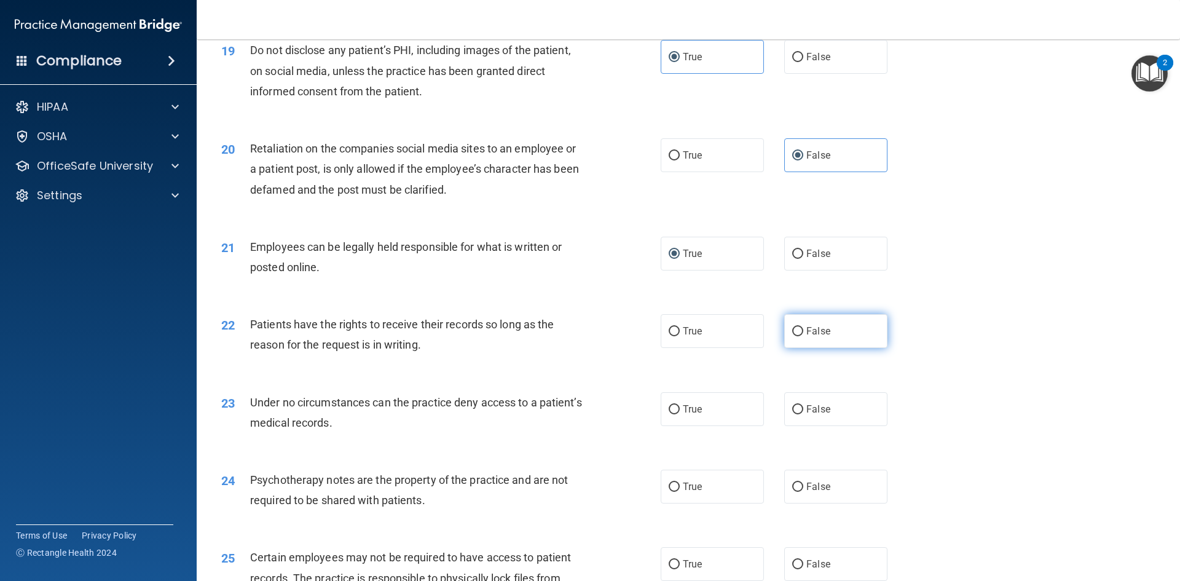
click at [806, 337] on span "False" at bounding box center [818, 331] width 24 height 12
click at [803, 336] on input "False" at bounding box center [797, 331] width 11 height 9
radio input "true"
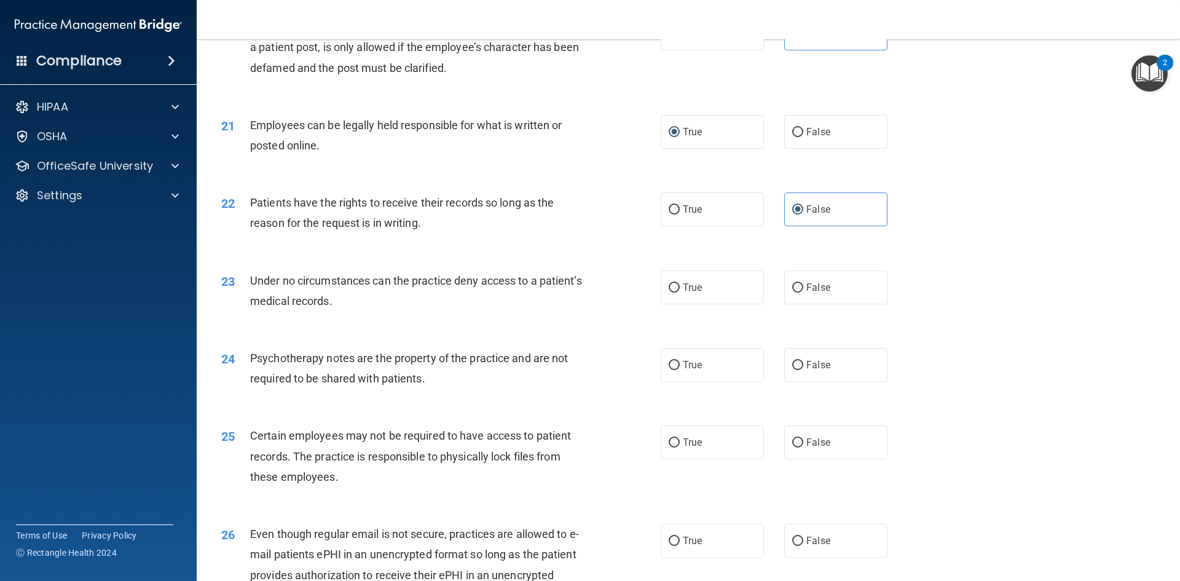
scroll to position [1967, 0]
click at [674, 301] on label "True" at bounding box center [712, 286] width 103 height 34
click at [674, 291] on input "True" at bounding box center [674, 286] width 11 height 9
radio input "true"
click at [683, 369] on span "True" at bounding box center [692, 364] width 19 height 12
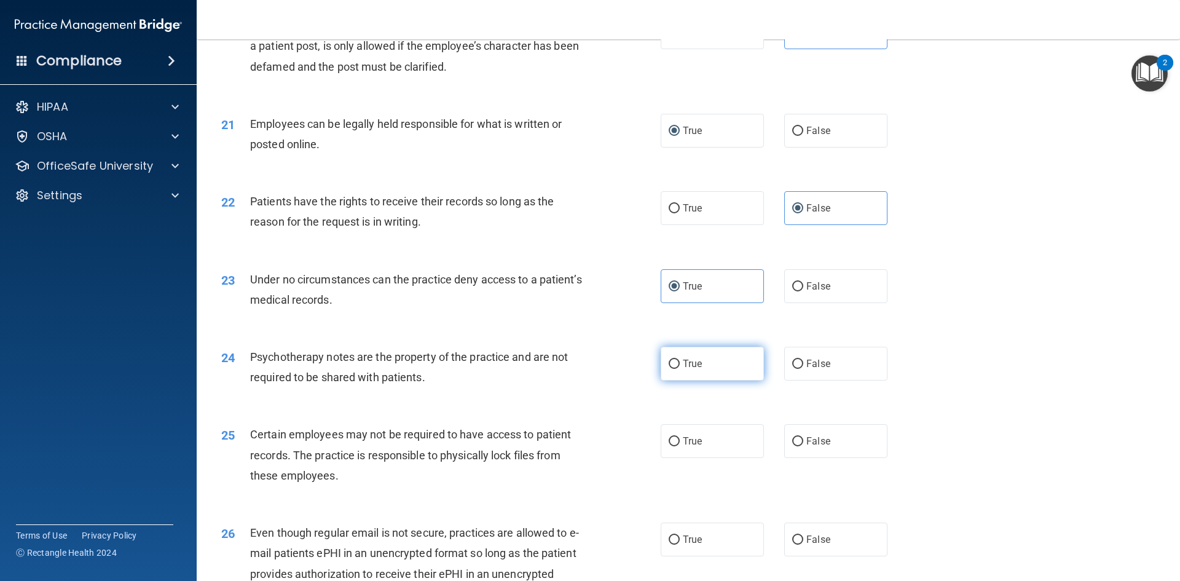
click at [680, 369] on input "True" at bounding box center [674, 364] width 11 height 9
radio input "true"
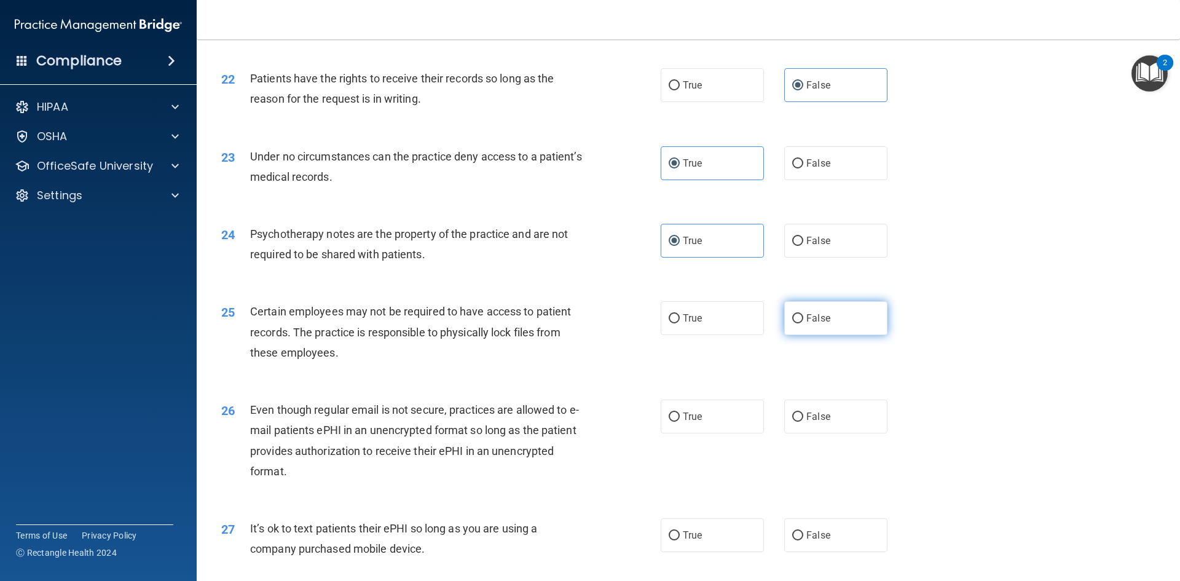
click at [800, 335] on label "False" at bounding box center [835, 318] width 103 height 34
click at [800, 323] on input "False" at bounding box center [797, 318] width 11 height 9
radio input "true"
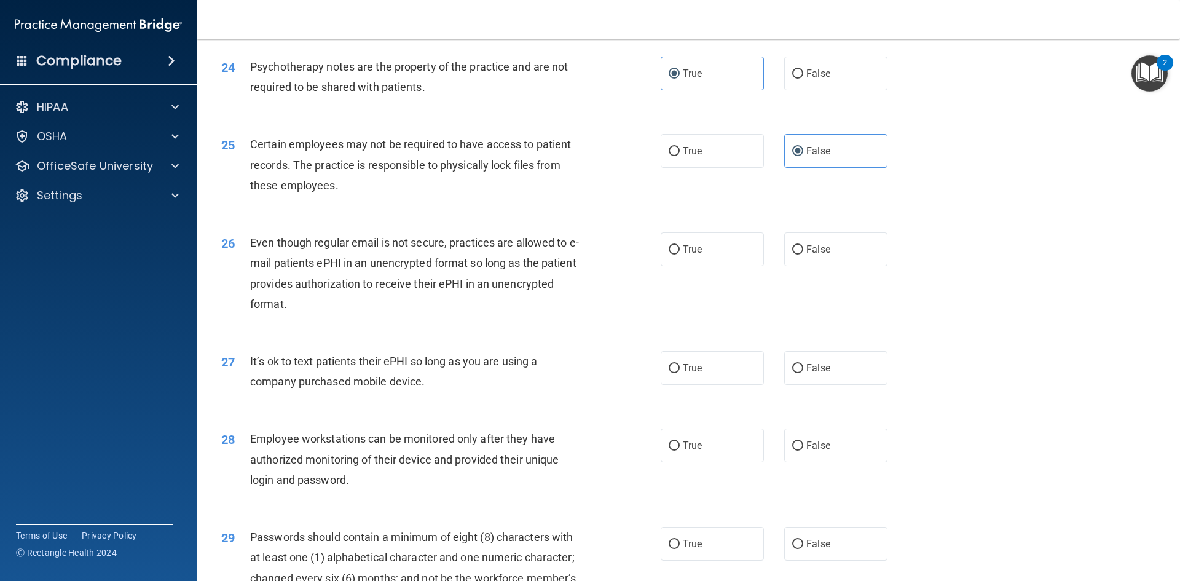
scroll to position [2274, 0]
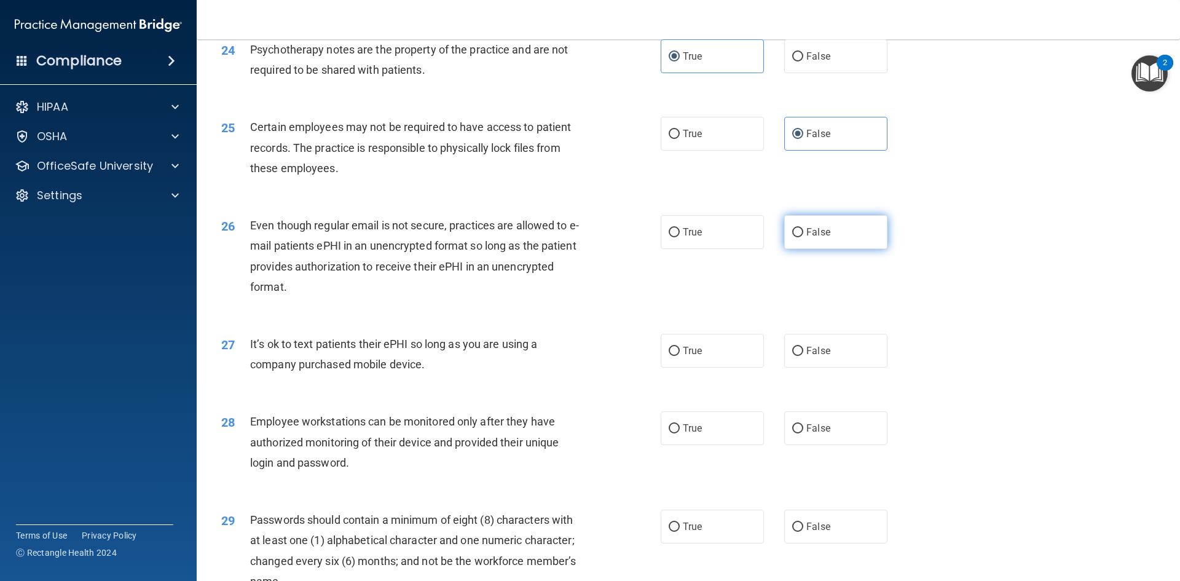
click at [844, 244] on label "False" at bounding box center [835, 232] width 103 height 34
click at [803, 237] on input "False" at bounding box center [797, 232] width 11 height 9
radio input "true"
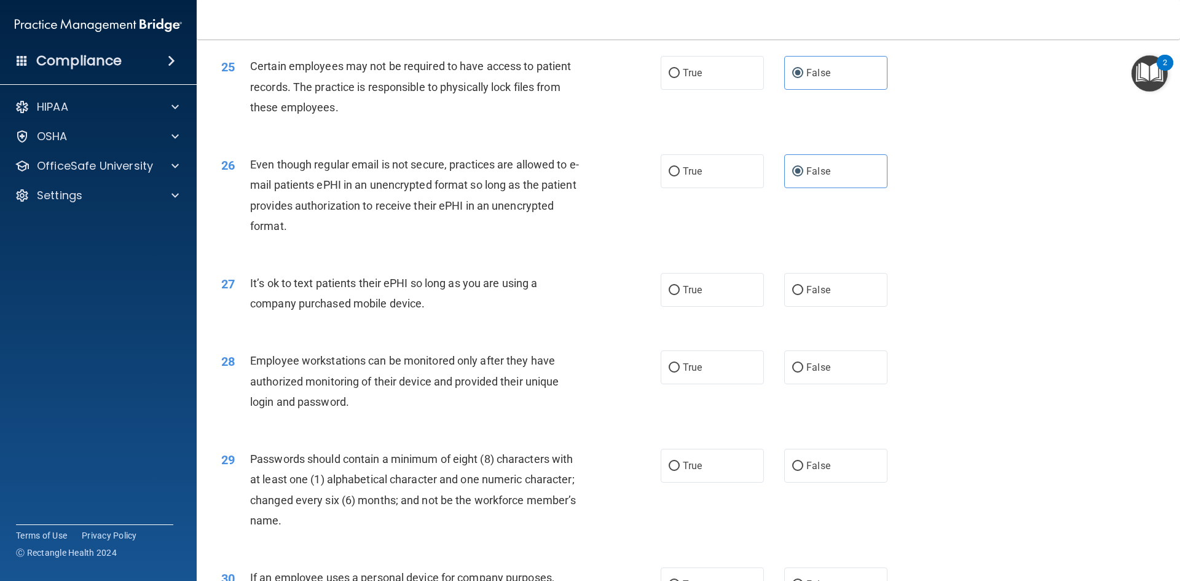
scroll to position [2335, 0]
click at [774, 306] on div "True False" at bounding box center [785, 289] width 248 height 34
click at [806, 295] on span "False" at bounding box center [818, 289] width 24 height 12
click at [803, 294] on input "False" at bounding box center [797, 289] width 11 height 9
radio input "true"
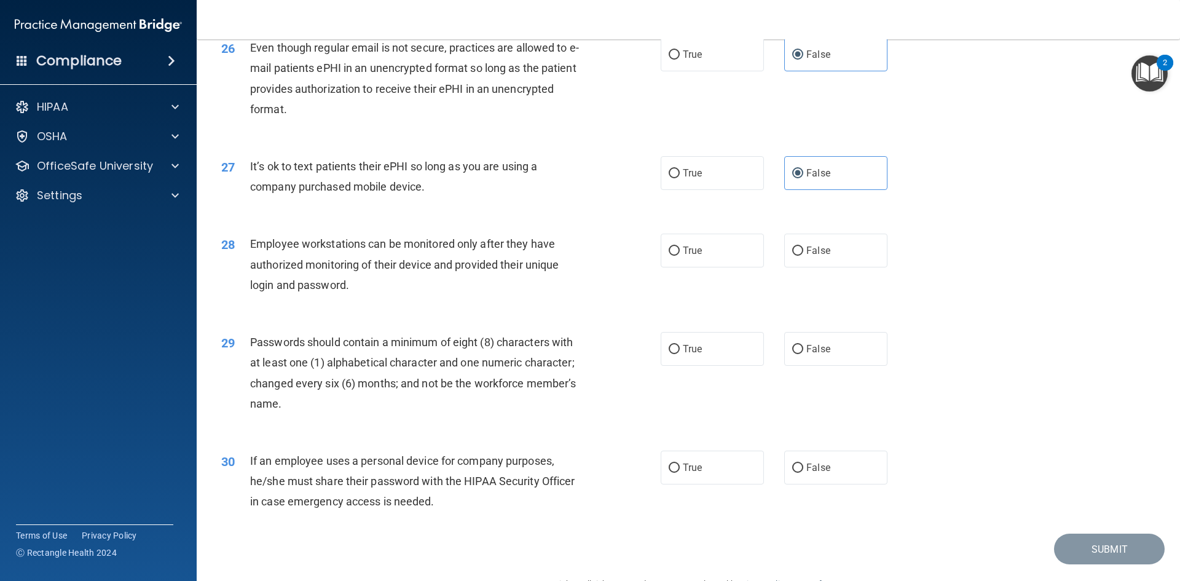
scroll to position [2458, 0]
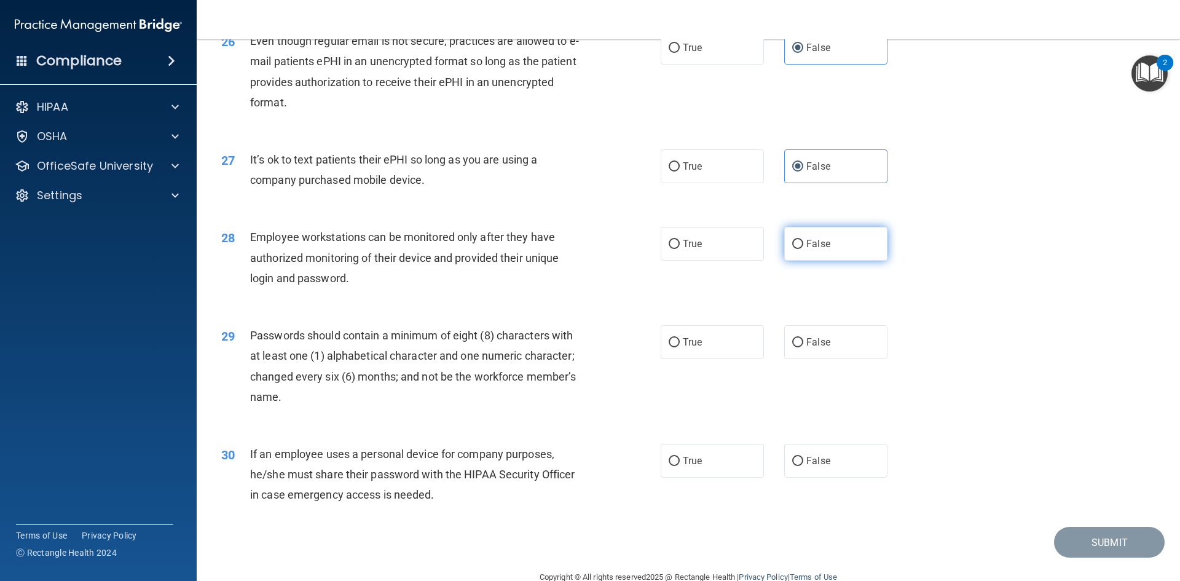
click at [798, 261] on label "False" at bounding box center [835, 244] width 103 height 34
click at [798, 249] on input "False" at bounding box center [797, 244] width 11 height 9
radio input "true"
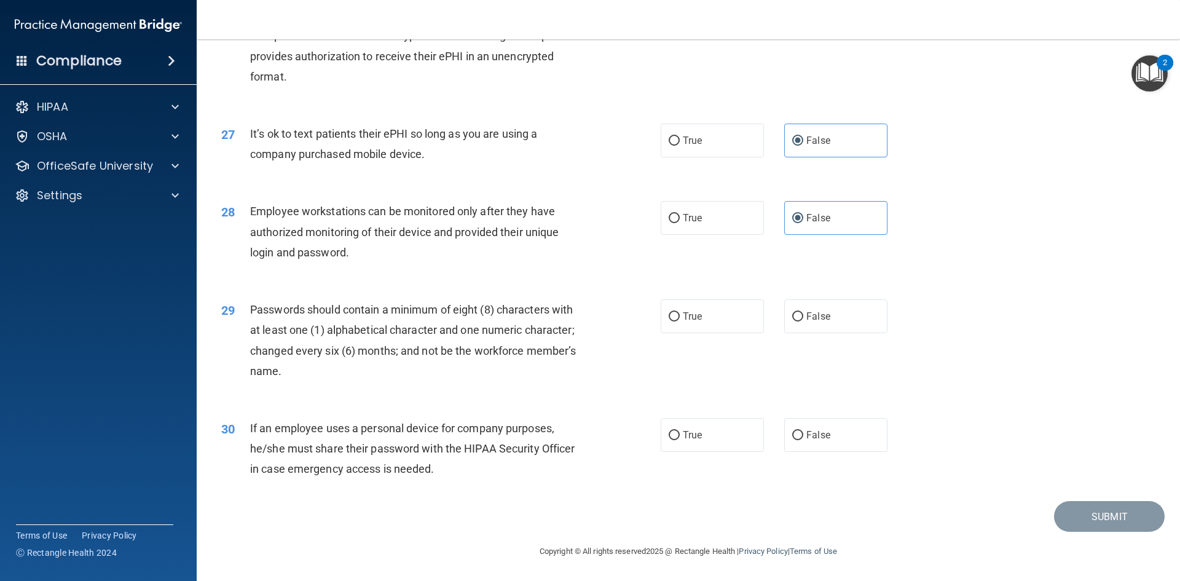
scroll to position [2504, 0]
click at [669, 318] on input "True" at bounding box center [674, 316] width 11 height 9
radio input "true"
drag, startPoint x: 685, startPoint y: 441, endPoint x: 731, endPoint y: 442, distance: 45.5
click at [686, 441] on label "True" at bounding box center [712, 435] width 103 height 34
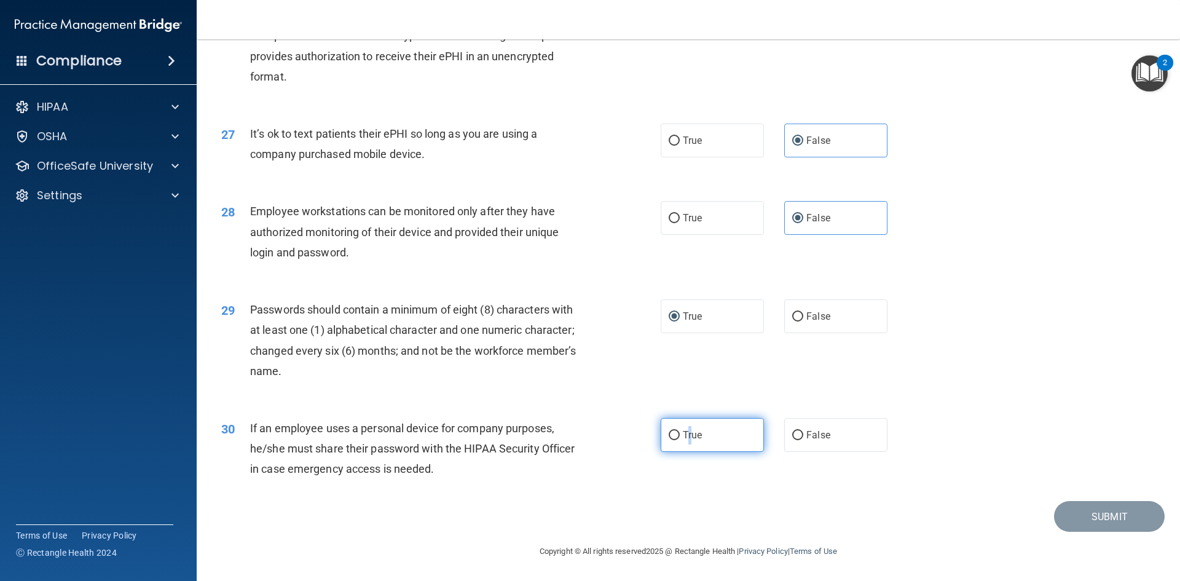
click at [669, 431] on input "True" at bounding box center [674, 435] width 11 height 9
radio input "true"
click at [1087, 520] on button "Submit" at bounding box center [1109, 516] width 111 height 31
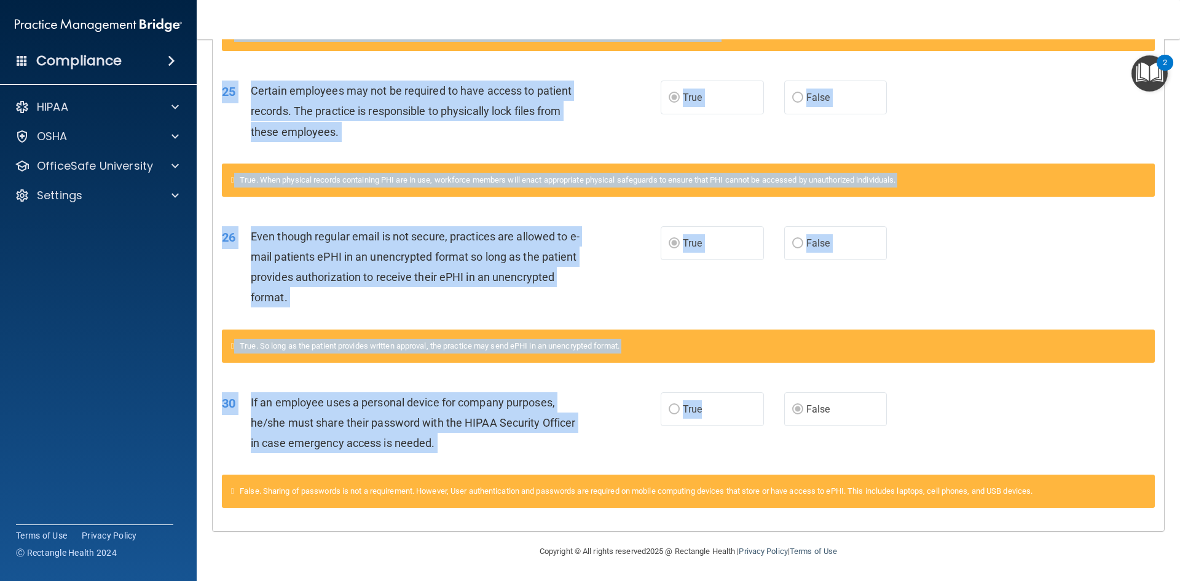
scroll to position [1303, 0]
drag, startPoint x: 223, startPoint y: 355, endPoint x: 760, endPoint y: 419, distance: 540.4
copy div "04 Postal and courier services, janitors, electricians and other contractors th…"
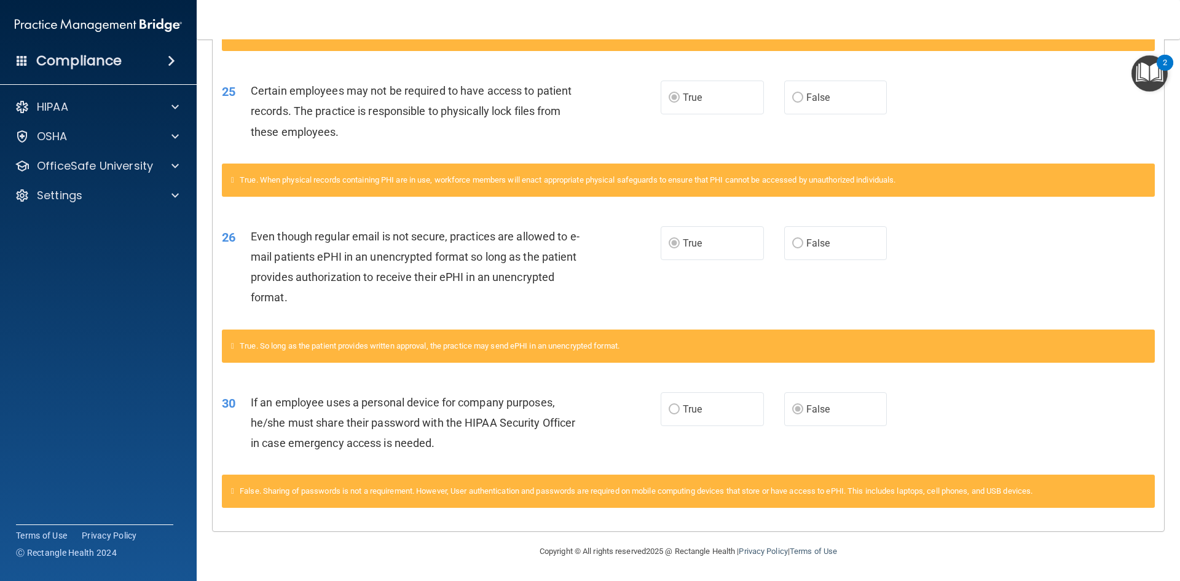
click at [463, 29] on nav "Toggle navigation Erica Vallejo ericav@lrfamilydentalcare.com Manage My Enterpr…" at bounding box center [688, 19] width 983 height 39
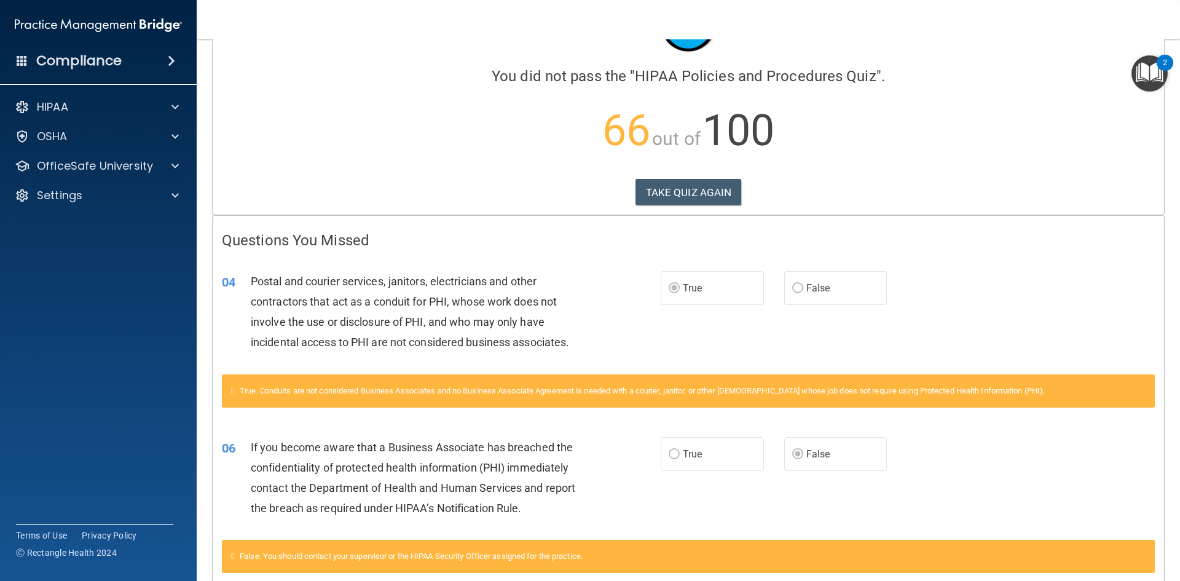
scroll to position [74, 0]
click at [690, 195] on button "TAKE QUIZ AGAIN" at bounding box center [688, 192] width 106 height 27
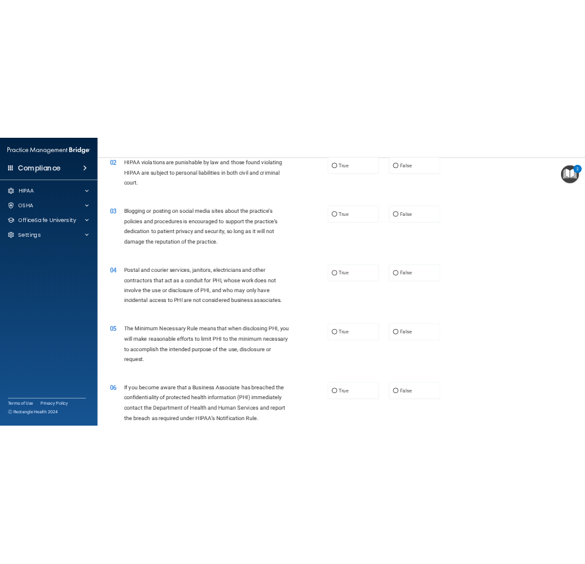
scroll to position [197, 0]
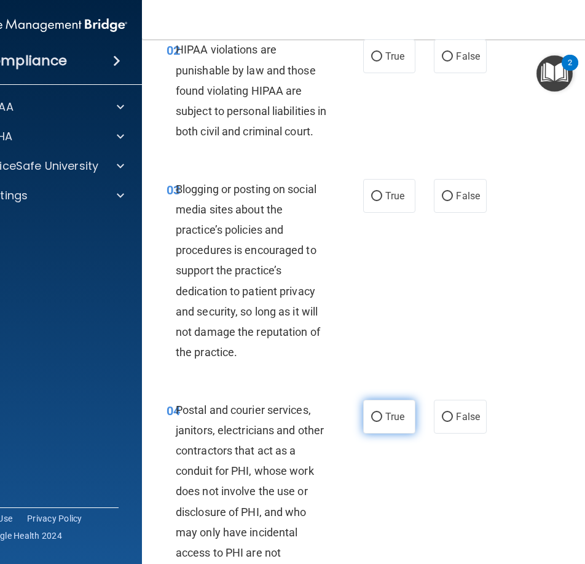
click at [391, 422] on span "True" at bounding box center [394, 417] width 19 height 12
click at [382, 422] on input "True" at bounding box center [376, 416] width 11 height 9
radio input "true"
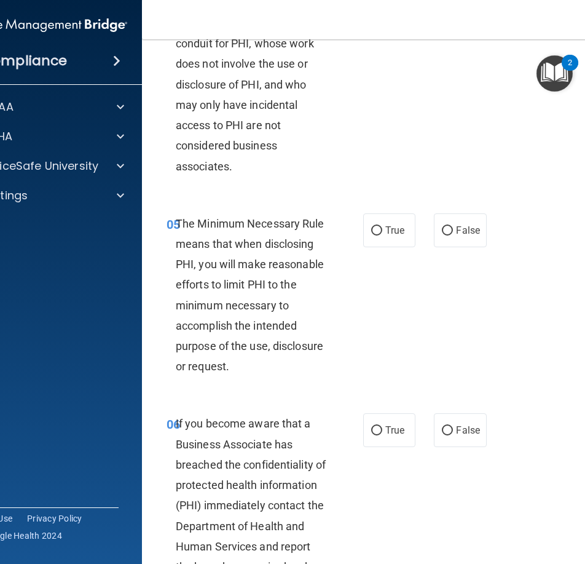
scroll to position [627, 0]
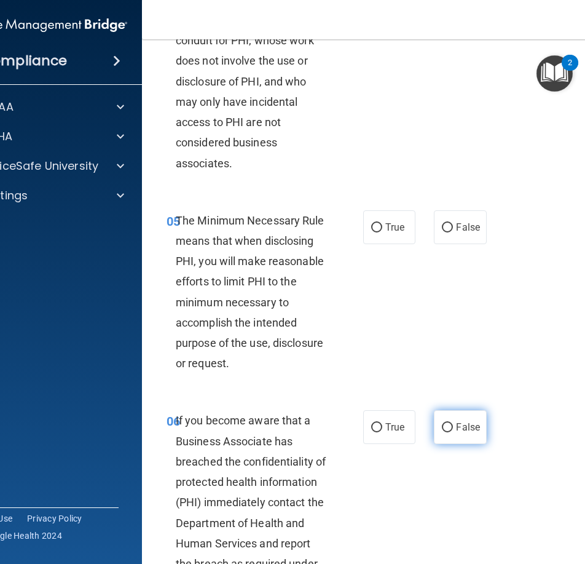
click at [445, 432] on input "False" at bounding box center [447, 427] width 11 height 9
radio input "true"
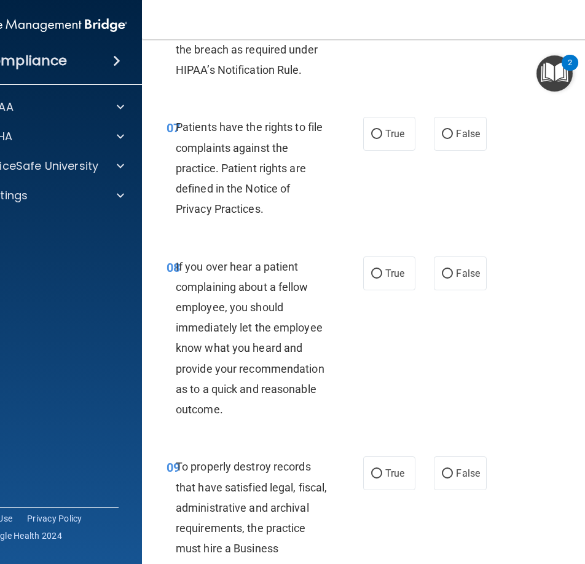
scroll to position [1180, 0]
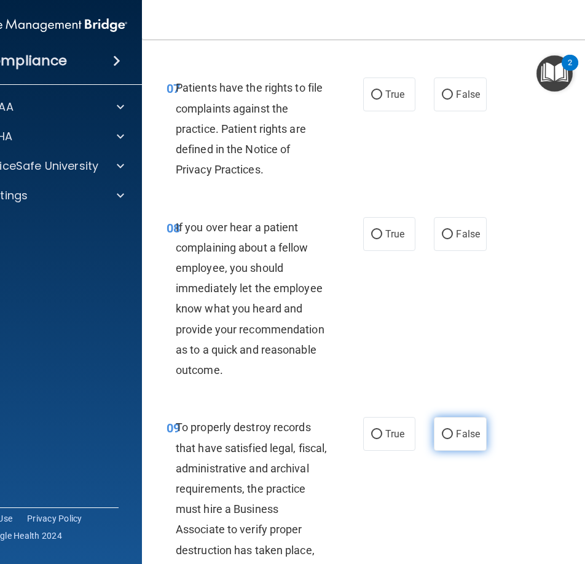
click at [449, 450] on label "False" at bounding box center [460, 434] width 52 height 34
click at [449, 439] on input "False" at bounding box center [447, 434] width 11 height 9
radio input "true"
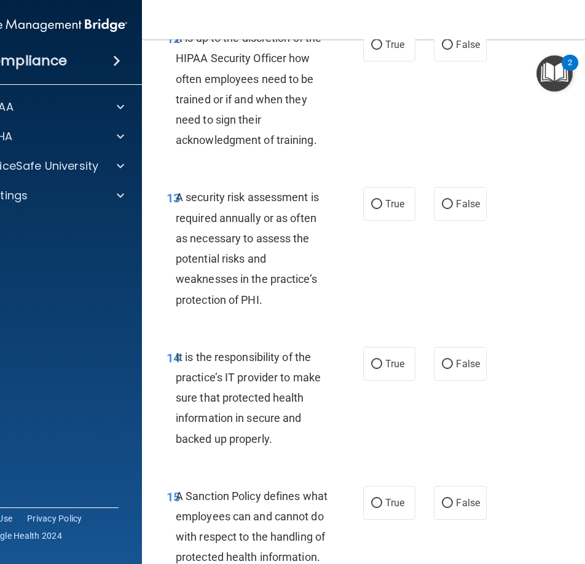
scroll to position [2143, 0]
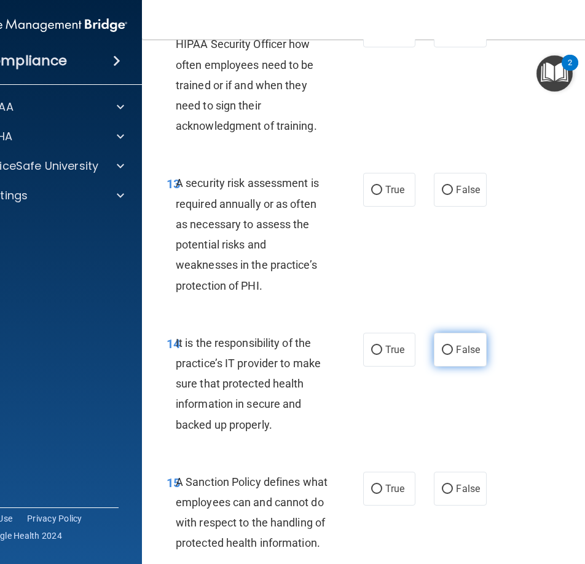
click at [446, 355] on input "False" at bounding box center [447, 349] width 11 height 9
radio input "true"
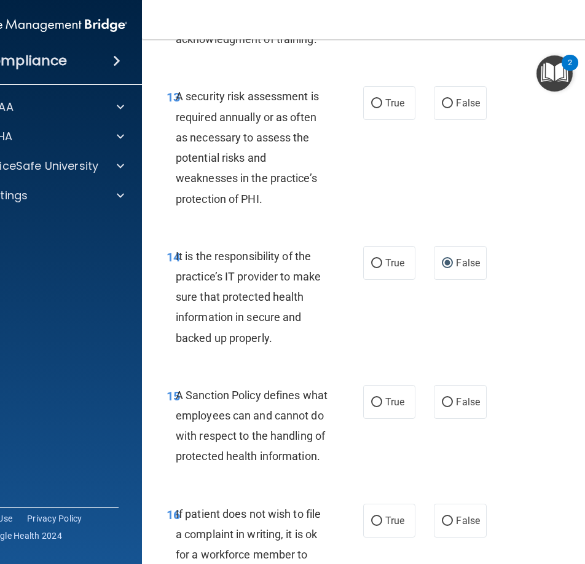
scroll to position [2327, 0]
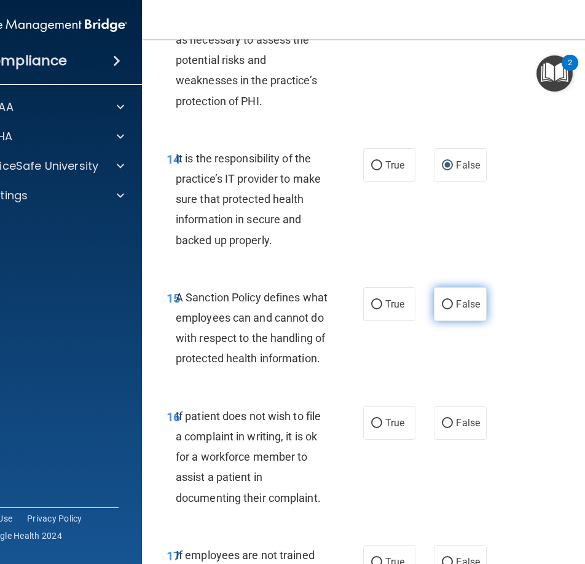
click at [448, 309] on input "False" at bounding box center [447, 304] width 11 height 9
radio input "true"
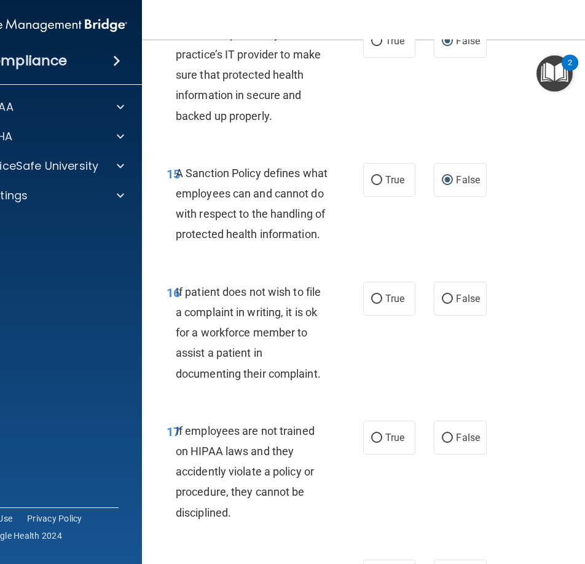
scroll to position [2450, 0]
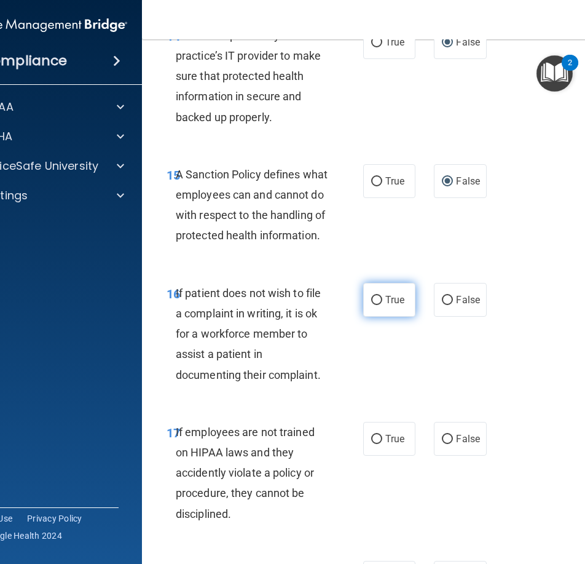
click at [380, 316] on label "True" at bounding box center [389, 300] width 52 height 34
click at [380, 305] on input "True" at bounding box center [376, 300] width 11 height 9
radio input "true"
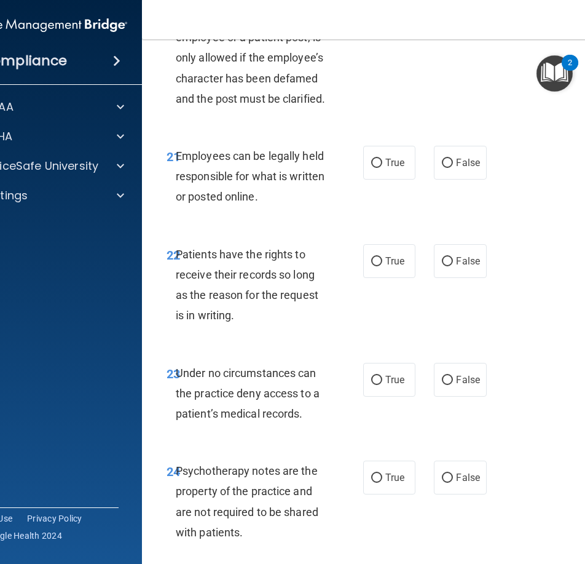
scroll to position [3372, 0]
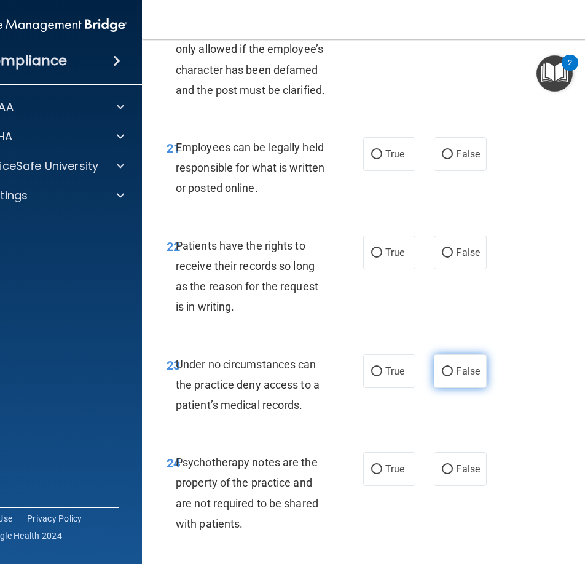
click at [456, 377] on span "False" at bounding box center [468, 371] width 24 height 12
click at [453, 376] on input "False" at bounding box center [447, 371] width 11 height 9
radio input "true"
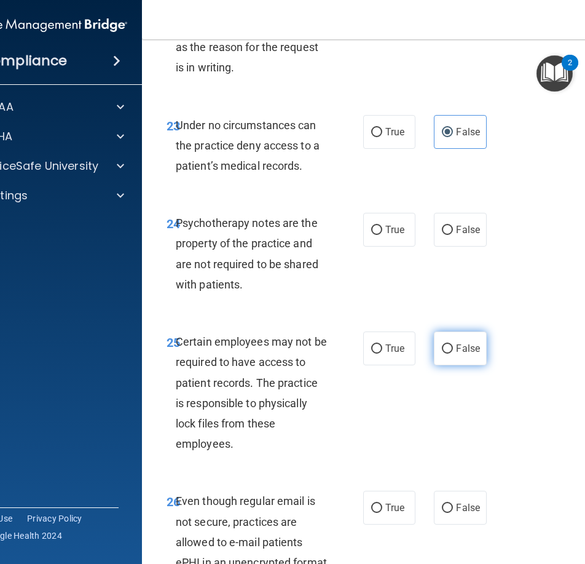
scroll to position [3618, 0]
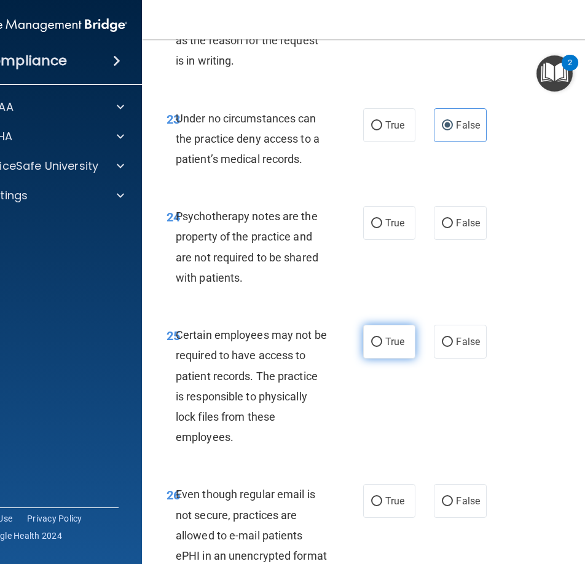
click at [372, 347] on input "True" at bounding box center [376, 341] width 11 height 9
radio input "true"
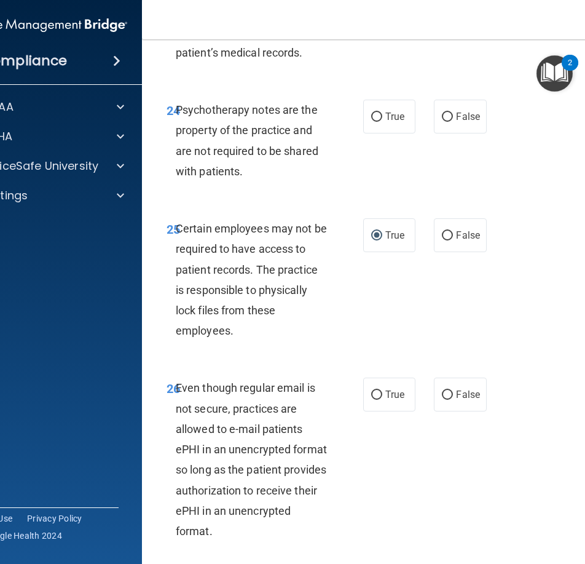
scroll to position [3741, 0]
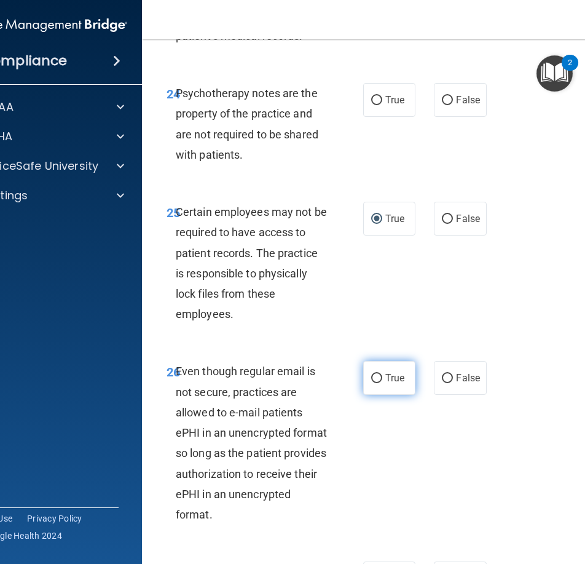
click at [380, 395] on label "True" at bounding box center [389, 378] width 52 height 34
click at [380, 383] on input "True" at bounding box center [376, 378] width 11 height 9
radio input "true"
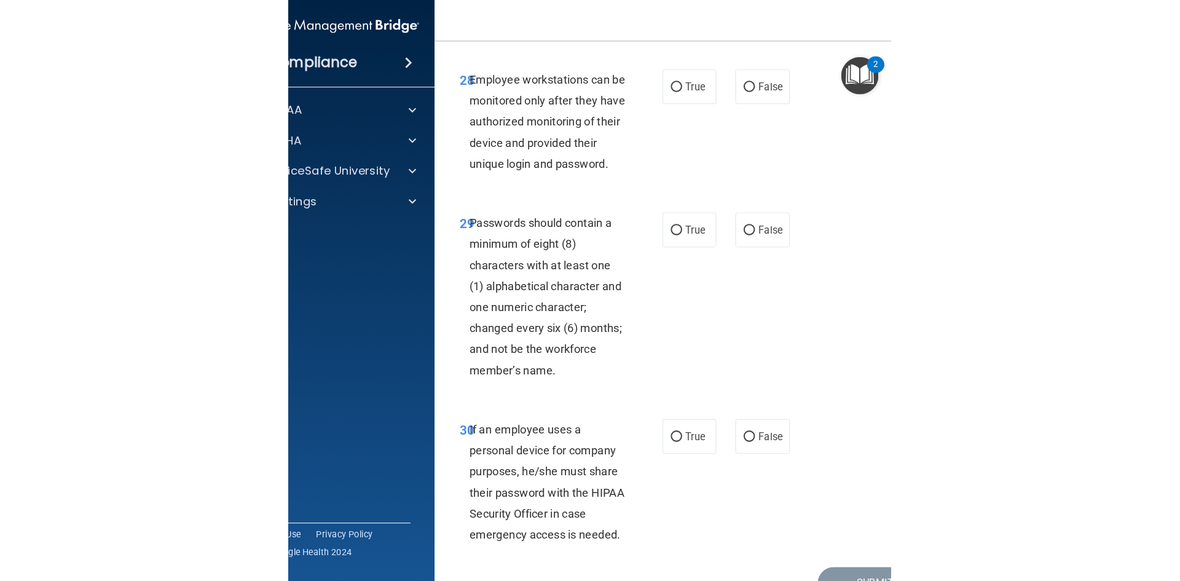
scroll to position [4355, 0]
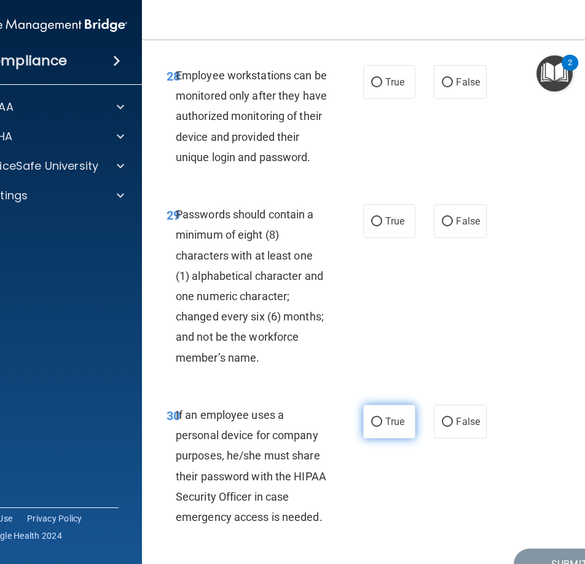
click at [371, 426] on input "True" at bounding box center [376, 421] width 11 height 9
radio input "true"
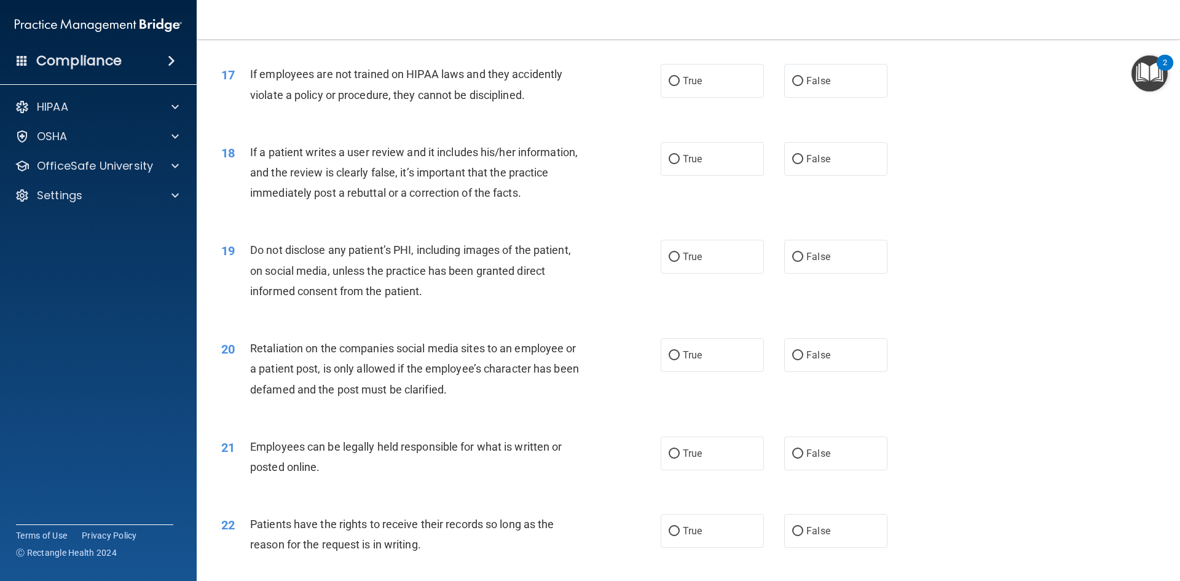
scroll to position [0, 0]
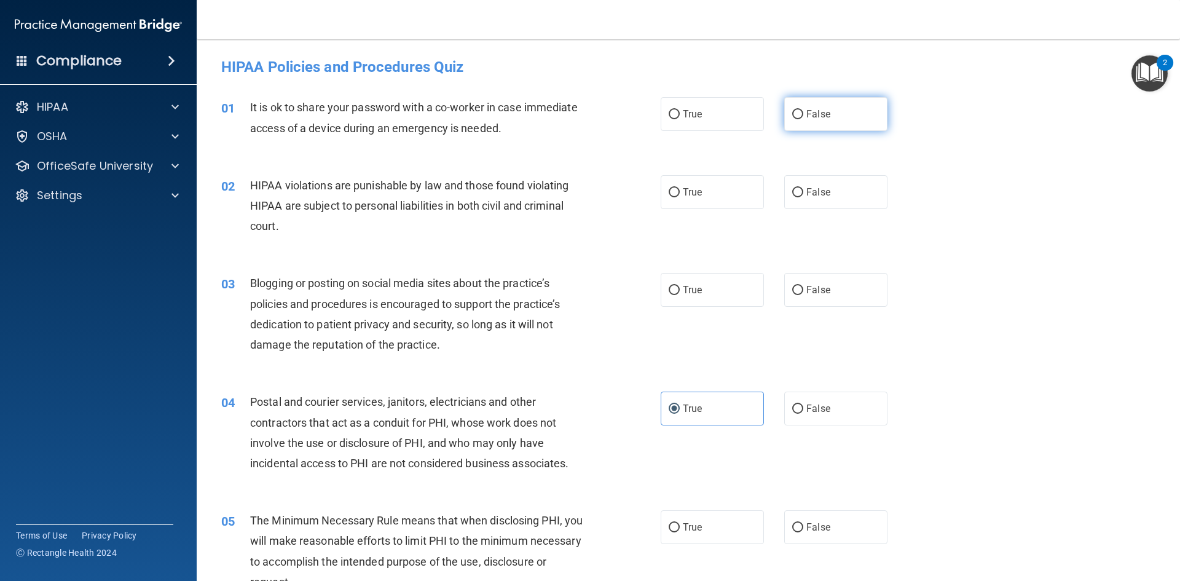
click at [792, 116] on input "False" at bounding box center [797, 114] width 11 height 9
radio input "true"
click at [669, 188] on input "True" at bounding box center [674, 192] width 11 height 9
radio input "true"
click at [793, 287] on input "False" at bounding box center [797, 290] width 11 height 9
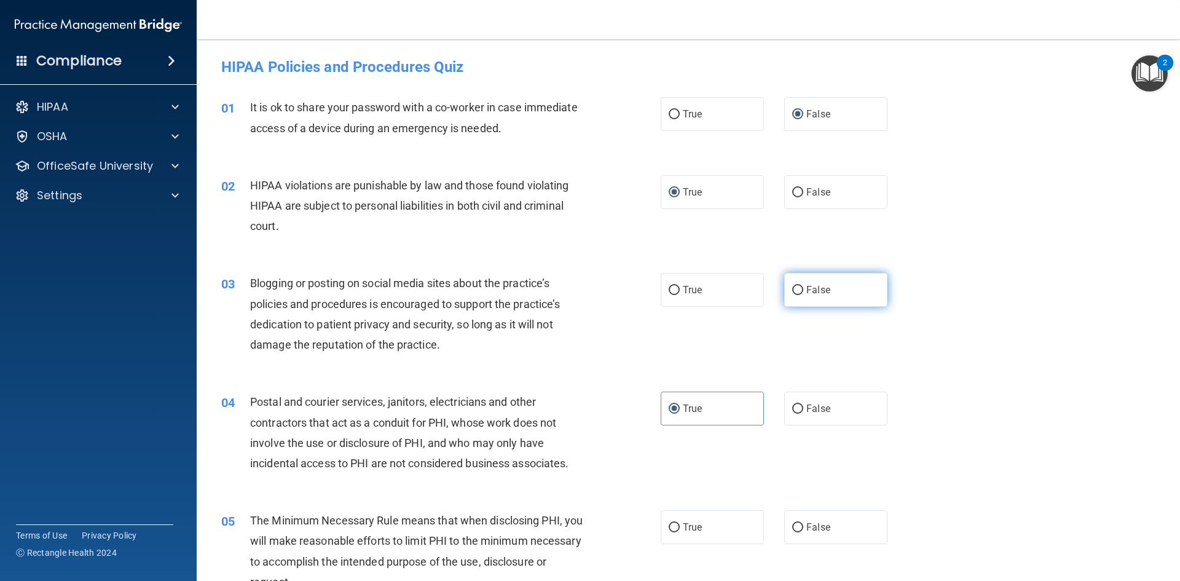
radio input "true"
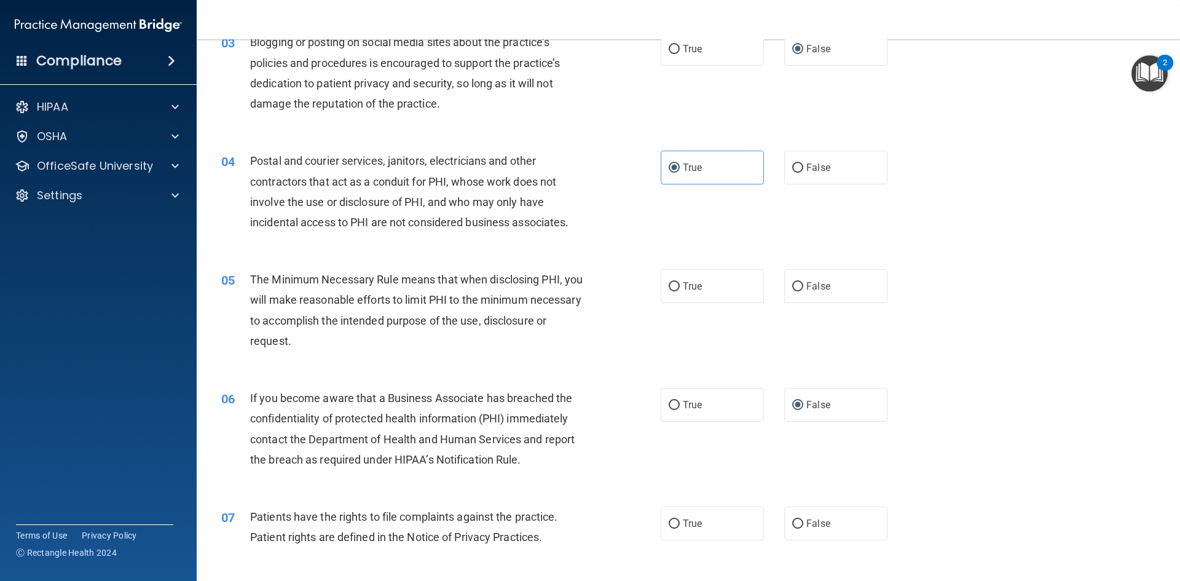
scroll to position [246, 0]
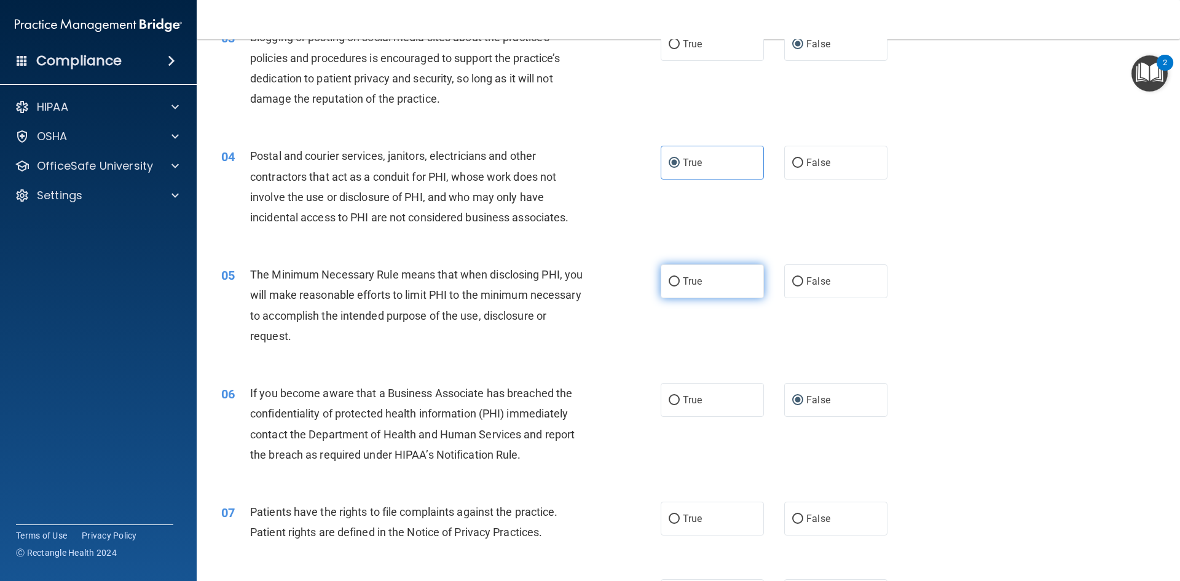
click at [671, 283] on input "True" at bounding box center [674, 281] width 11 height 9
radio input "true"
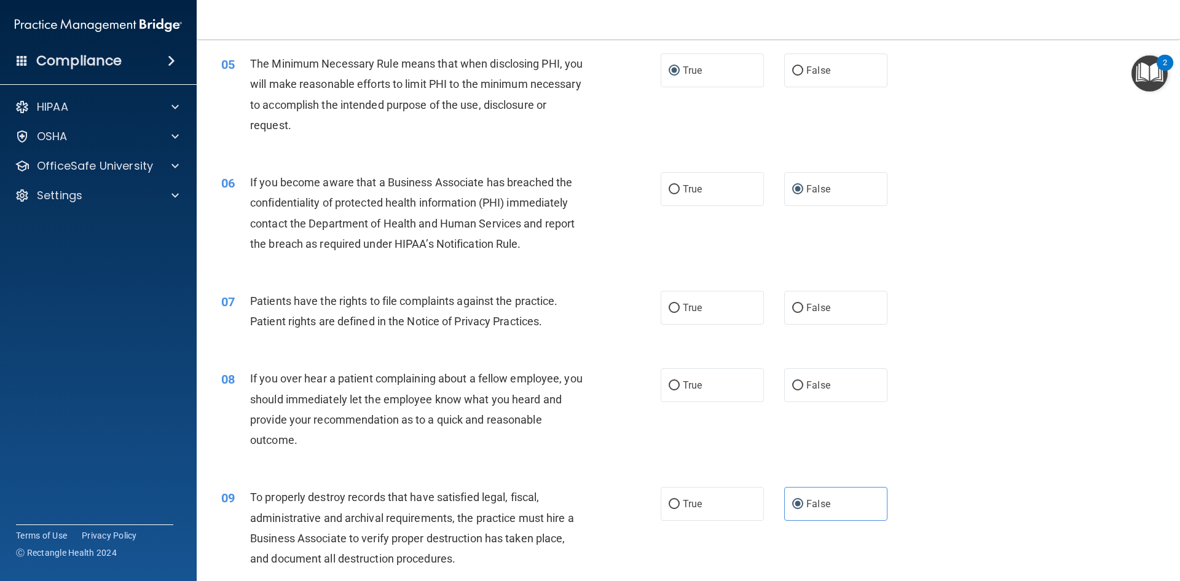
scroll to position [492, 0]
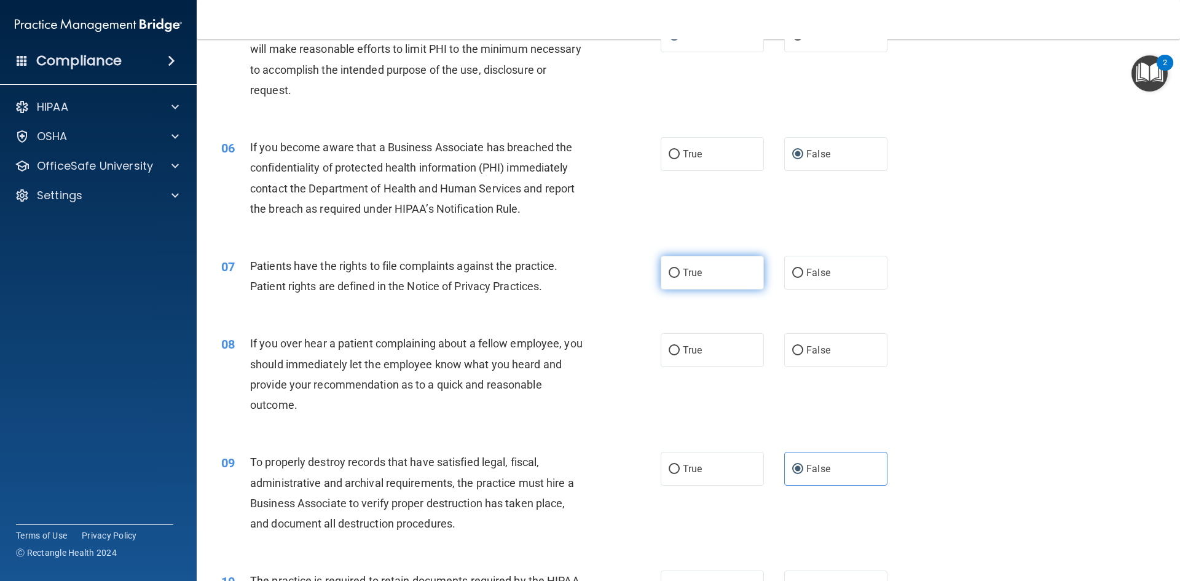
click at [662, 272] on label "True" at bounding box center [712, 273] width 103 height 34
click at [669, 272] on input "True" at bounding box center [674, 273] width 11 height 9
radio input "true"
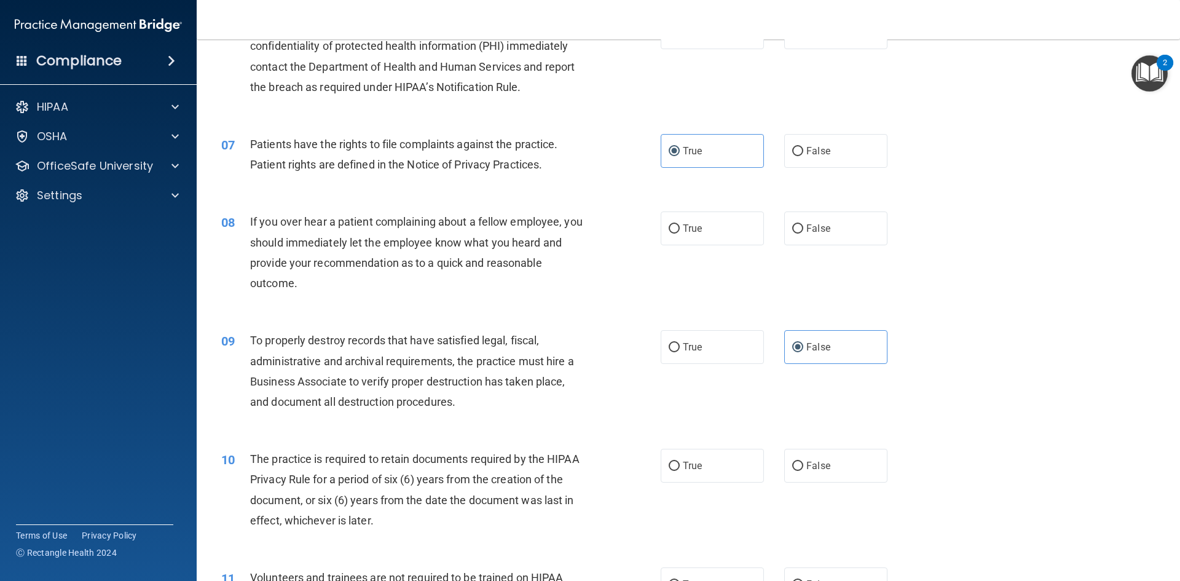
scroll to position [615, 0]
click at [793, 224] on input "False" at bounding box center [797, 227] width 11 height 9
radio input "true"
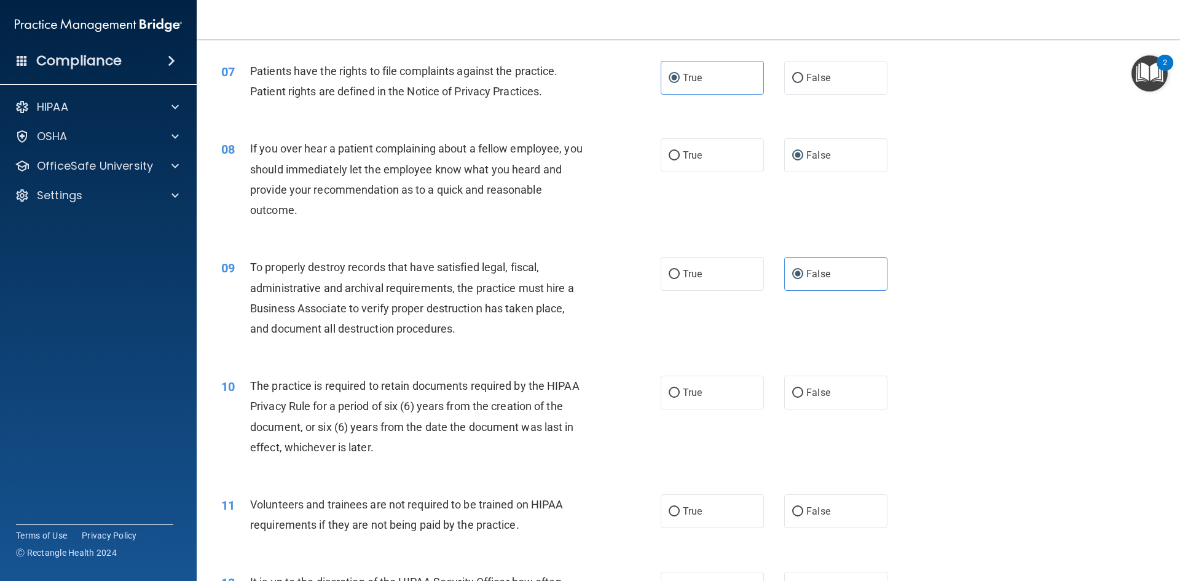
scroll to position [799, 0]
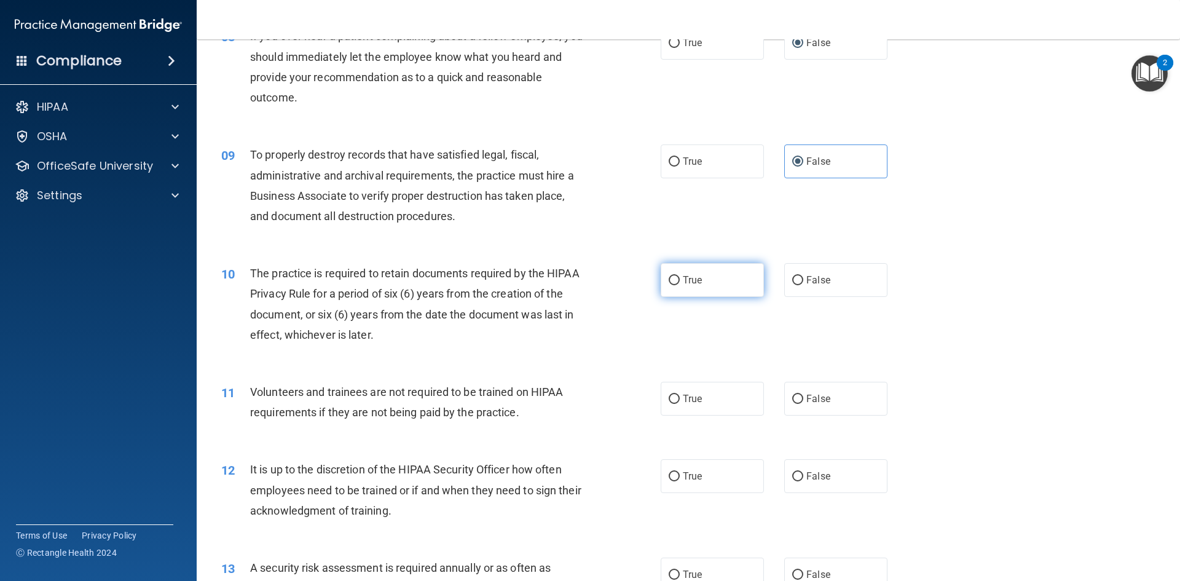
click at [672, 277] on input "True" at bounding box center [674, 280] width 11 height 9
radio input "true"
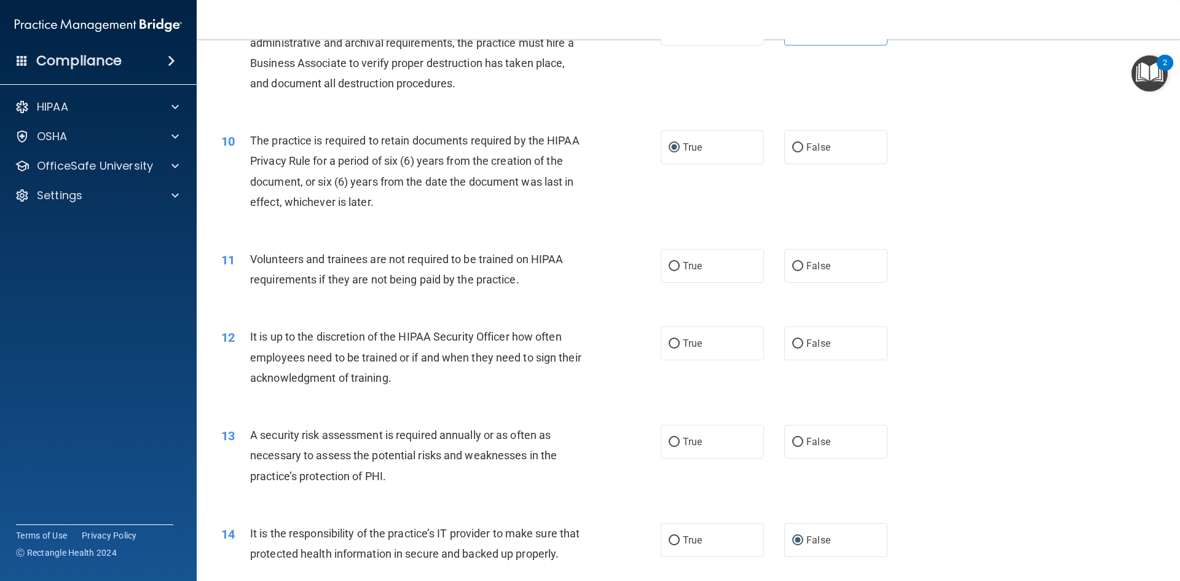
scroll to position [983, 0]
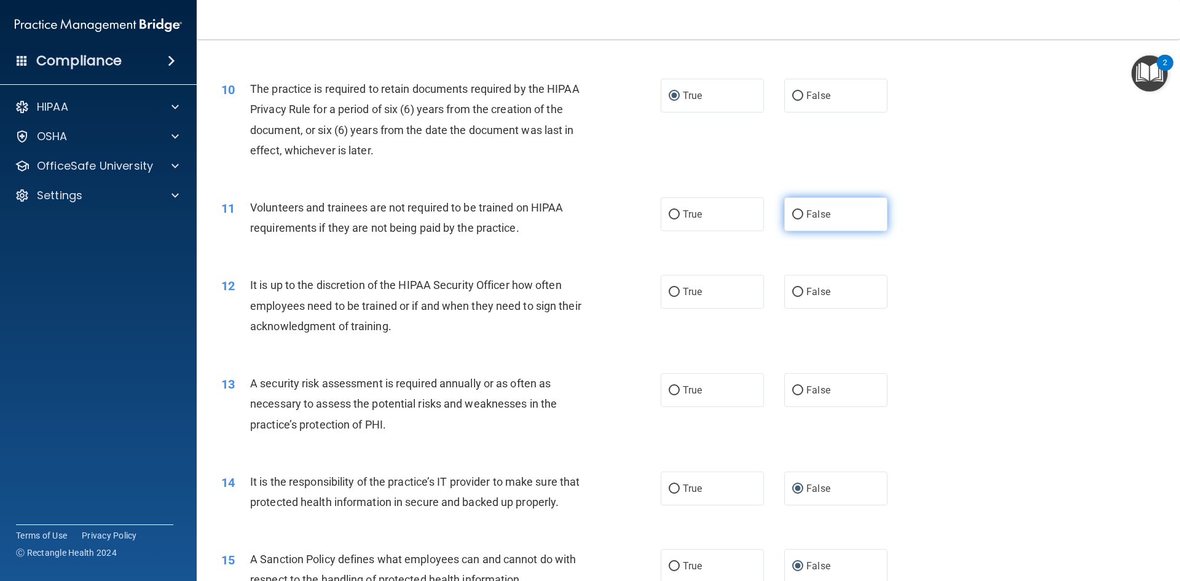
click at [793, 215] on input "False" at bounding box center [797, 214] width 11 height 9
radio input "true"
click at [683, 291] on span "True" at bounding box center [692, 292] width 19 height 12
click at [680, 291] on input "True" at bounding box center [674, 292] width 11 height 9
radio input "true"
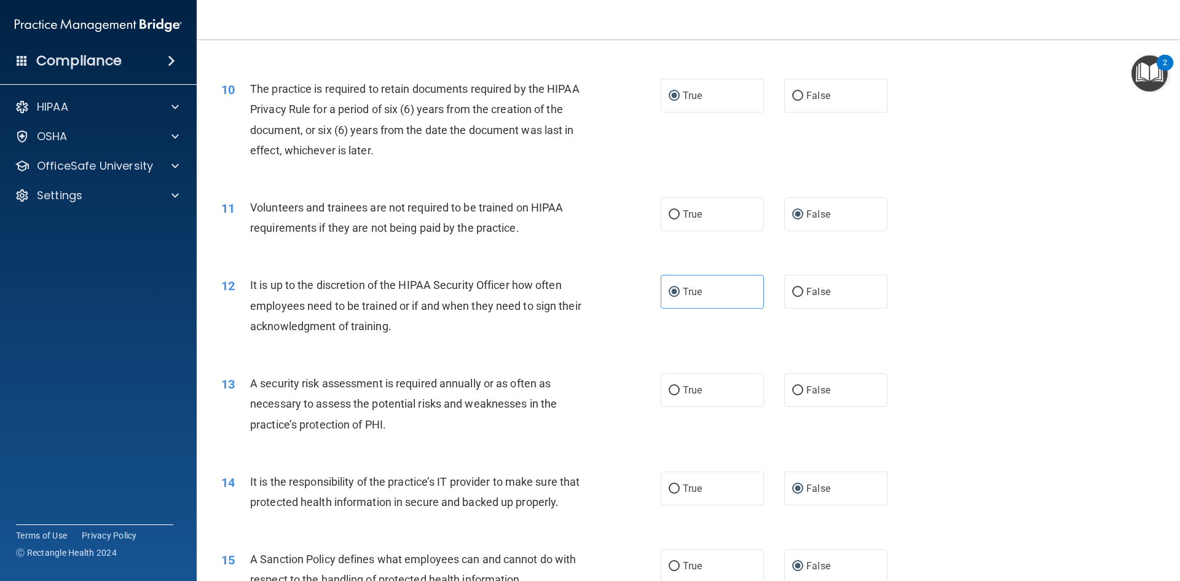
scroll to position [1106, 0]
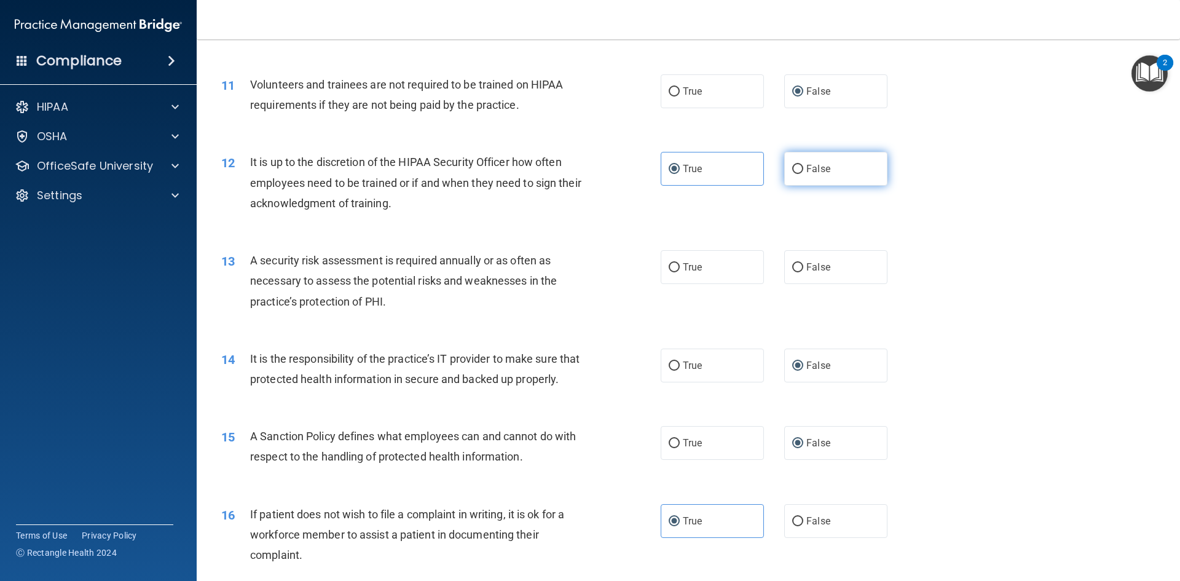
click at [792, 165] on input "False" at bounding box center [797, 169] width 11 height 9
radio input "true"
radio input "false"
click at [677, 280] on label "True" at bounding box center [712, 267] width 103 height 34
click at [677, 272] on input "True" at bounding box center [674, 267] width 11 height 9
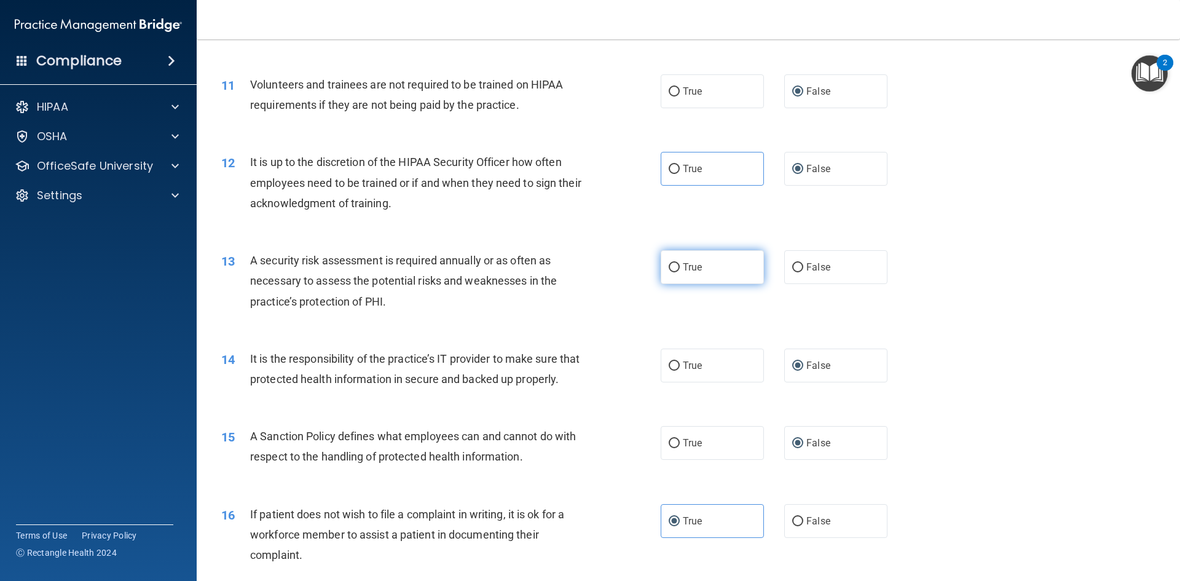
radio input "true"
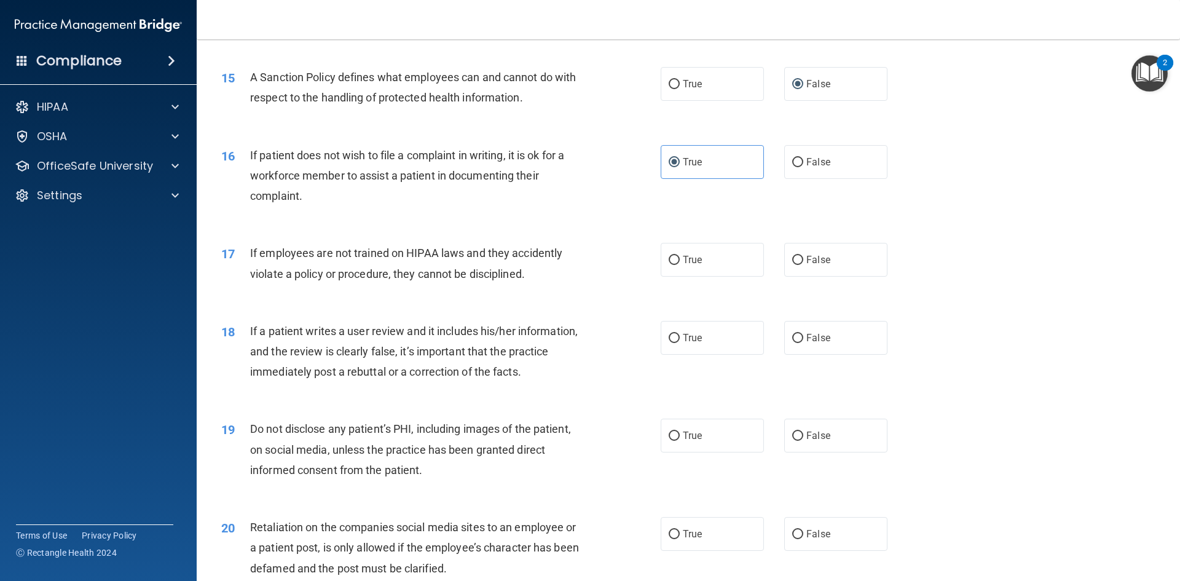
scroll to position [1475, 0]
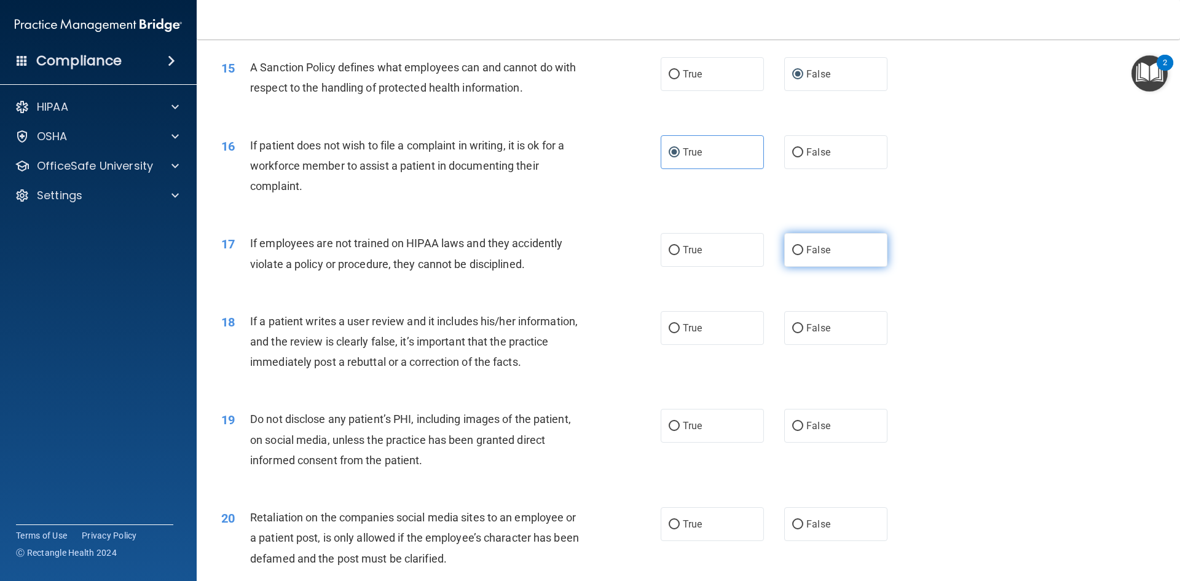
click at [836, 267] on label "False" at bounding box center [835, 250] width 103 height 34
click at [803, 255] on input "False" at bounding box center [797, 250] width 11 height 9
radio input "true"
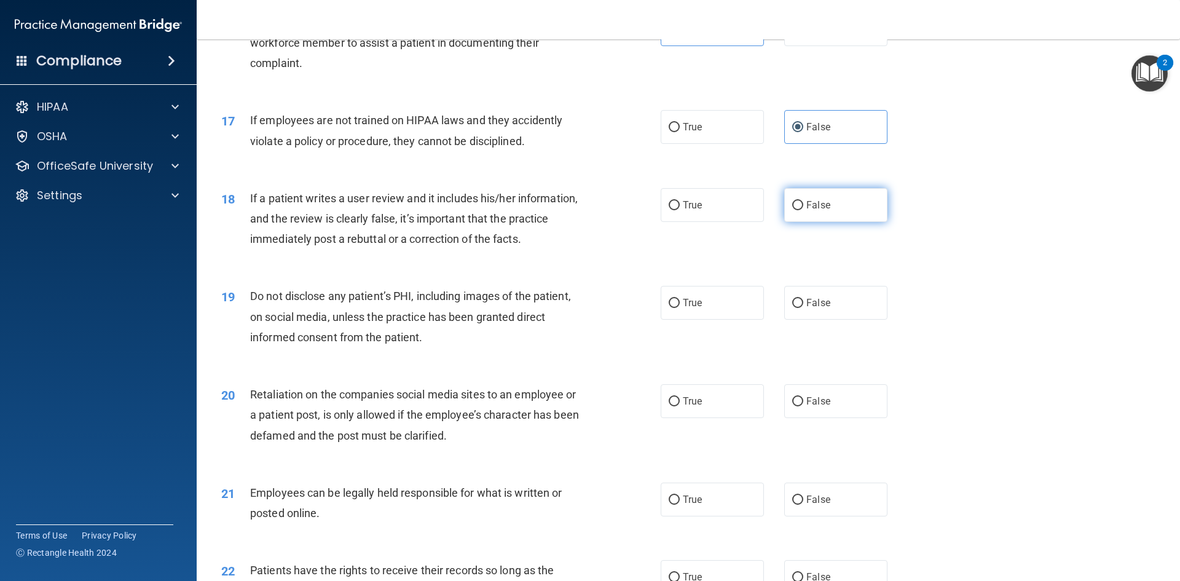
click at [806, 211] on span "False" at bounding box center [818, 205] width 24 height 12
click at [803, 210] on input "False" at bounding box center [797, 205] width 11 height 9
radio input "true"
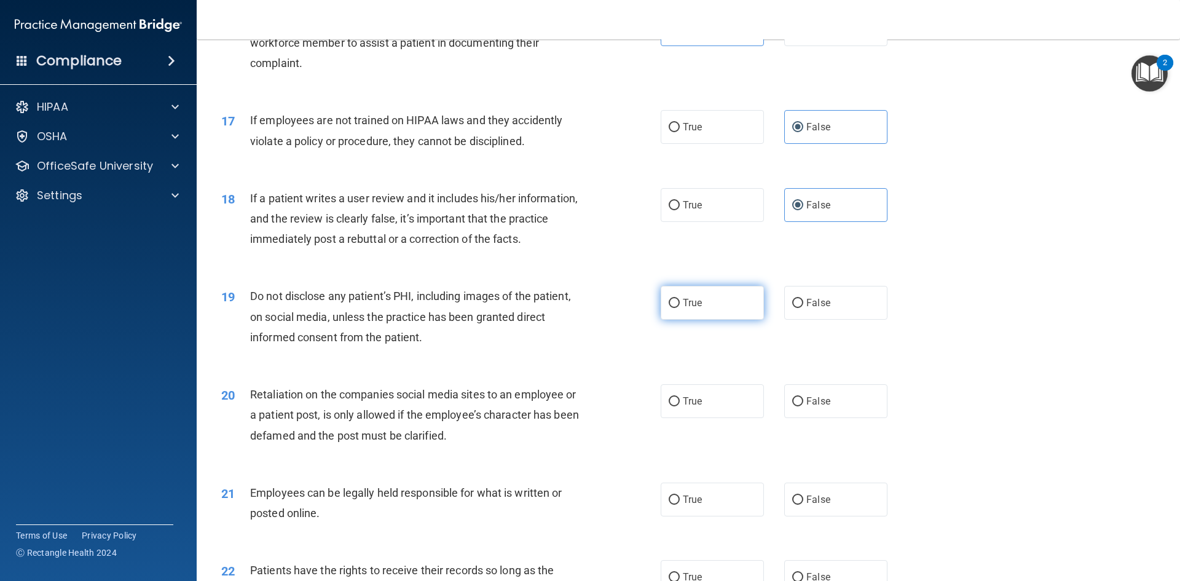
click at [675, 320] on label "True" at bounding box center [712, 303] width 103 height 34
click at [675, 308] on input "True" at bounding box center [674, 303] width 11 height 9
radio input "true"
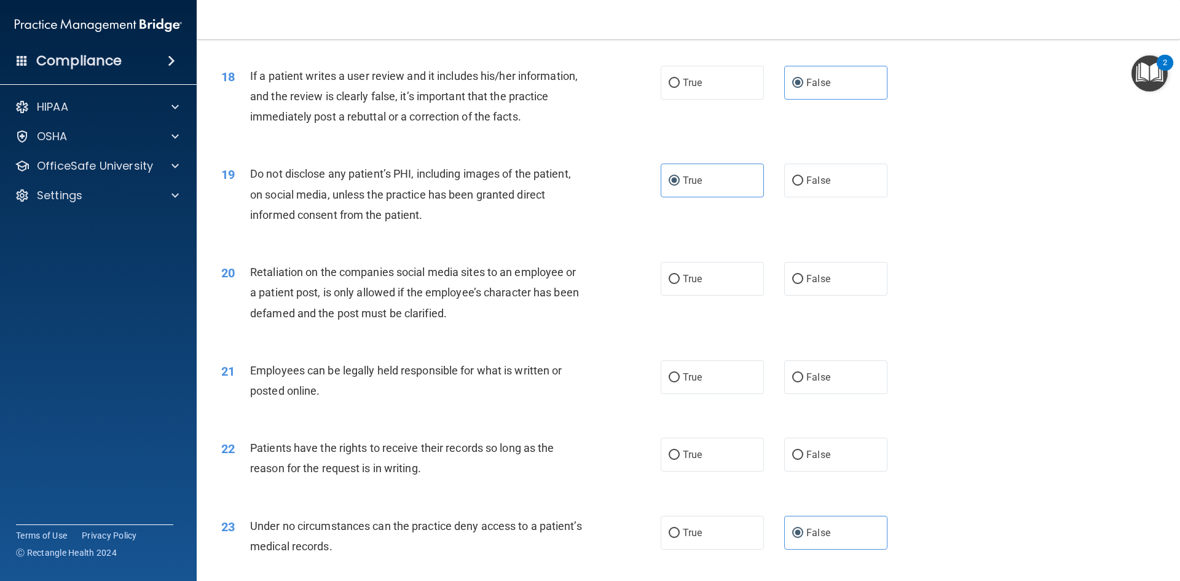
scroll to position [1721, 0]
click at [785, 197] on label "False" at bounding box center [835, 180] width 103 height 34
click at [792, 185] on input "False" at bounding box center [797, 180] width 11 height 9
radio input "true"
radio input "false"
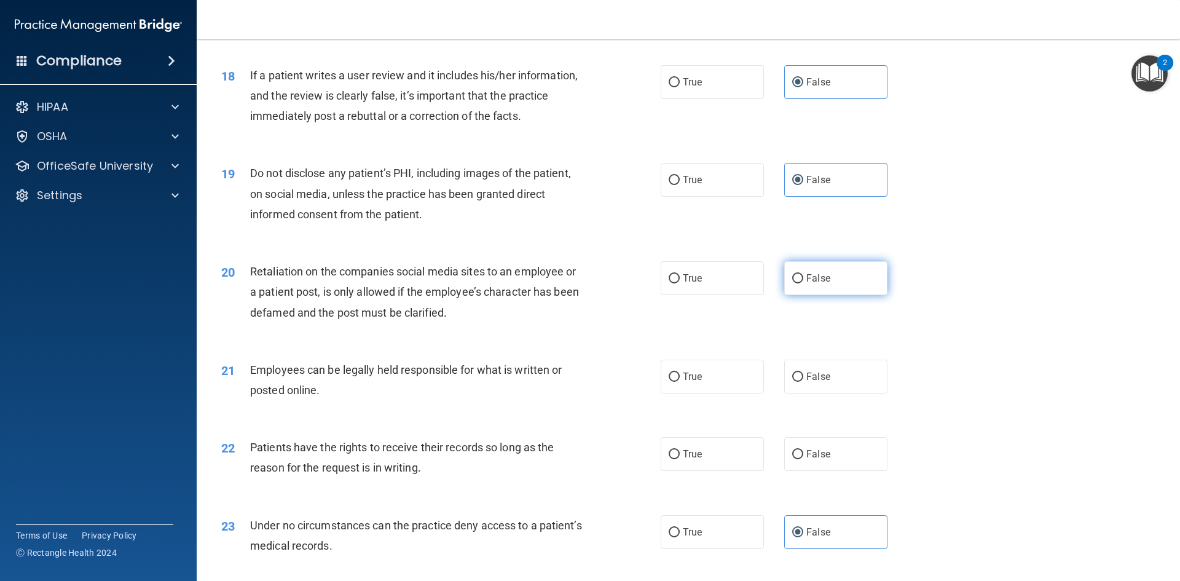
click at [792, 283] on input "False" at bounding box center [797, 278] width 11 height 9
radio input "true"
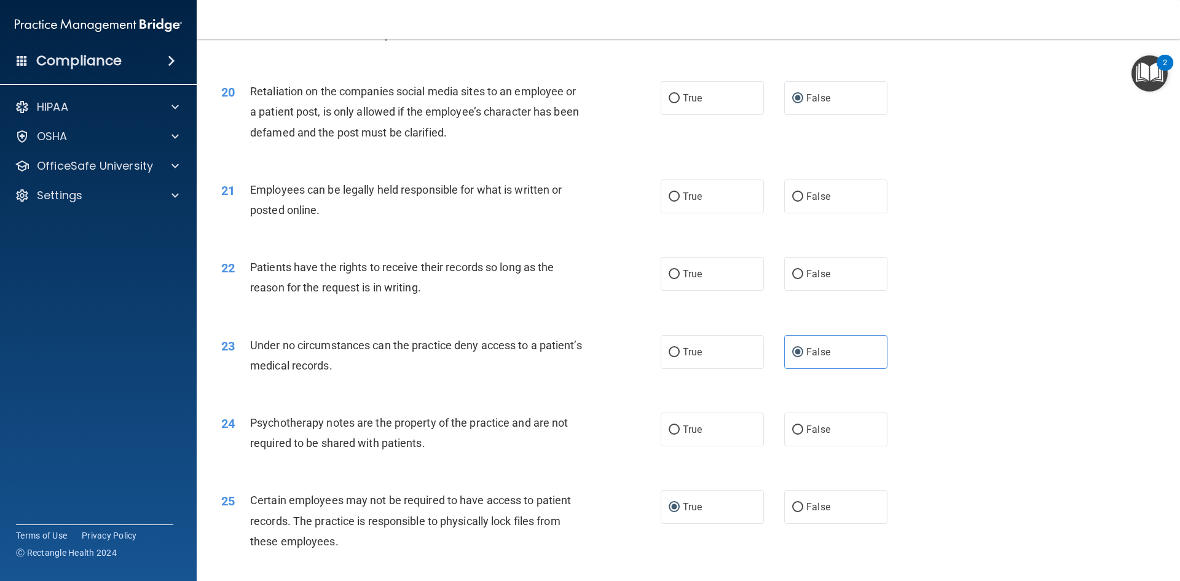
scroll to position [1905, 0]
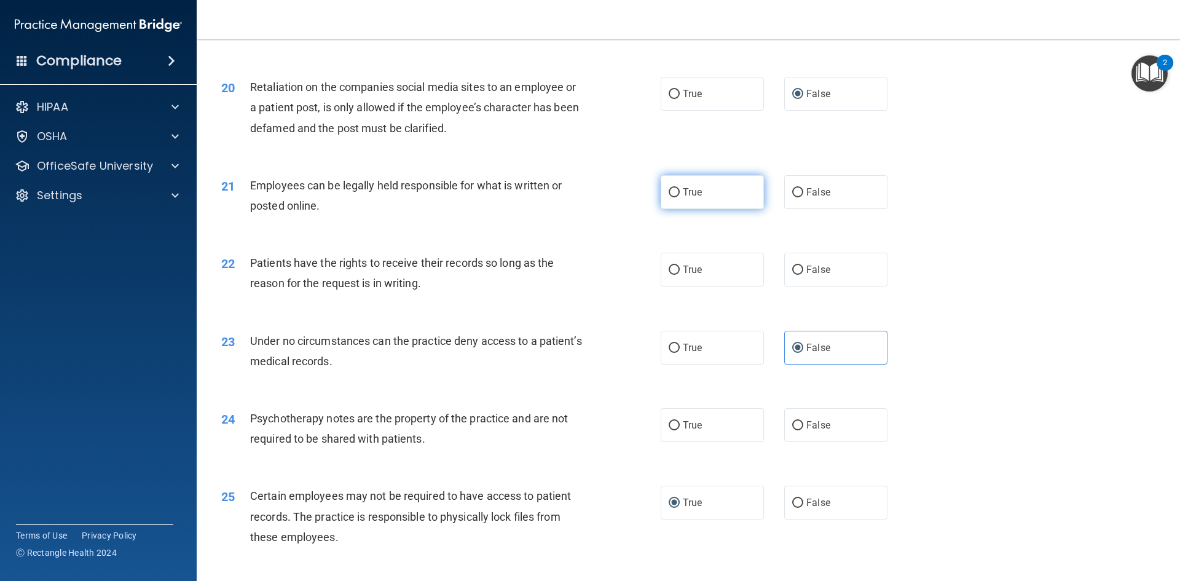
click at [693, 198] on span "True" at bounding box center [692, 192] width 19 height 12
click at [680, 197] on input "True" at bounding box center [674, 192] width 11 height 9
radio input "true"
click at [799, 286] on label "False" at bounding box center [835, 270] width 103 height 34
click at [799, 275] on input "False" at bounding box center [797, 269] width 11 height 9
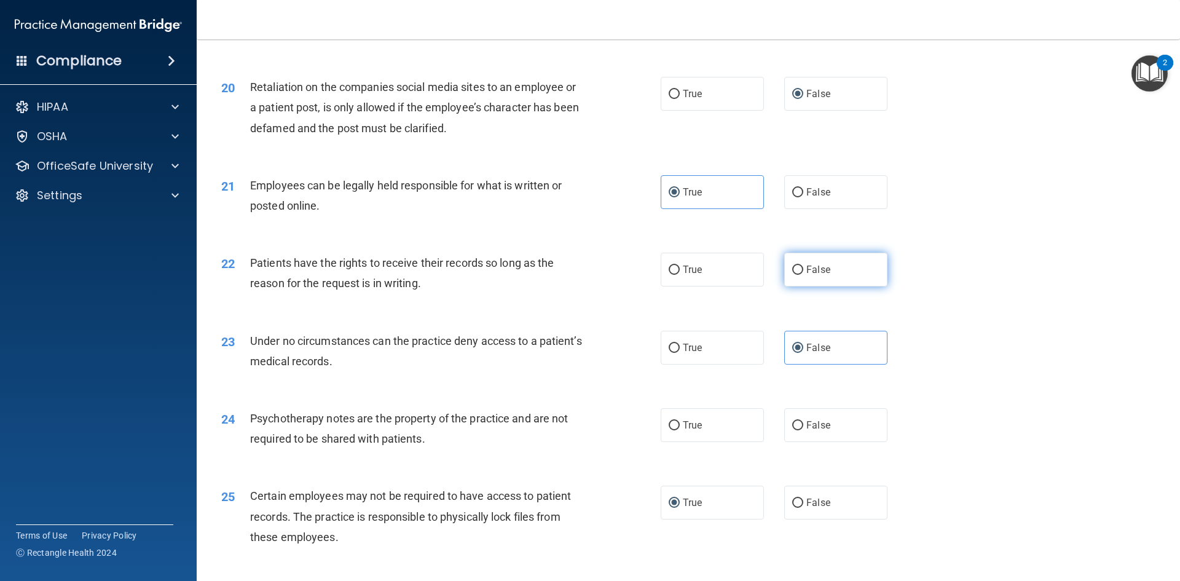
radio input "true"
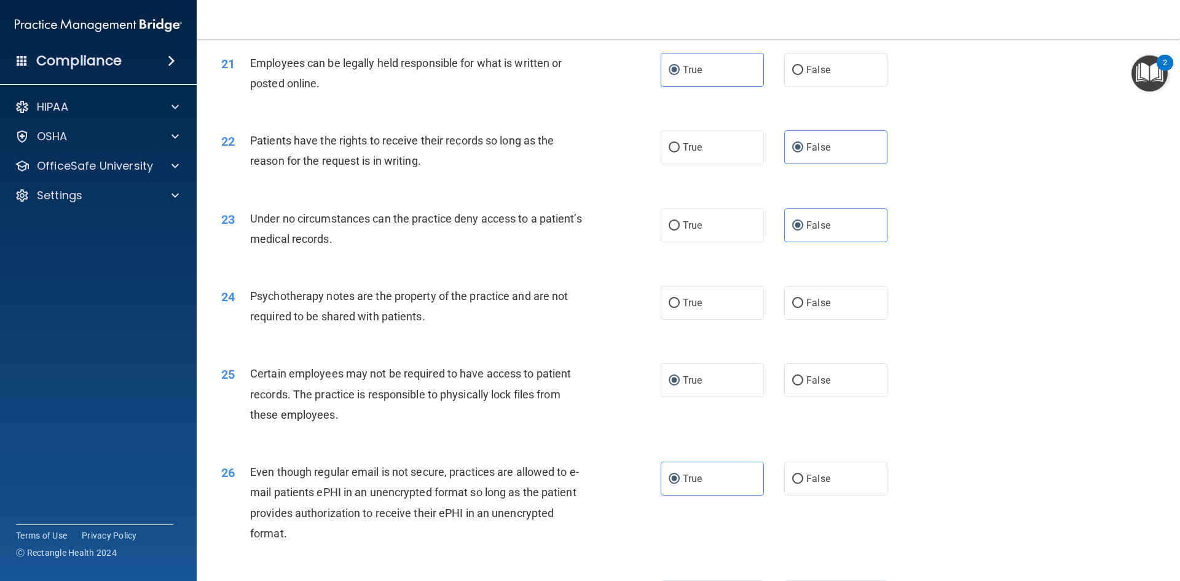
scroll to position [2028, 0]
click at [670, 307] on input "True" at bounding box center [674, 302] width 11 height 9
radio input "true"
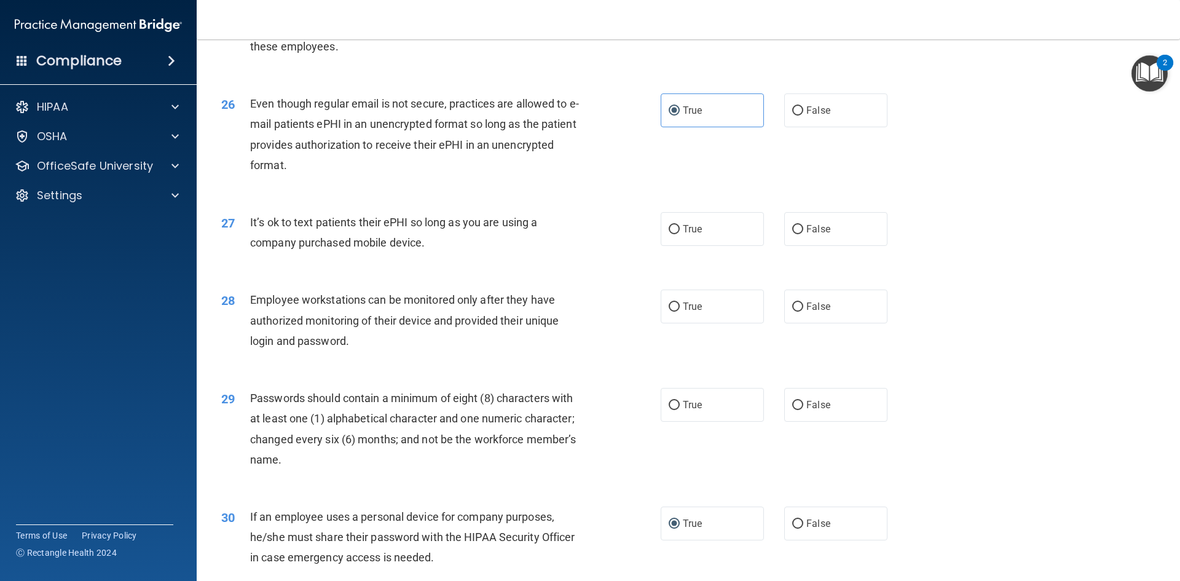
scroll to position [2397, 0]
click at [806, 234] on span "False" at bounding box center [818, 228] width 24 height 12
click at [801, 233] on input "False" at bounding box center [797, 228] width 11 height 9
radio input "true"
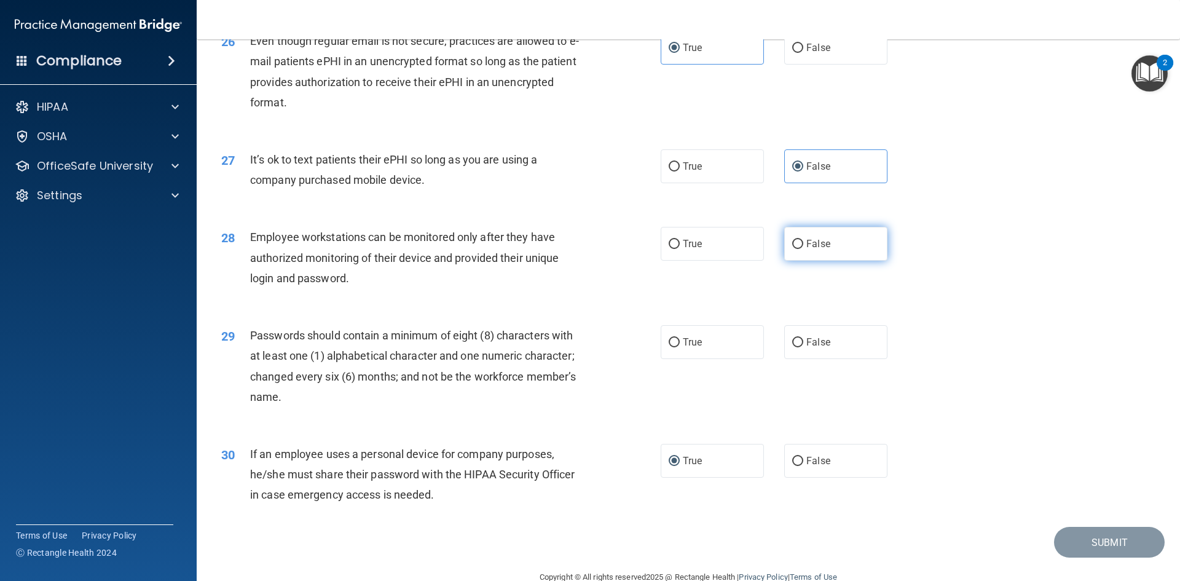
click at [793, 261] on label "False" at bounding box center [835, 244] width 103 height 34
click at [793, 249] on input "False" at bounding box center [797, 244] width 11 height 9
radio input "true"
click at [667, 355] on label "True" at bounding box center [712, 342] width 103 height 34
click at [669, 347] on input "True" at bounding box center [674, 342] width 11 height 9
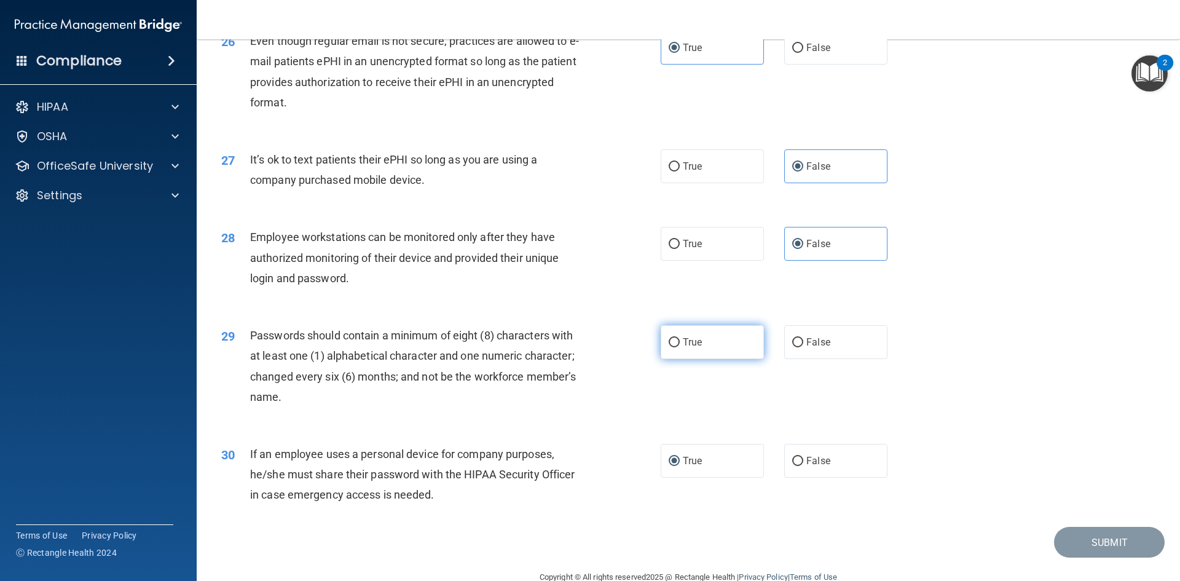
radio input "true"
click at [1074, 558] on button "Submit" at bounding box center [1109, 542] width 111 height 31
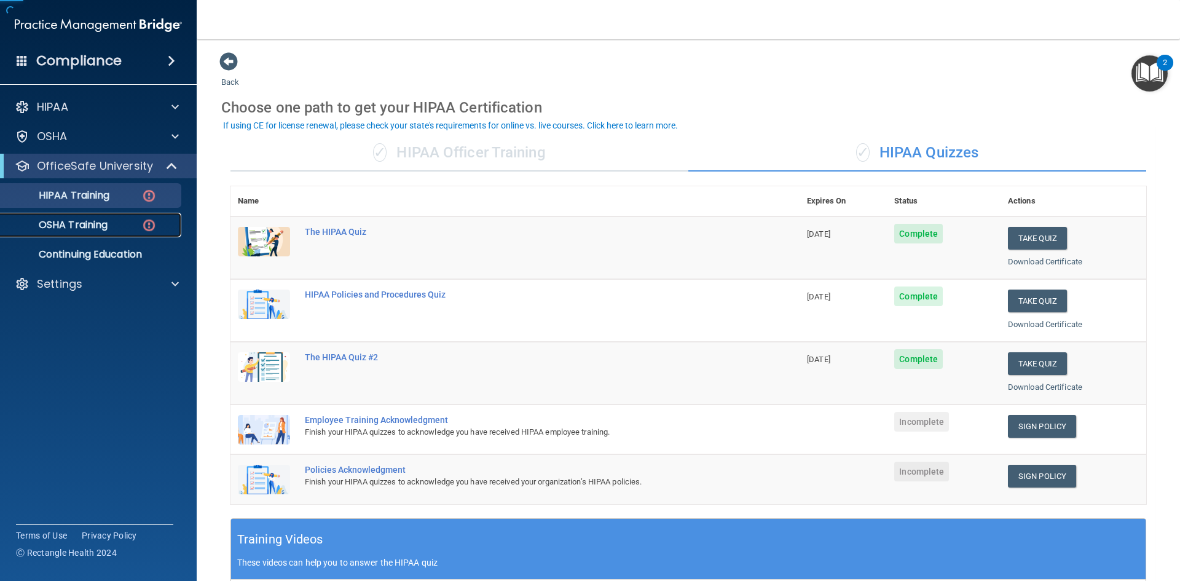
click at [67, 223] on p "OSHA Training" at bounding box center [58, 225] width 100 height 12
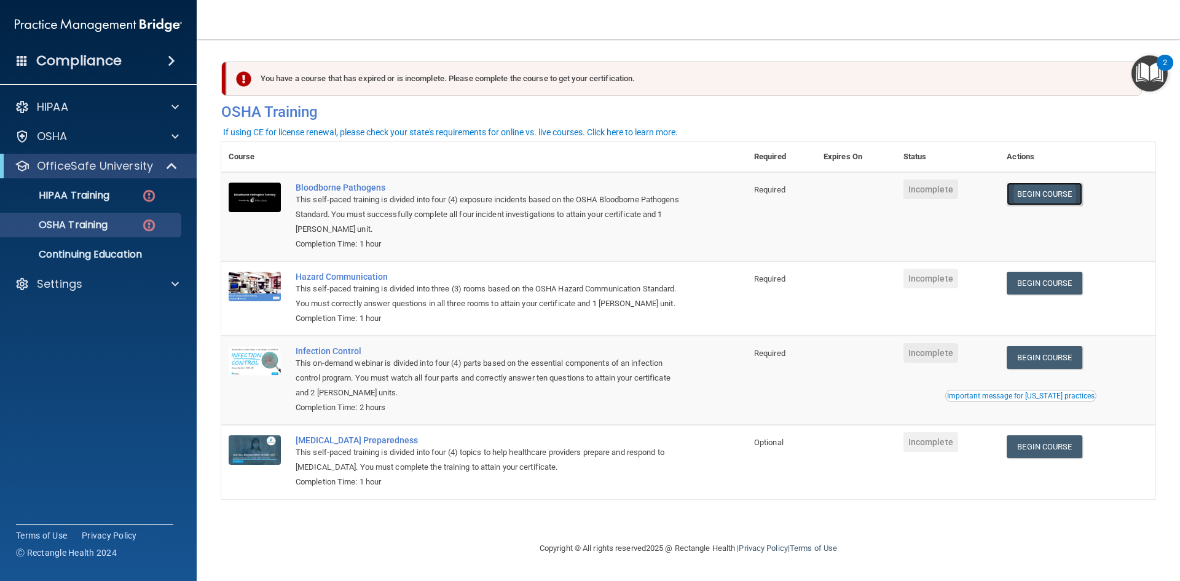
click at [1064, 195] on link "Begin Course" at bounding box center [1044, 194] width 75 height 23
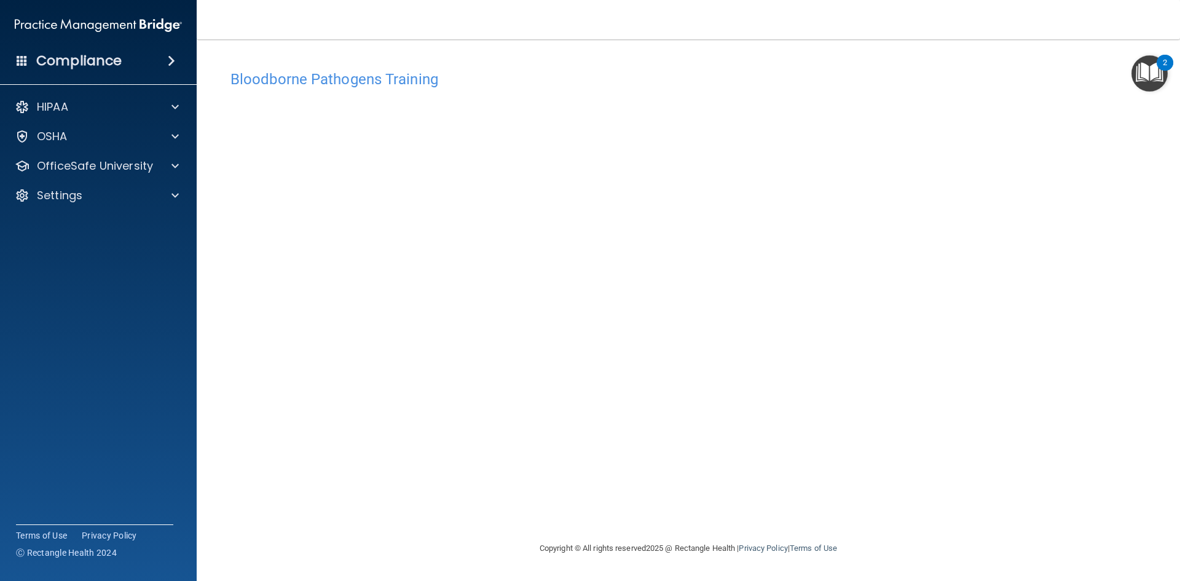
click at [446, 551] on footer "Copyright © All rights reserved 2025 @ Rectangle Health | Privacy Policy | Term…" at bounding box center [688, 549] width 934 height 40
click at [719, 65] on div "Bloodborne Pathogens Training" at bounding box center [688, 79] width 934 height 30
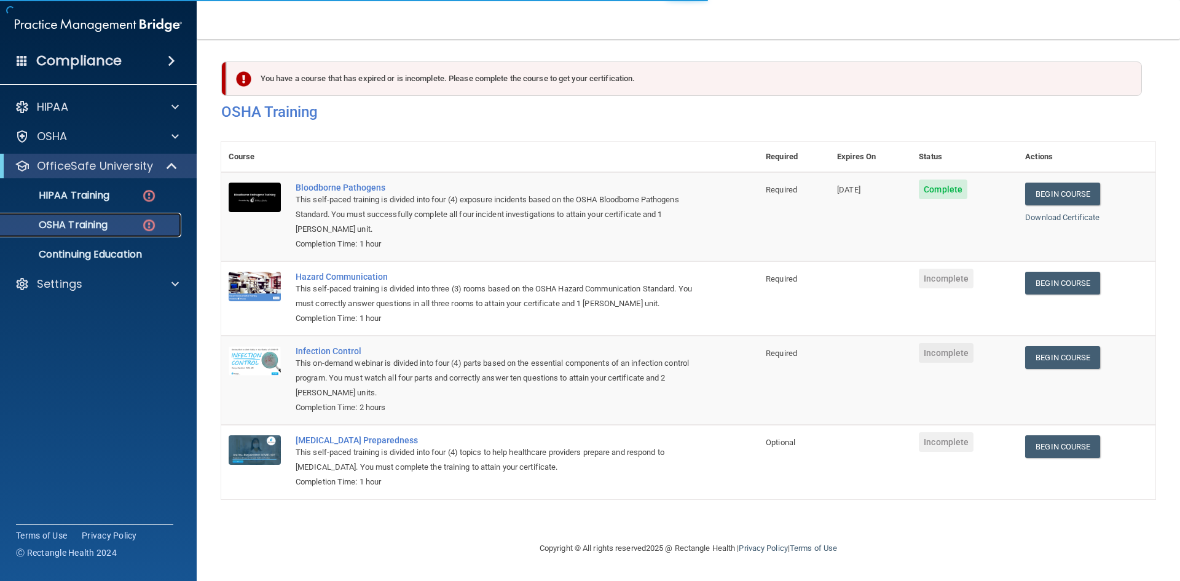
click at [82, 230] on p "OSHA Training" at bounding box center [58, 225] width 100 height 12
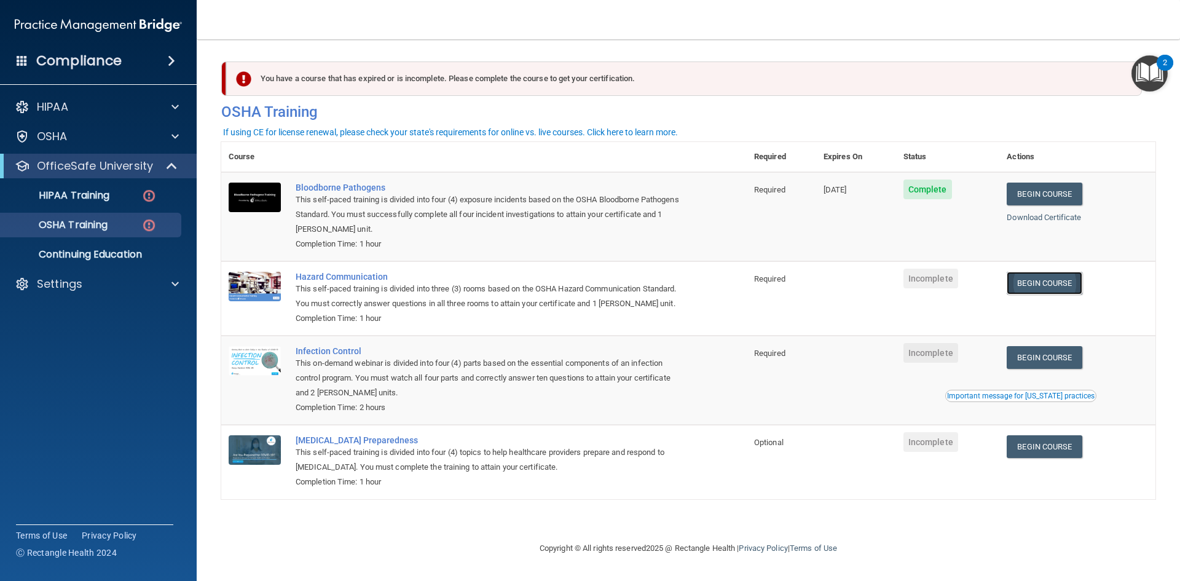
click at [1069, 286] on link "Begin Course" at bounding box center [1044, 283] width 75 height 23
click at [1057, 359] on link "Begin Course" at bounding box center [1044, 357] width 75 height 23
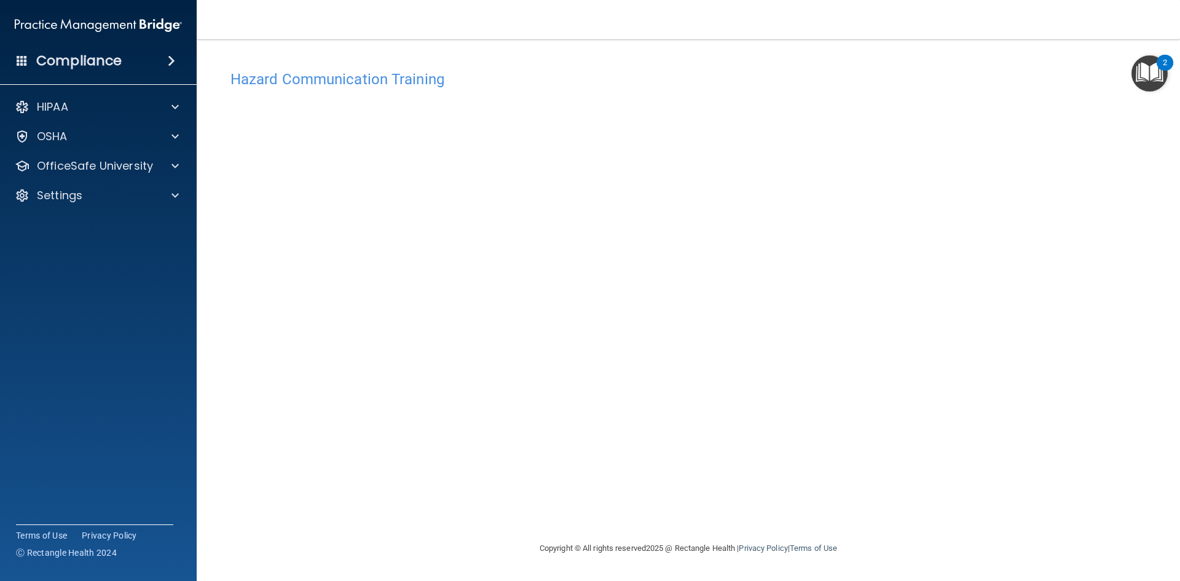
click at [953, 165] on div "Hazard Communication Training This course doesn’t expire until . Are you sure y…" at bounding box center [688, 302] width 934 height 477
click at [1053, 135] on div "Hazard Communication Training This course doesn’t expire until . Are you sure y…" at bounding box center [688, 302] width 934 height 477
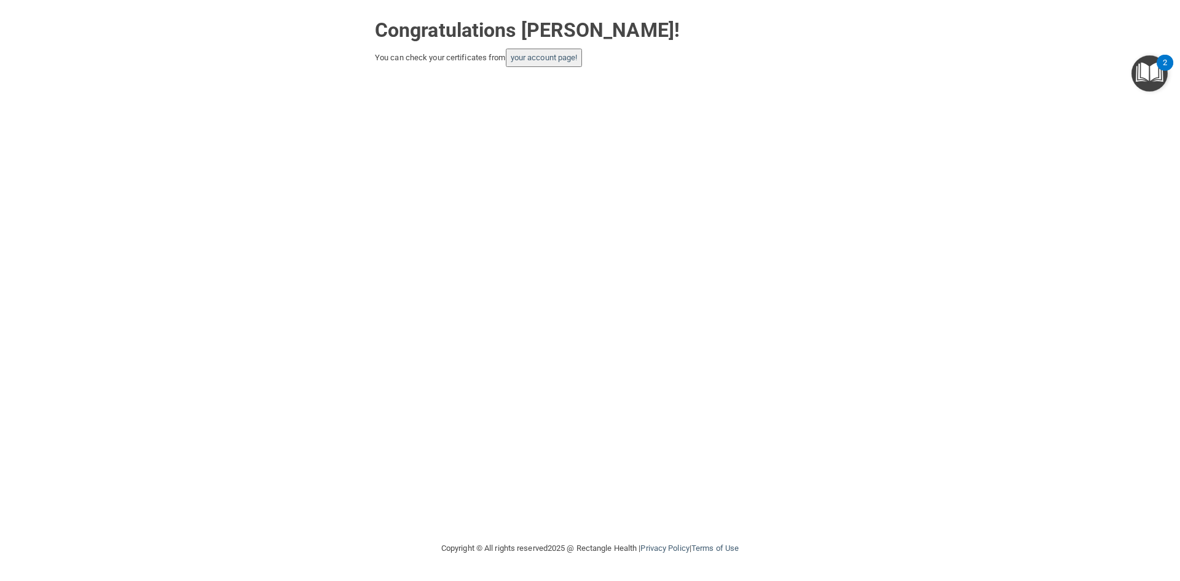
click at [544, 45] on div "Congratulations [PERSON_NAME]! You can check your certificates from your accoun…" at bounding box center [590, 39] width 449 height 55
click at [555, 59] on link "your account page!" at bounding box center [544, 57] width 67 height 9
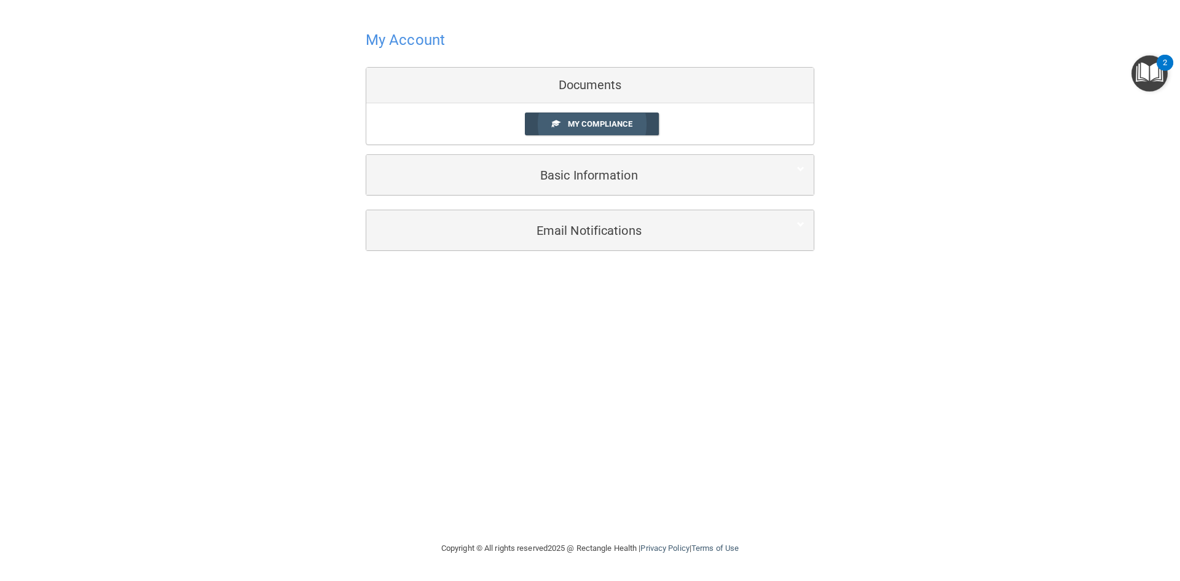
click at [623, 125] on span "My Compliance" at bounding box center [600, 123] width 65 height 9
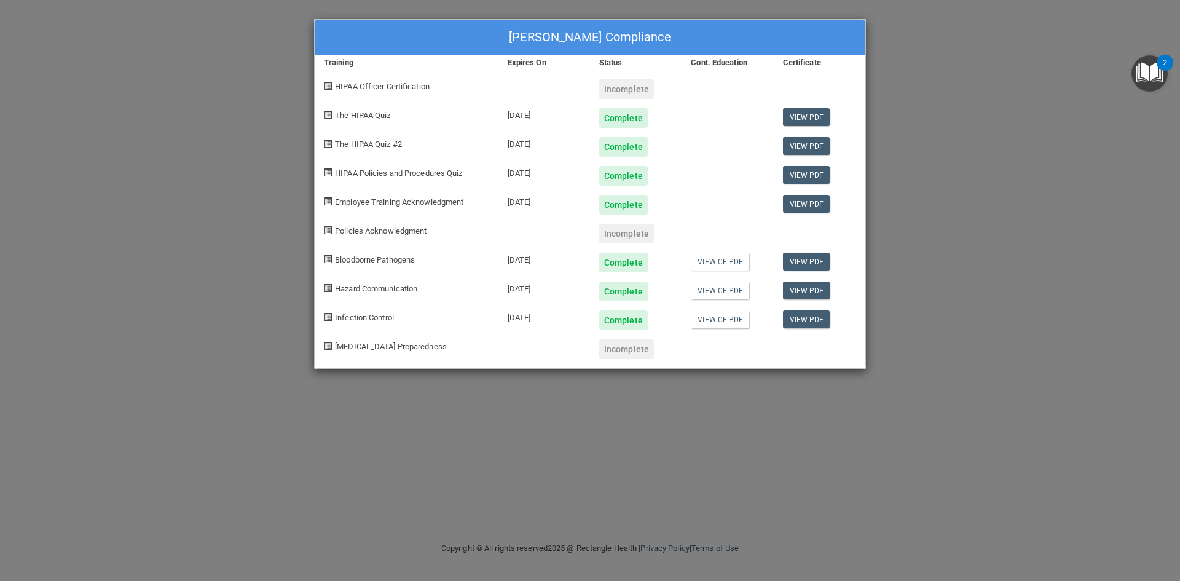
drag, startPoint x: 383, startPoint y: 197, endPoint x: 413, endPoint y: 29, distance: 170.4
click at [383, 193] on div "Employee Training Acknowledgment" at bounding box center [407, 200] width 184 height 29
click at [630, 240] on div "Incomplete" at bounding box center [626, 234] width 55 height 20
click at [997, 312] on div "Erica Vallejo's Compliance Training Expires On Status Cont. Education Certifica…" at bounding box center [590, 290] width 1180 height 581
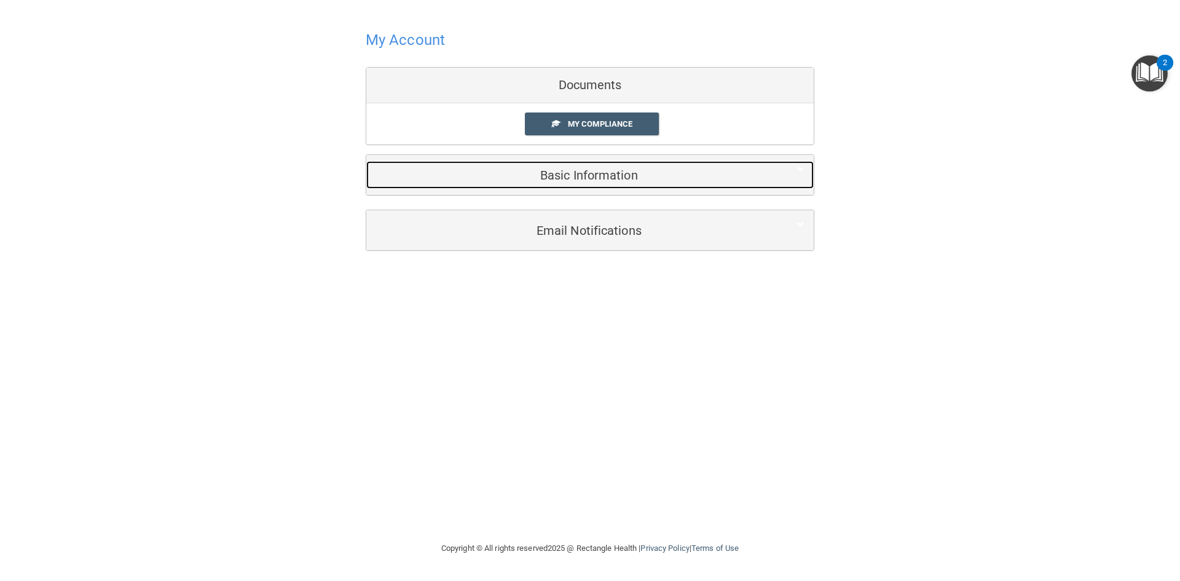
click at [571, 178] on h5 "Basic Information" at bounding box center [570, 175] width 391 height 14
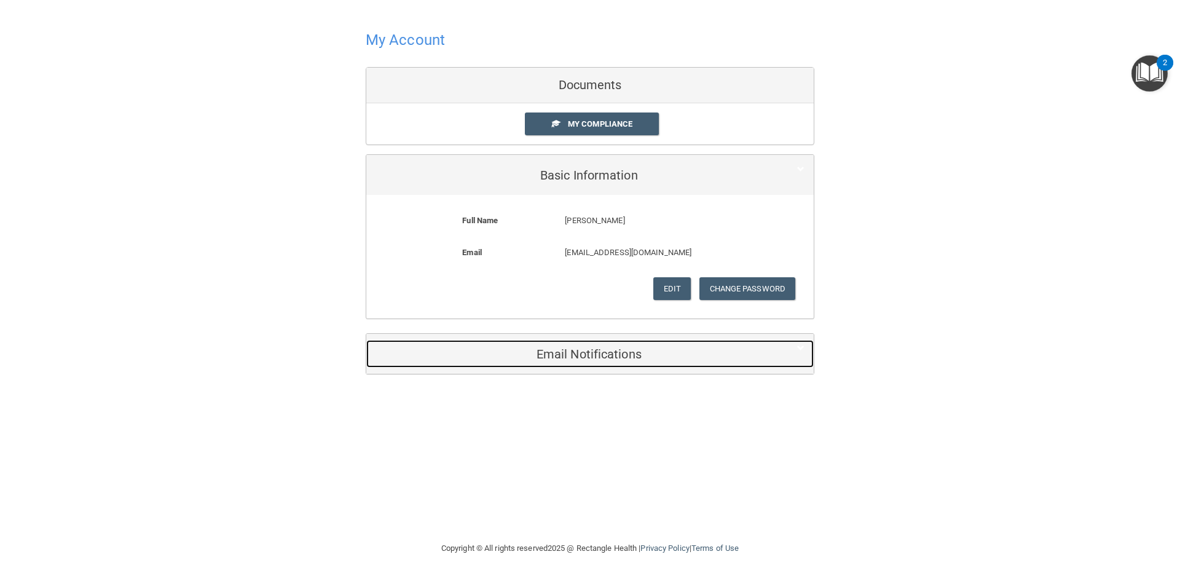
click at [640, 356] on h5 "Email Notifications" at bounding box center [570, 354] width 391 height 14
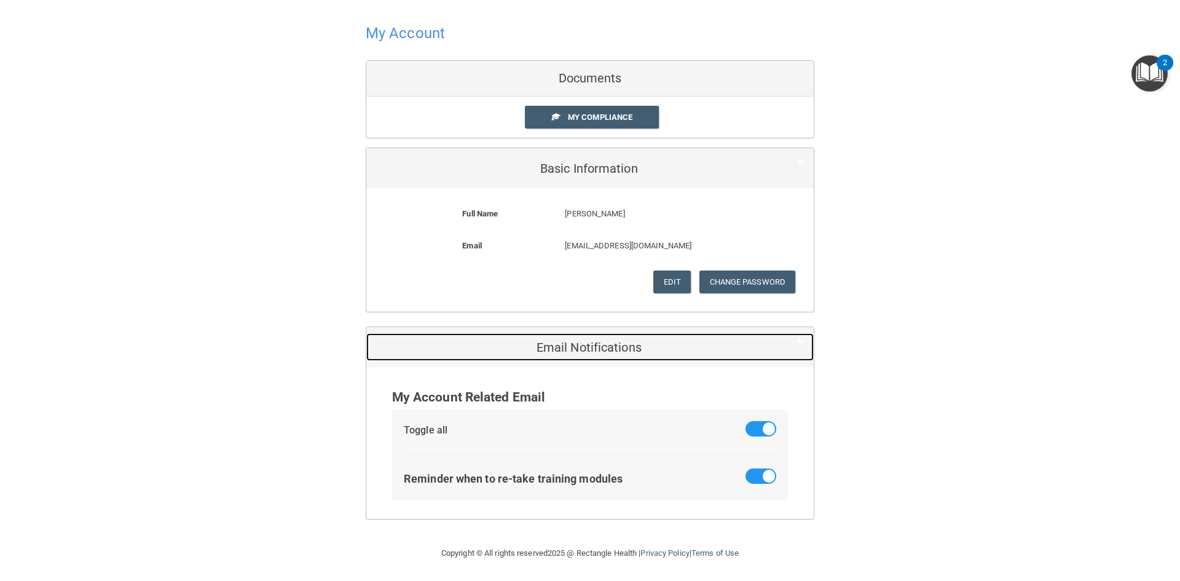
scroll to position [9, 0]
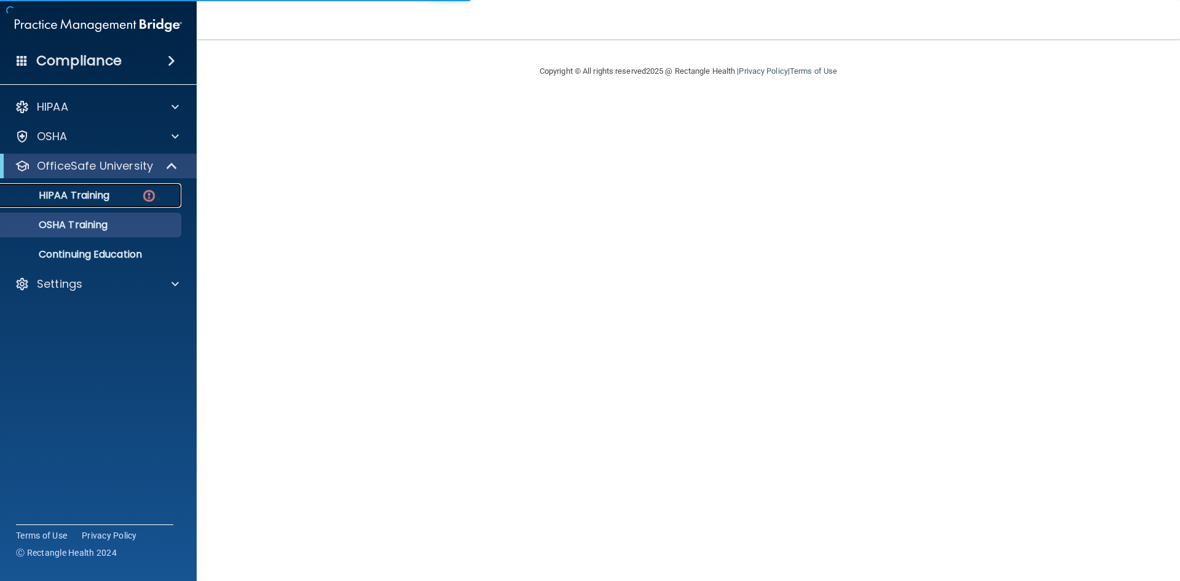
click at [81, 198] on p "HIPAA Training" at bounding box center [58, 195] width 101 height 12
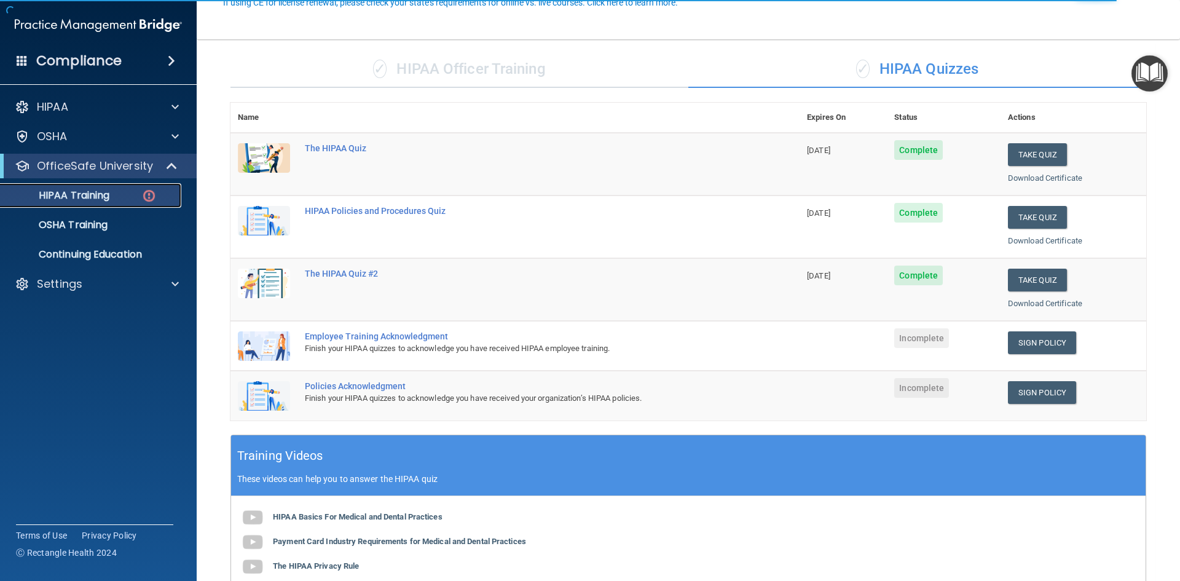
scroll to position [123, 0]
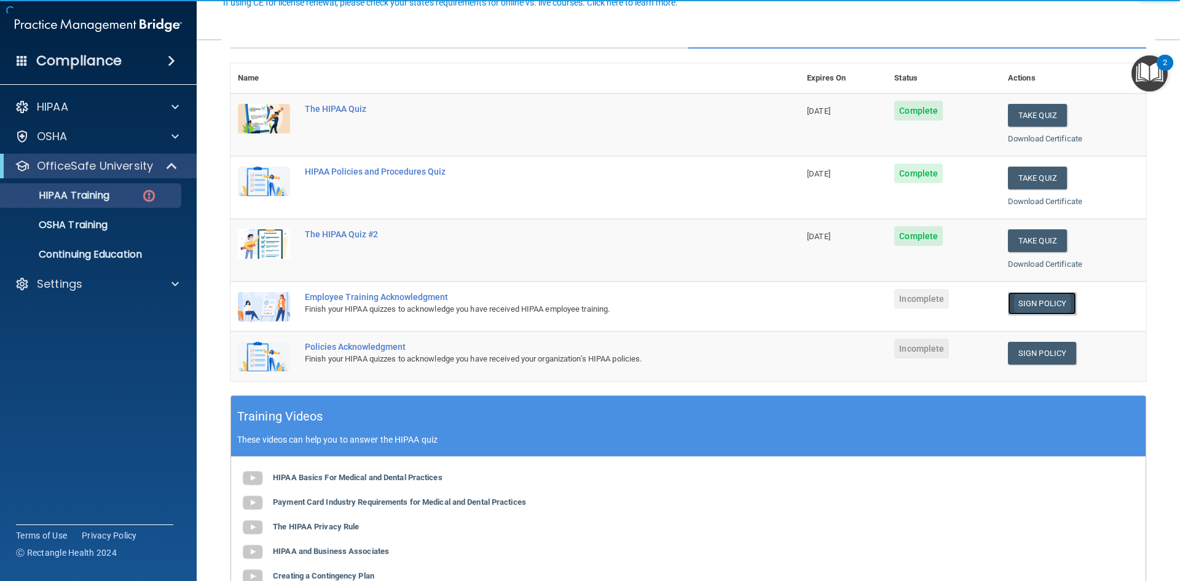
click at [1035, 302] on link "Sign Policy" at bounding box center [1042, 303] width 68 height 23
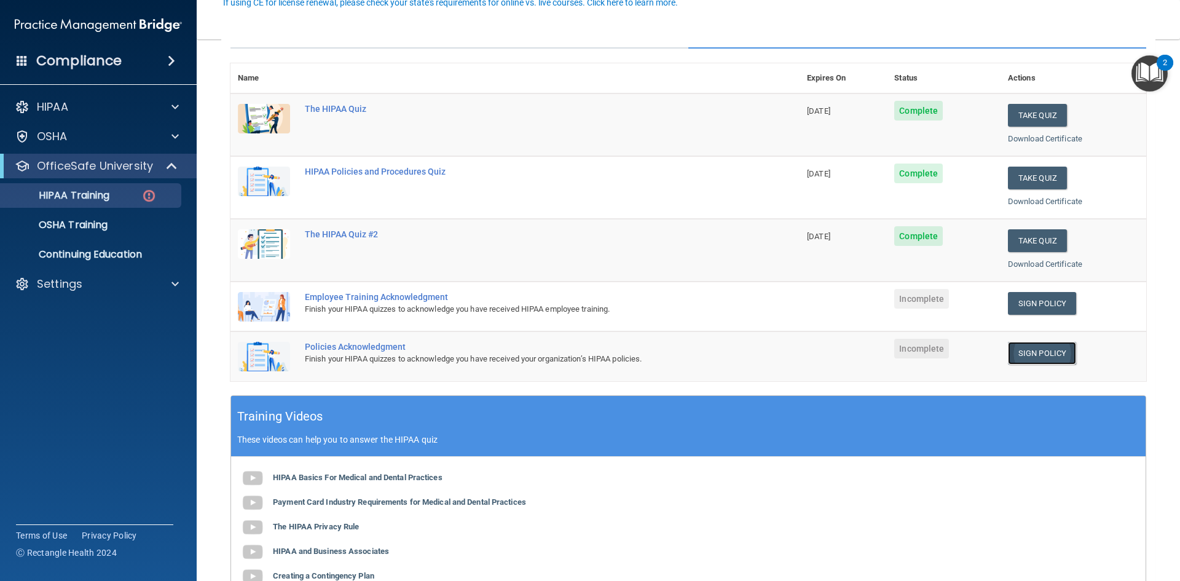
click at [1029, 345] on link "Sign Policy" at bounding box center [1042, 353] width 68 height 23
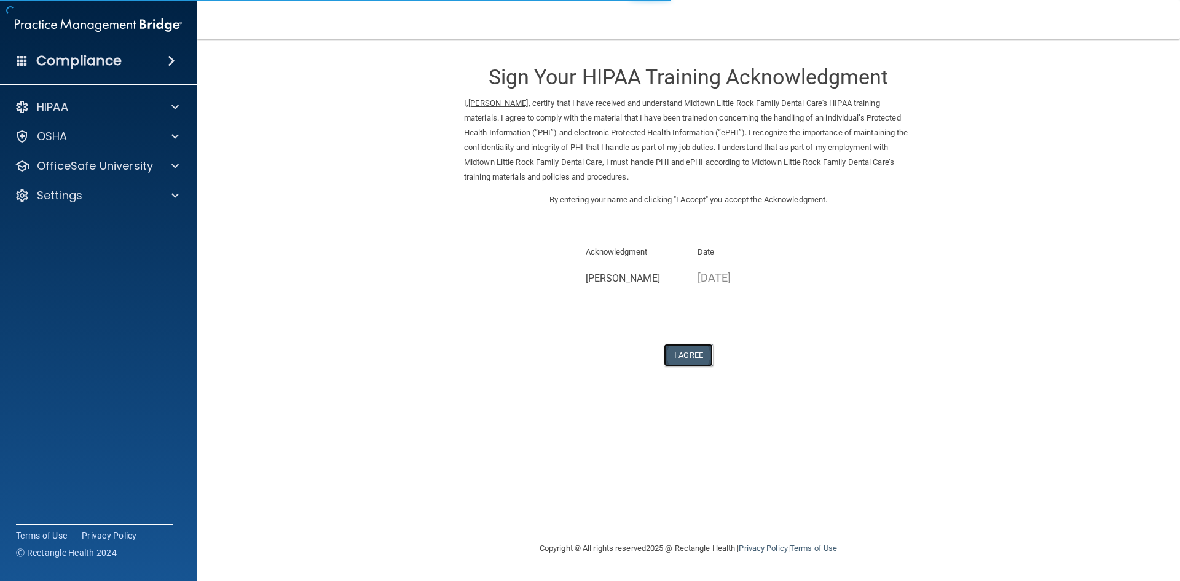
click at [700, 344] on button "I Agree" at bounding box center [688, 355] width 49 height 23
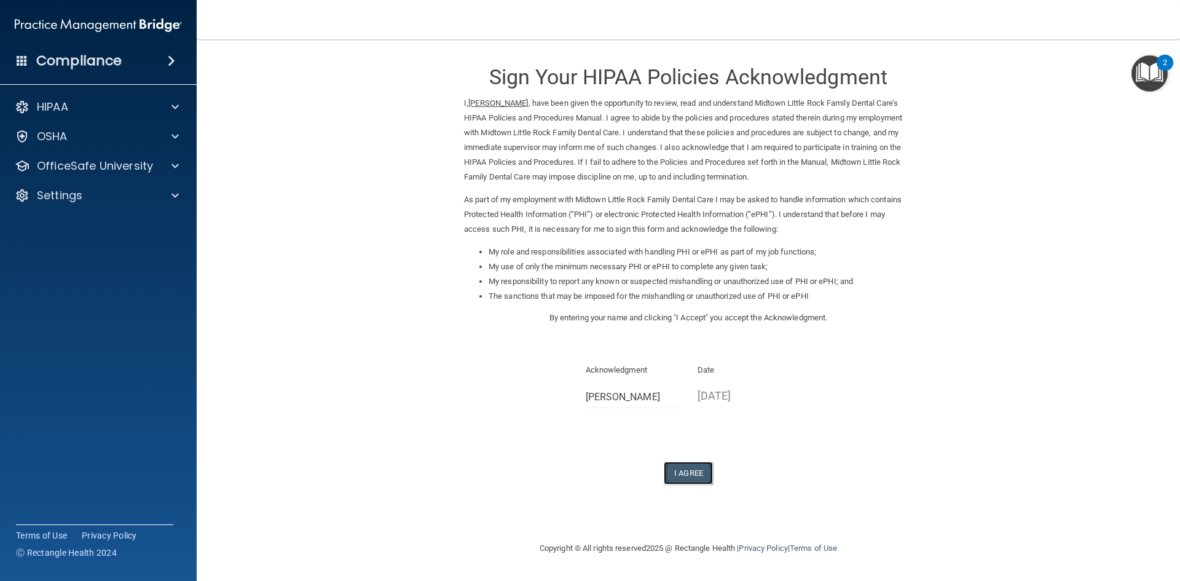
click at [688, 480] on button "I Agree" at bounding box center [688, 473] width 49 height 23
